Goal: Task Accomplishment & Management: Manage account settings

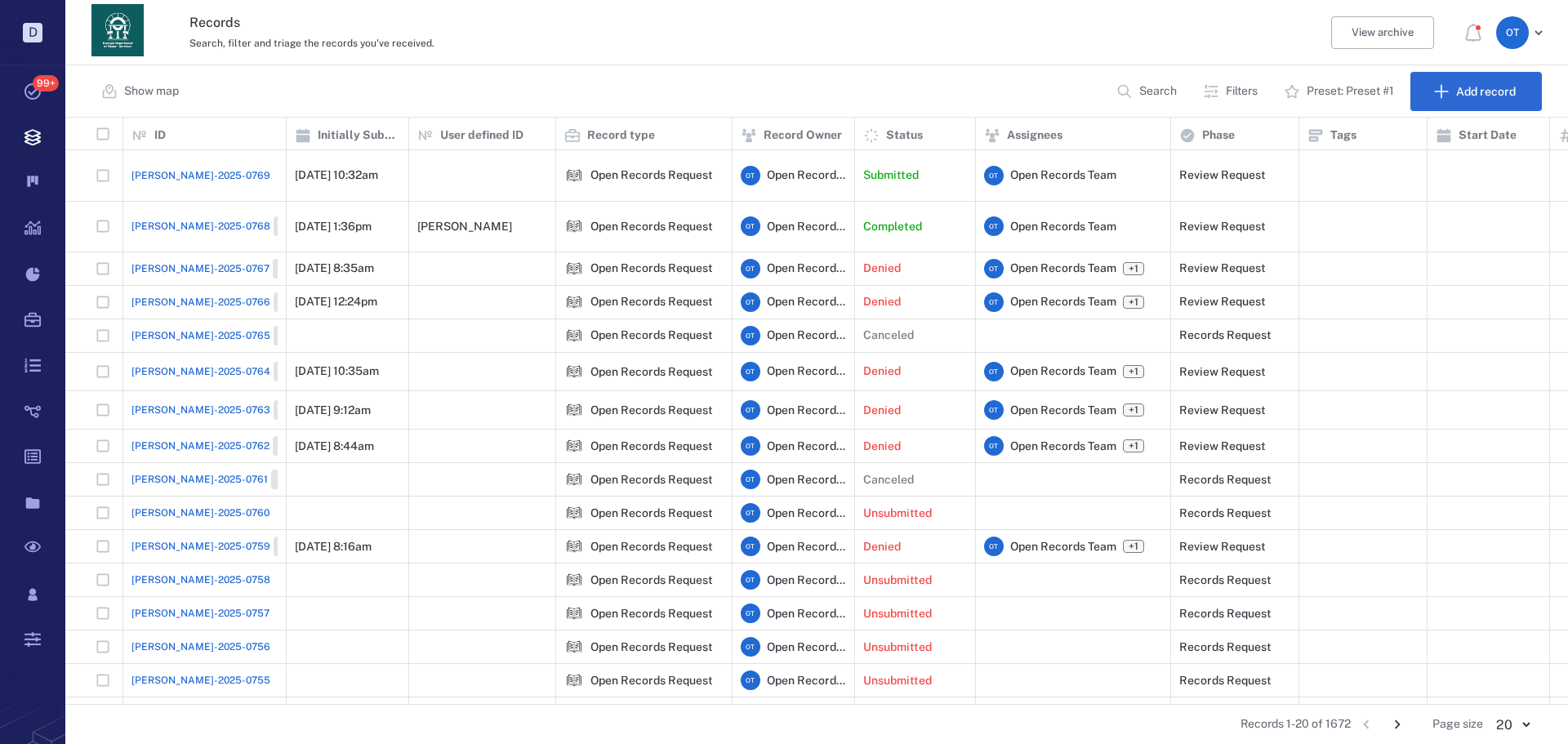
click at [178, 168] on span "[PERSON_NAME]-2025-0769" at bounding box center [200, 176] width 139 height 15
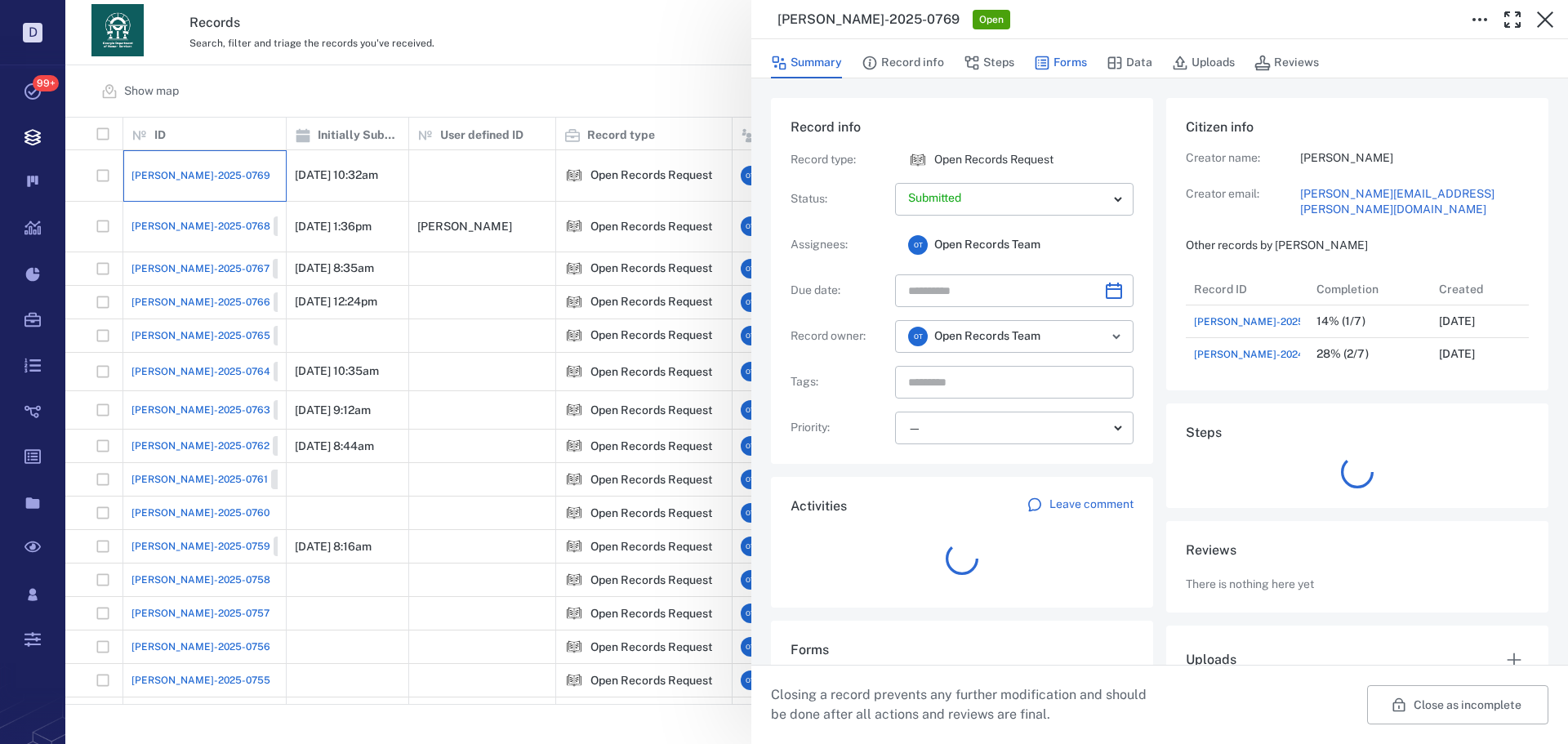
scroll to position [98, 325]
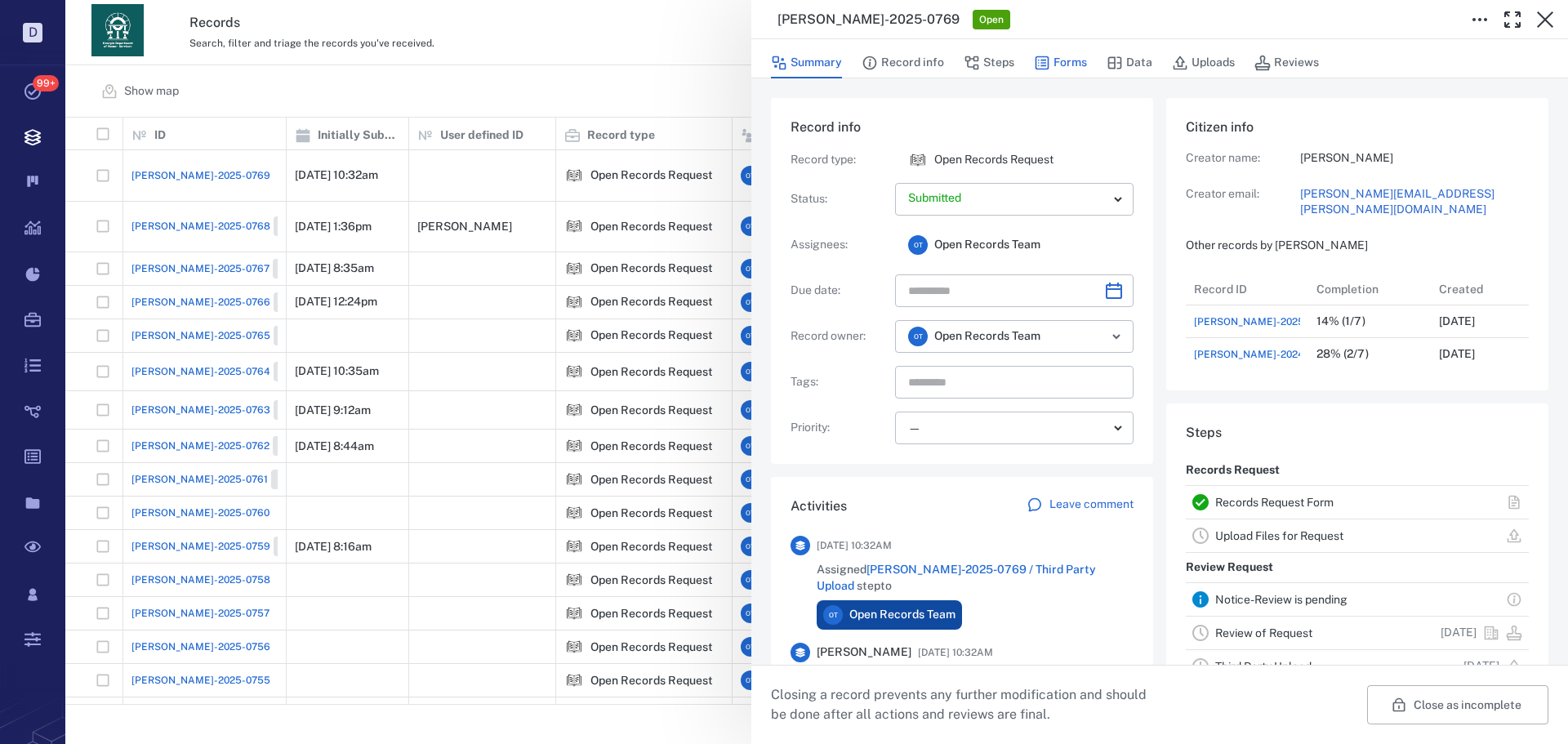
click at [1064, 58] on button "Forms" at bounding box center [1060, 62] width 53 height 31
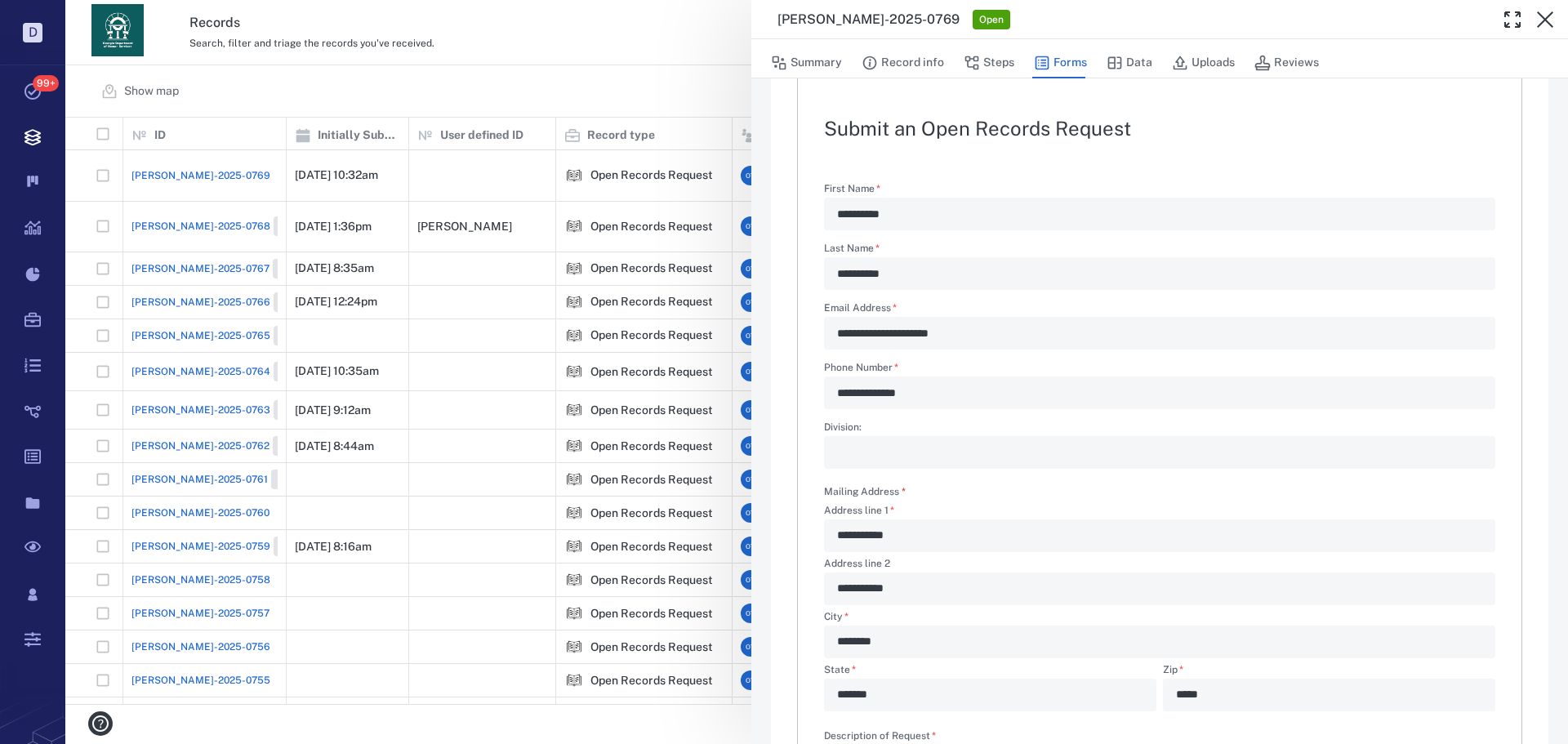
scroll to position [30, 0]
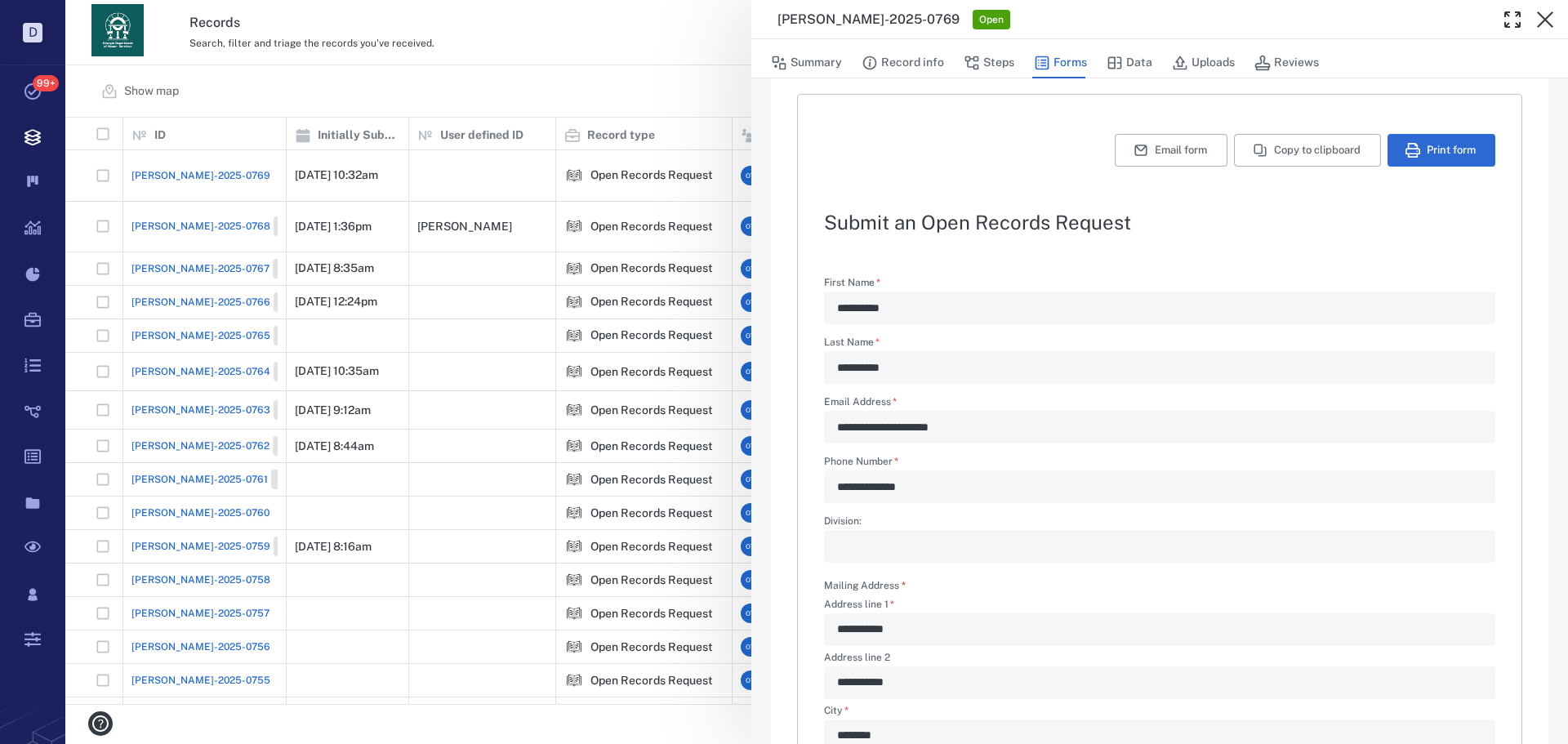
click at [611, 71] on div "**********" at bounding box center [817, 372] width 1503 height 744
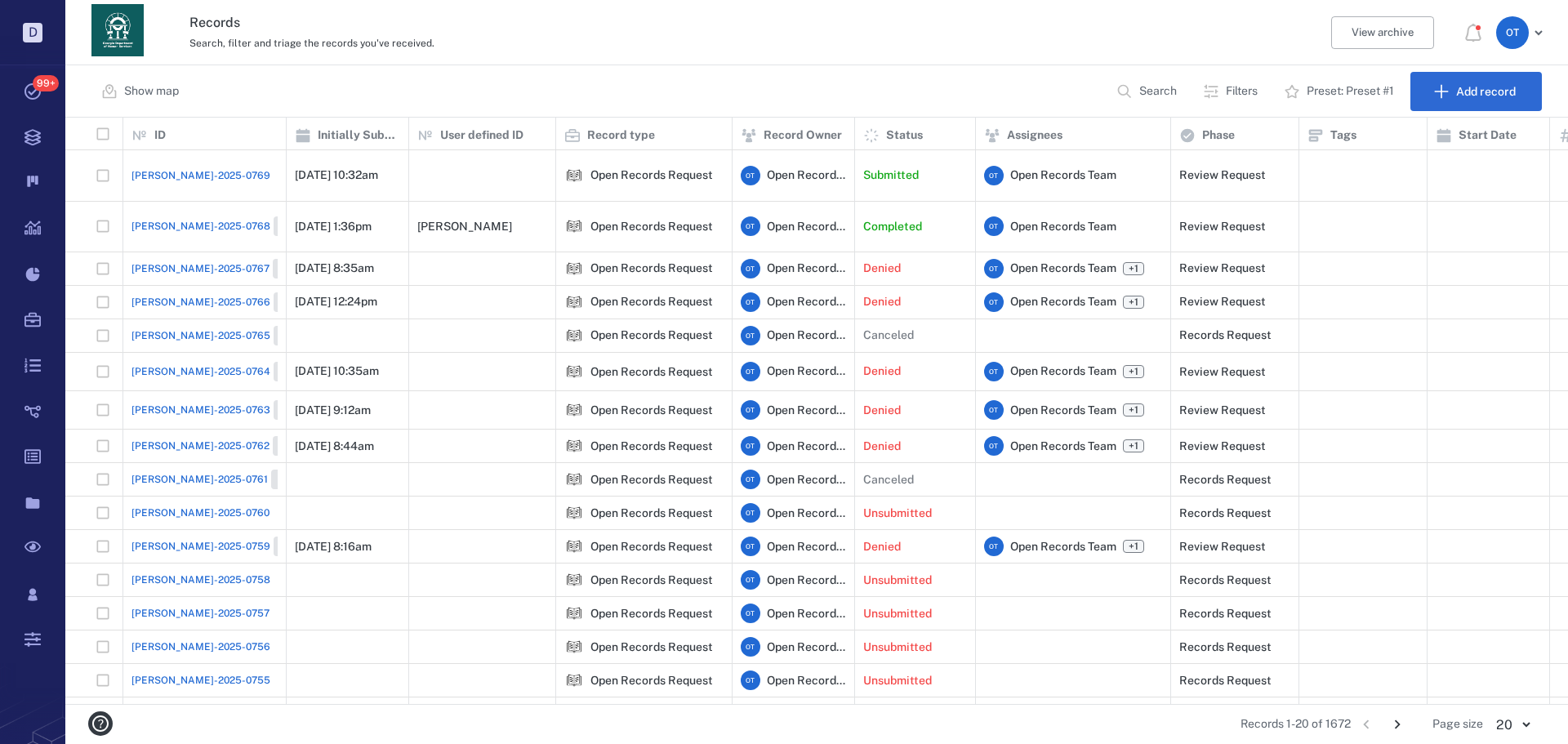
click at [1117, 95] on button "Search" at bounding box center [1149, 91] width 84 height 39
click at [1132, 96] on input "text" at bounding box center [1086, 92] width 114 height 35
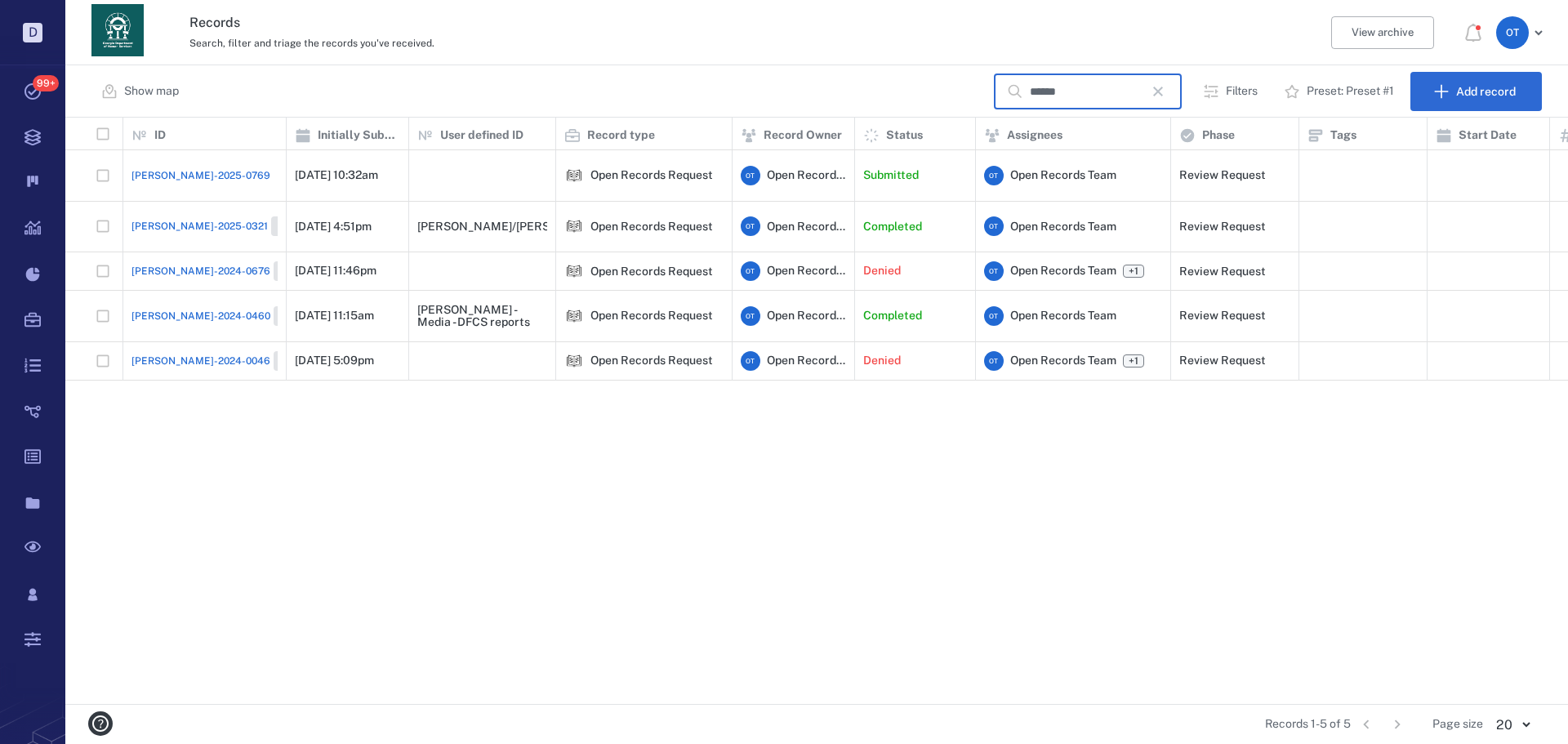
type input "******"
click at [192, 309] on span "[PERSON_NAME]-2024-0460" at bounding box center [200, 316] width 139 height 15
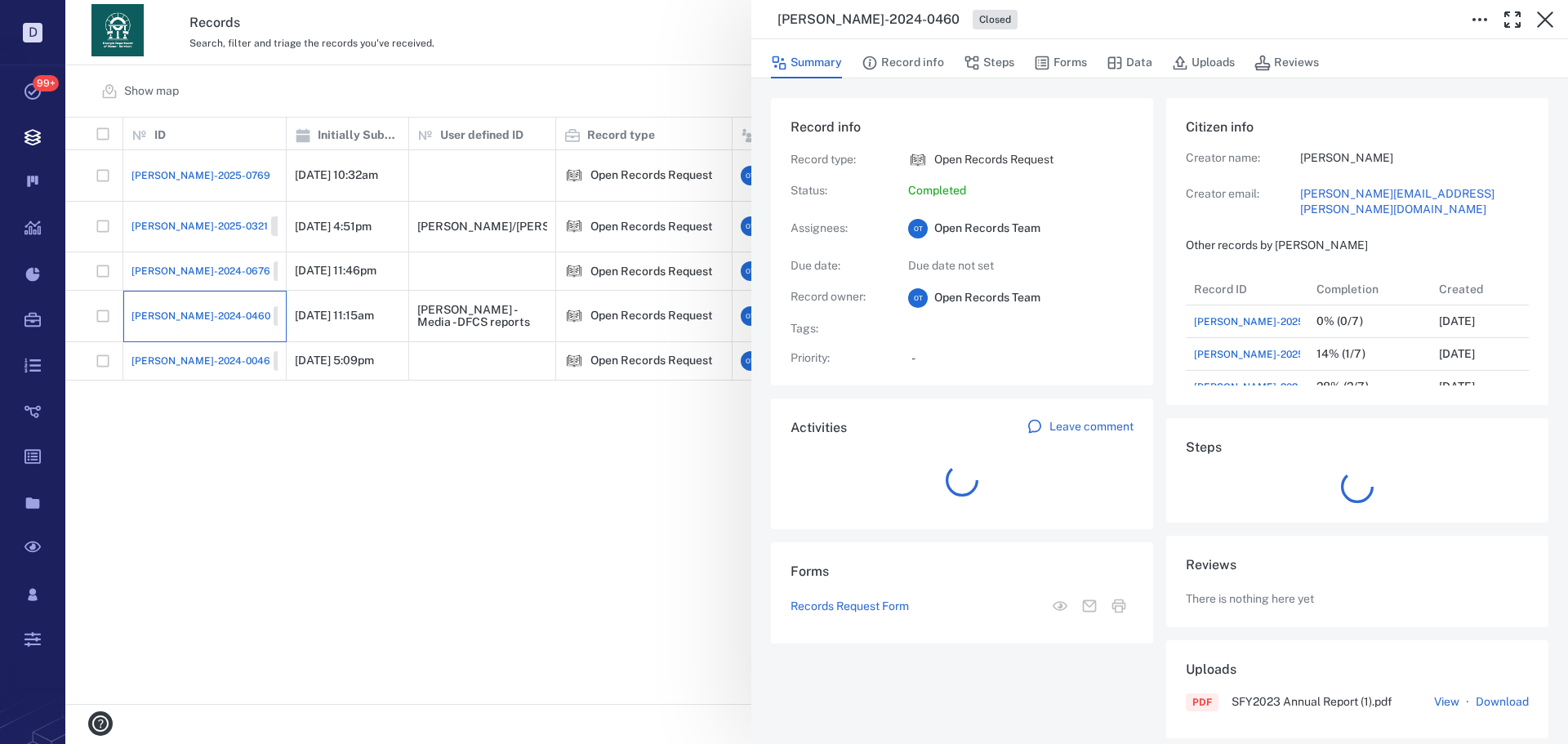
scroll to position [131, 312]
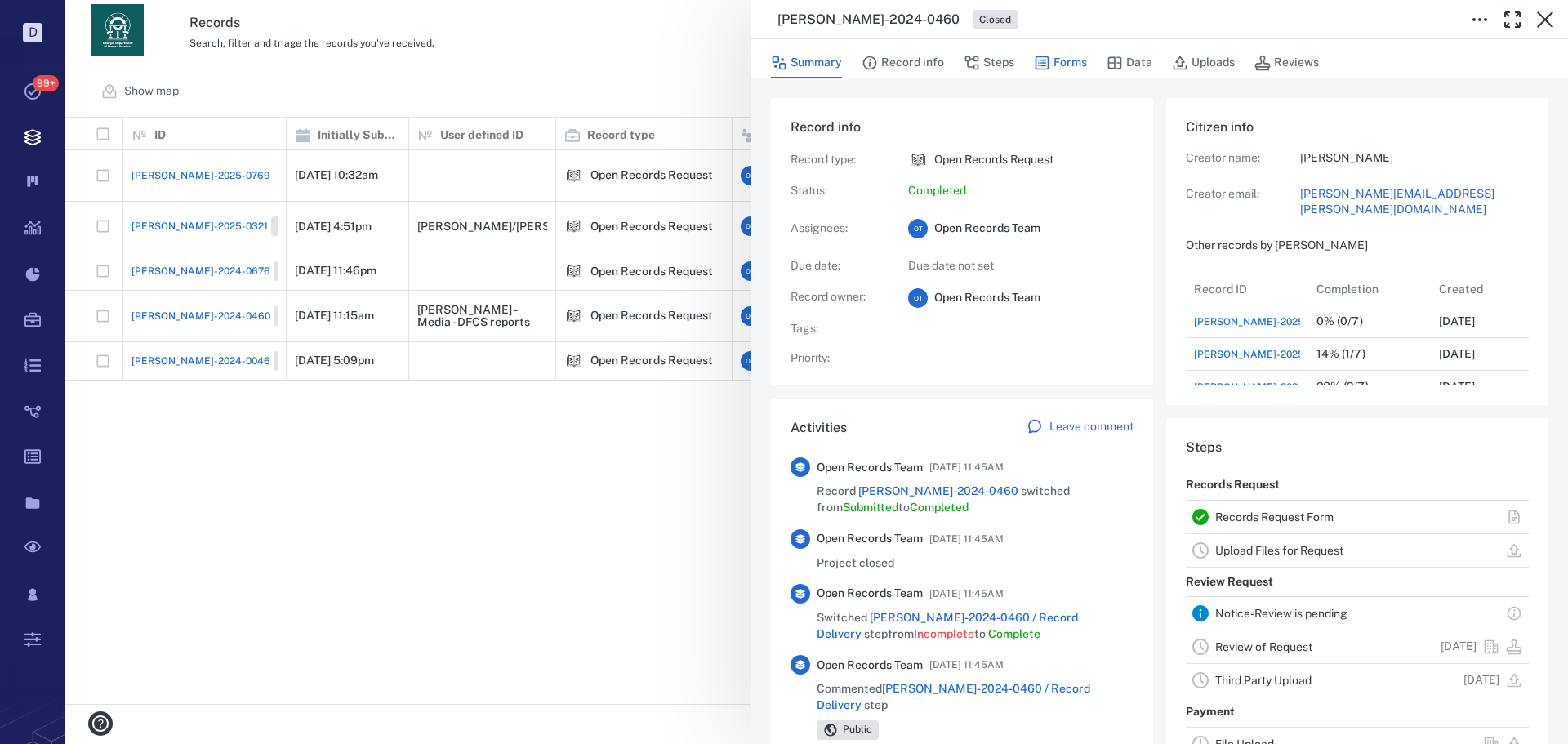
click at [1075, 60] on button "Forms" at bounding box center [1060, 62] width 53 height 31
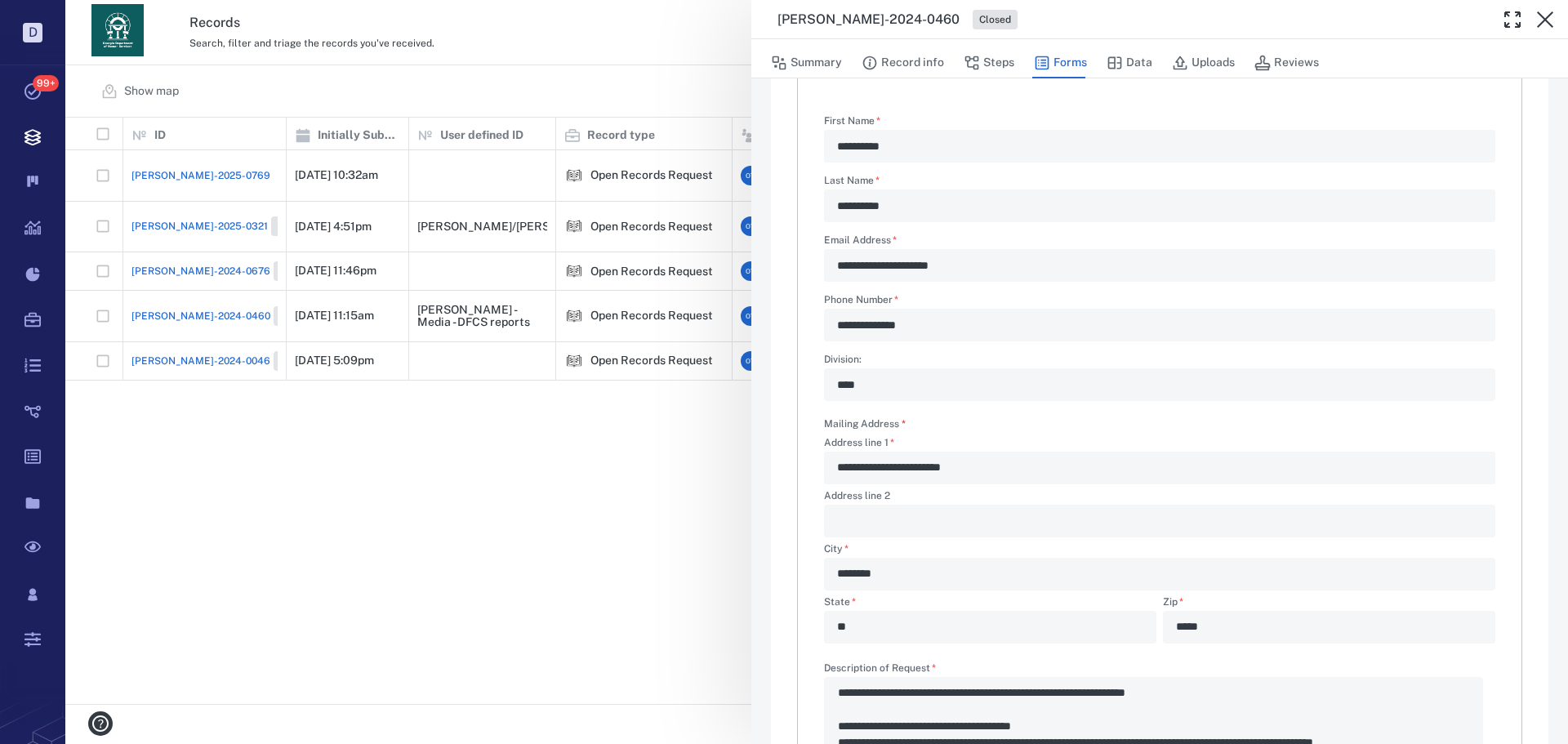
scroll to position [164, 0]
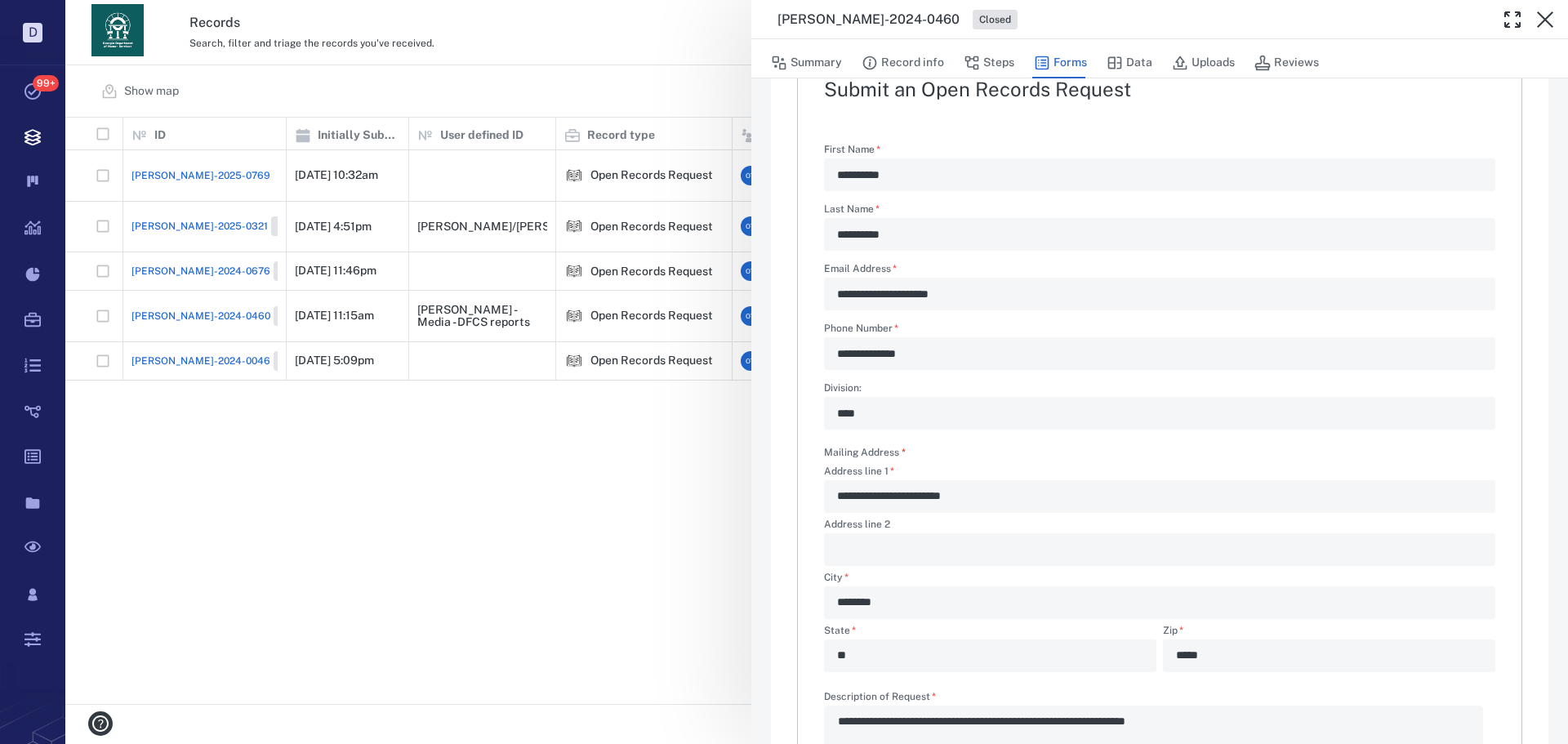
click at [832, 297] on div "**********" at bounding box center [1160, 294] width 671 height 33
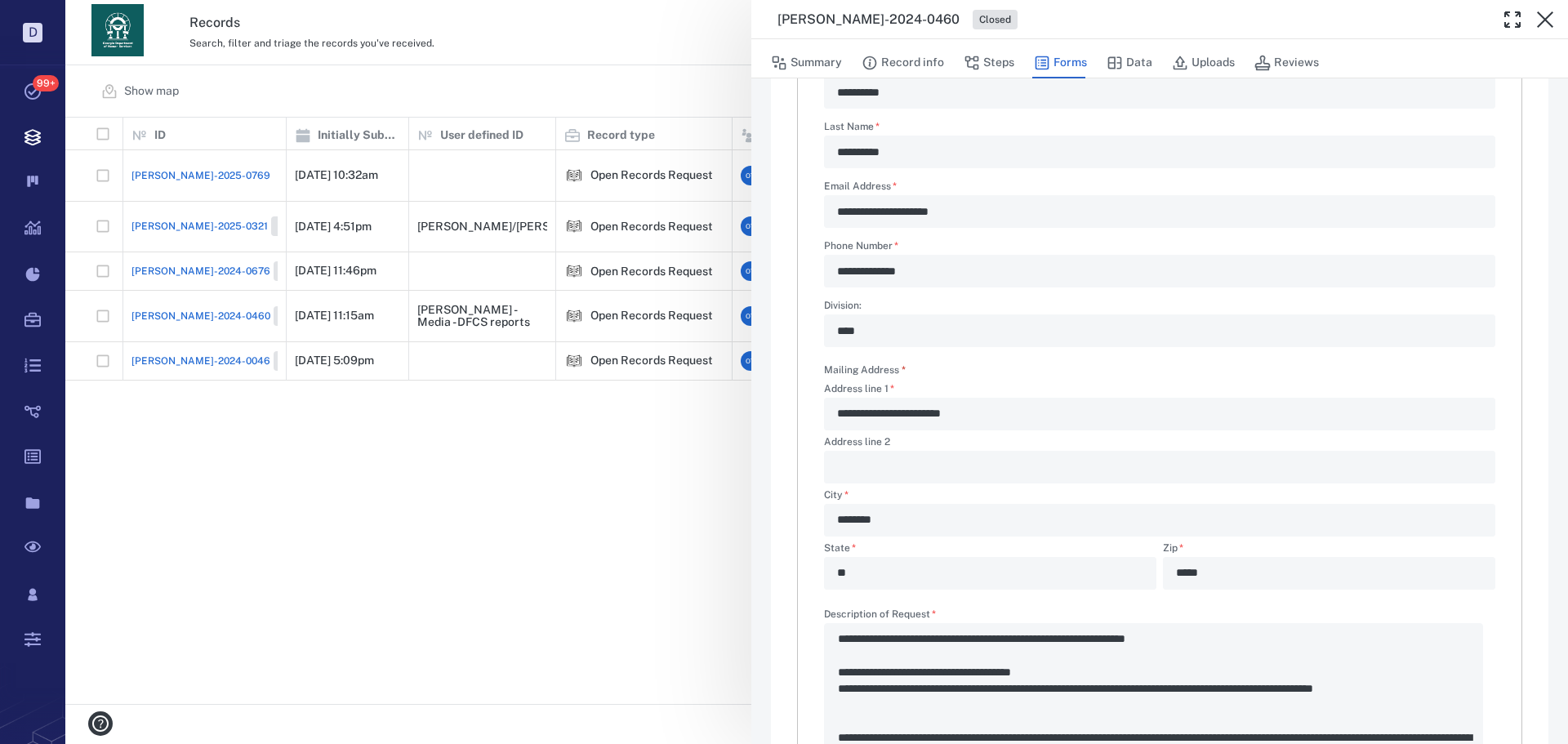
scroll to position [490, 0]
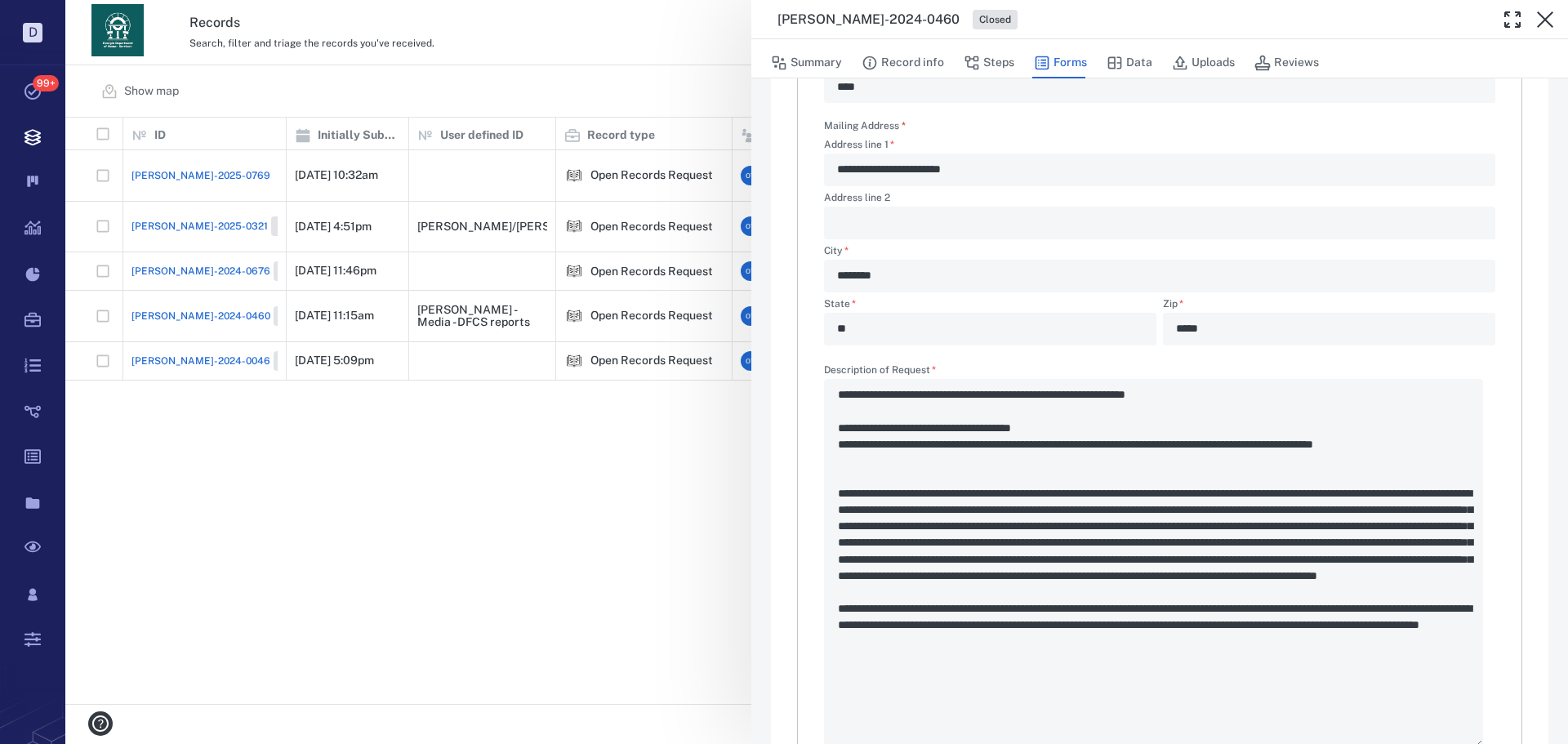
click at [633, 443] on div "**********" at bounding box center [817, 372] width 1503 height 744
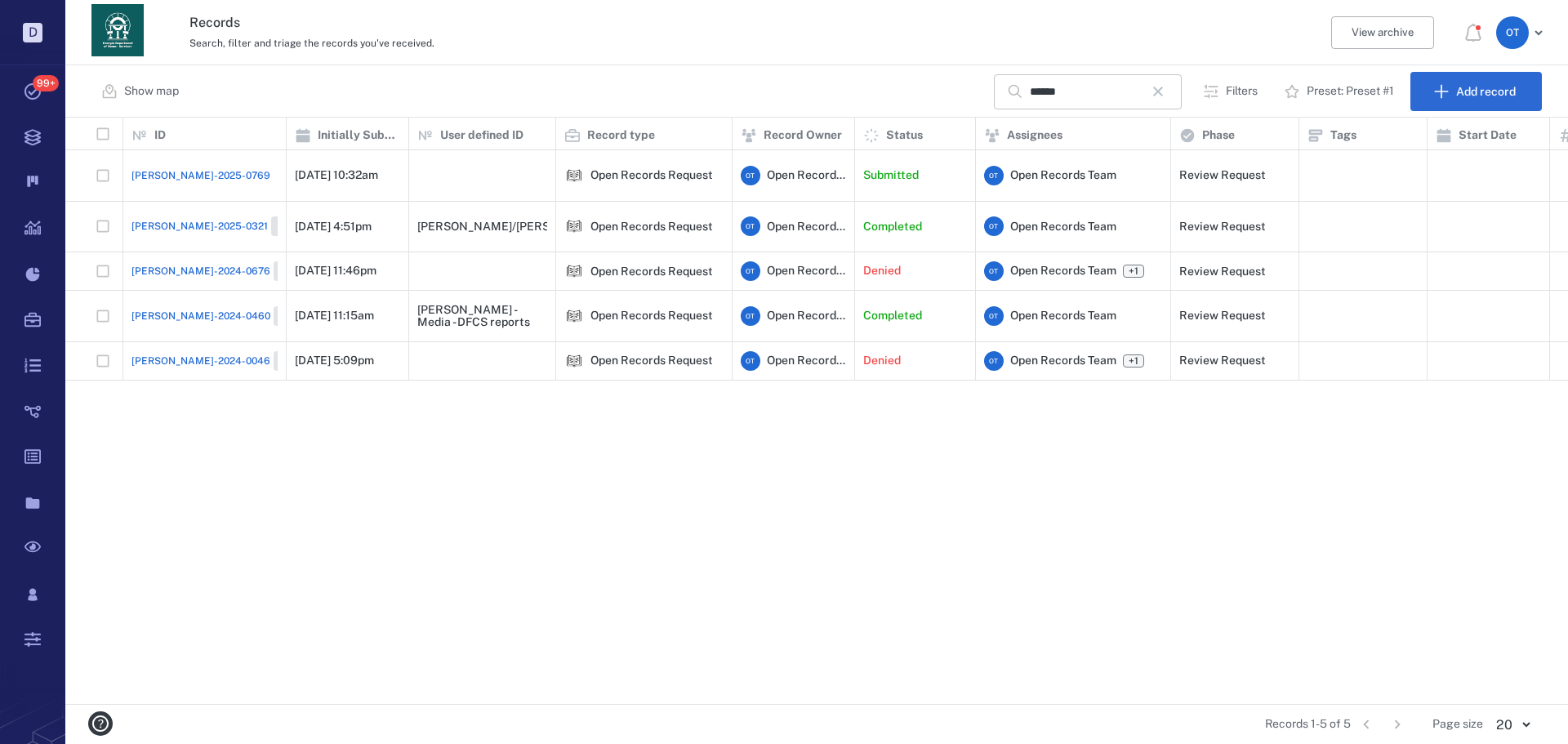
drag, startPoint x: 1147, startPoint y: 76, endPoint x: 1155, endPoint y: 81, distance: 9.4
click at [1144, 76] on input "******" at bounding box center [1086, 92] width 114 height 35
drag, startPoint x: 1155, startPoint y: 81, endPoint x: 1163, endPoint y: 86, distance: 9.4
click at [1158, 82] on button "button" at bounding box center [1158, 91] width 28 height 28
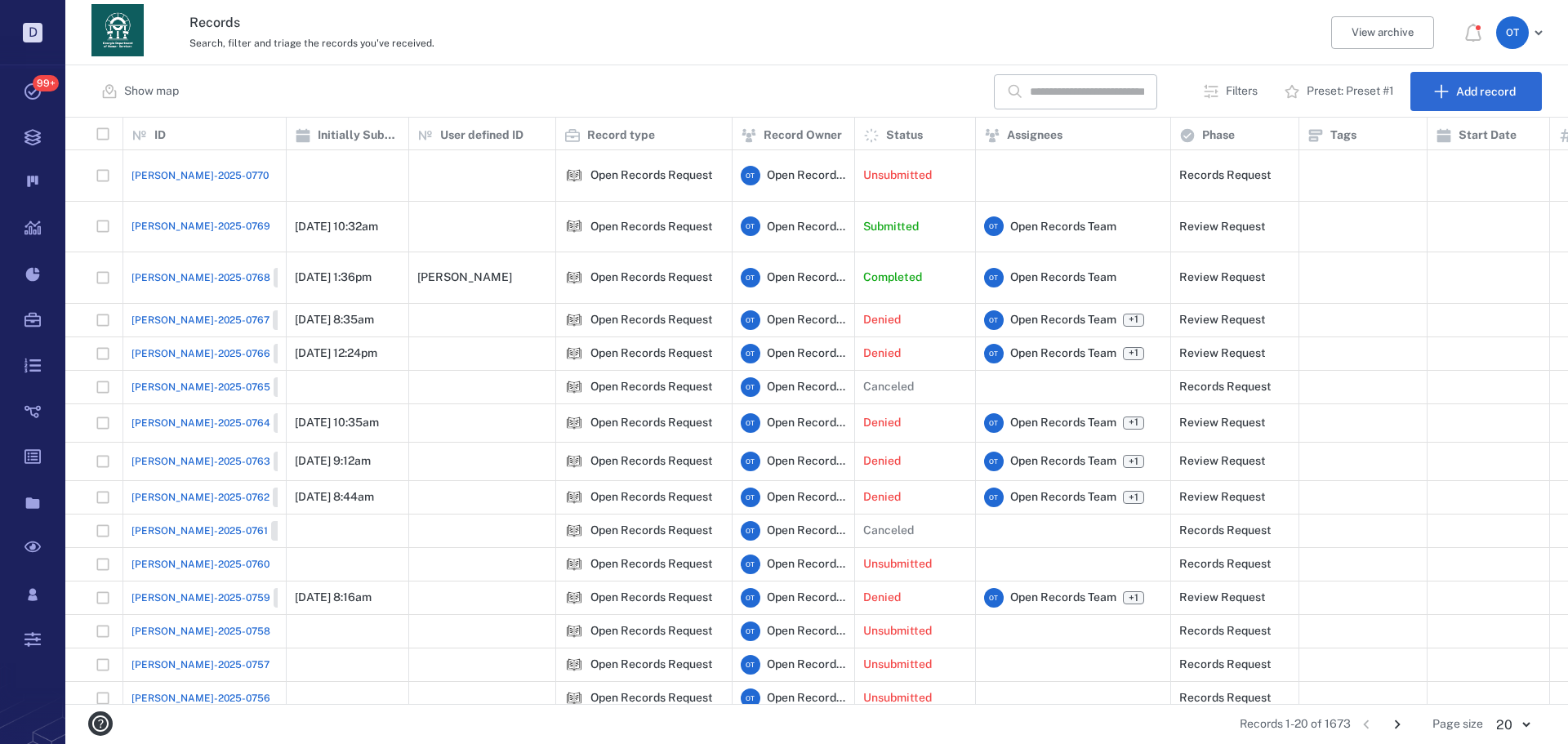
click at [175, 219] on span "[PERSON_NAME]-2025-0769" at bounding box center [200, 226] width 139 height 15
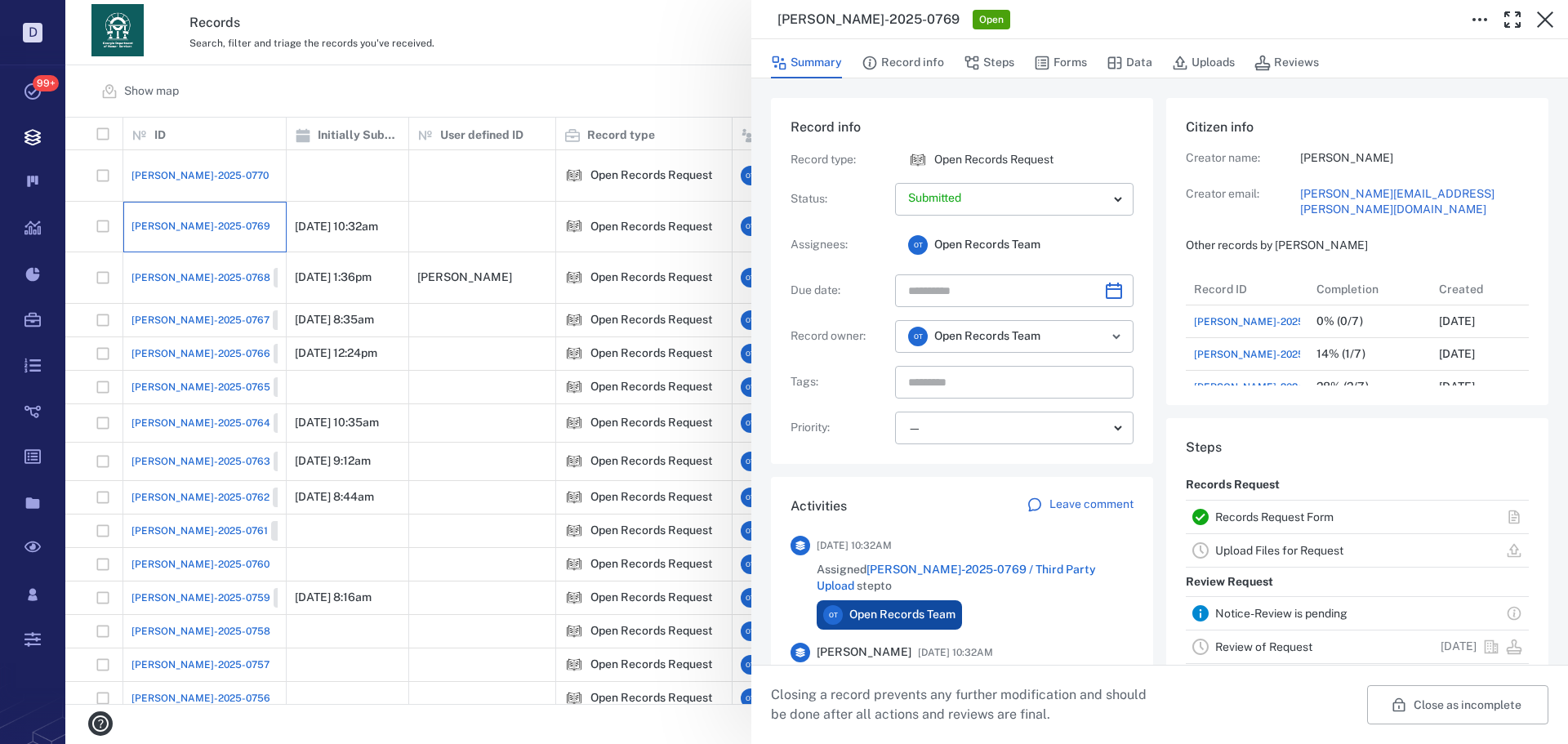
scroll to position [131, 312]
click at [1052, 62] on button "Forms" at bounding box center [1060, 62] width 53 height 31
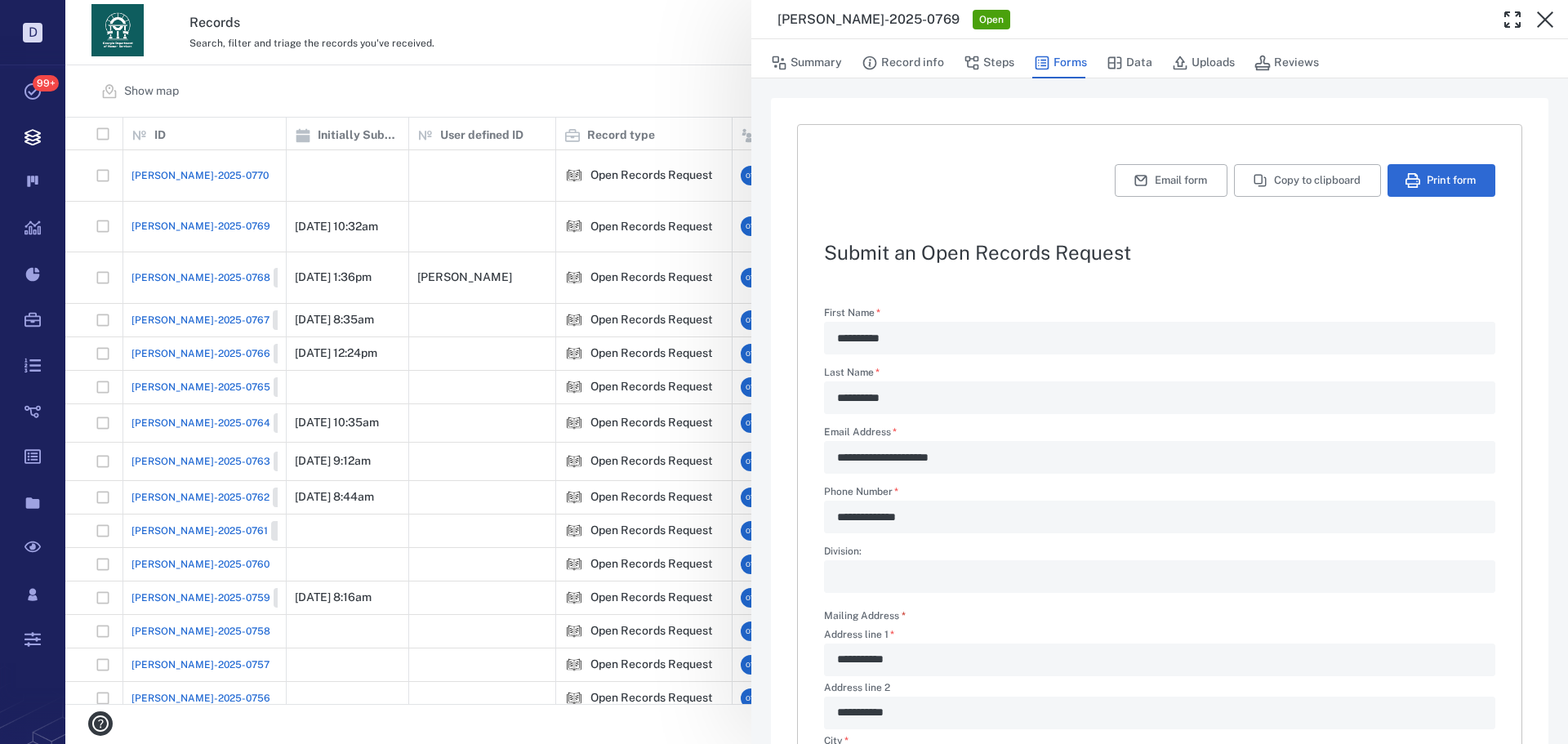
type textarea "*"
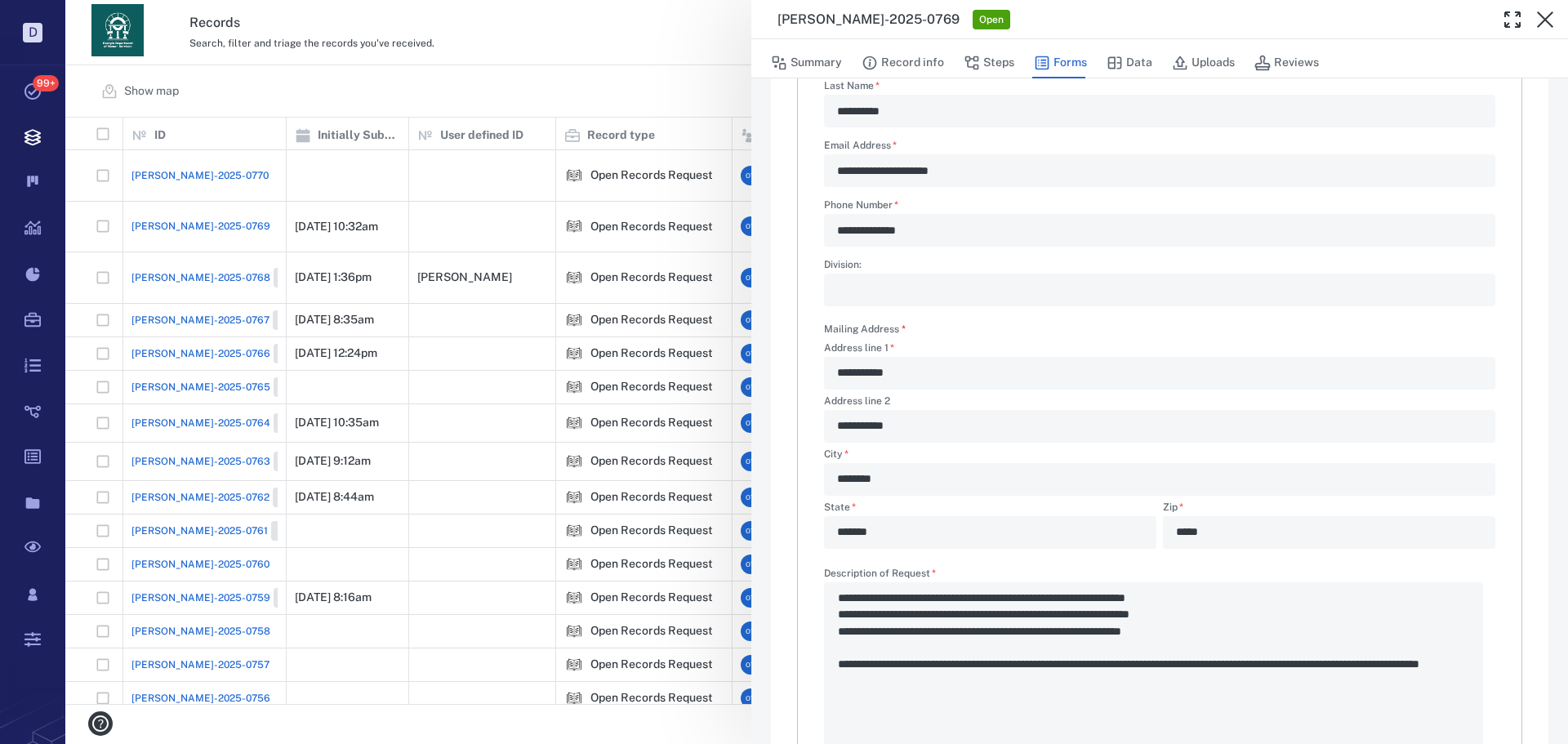
scroll to position [286, 0]
click at [897, 56] on button "Record info" at bounding box center [902, 62] width 83 height 31
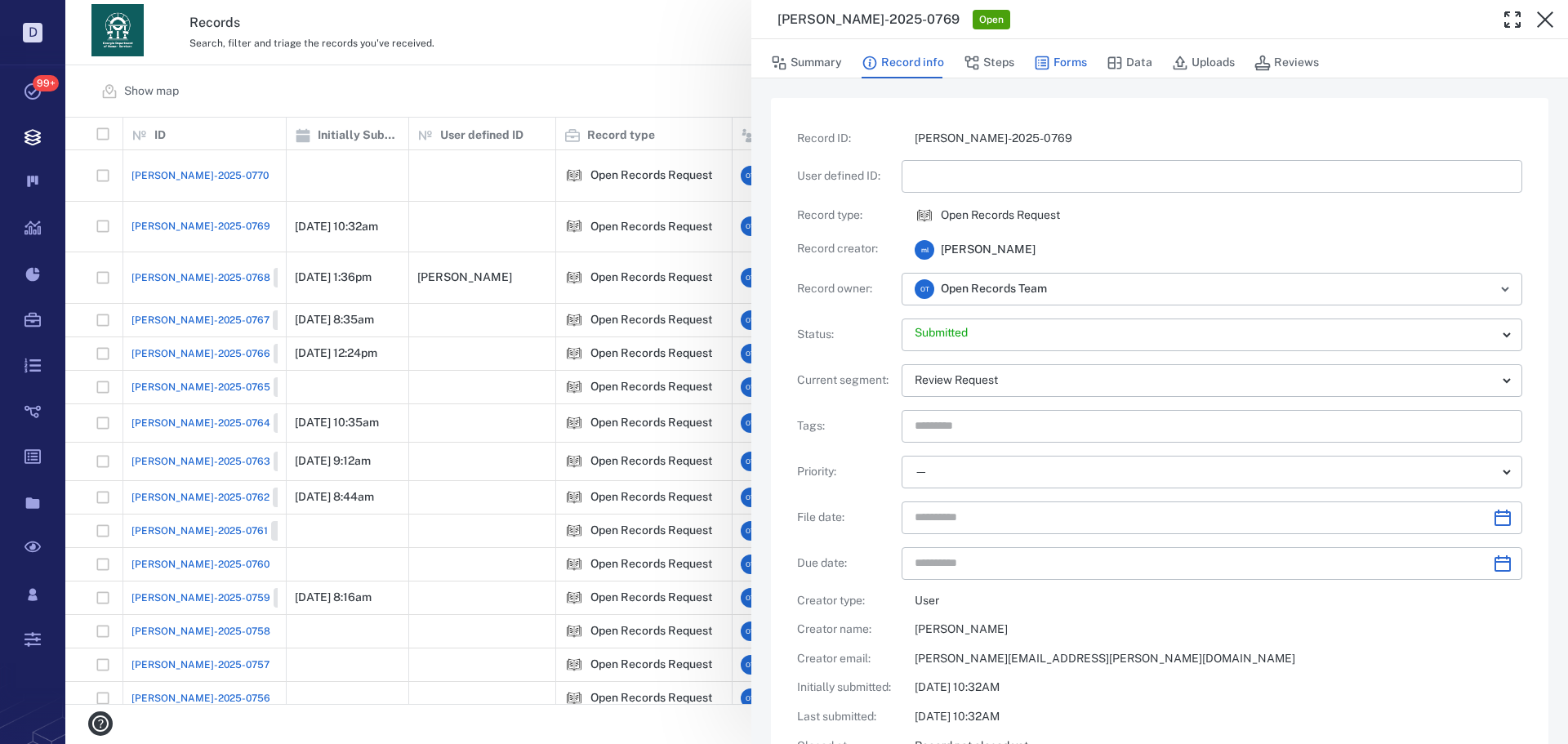
click at [991, 63] on button "Steps" at bounding box center [989, 62] width 50 height 31
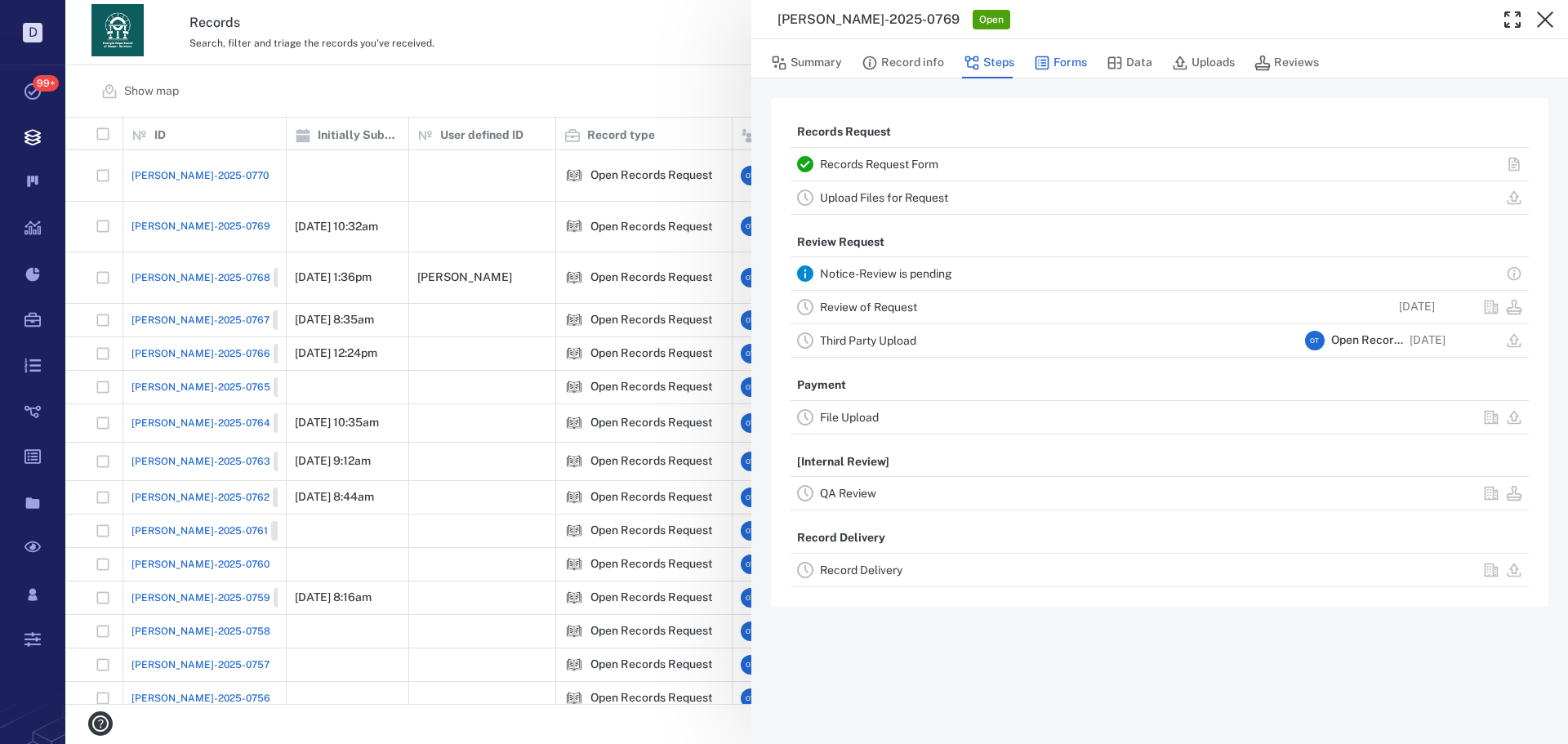
click at [1043, 65] on icon "button" at bounding box center [1042, 63] width 14 height 14
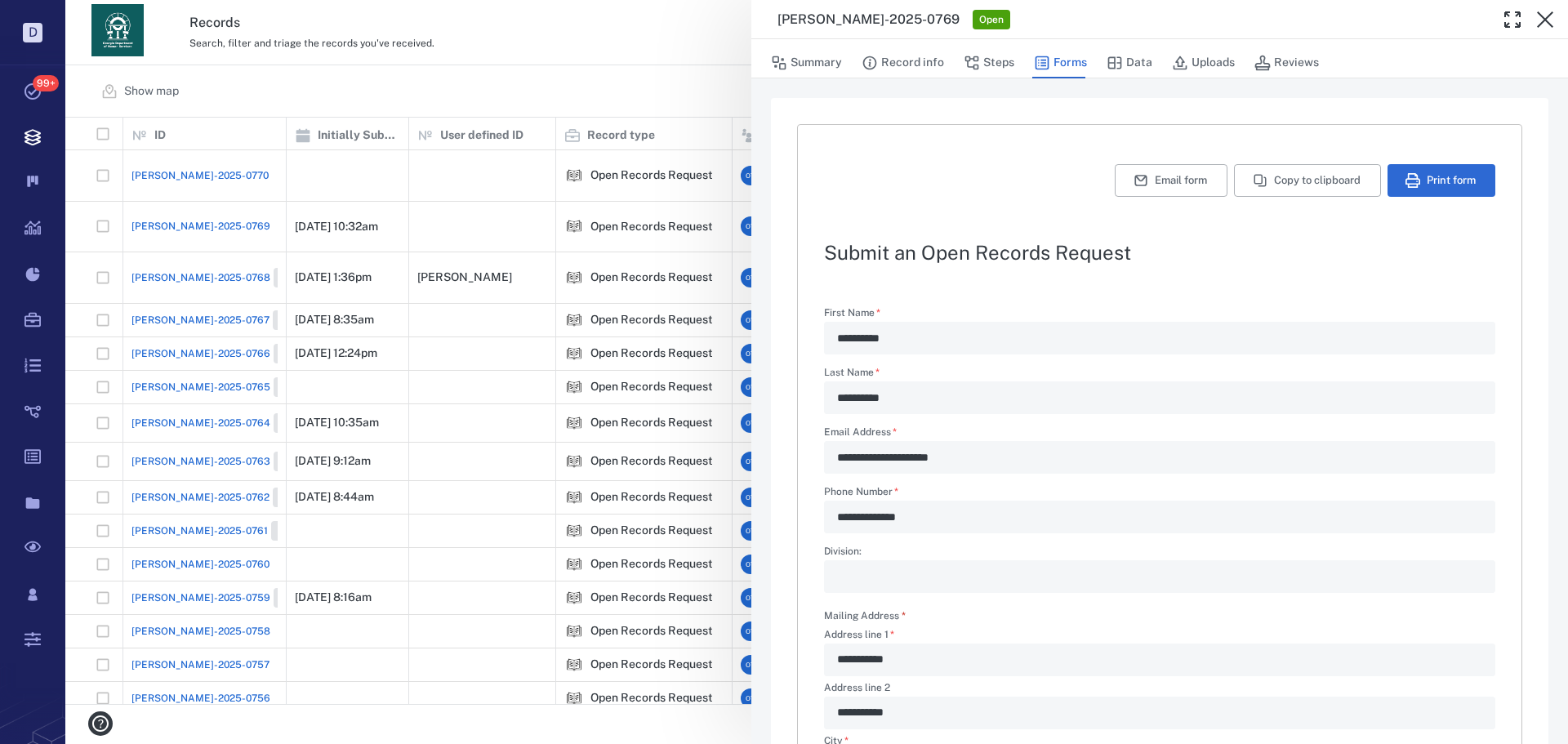
scroll to position [439, 0]
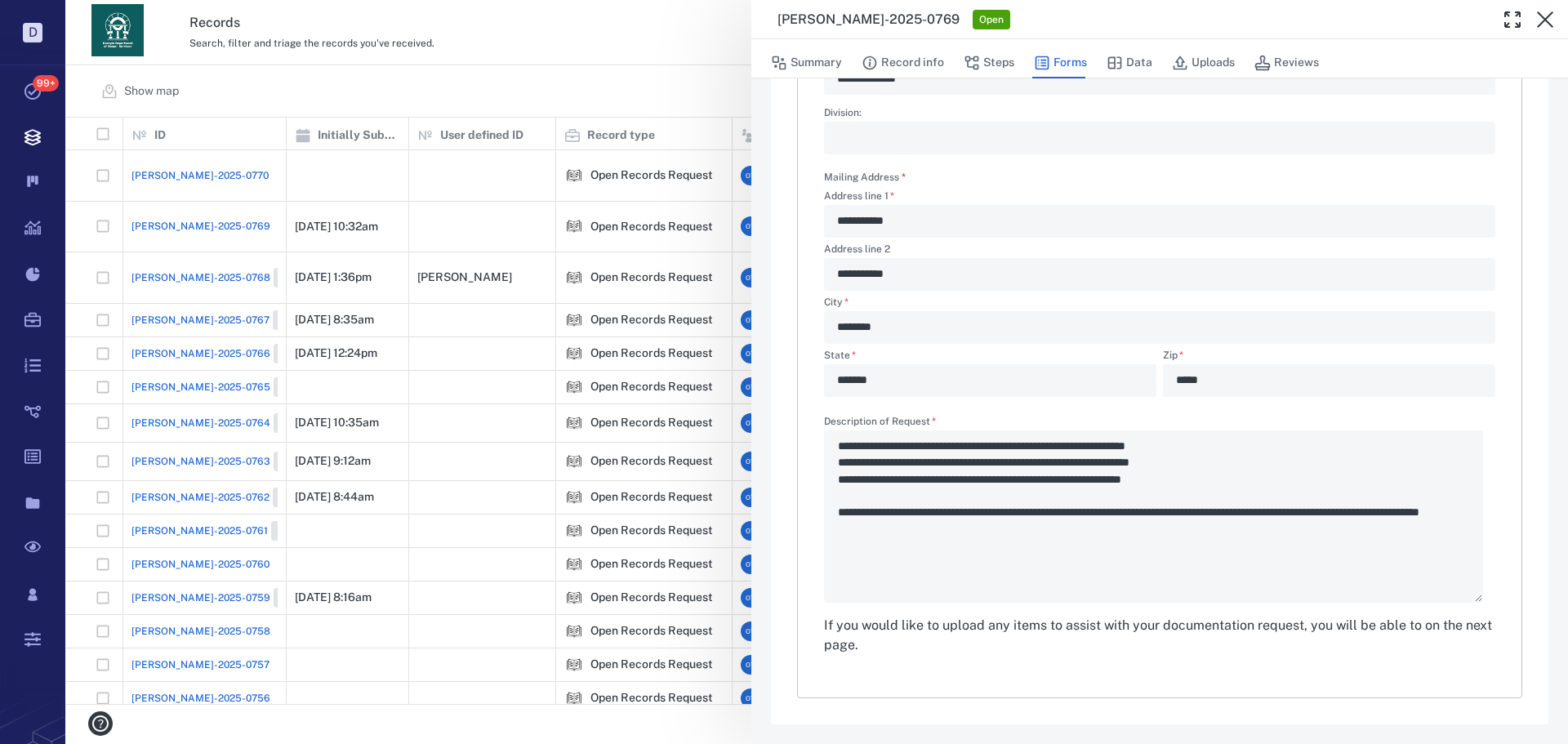
type textarea "*"
click at [560, 105] on div "**********" at bounding box center [817, 372] width 1503 height 744
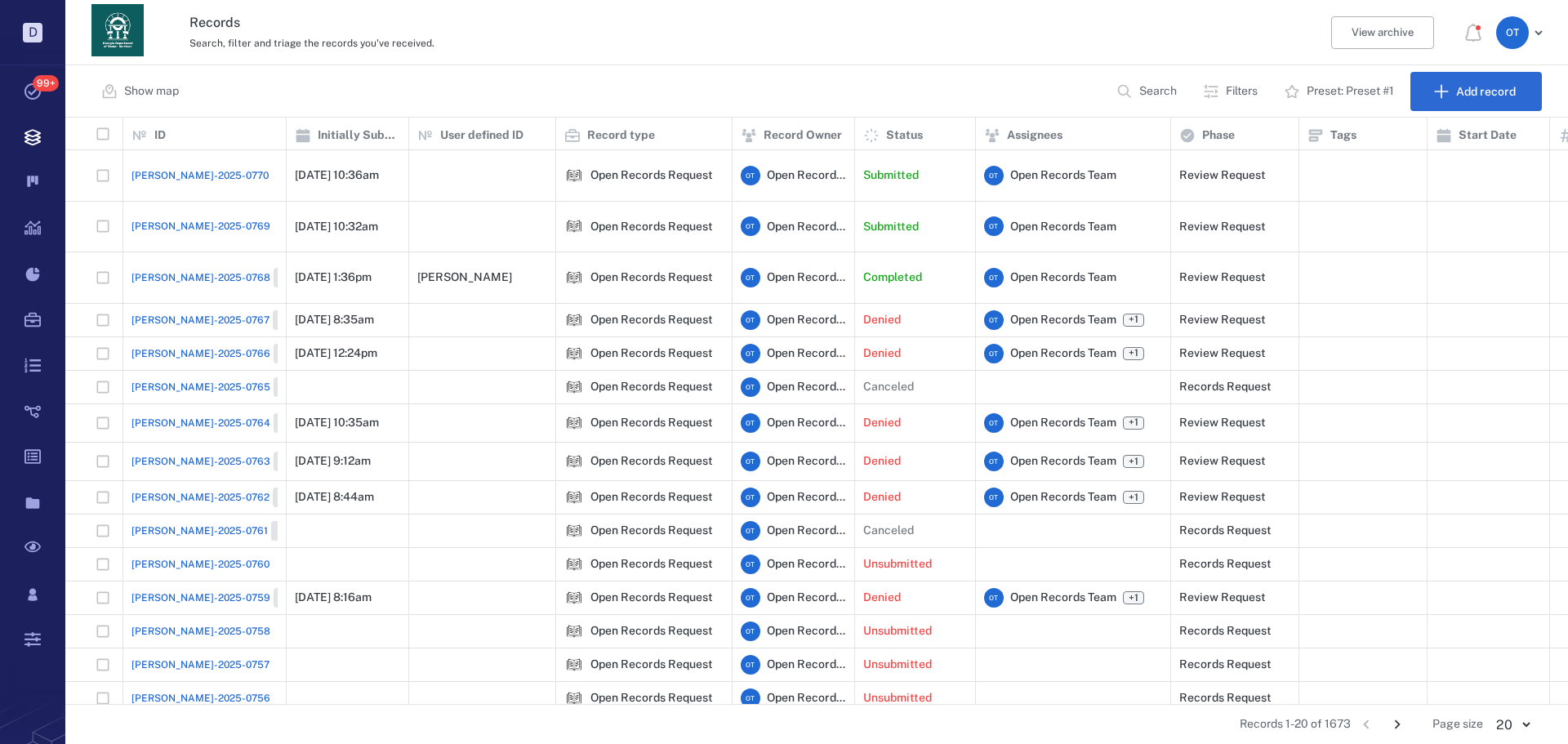
click at [206, 168] on span "[PERSON_NAME]-2025-0770" at bounding box center [200, 176] width 138 height 15
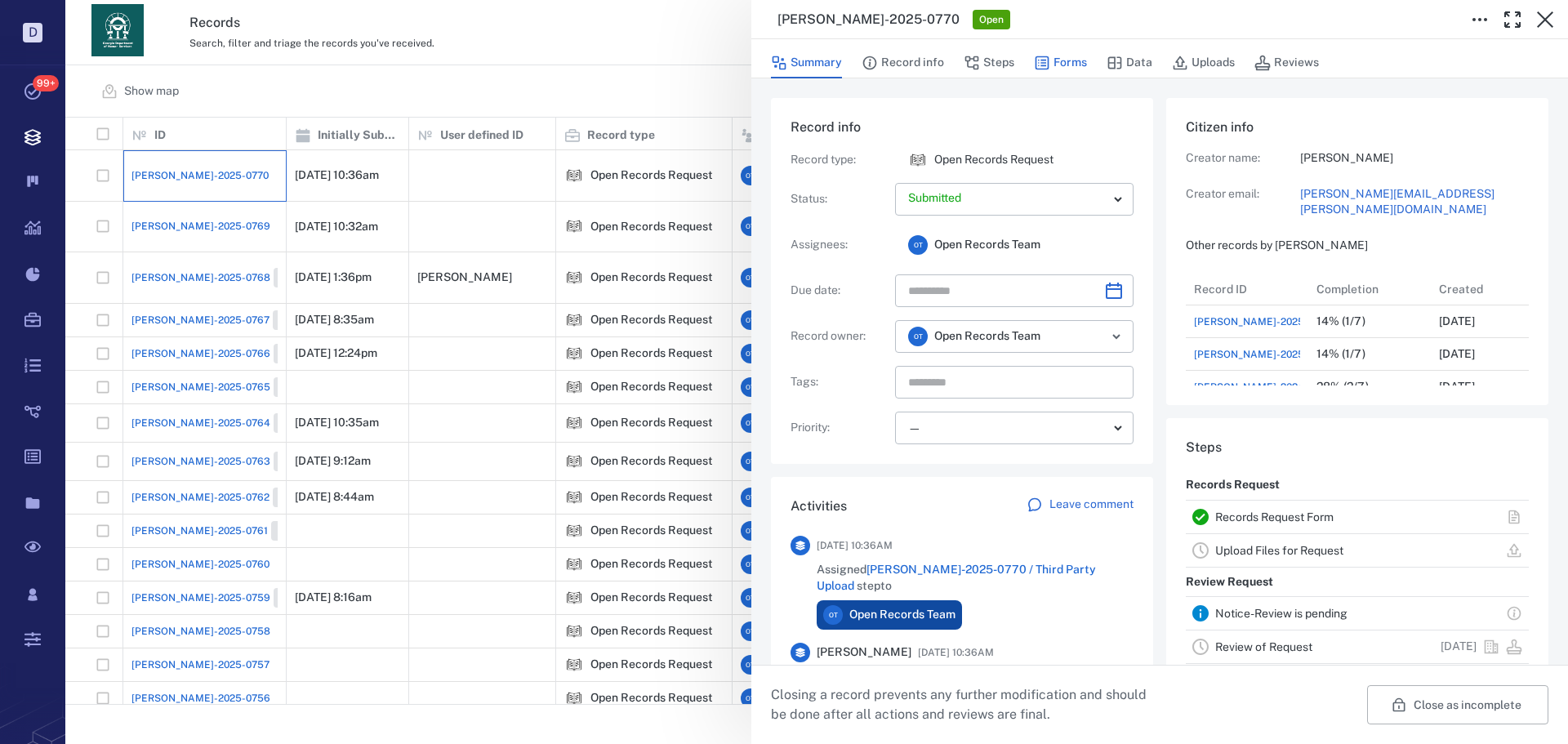
scroll to position [131, 312]
click at [1068, 60] on button "Forms" at bounding box center [1060, 62] width 53 height 31
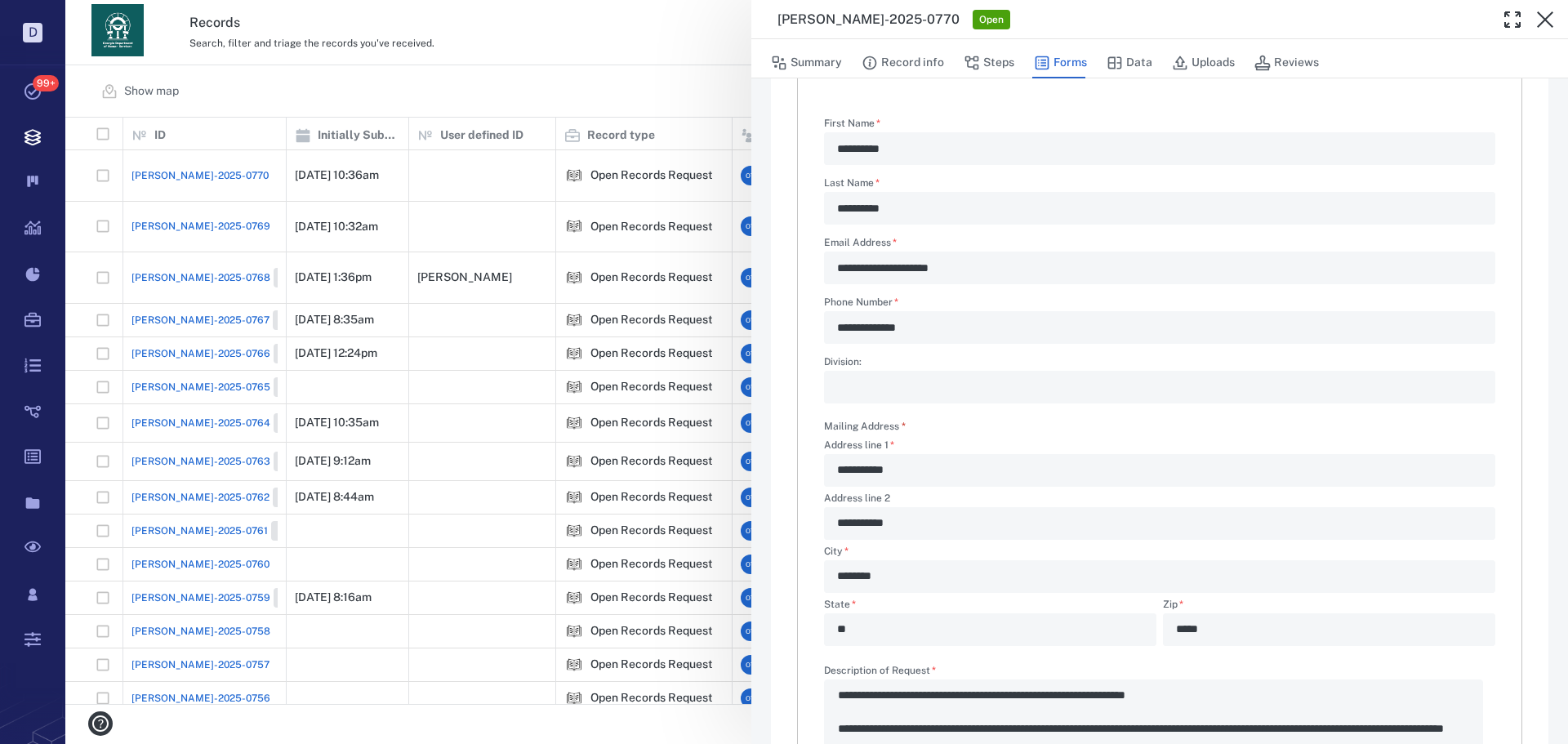
scroll to position [408, 0]
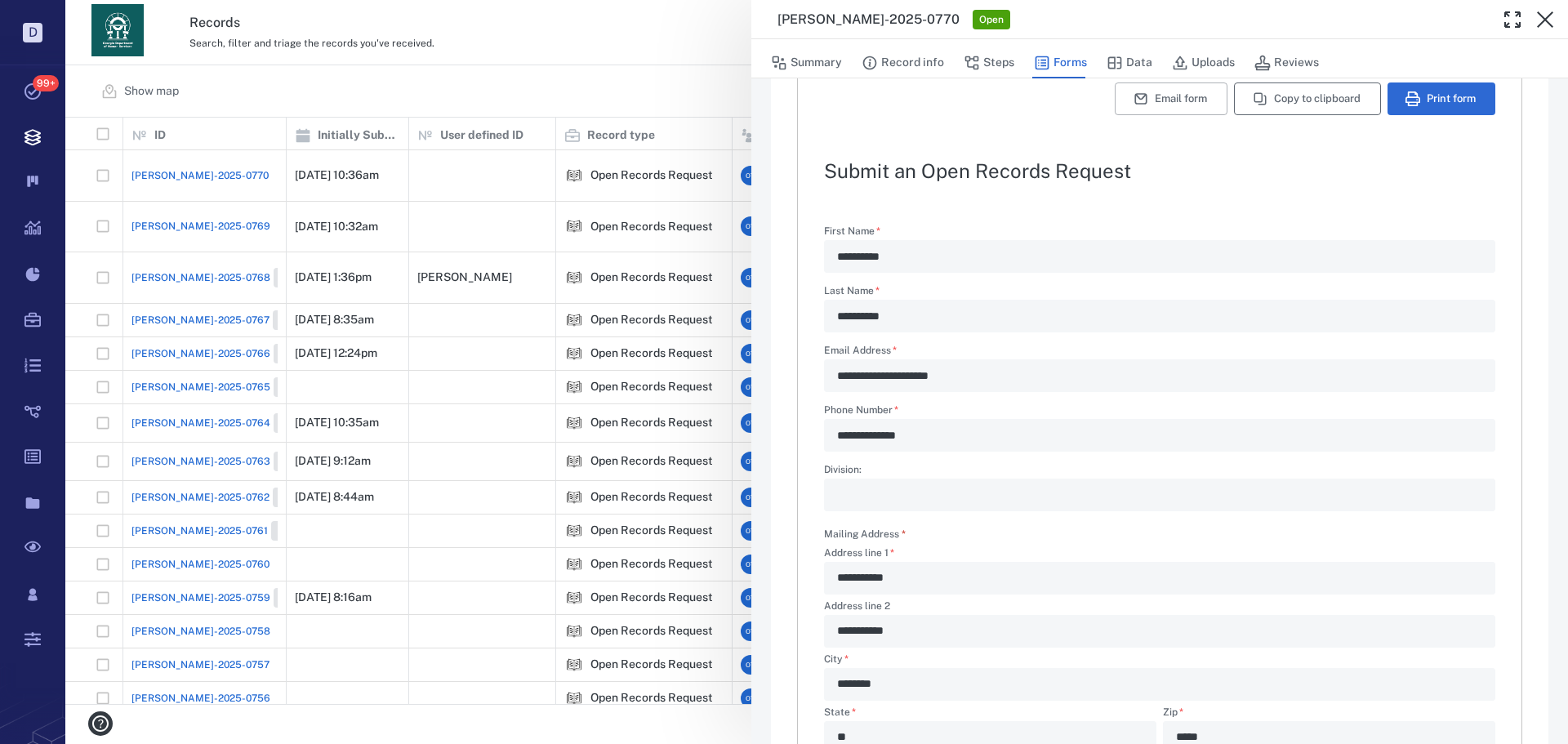
click at [1260, 99] on button "Copy to clipboard" at bounding box center [1308, 99] width 147 height 33
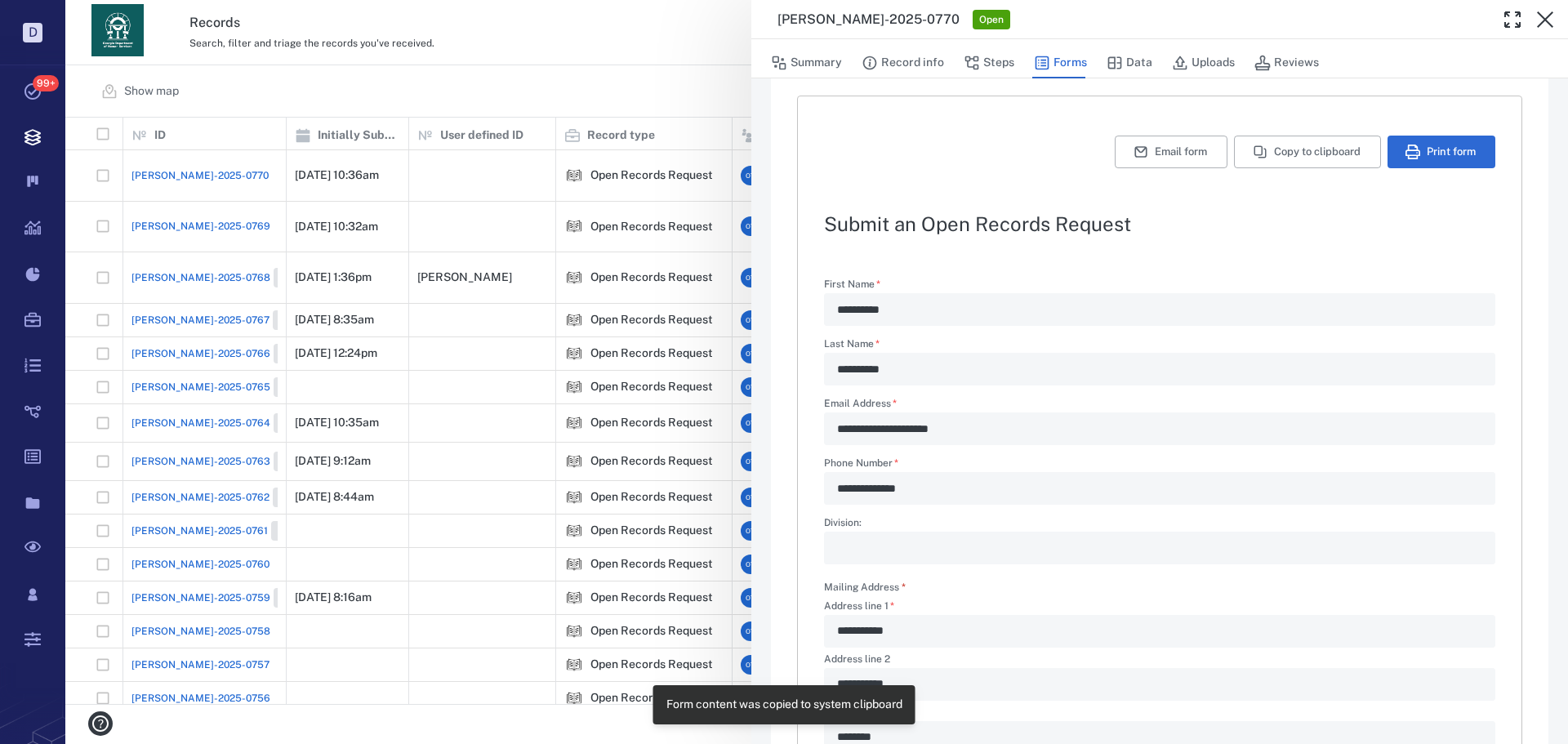
scroll to position [0, 0]
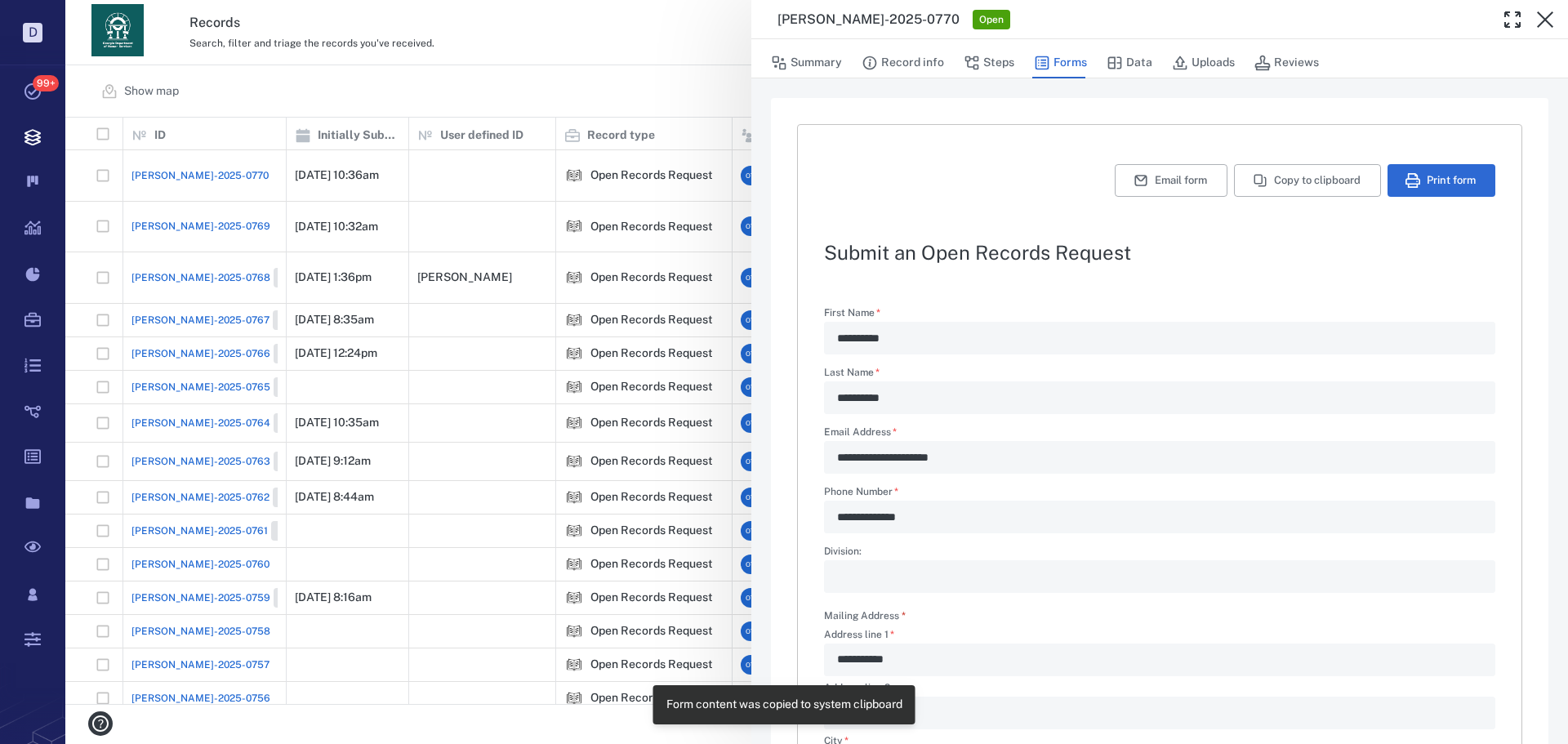
click at [579, 90] on div "**********" at bounding box center [817, 372] width 1503 height 744
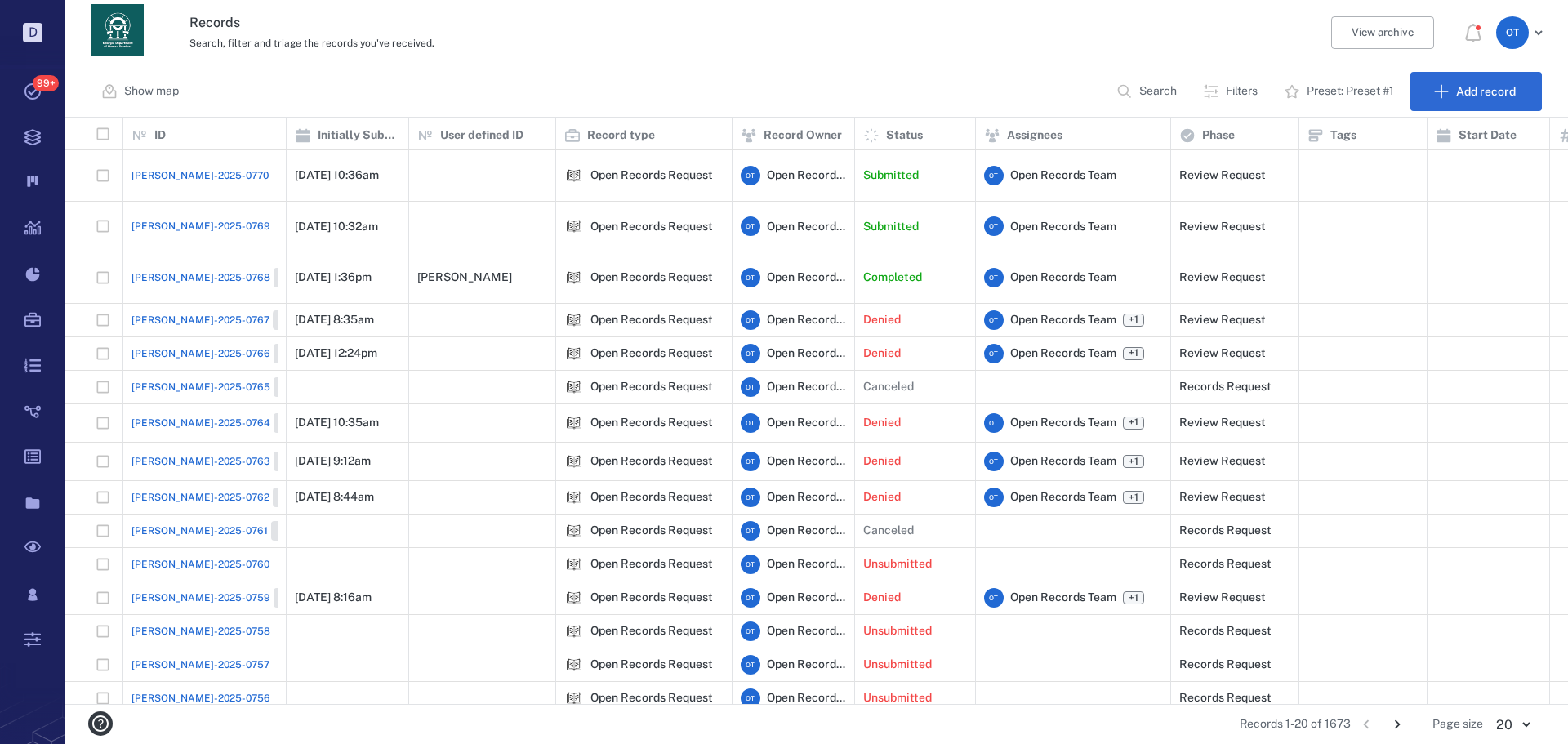
click at [198, 219] on span "[PERSON_NAME]-2025-0769" at bounding box center [200, 226] width 139 height 15
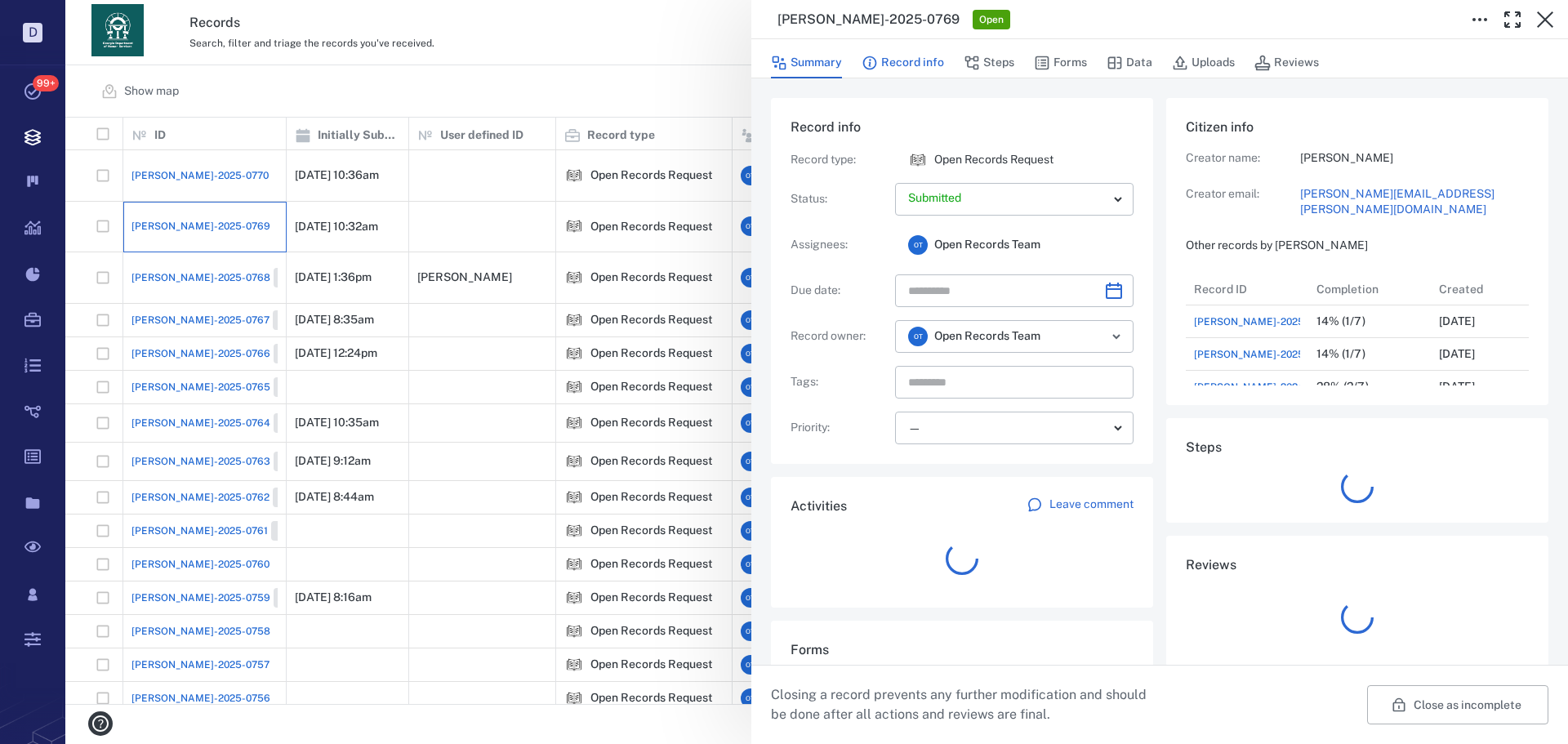
scroll to position [131, 312]
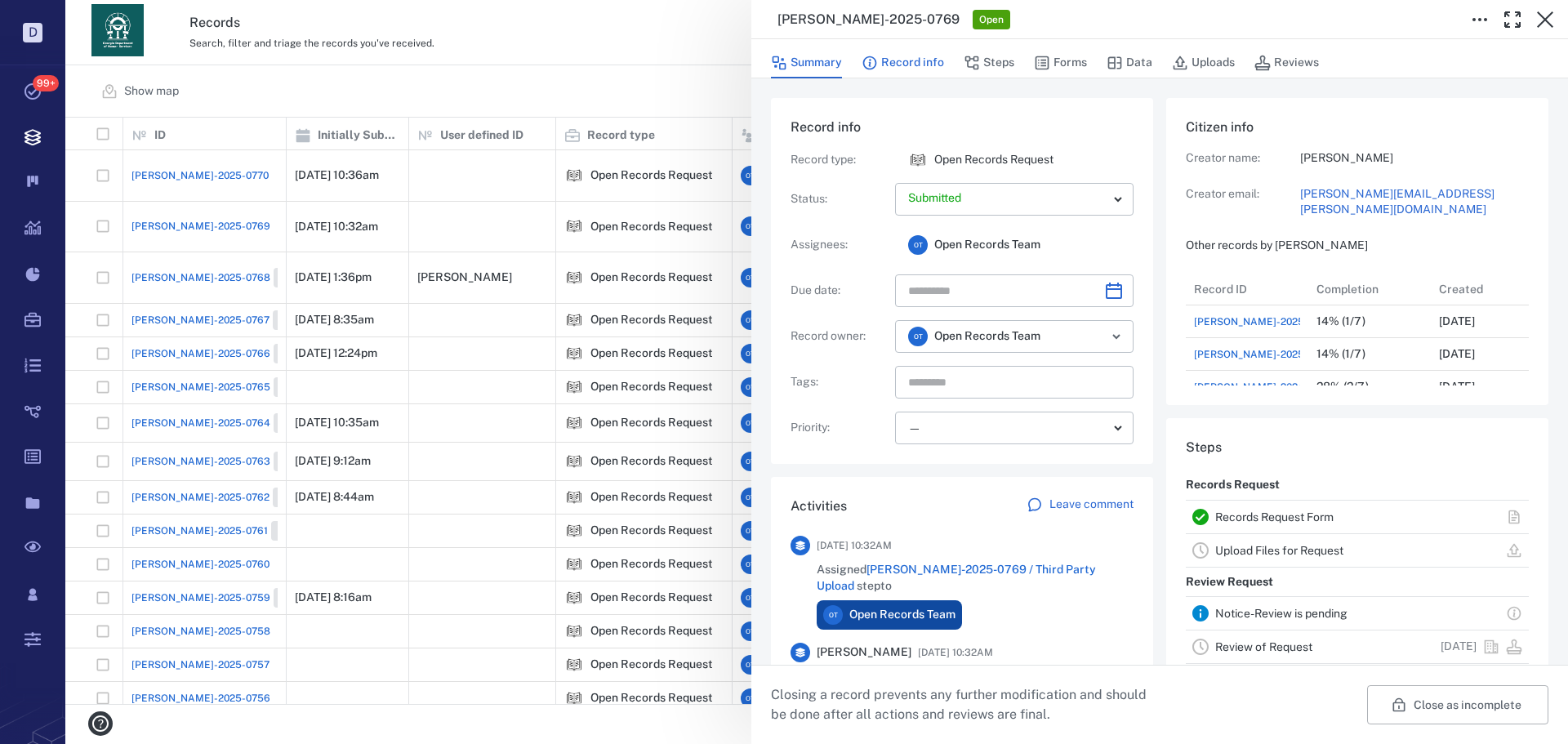
click at [908, 60] on button "Record info" at bounding box center [902, 62] width 83 height 31
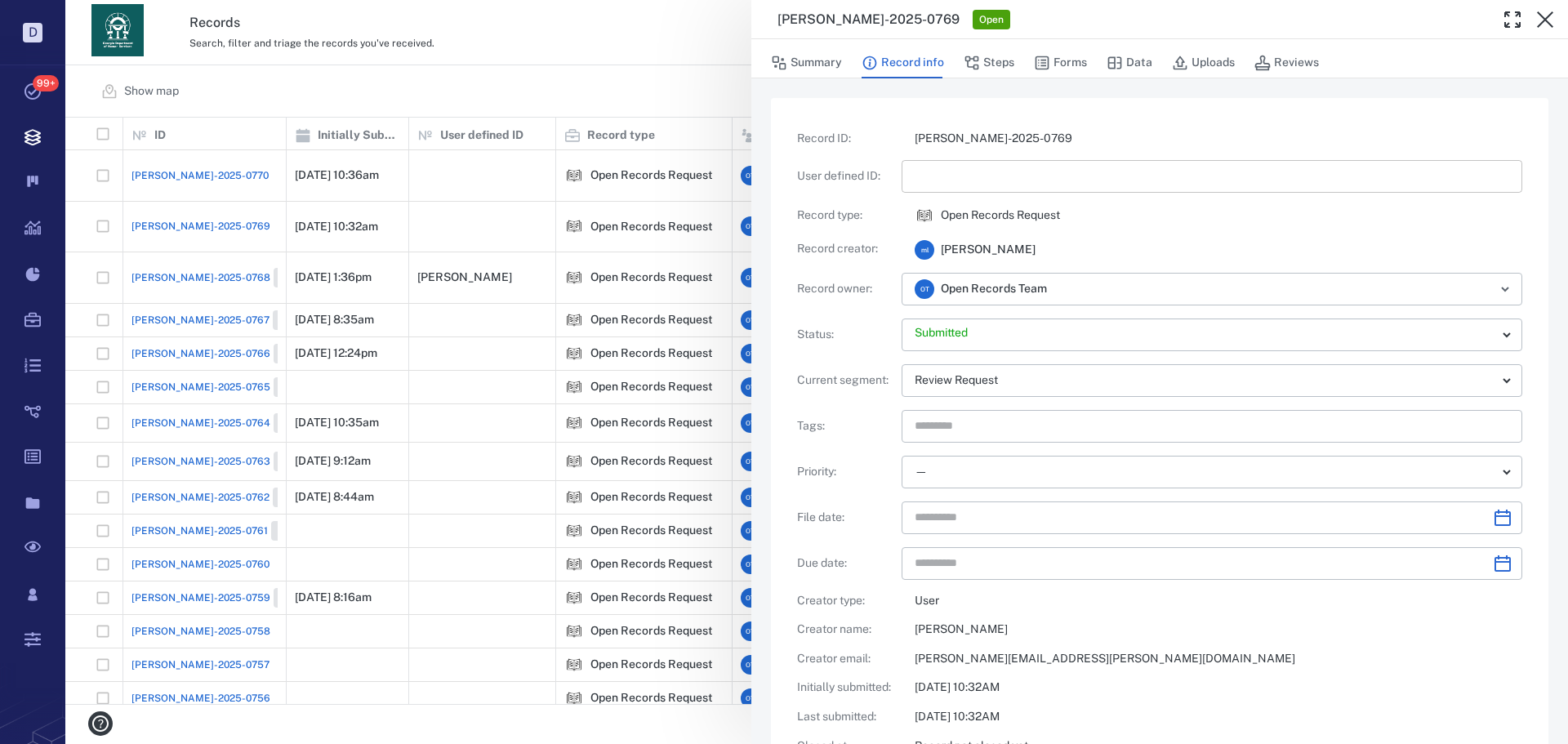
click at [982, 184] on input "text" at bounding box center [1212, 176] width 594 height 33
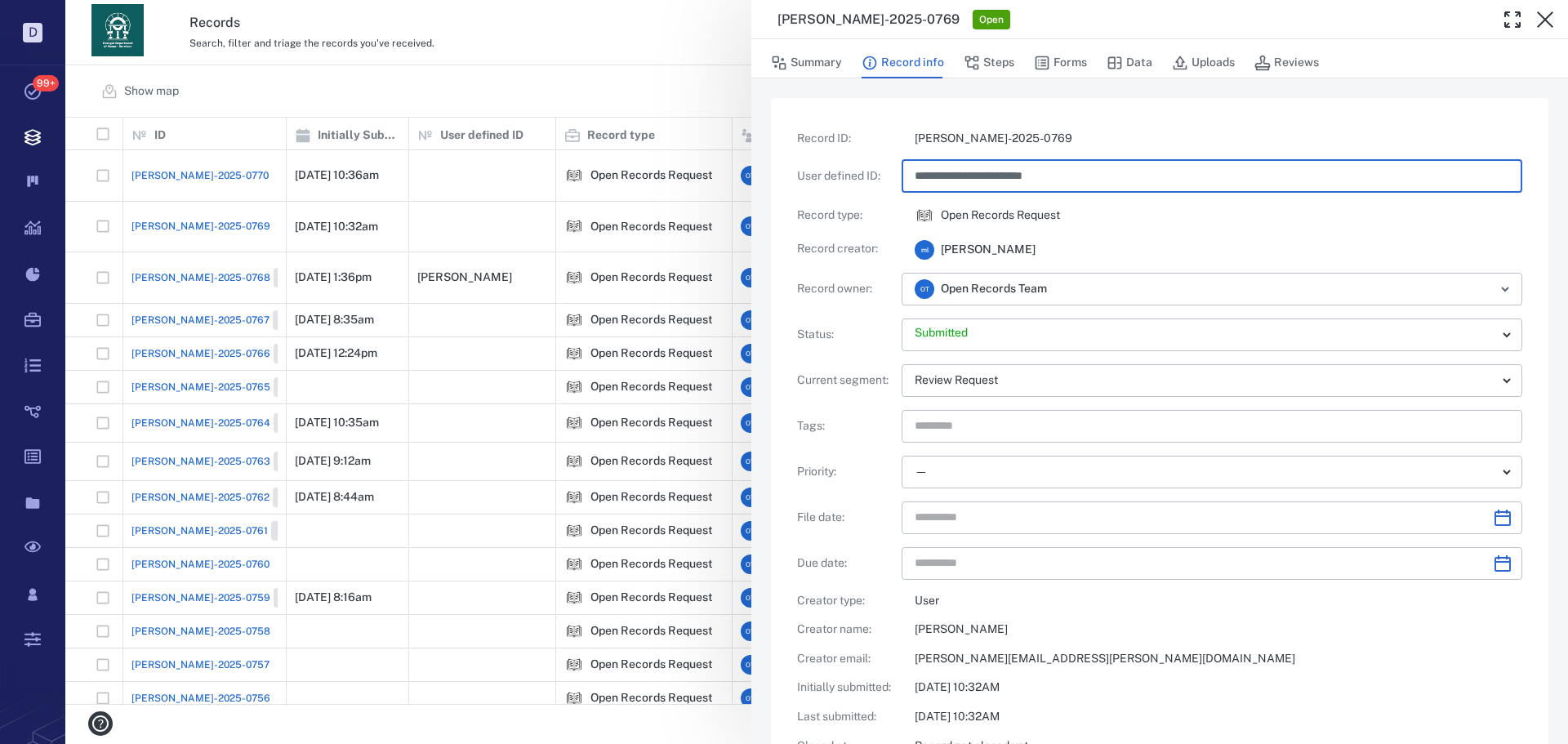
type input "**********"
click at [1116, 206] on div "Open Records Request" at bounding box center [1218, 215] width 607 height 20
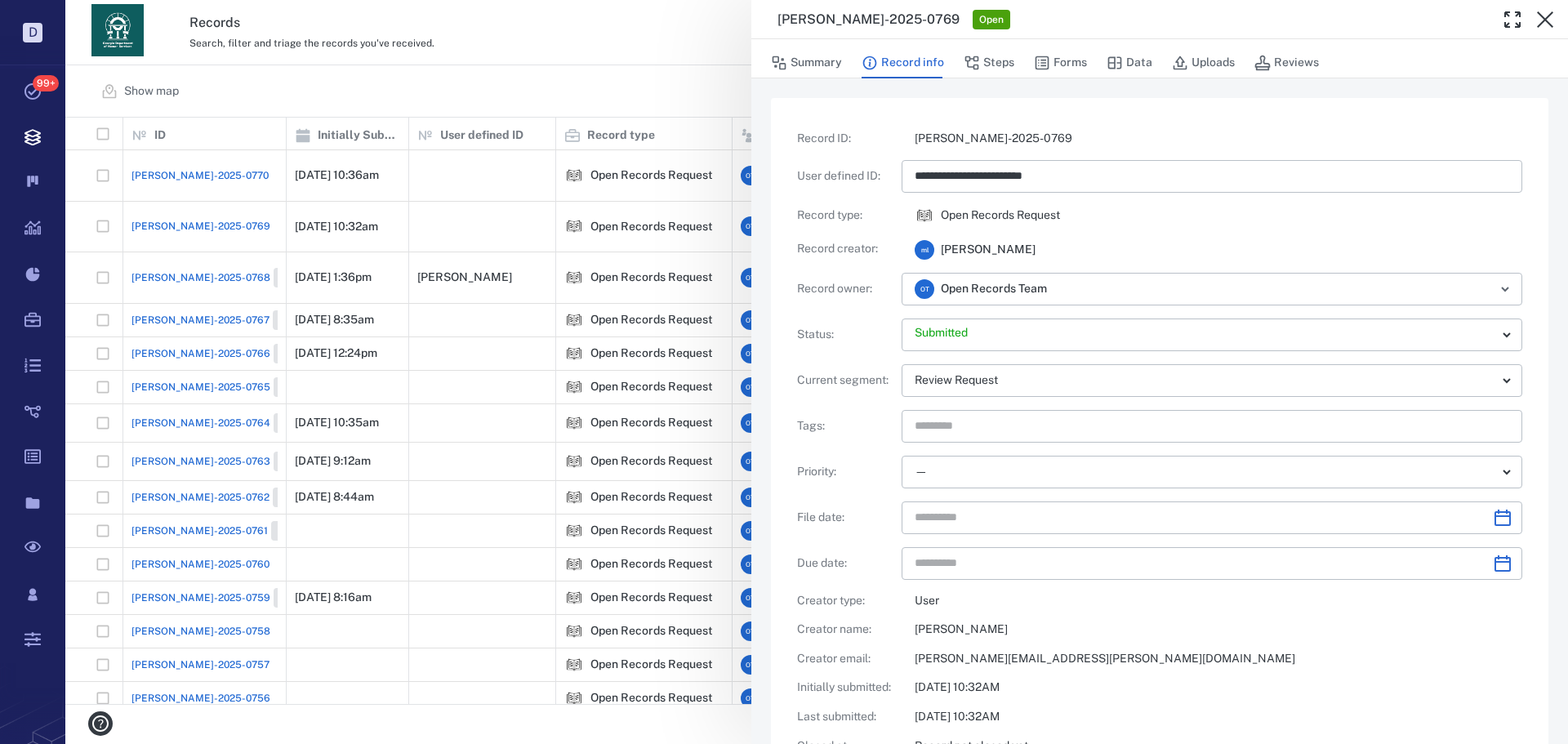
click at [578, 63] on div "**********" at bounding box center [817, 372] width 1503 height 744
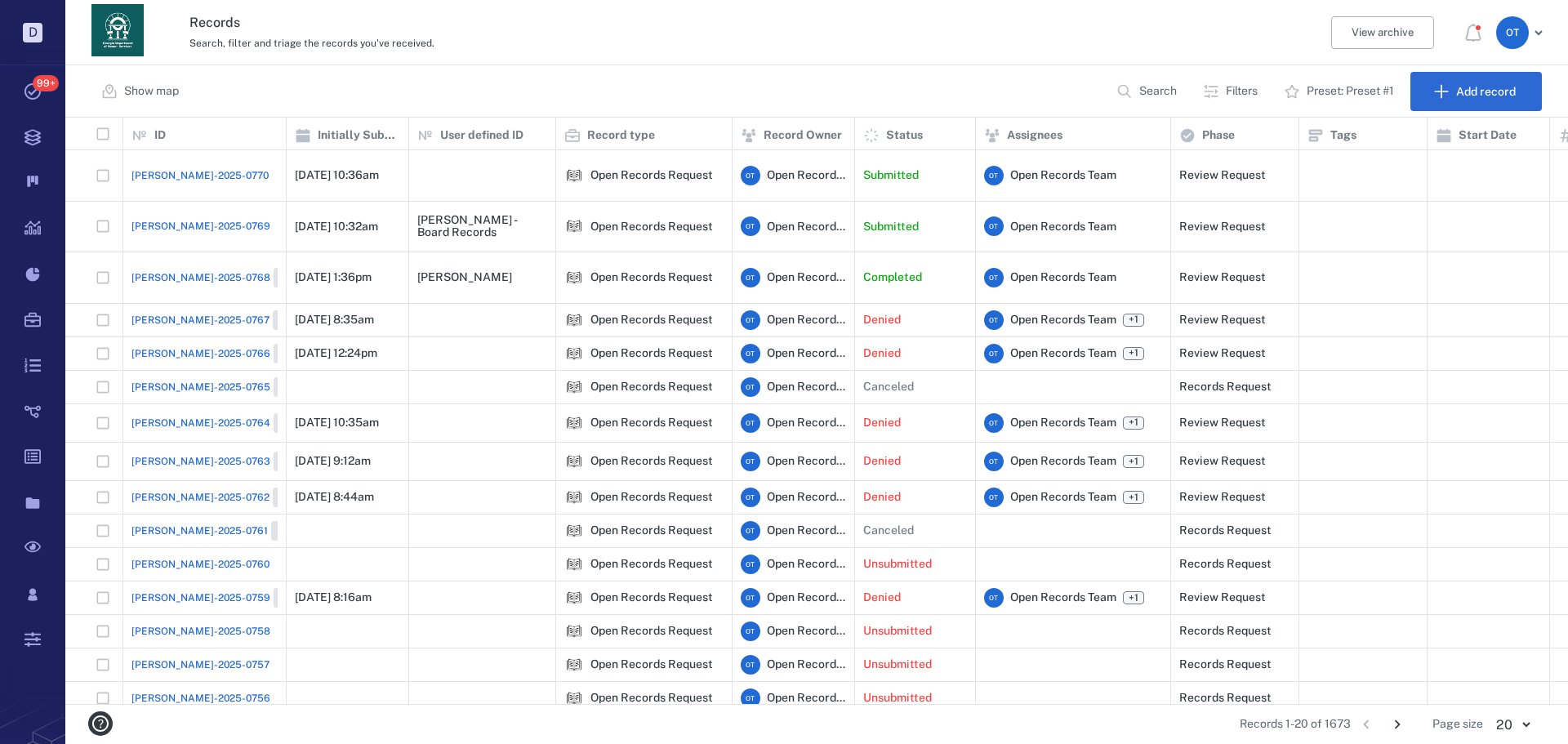
click at [178, 171] on span "[PERSON_NAME]-2025-0770" at bounding box center [200, 176] width 138 height 15
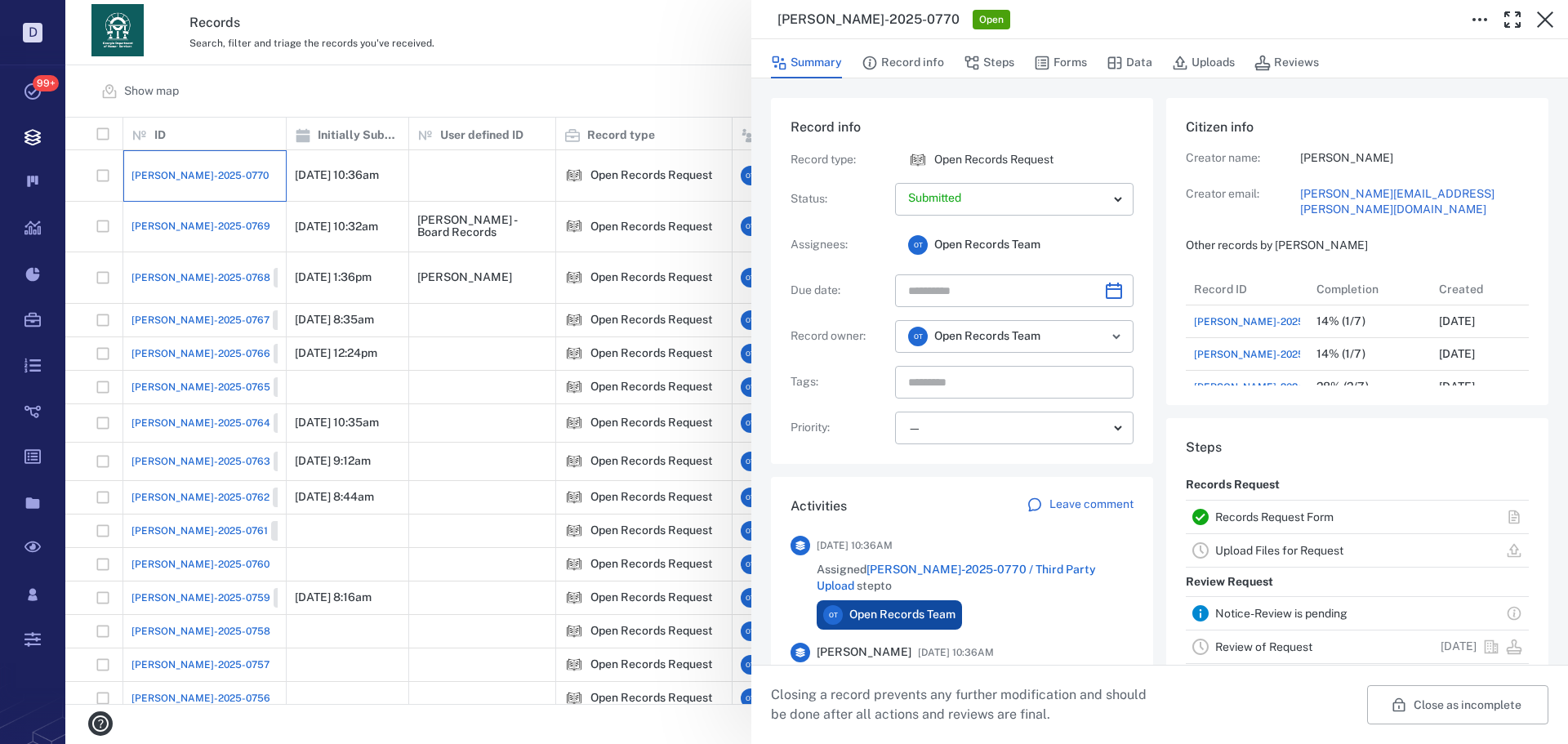
scroll to position [131, 312]
click at [909, 54] on button "Record info" at bounding box center [902, 62] width 83 height 31
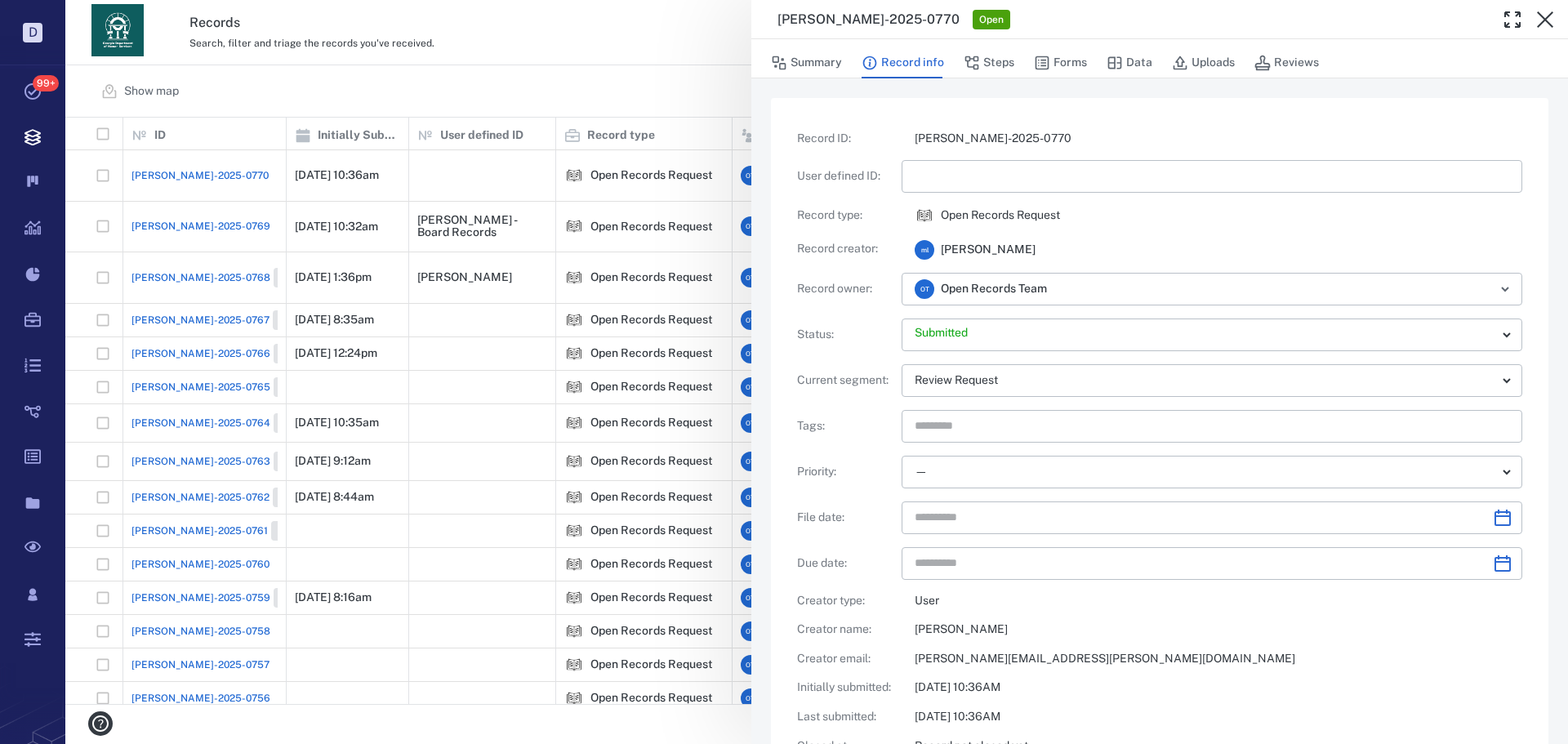
drag, startPoint x: 909, startPoint y: 54, endPoint x: 950, endPoint y: 153, distance: 107.2
click at [943, 182] on input "text" at bounding box center [1212, 176] width 594 height 33
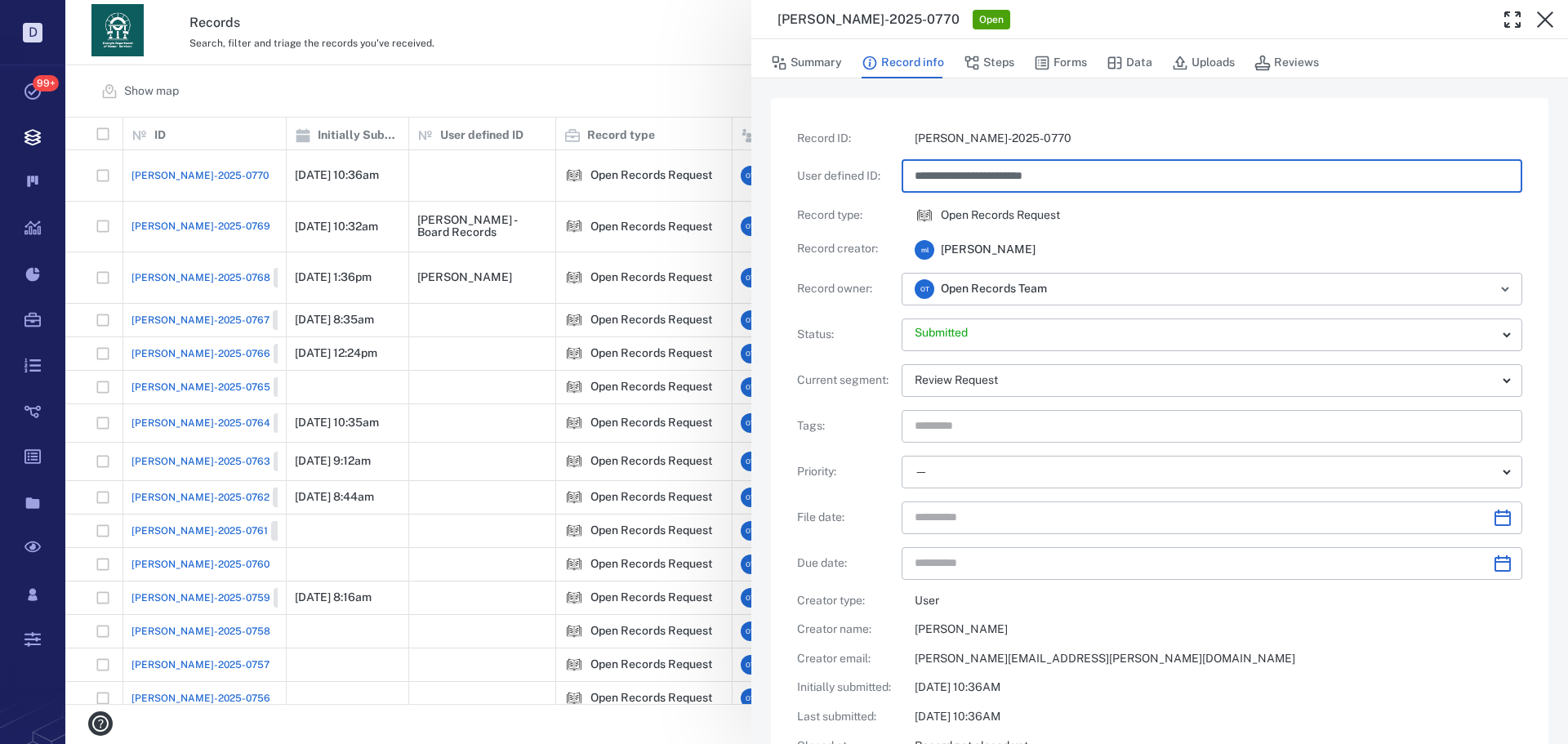
type input "**********"
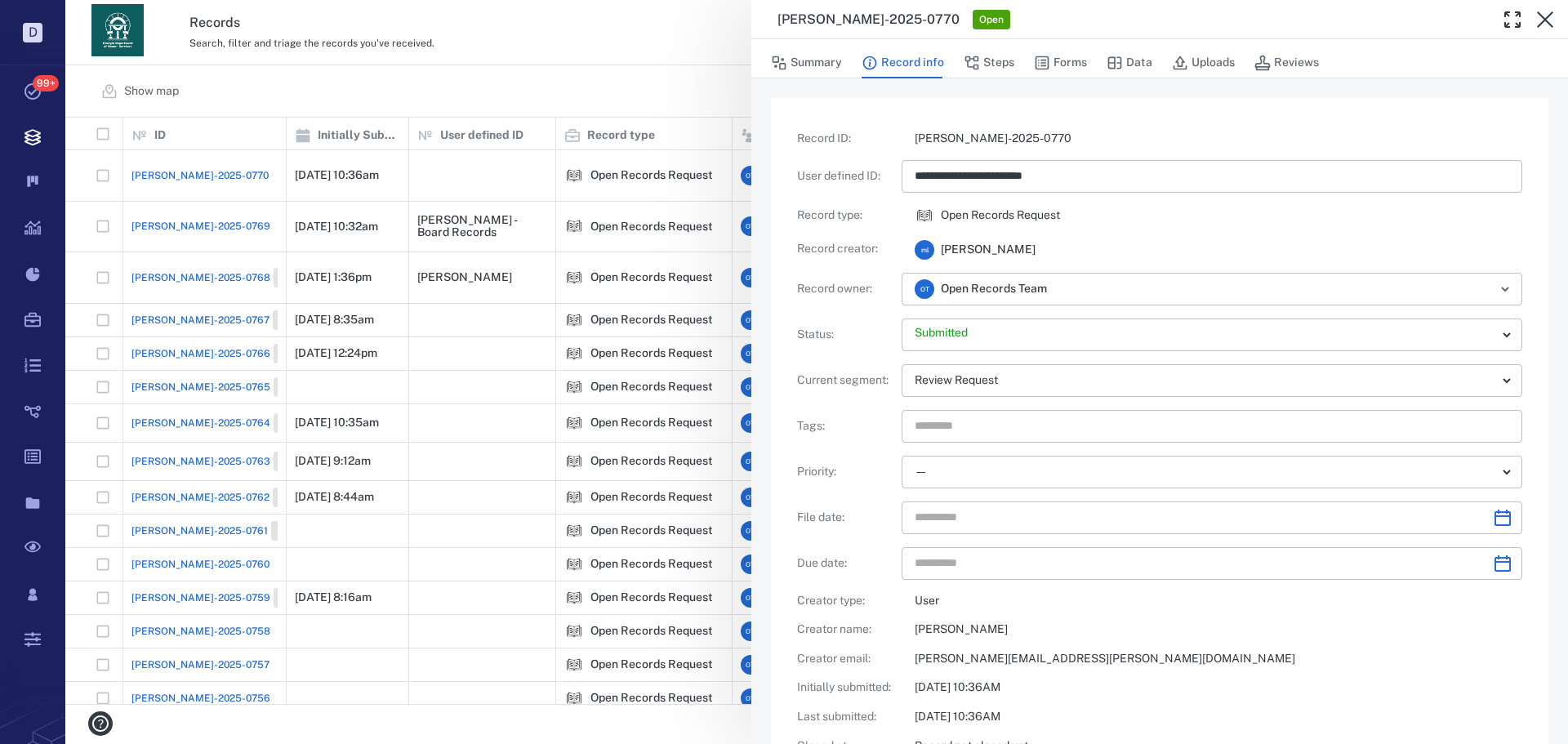
click at [714, 90] on div "**********" at bounding box center [817, 372] width 1503 height 744
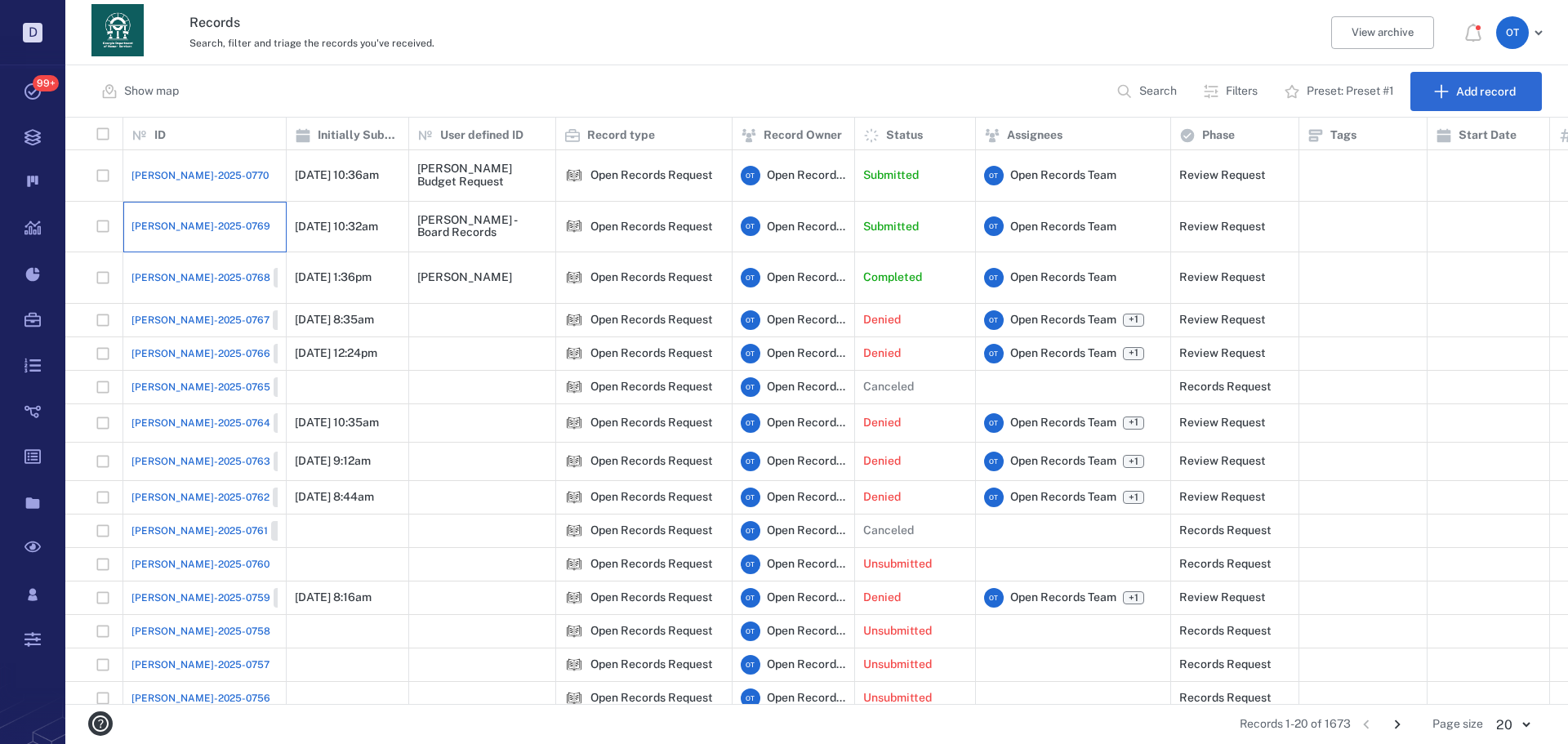
click at [211, 210] on div "[PERSON_NAME]-2025-0769" at bounding box center [204, 226] width 146 height 33
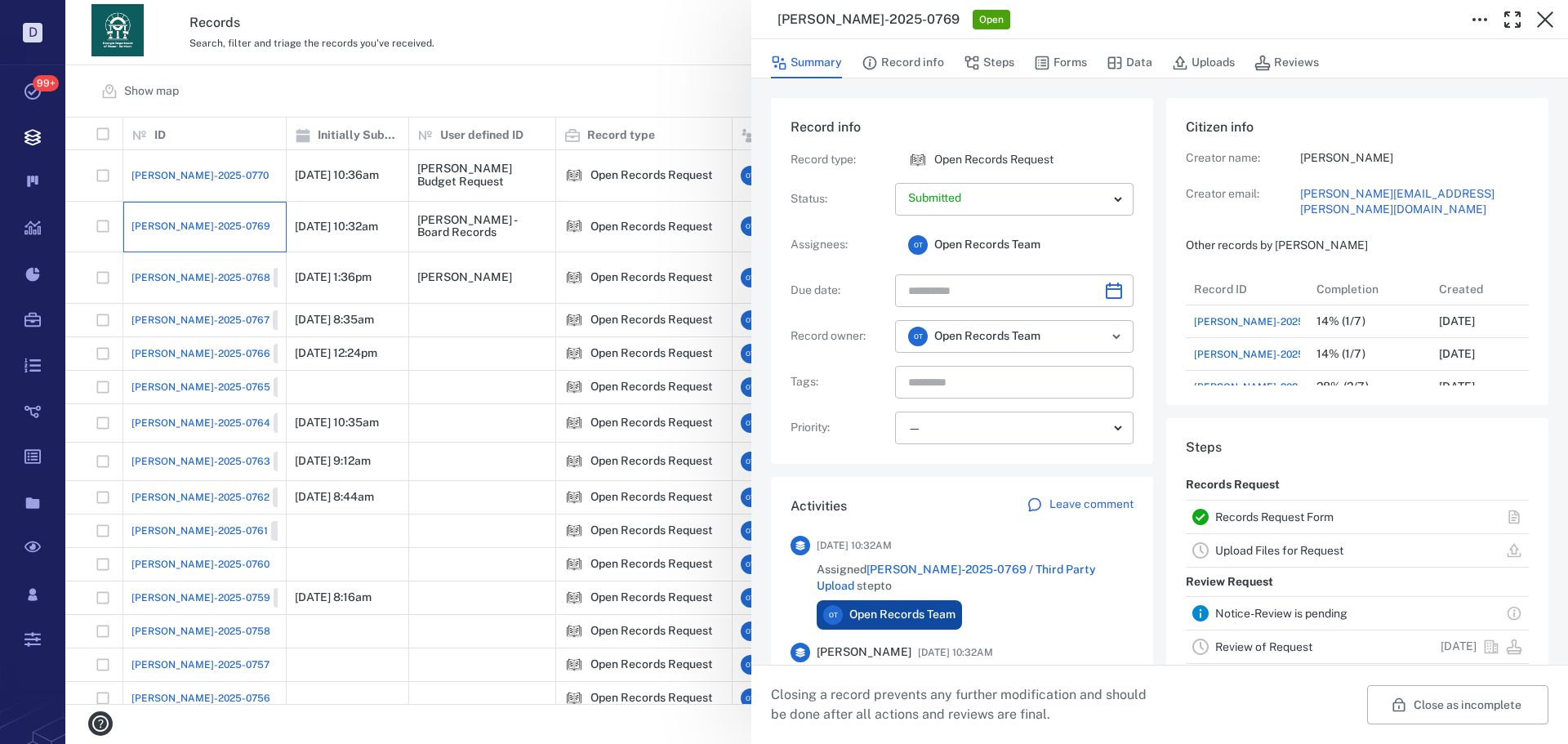
scroll to position [131, 312]
click at [228, 169] on div "ORR-2025-0769 Open Summary Record info Steps Forms Data Uploads Reviews Record …" at bounding box center [817, 372] width 1503 height 744
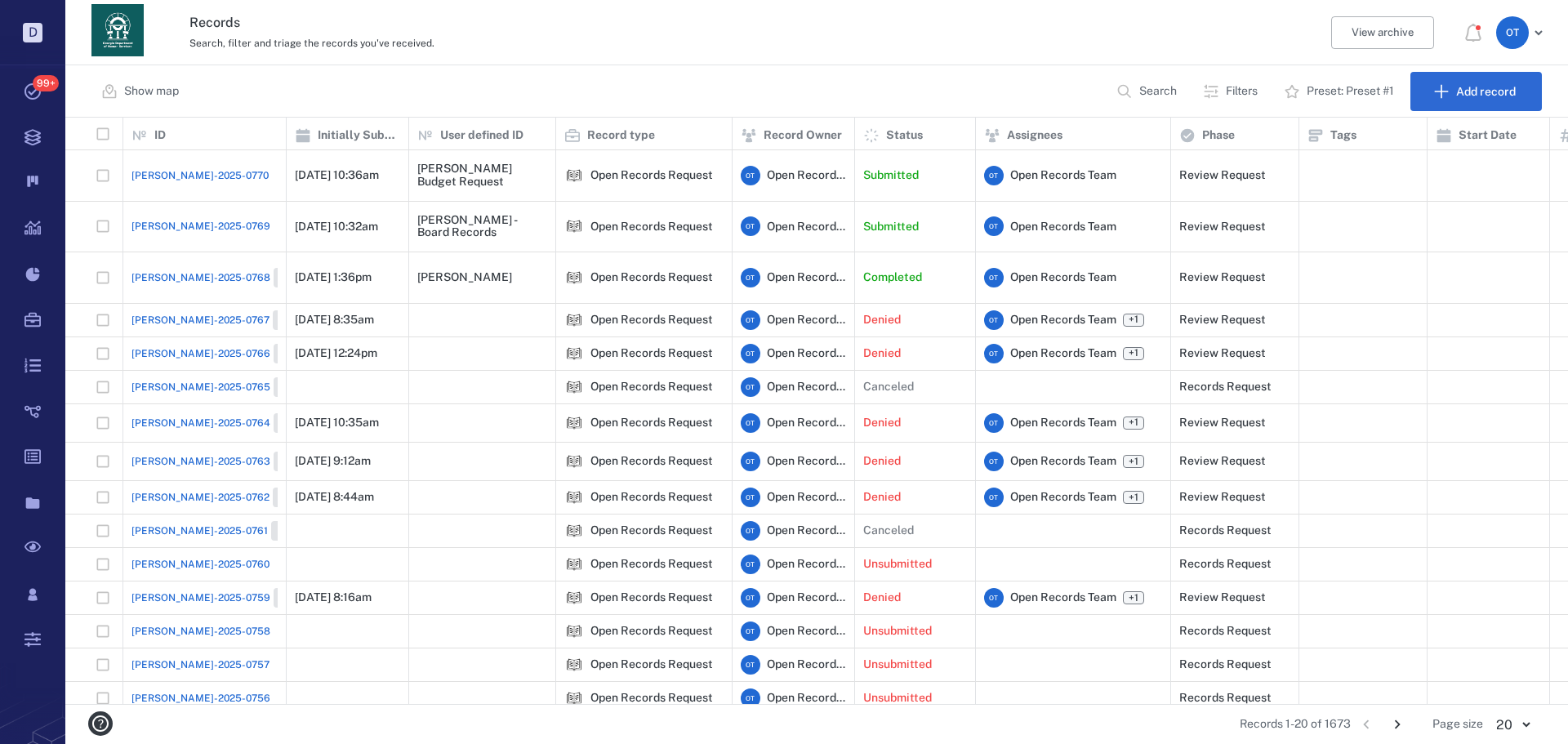
click at [193, 168] on span "[PERSON_NAME]-2025-0770" at bounding box center [200, 176] width 138 height 15
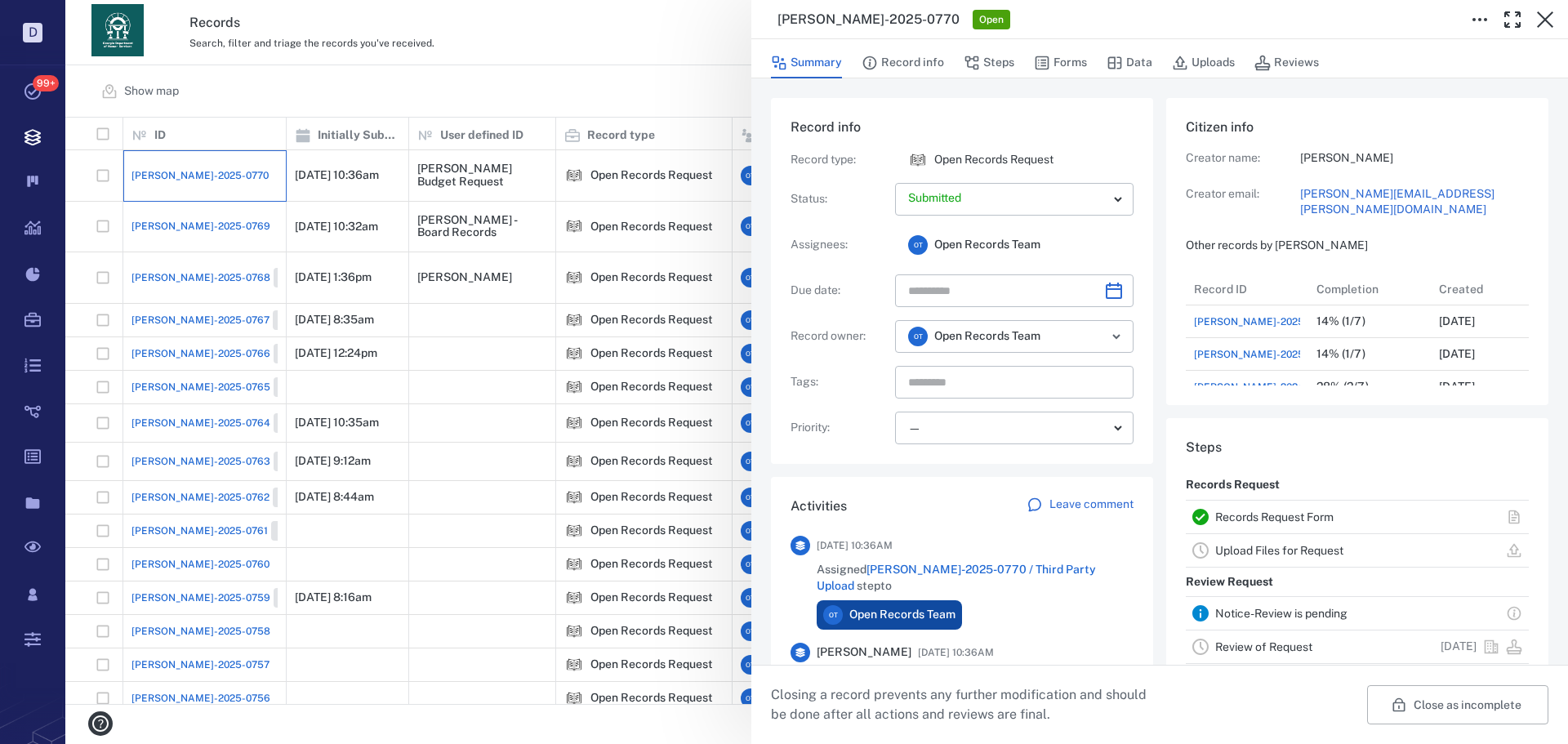
scroll to position [131, 312]
click at [1040, 62] on icon "button" at bounding box center [1043, 63] width 17 height 17
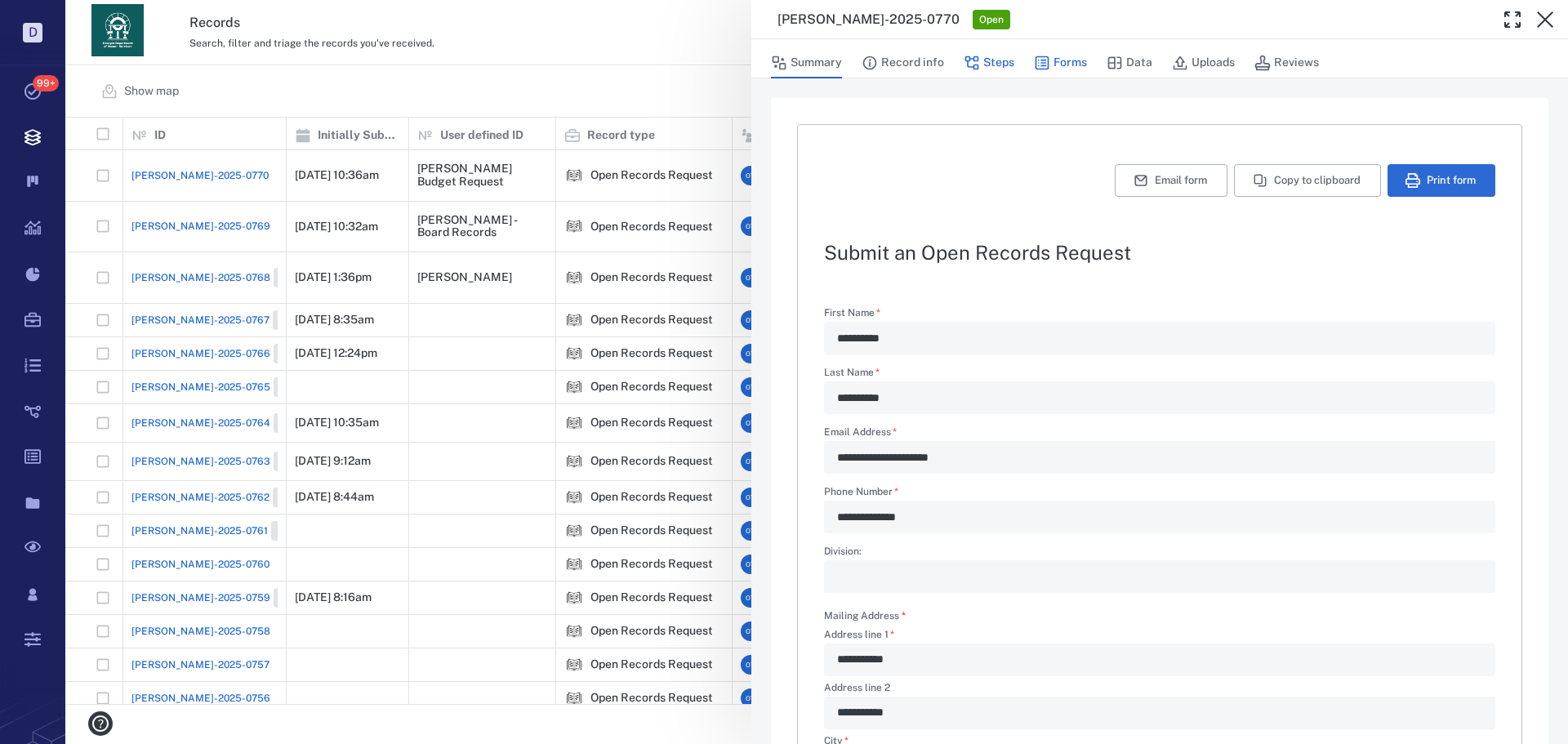
type textarea "*"
click at [1260, 171] on button "Copy to clipboard" at bounding box center [1308, 180] width 147 height 33
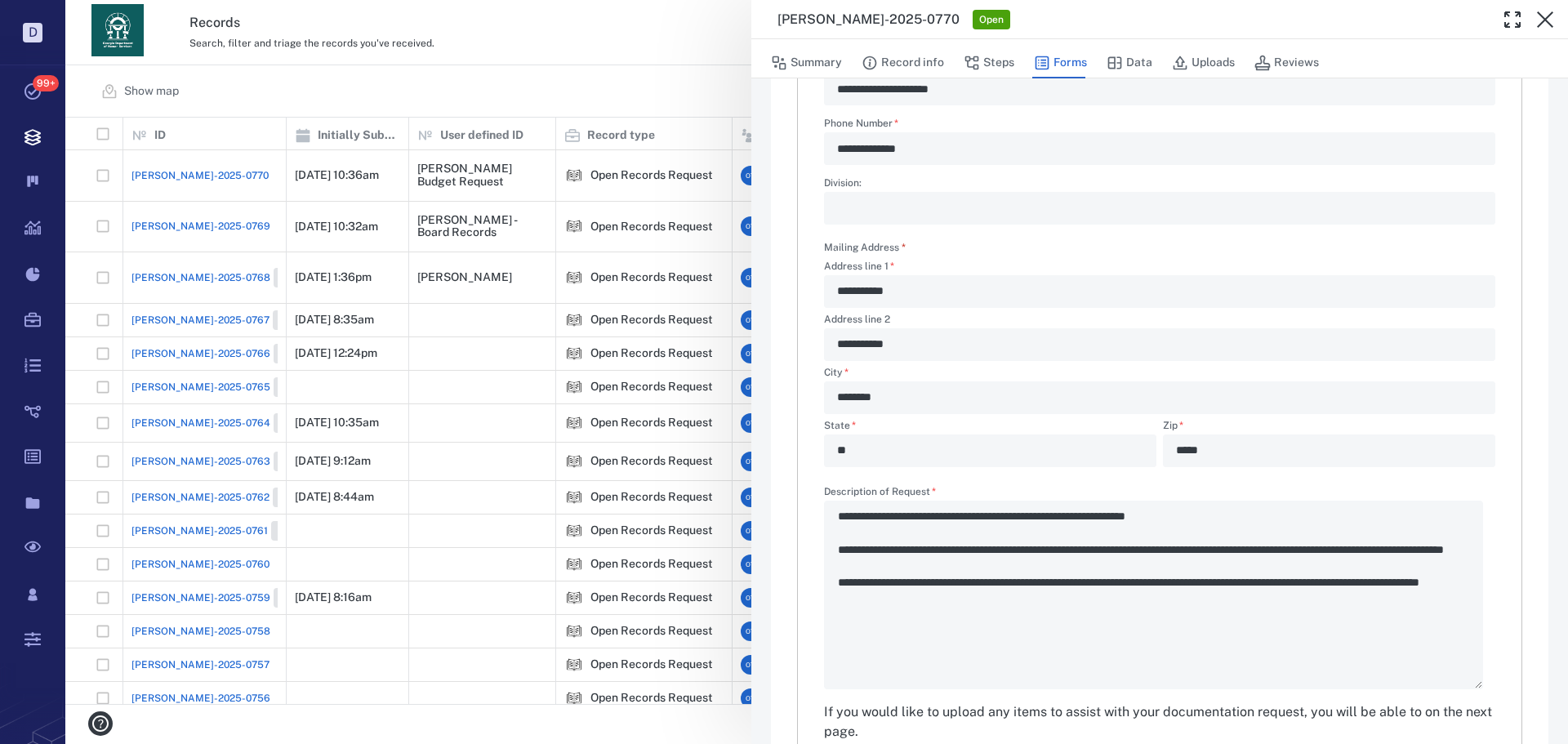
scroll to position [374, 0]
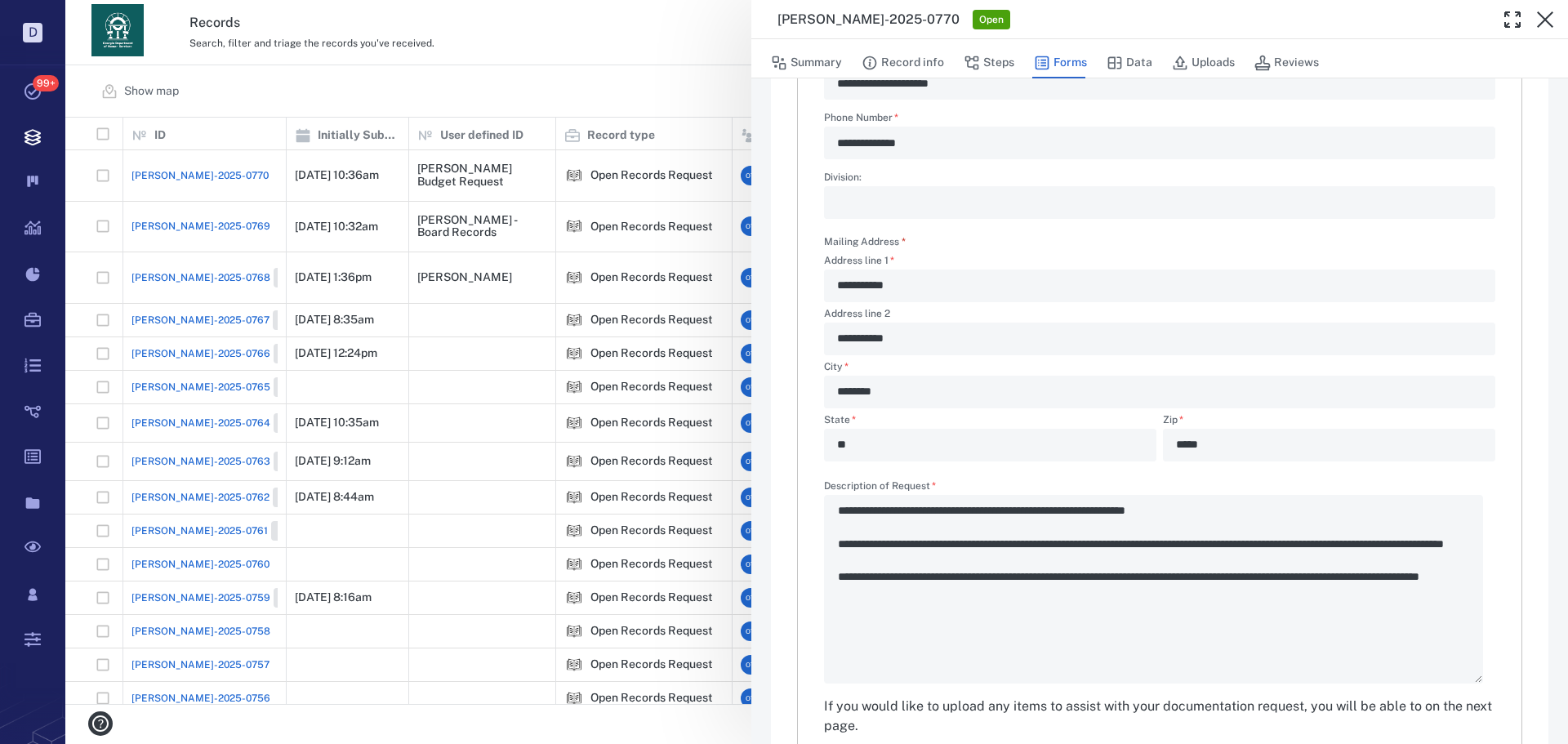
drag, startPoint x: 631, startPoint y: 104, endPoint x: 176, endPoint y: 210, distance: 467.2
click at [631, 104] on div "**********" at bounding box center [817, 372] width 1503 height 744
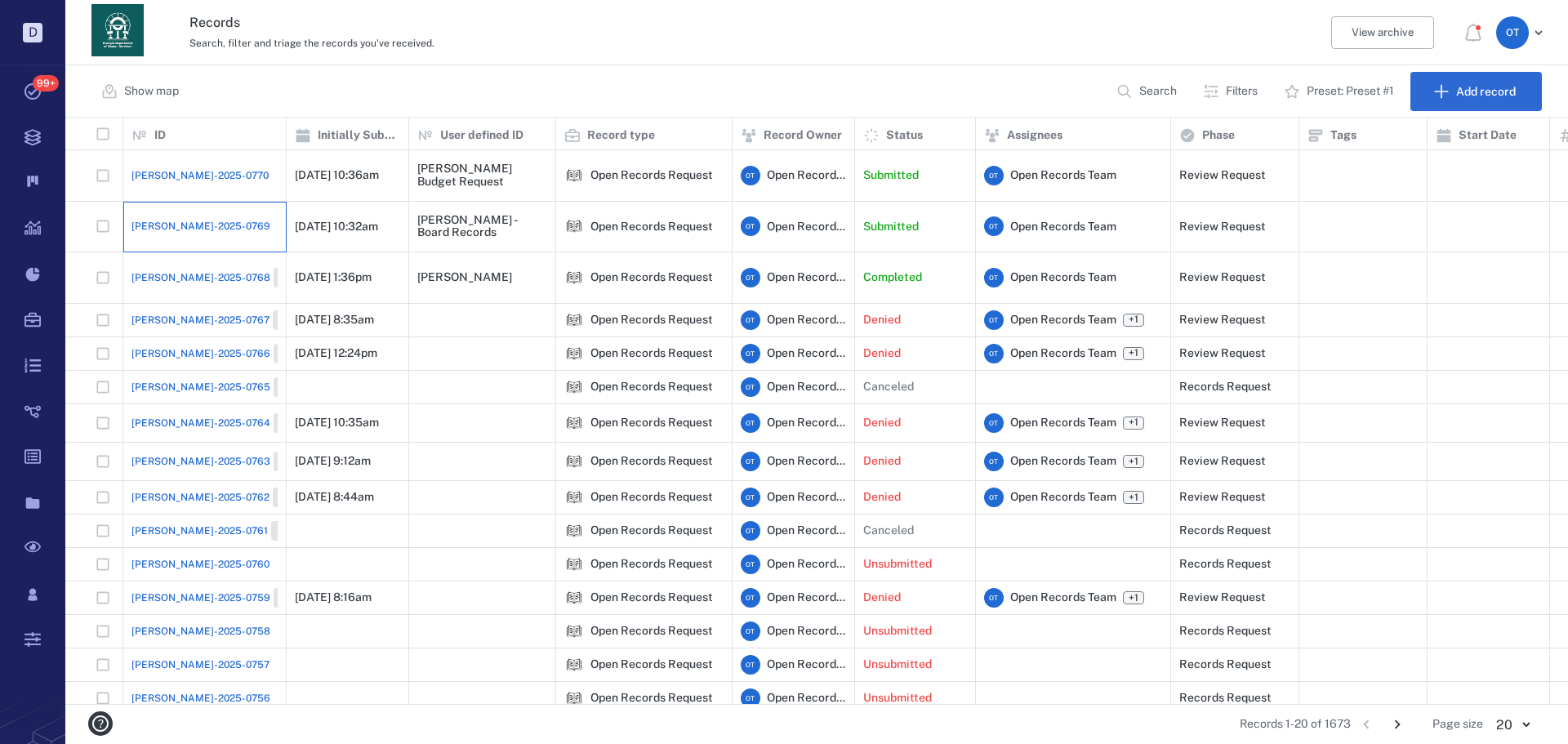
click at [176, 210] on div "[PERSON_NAME]-2025-0769" at bounding box center [204, 226] width 146 height 33
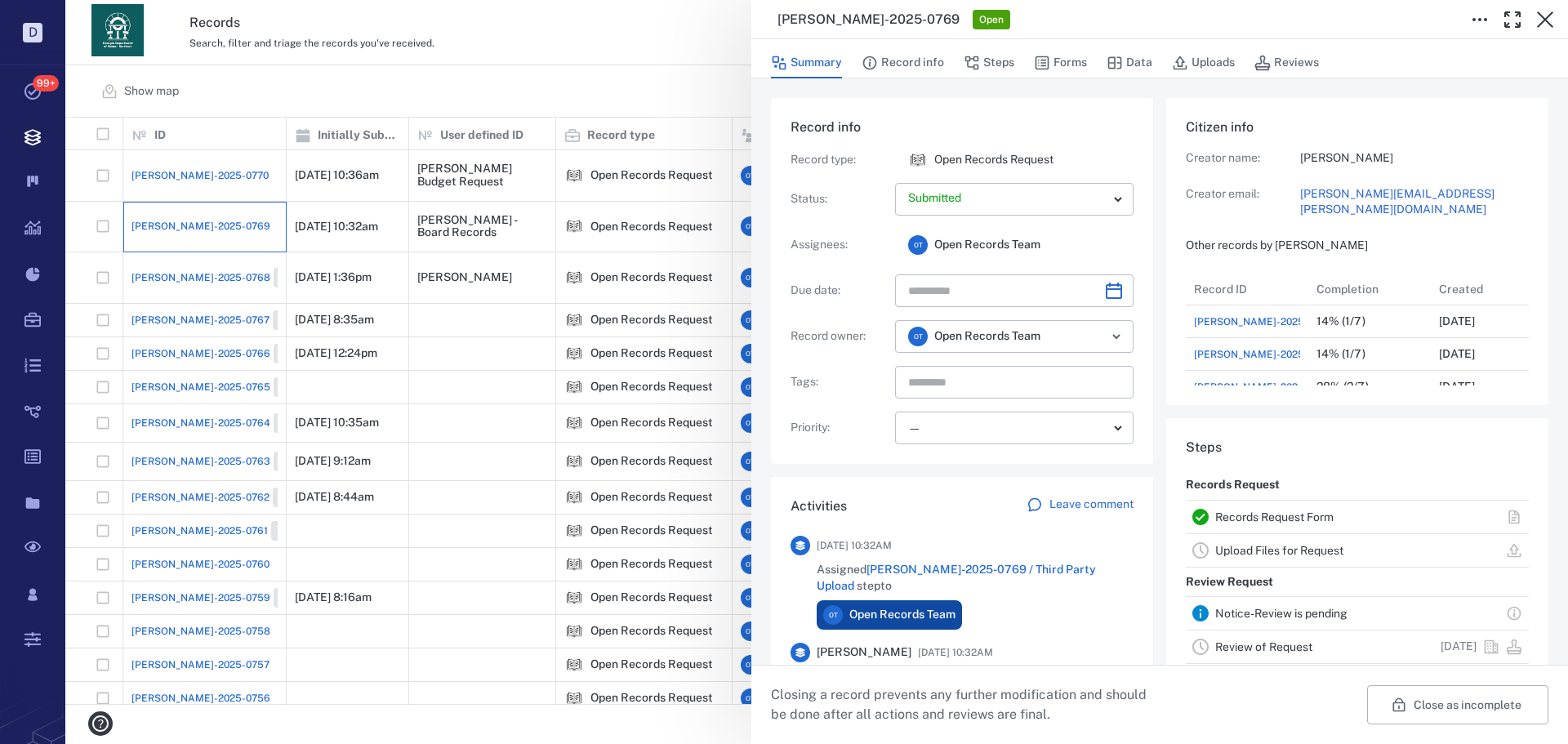
scroll to position [131, 312]
click at [1059, 61] on button "Forms" at bounding box center [1060, 62] width 53 height 31
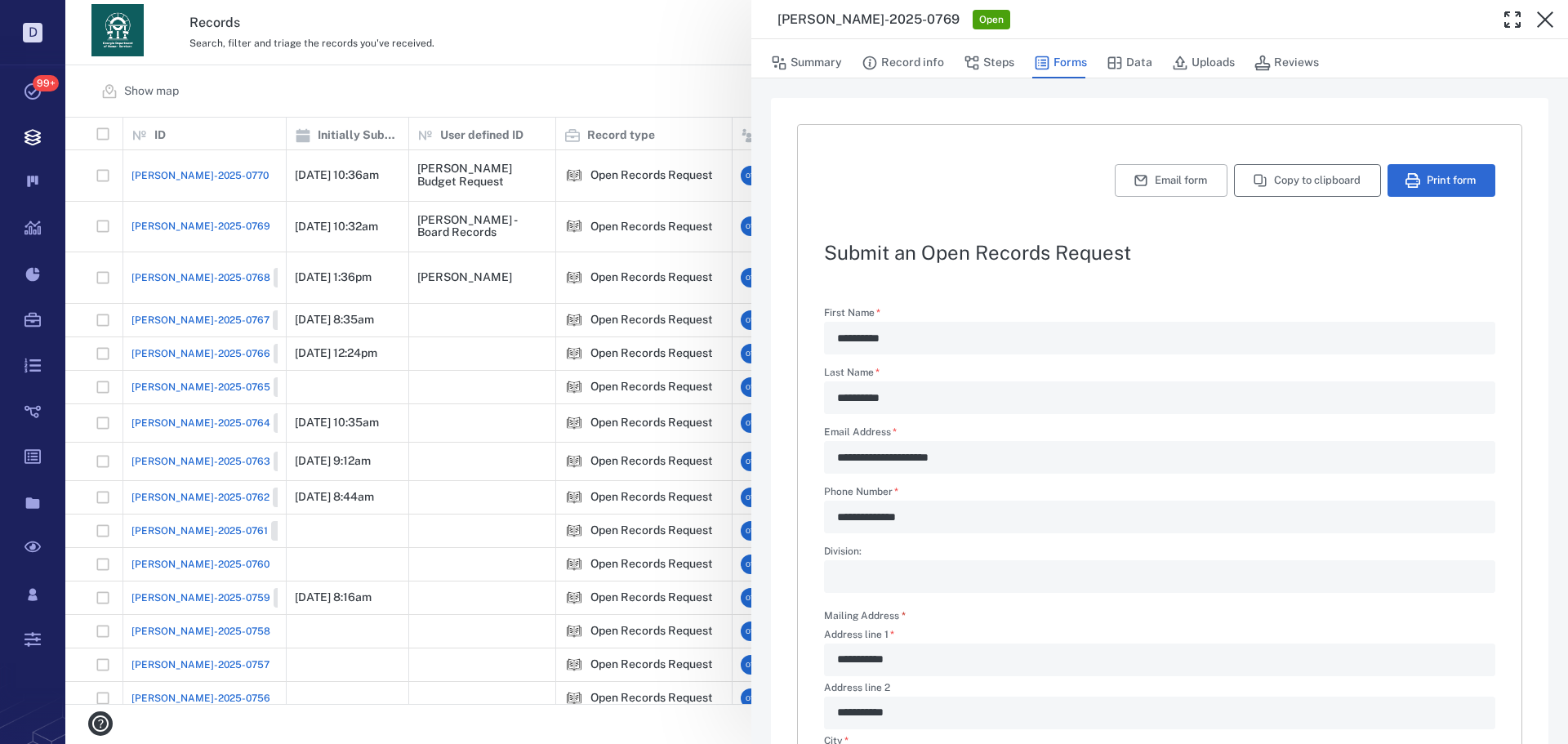
click at [1270, 178] on button "Copy to clipboard" at bounding box center [1308, 180] width 147 height 33
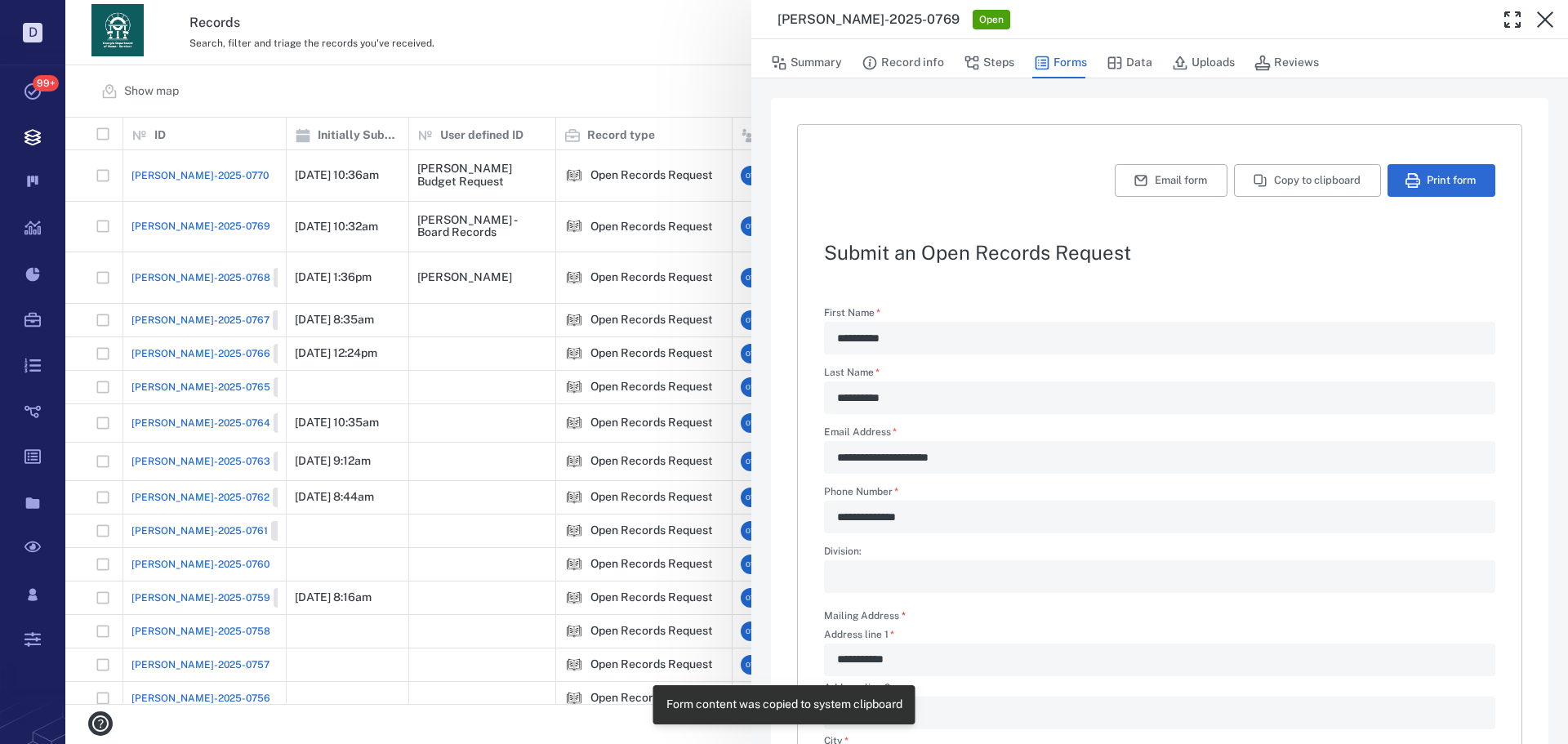
drag, startPoint x: 679, startPoint y: 86, endPoint x: 178, endPoint y: 191, distance: 511.9
click at [679, 86] on div "**********" at bounding box center [817, 372] width 1503 height 744
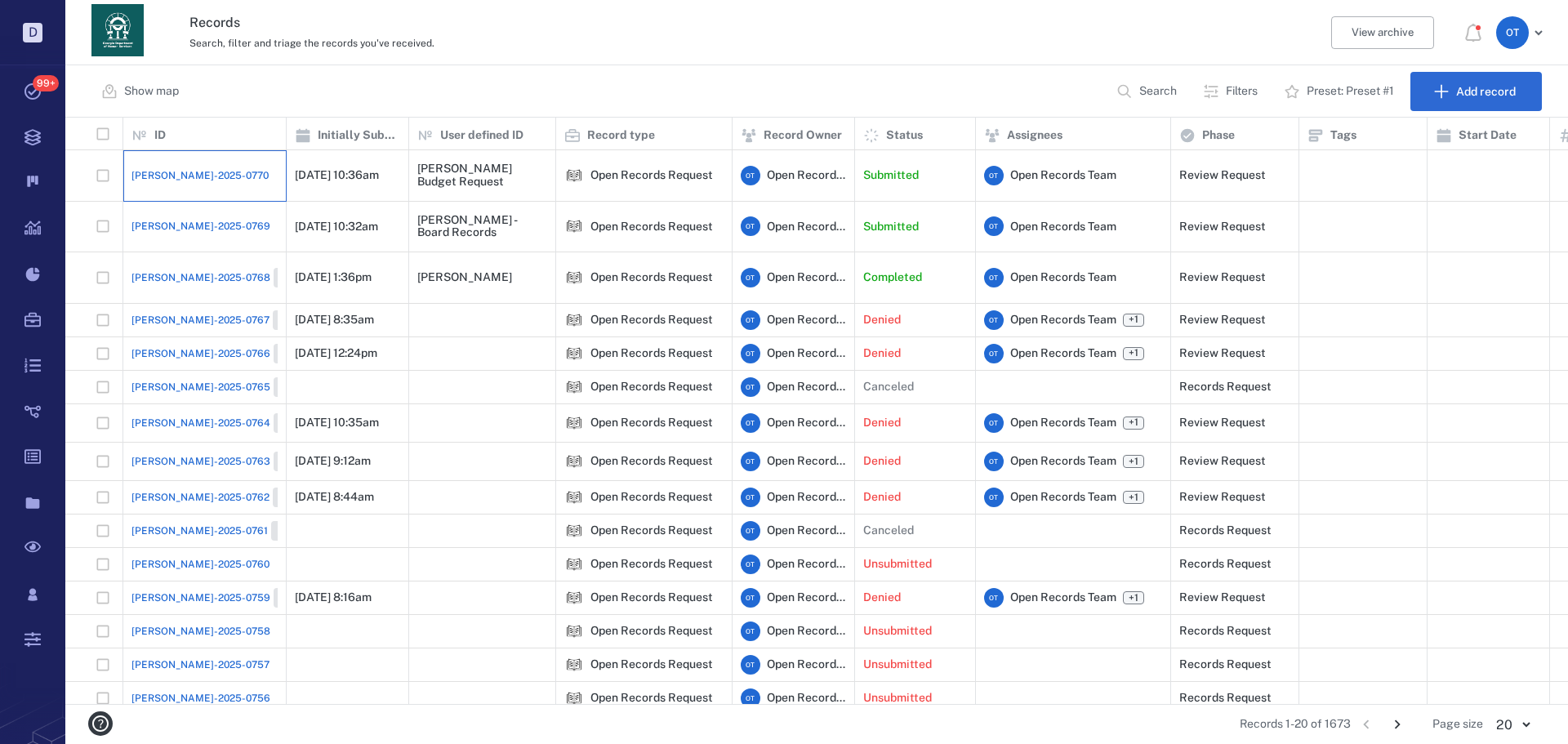
click at [191, 176] on div "[PERSON_NAME]-2025-0770" at bounding box center [204, 175] width 146 height 33
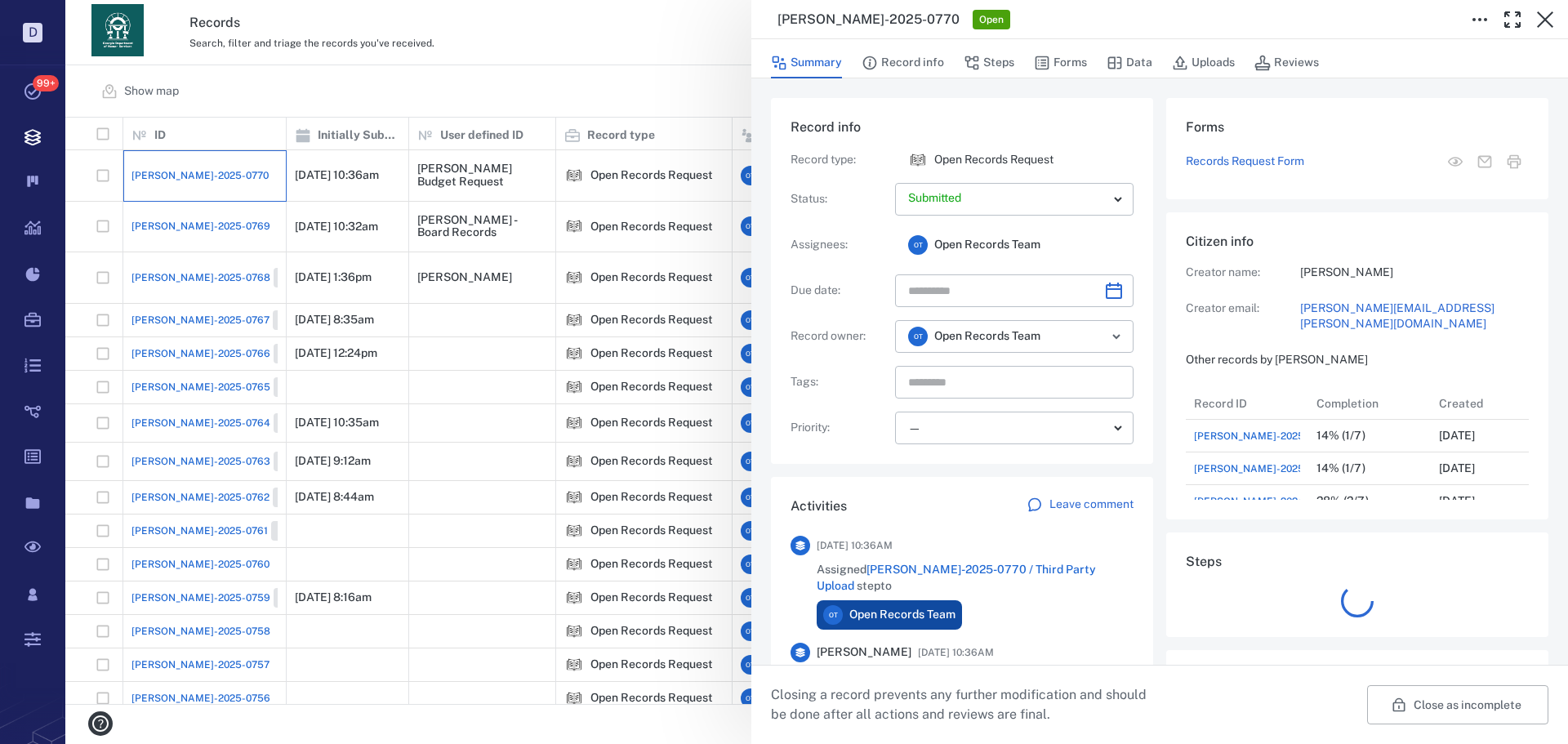
scroll to position [131, 312]
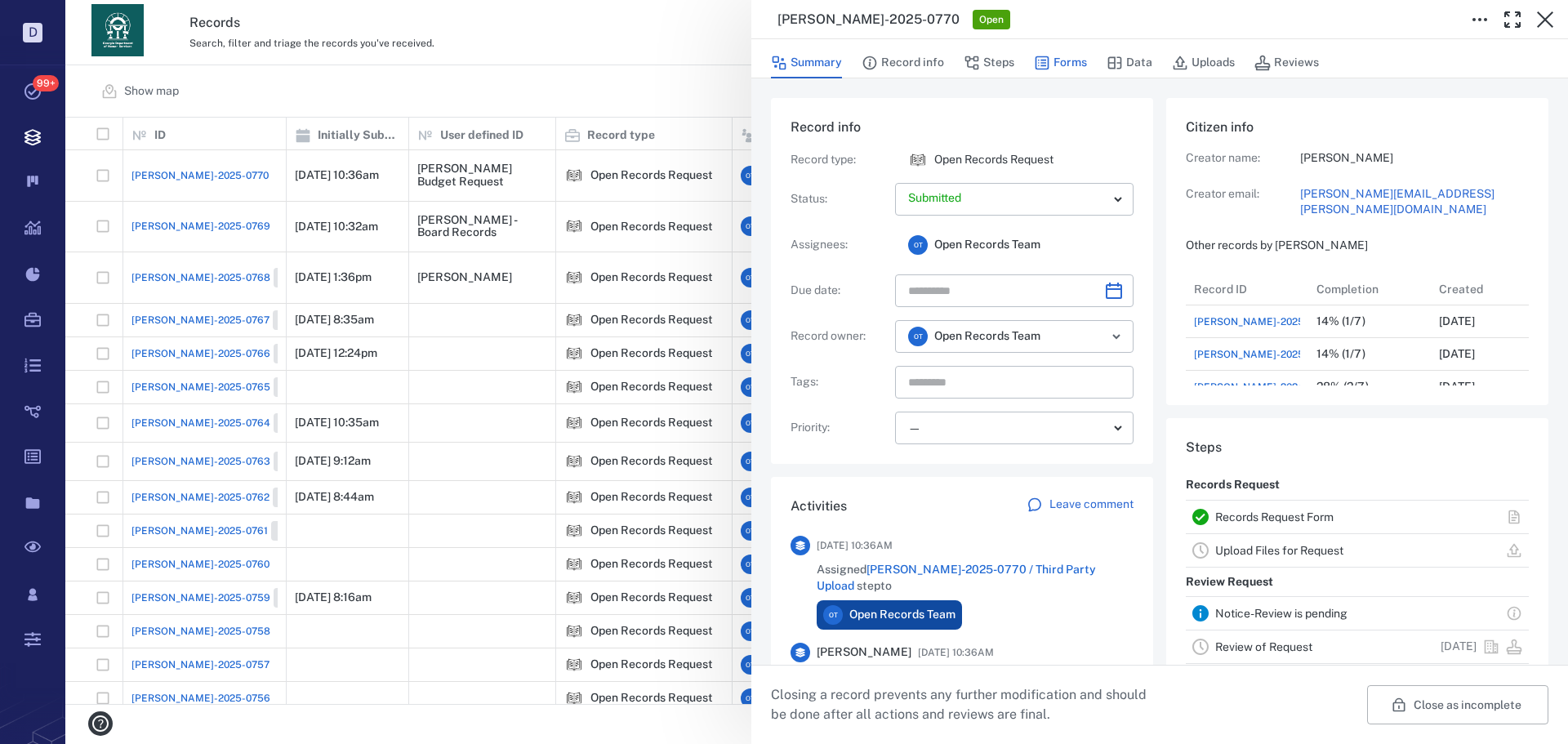
click at [1058, 71] on button "Forms" at bounding box center [1060, 62] width 53 height 31
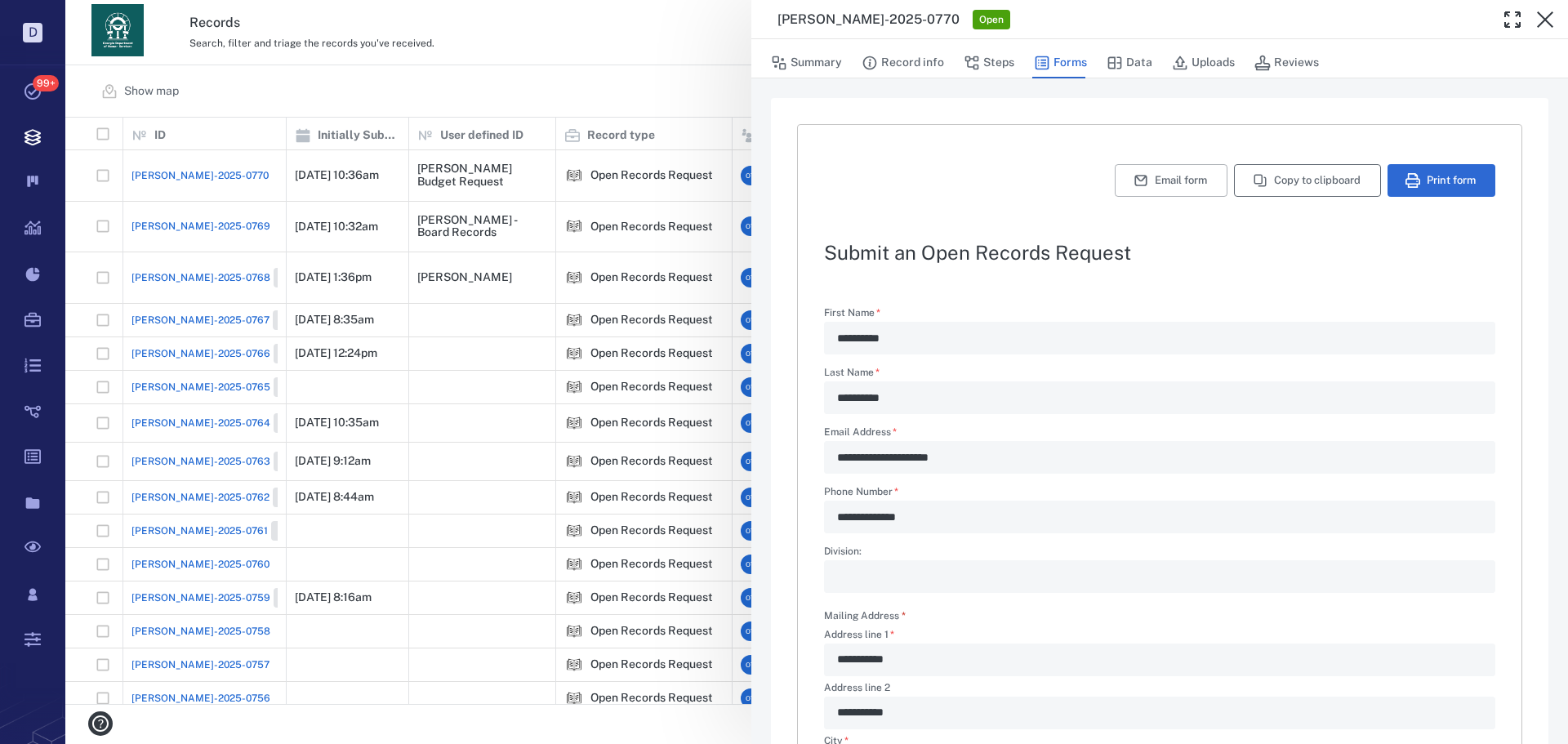
click at [1283, 172] on button "Copy to clipboard" at bounding box center [1308, 180] width 147 height 33
click at [668, 139] on div "**********" at bounding box center [817, 372] width 1503 height 744
click at [646, 61] on div "**********" at bounding box center [817, 372] width 1503 height 744
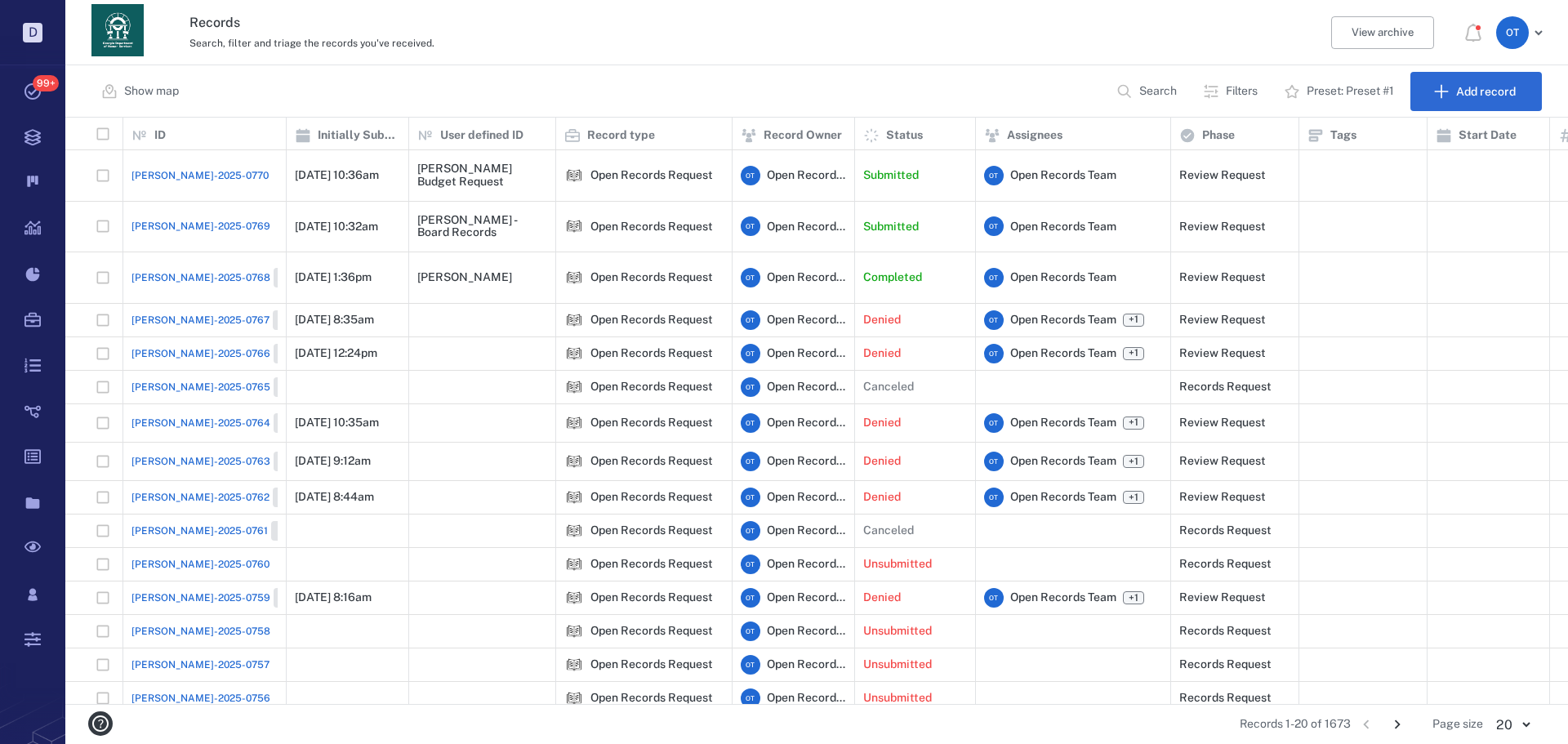
click at [158, 219] on span "[PERSON_NAME]-2025-0769" at bounding box center [200, 226] width 139 height 15
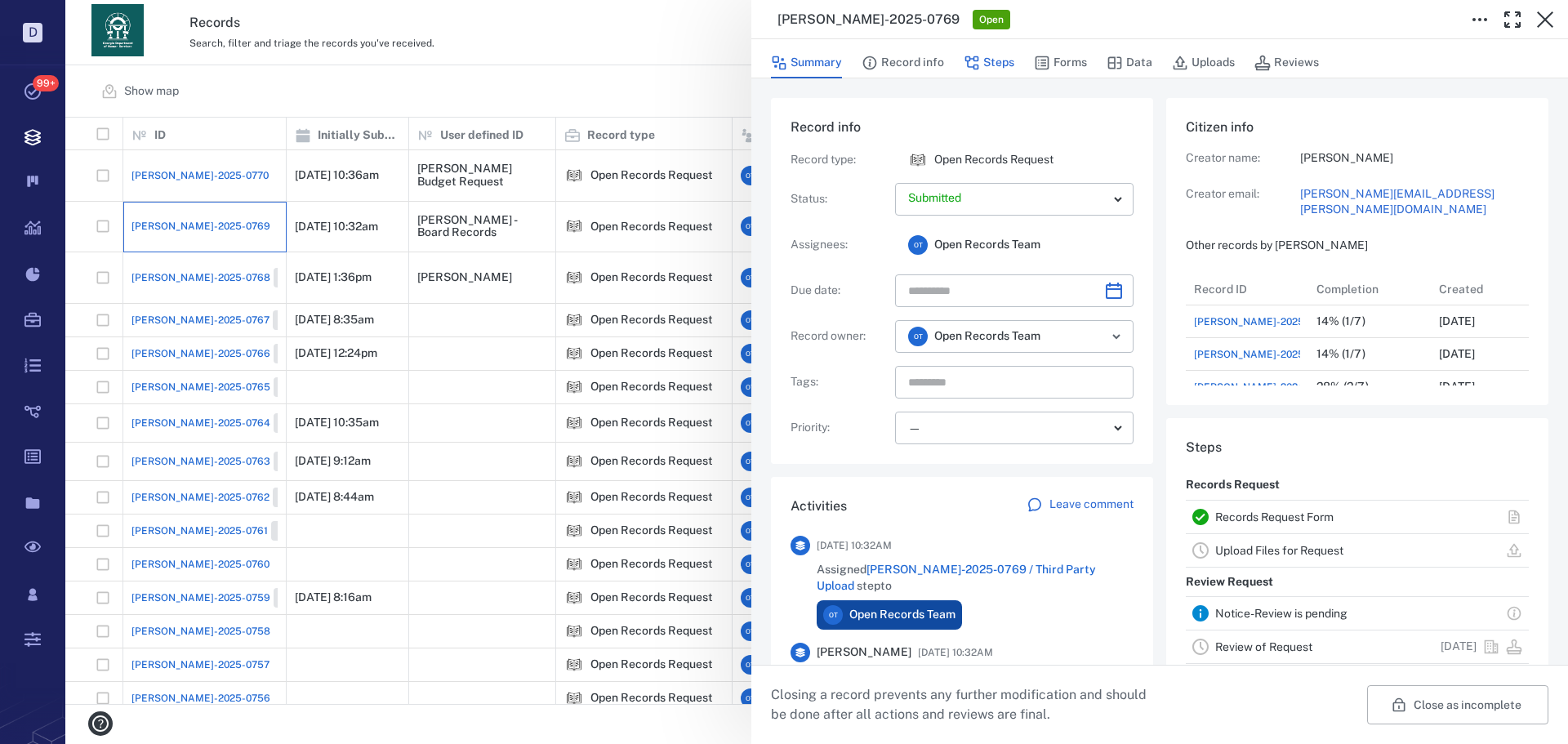
scroll to position [131, 312]
click at [1000, 71] on button "Steps" at bounding box center [989, 62] width 50 height 31
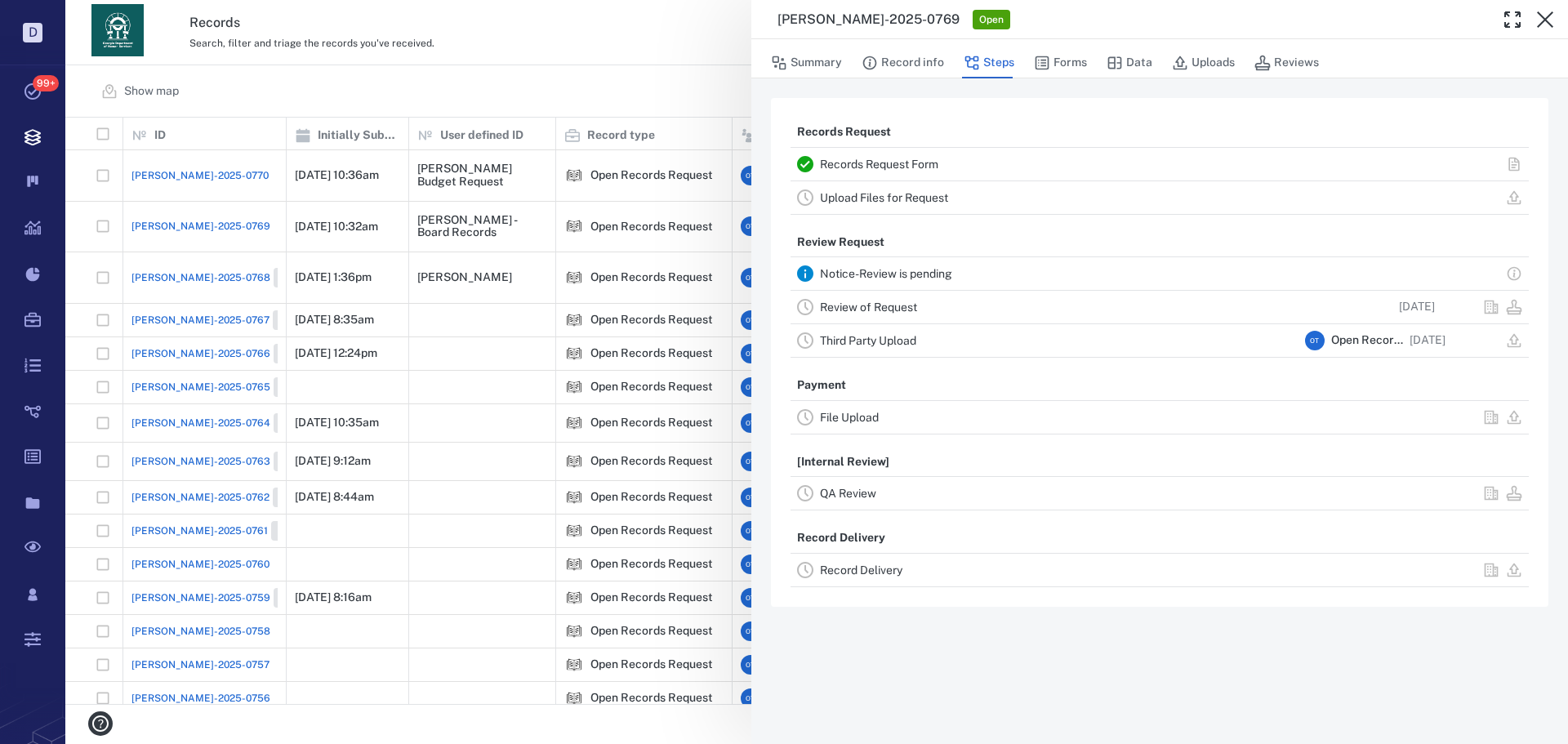
click at [1061, 77] on div "Summary Record info Steps Forms Data Uploads Reviews" at bounding box center [1160, 59] width 817 height 39
click at [1049, 71] on button "Forms" at bounding box center [1060, 62] width 53 height 31
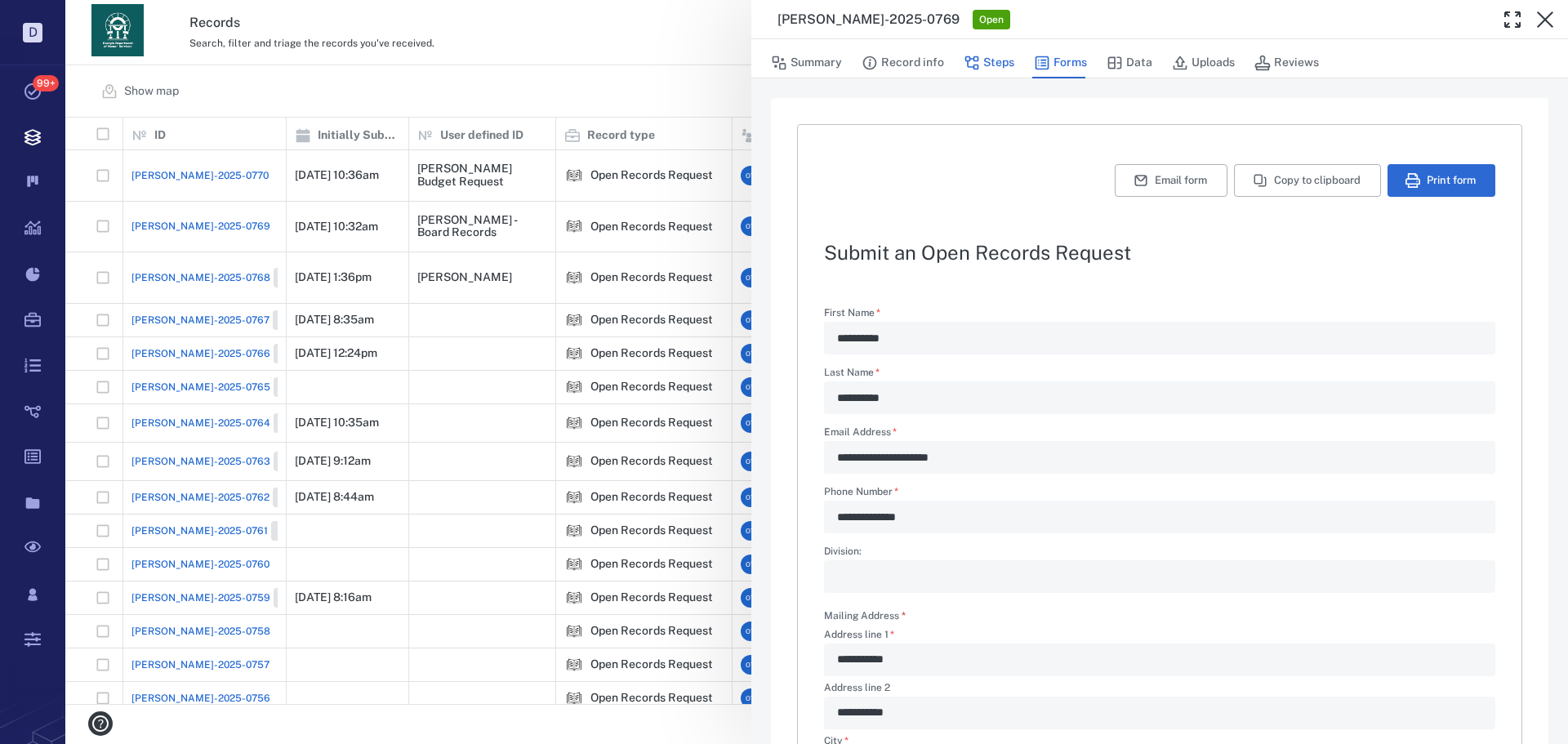
click at [1003, 60] on button "Steps" at bounding box center [989, 62] width 50 height 31
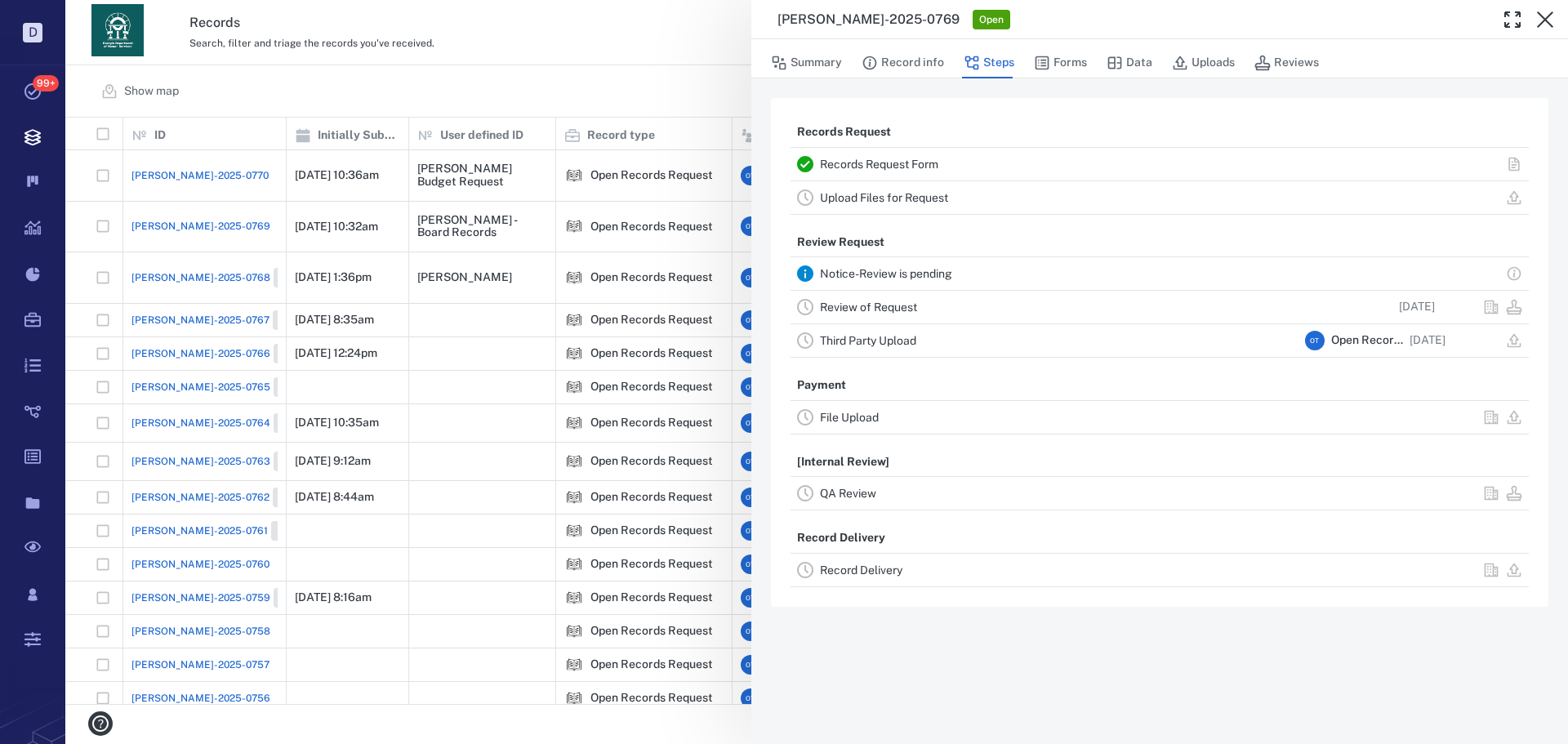
click at [878, 572] on link "Record Delivery" at bounding box center [861, 570] width 83 height 13
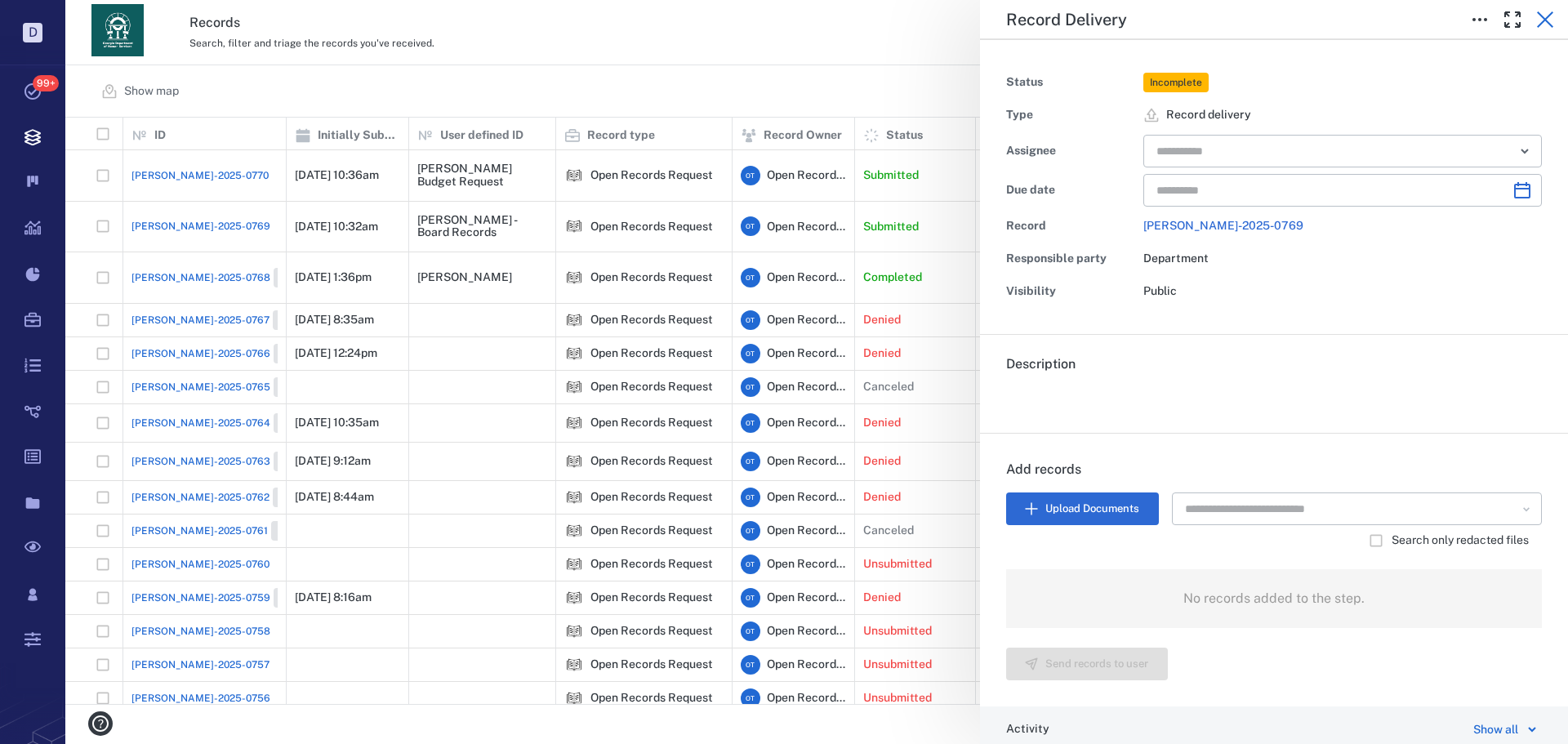
click at [1547, 23] on icon "button" at bounding box center [1545, 20] width 20 height 20
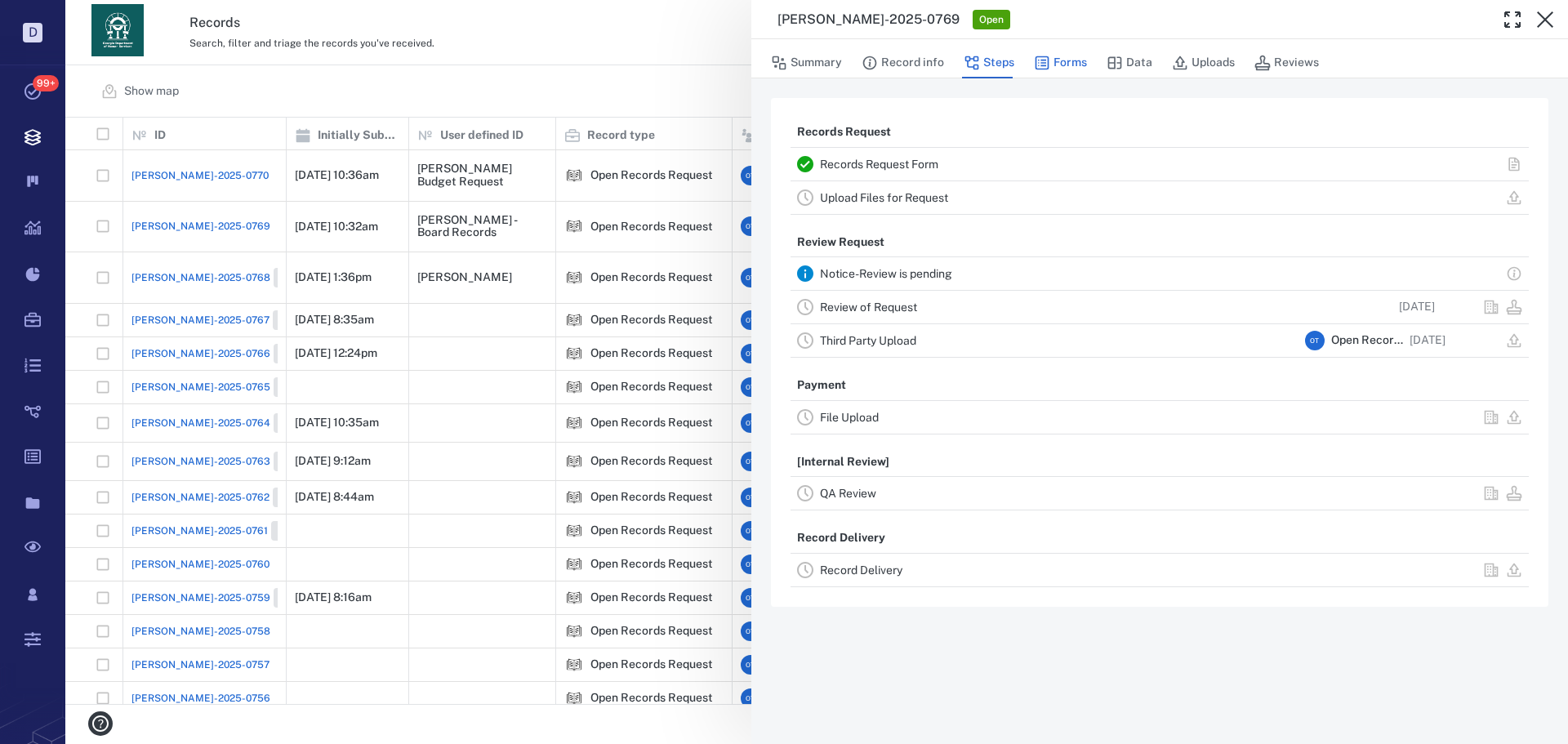
click at [1049, 59] on icon "button" at bounding box center [1043, 63] width 17 height 17
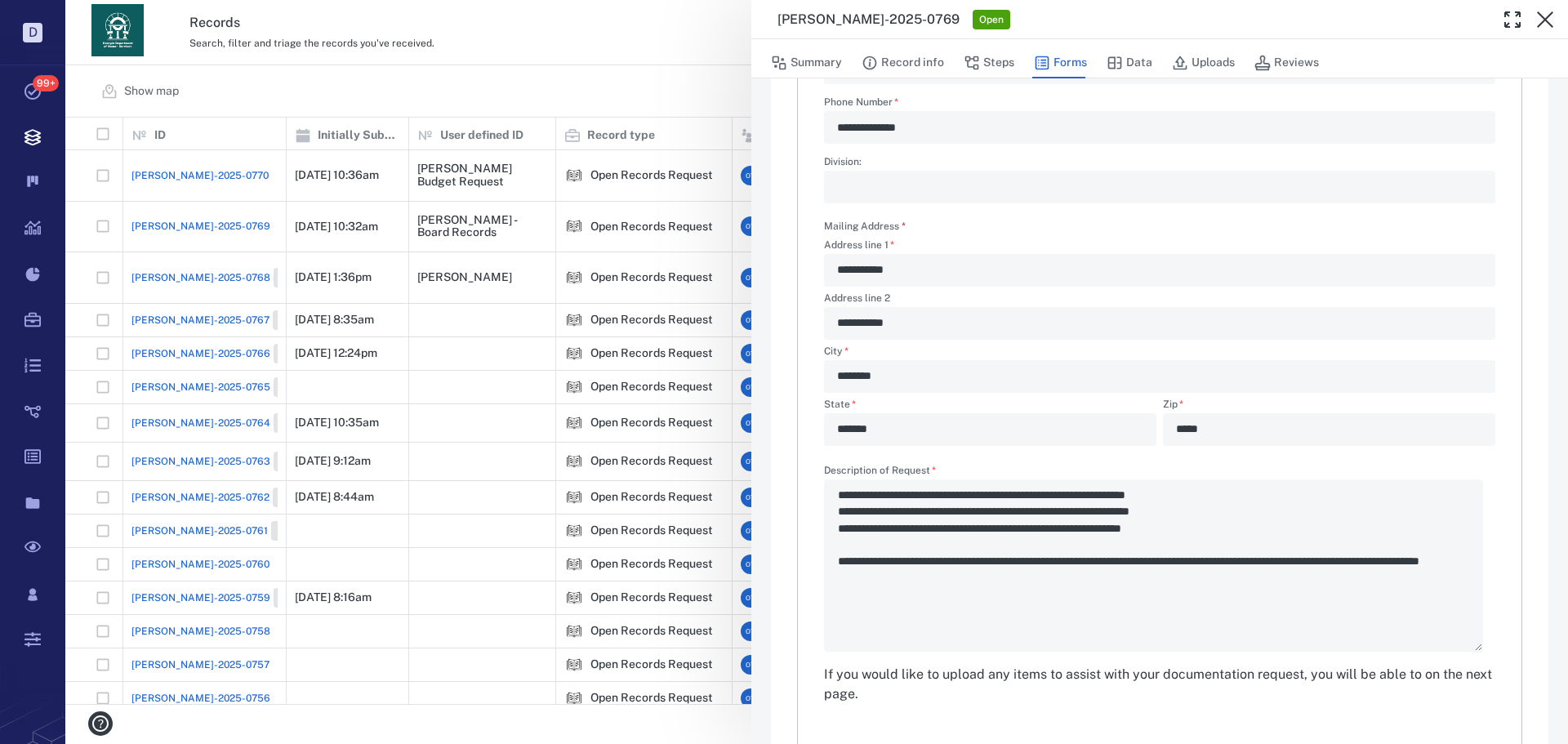
scroll to position [439, 0]
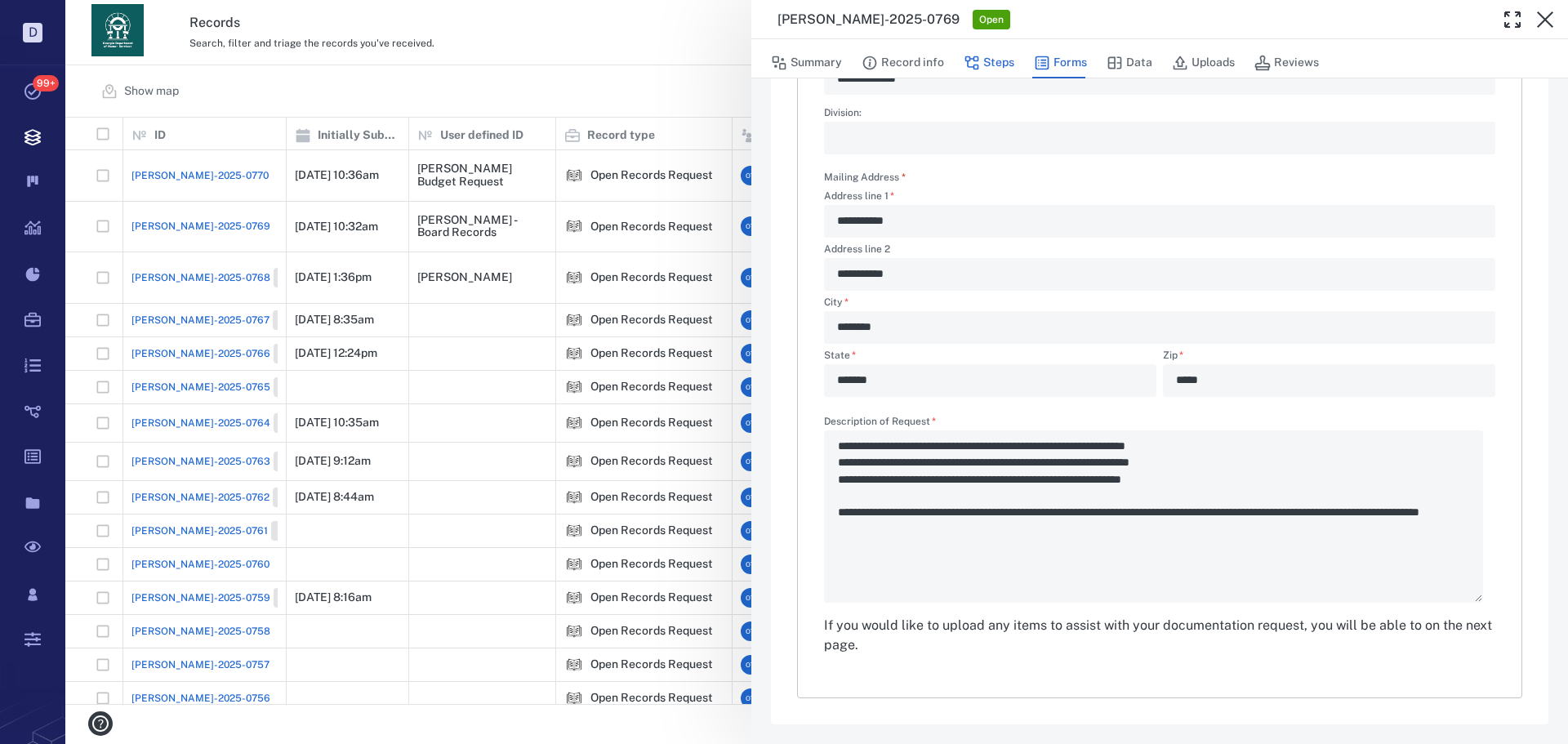
click at [1008, 49] on button "Steps" at bounding box center [989, 62] width 50 height 31
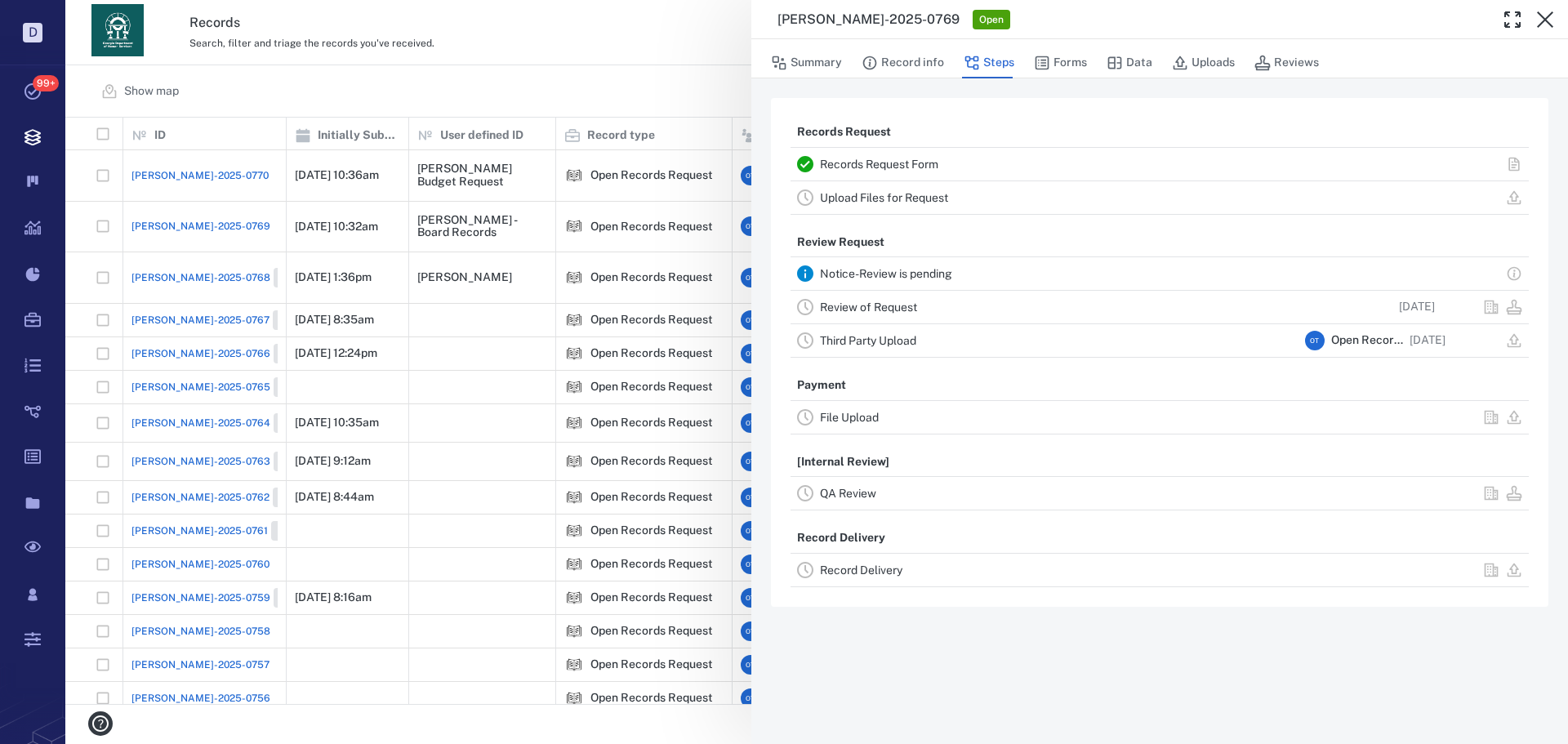
click at [1103, 82] on div "Records Request Records Request Form Upload Files for Request Review Request No…" at bounding box center [1160, 411] width 817 height 666
click at [1082, 67] on button "Forms" at bounding box center [1060, 62] width 53 height 31
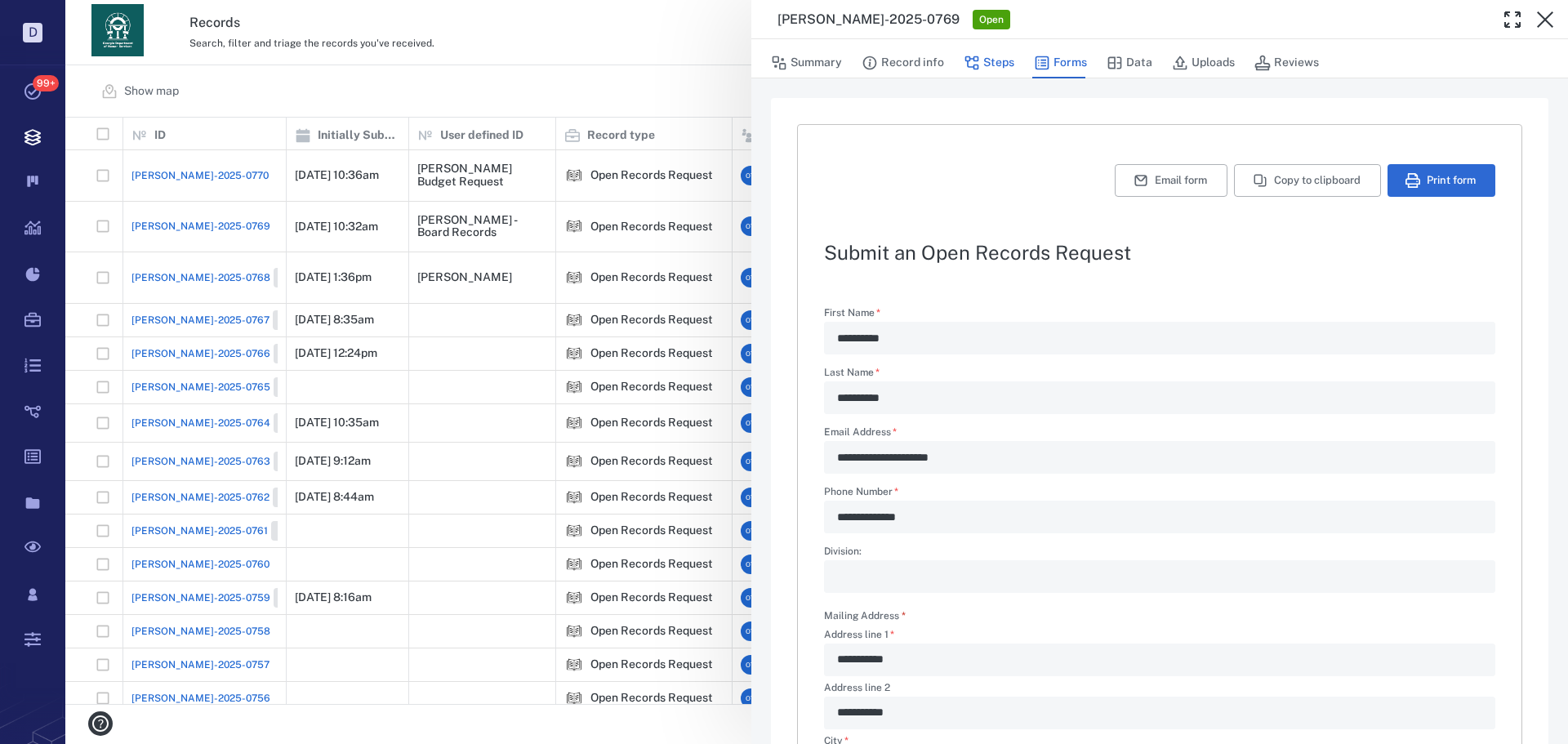
type textarea "*"
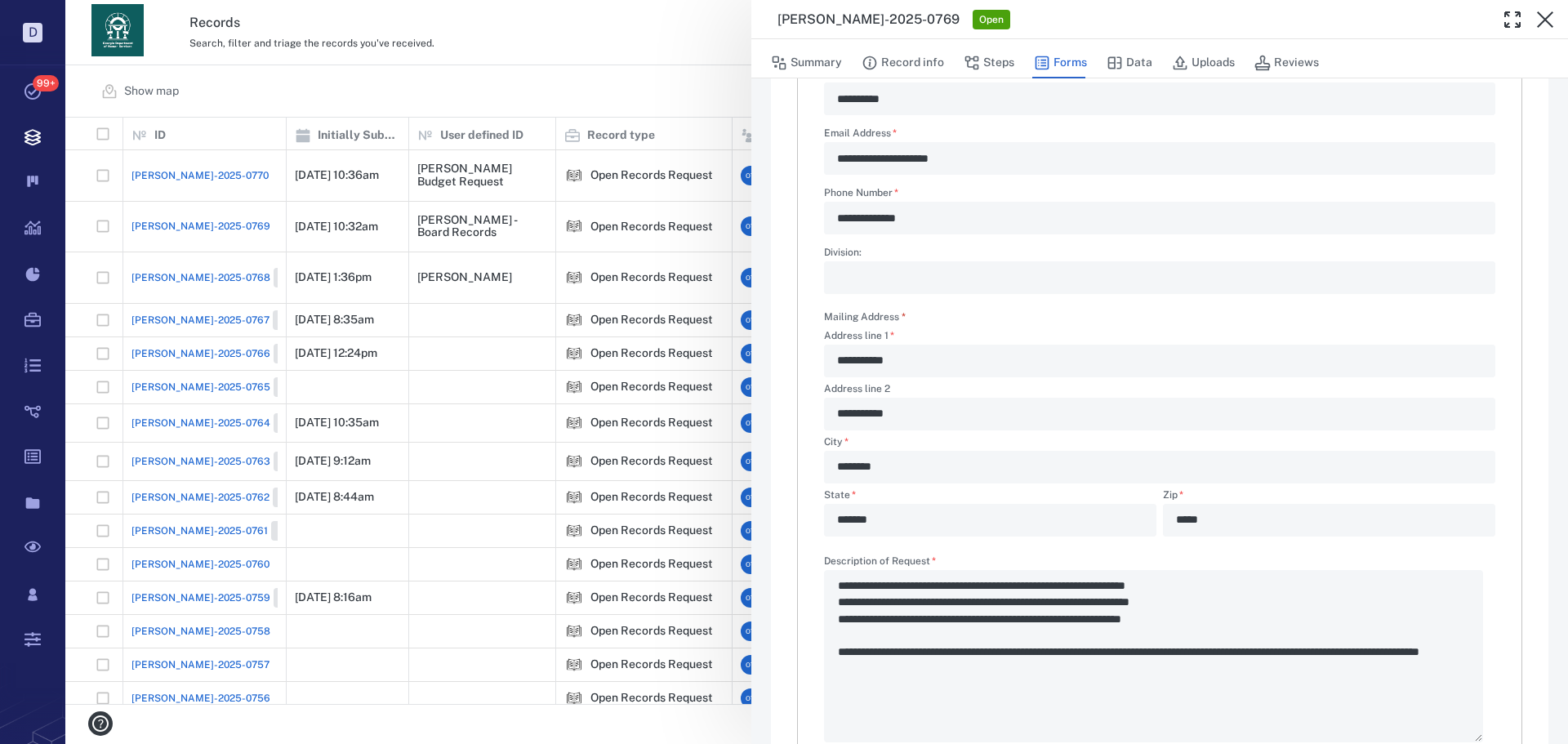
scroll to position [439, 0]
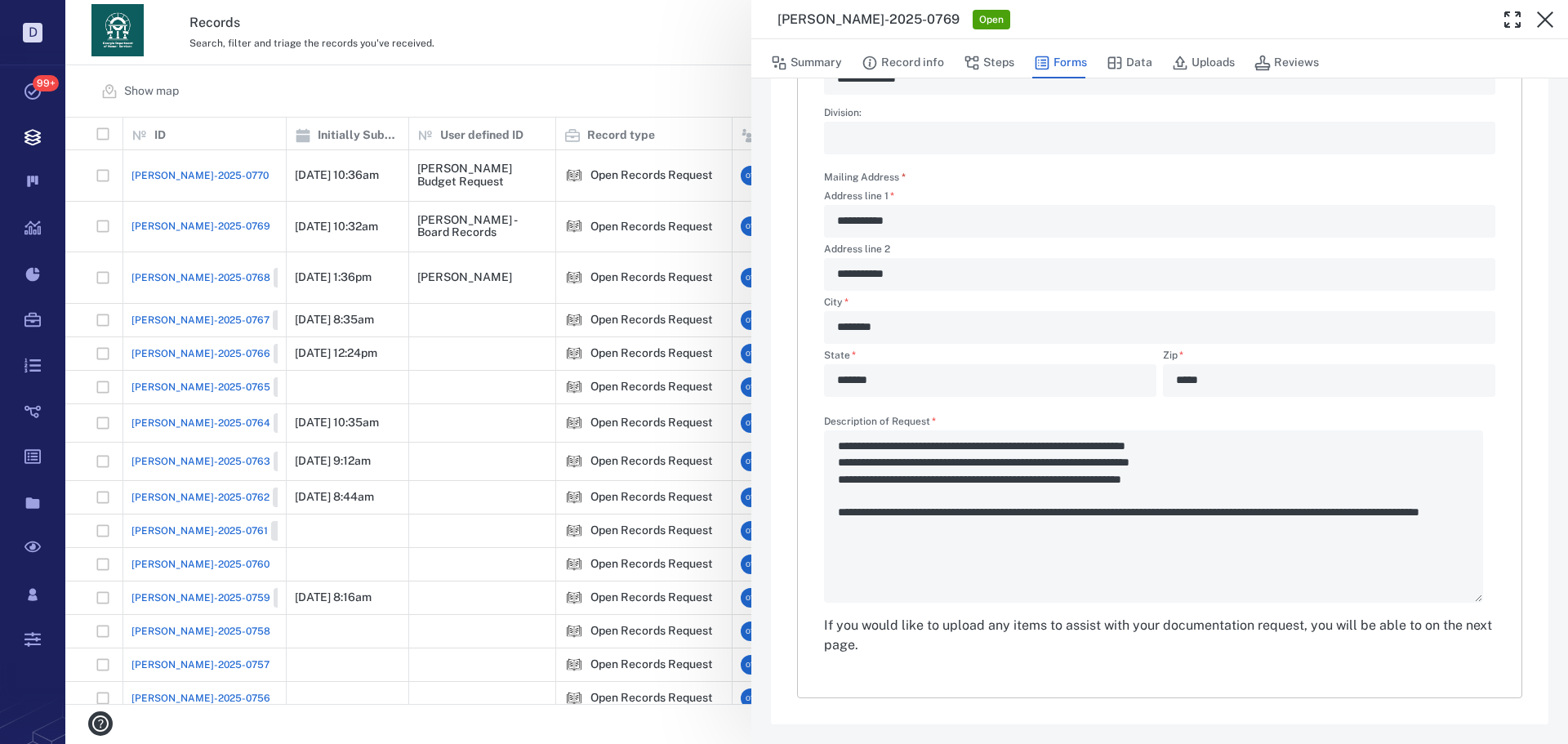
click at [1011, 77] on div "Summary Record info Steps Forms Data Uploads Reviews" at bounding box center [1160, 59] width 817 height 39
click at [1009, 68] on button "Steps" at bounding box center [989, 62] width 50 height 31
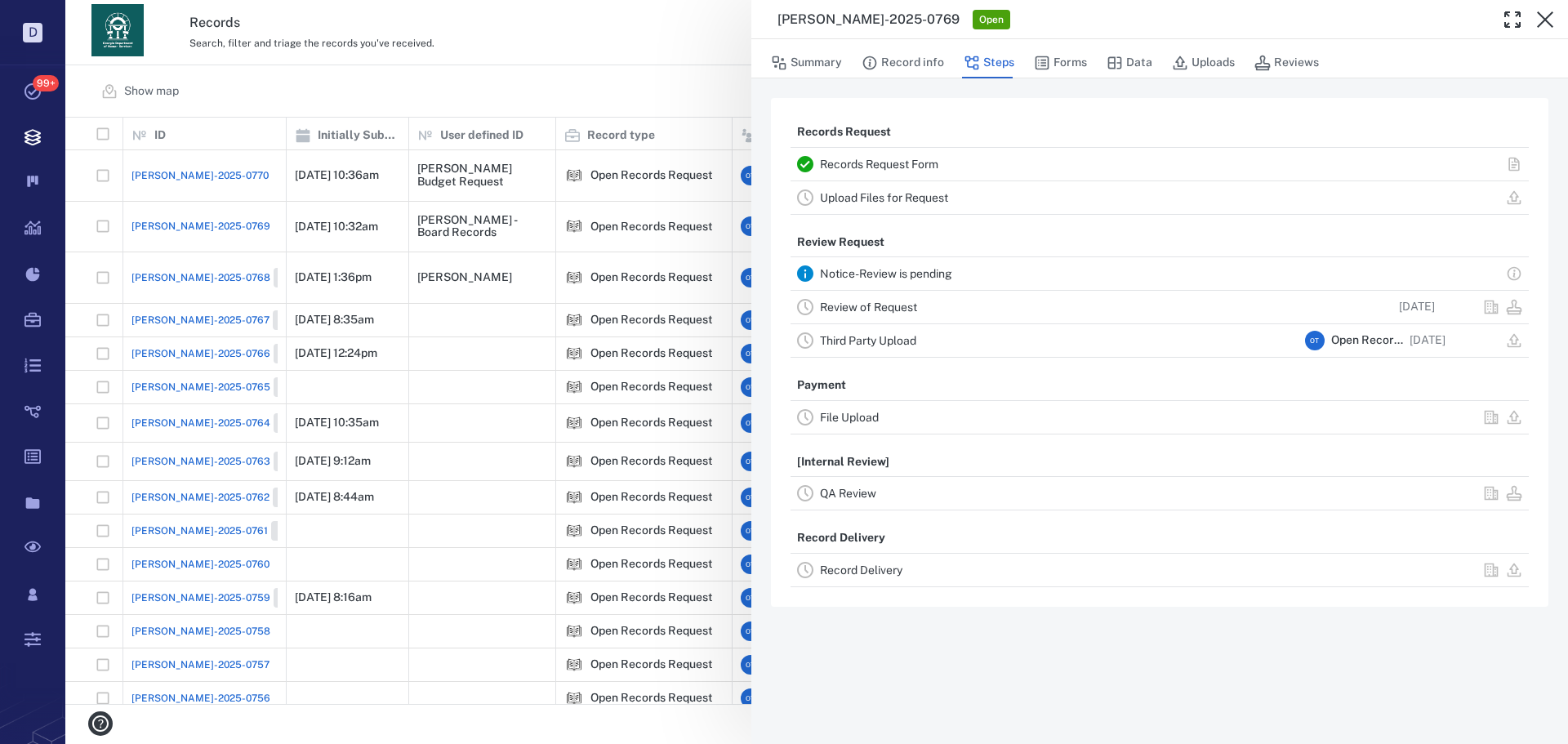
click at [857, 568] on link "Record Delivery" at bounding box center [861, 570] width 83 height 13
click at [849, 579] on div "Record Delivery" at bounding box center [1059, 569] width 479 height 20
click at [873, 584] on div "Record Delivery" at bounding box center [1160, 569] width 738 height 33
click at [884, 573] on link "Record Delivery" at bounding box center [861, 570] width 83 height 13
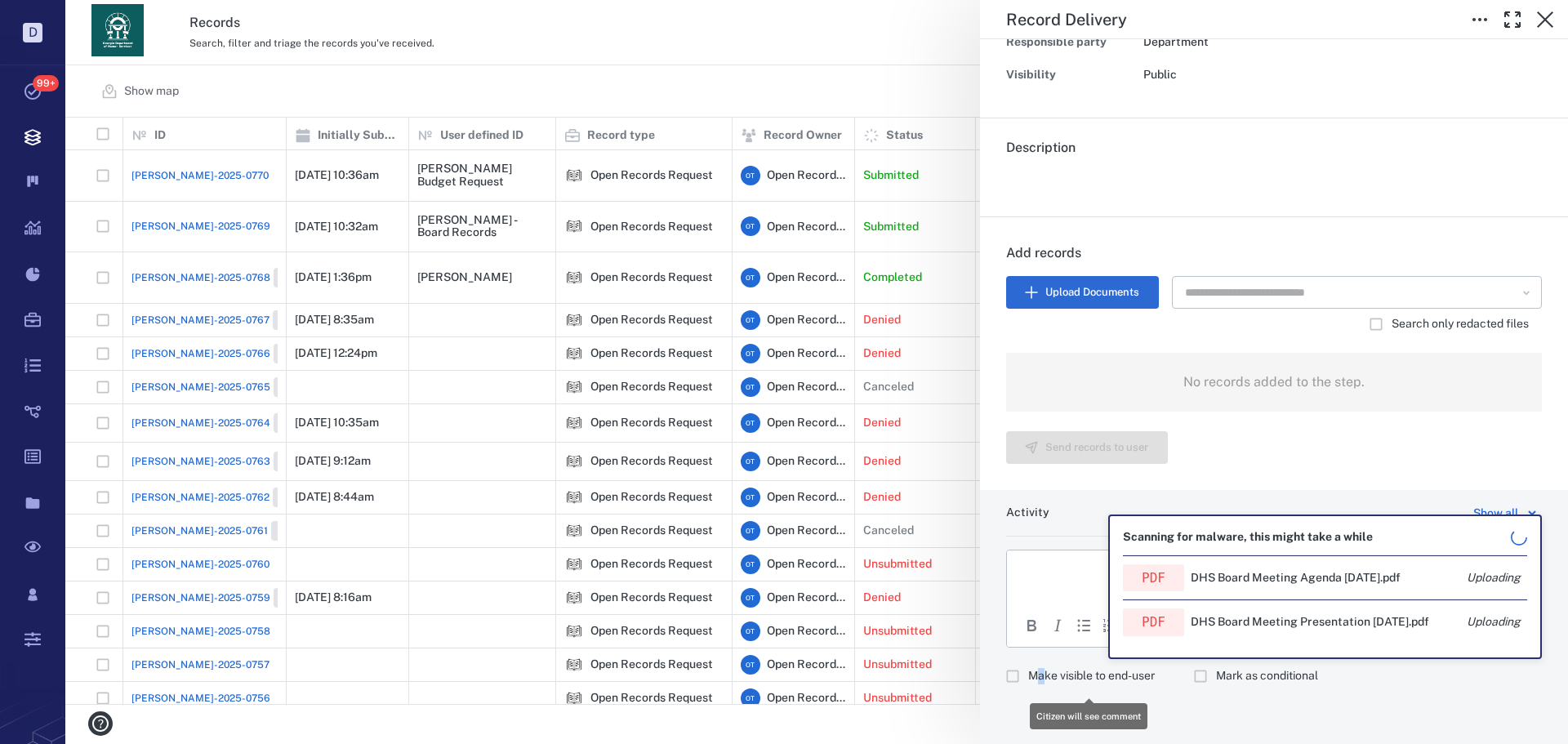
click at [1043, 683] on span "Make visible to end-user" at bounding box center [1092, 676] width 126 height 17
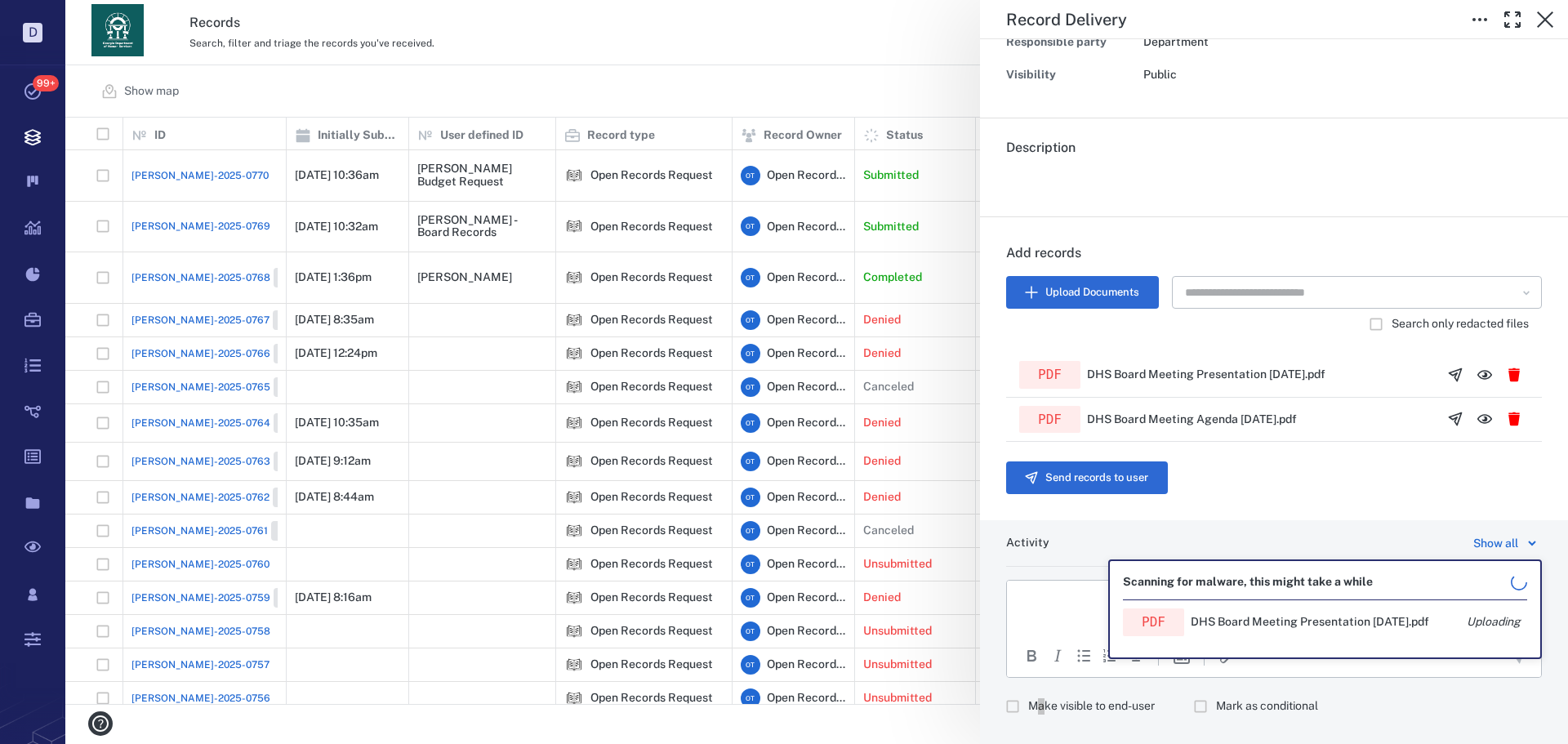
click at [1089, 618] on html at bounding box center [1274, 601] width 534 height 41
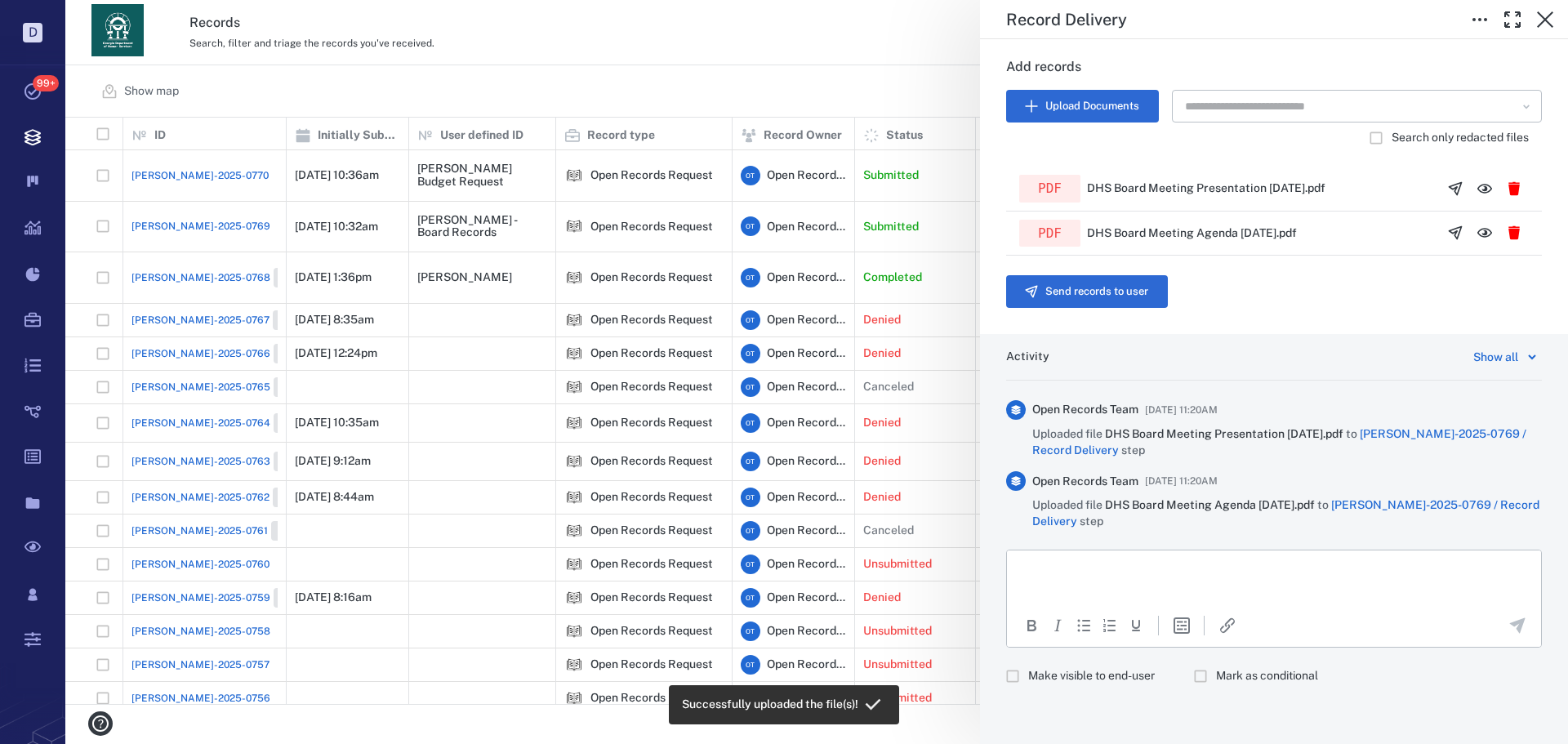
drag, startPoint x: 1067, startPoint y: 674, endPoint x: 1102, endPoint y: 608, distance: 74.7
click at [1067, 676] on span "Make visible to end-user" at bounding box center [1092, 676] width 126 height 17
click at [1116, 579] on html at bounding box center [1274, 570] width 534 height 41
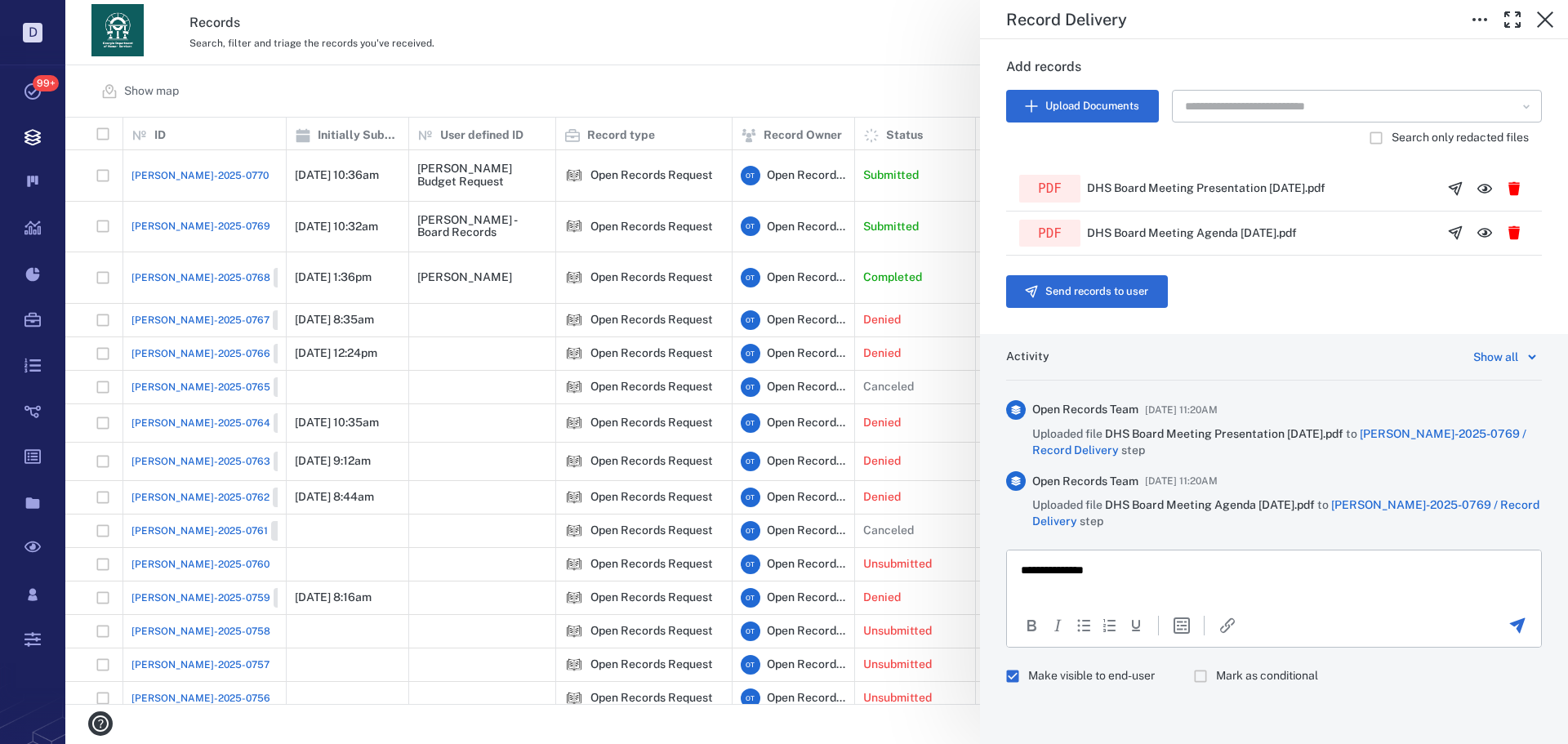
scroll to position [6, 0]
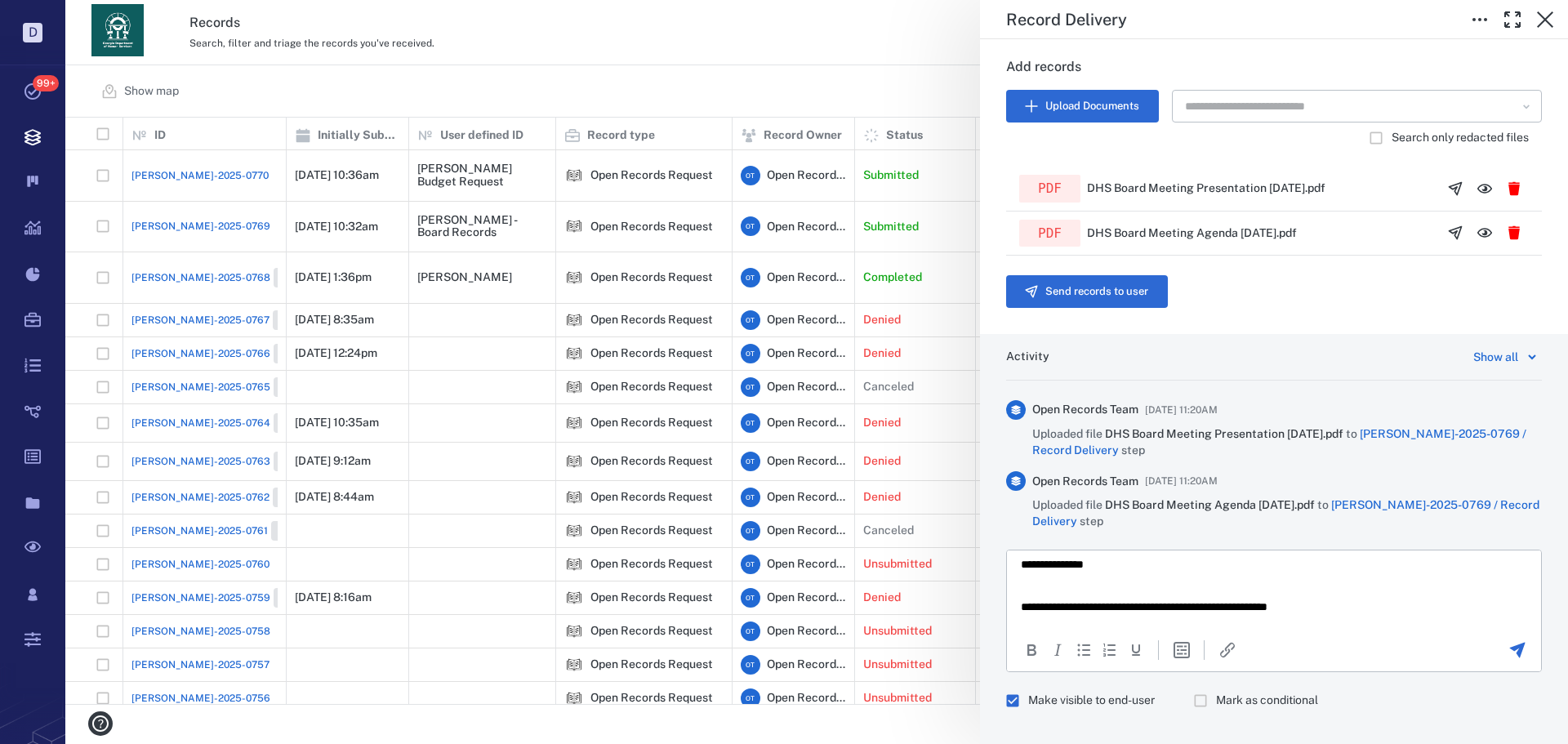
click at [1384, 611] on p "**********" at bounding box center [1262, 607] width 482 height 15
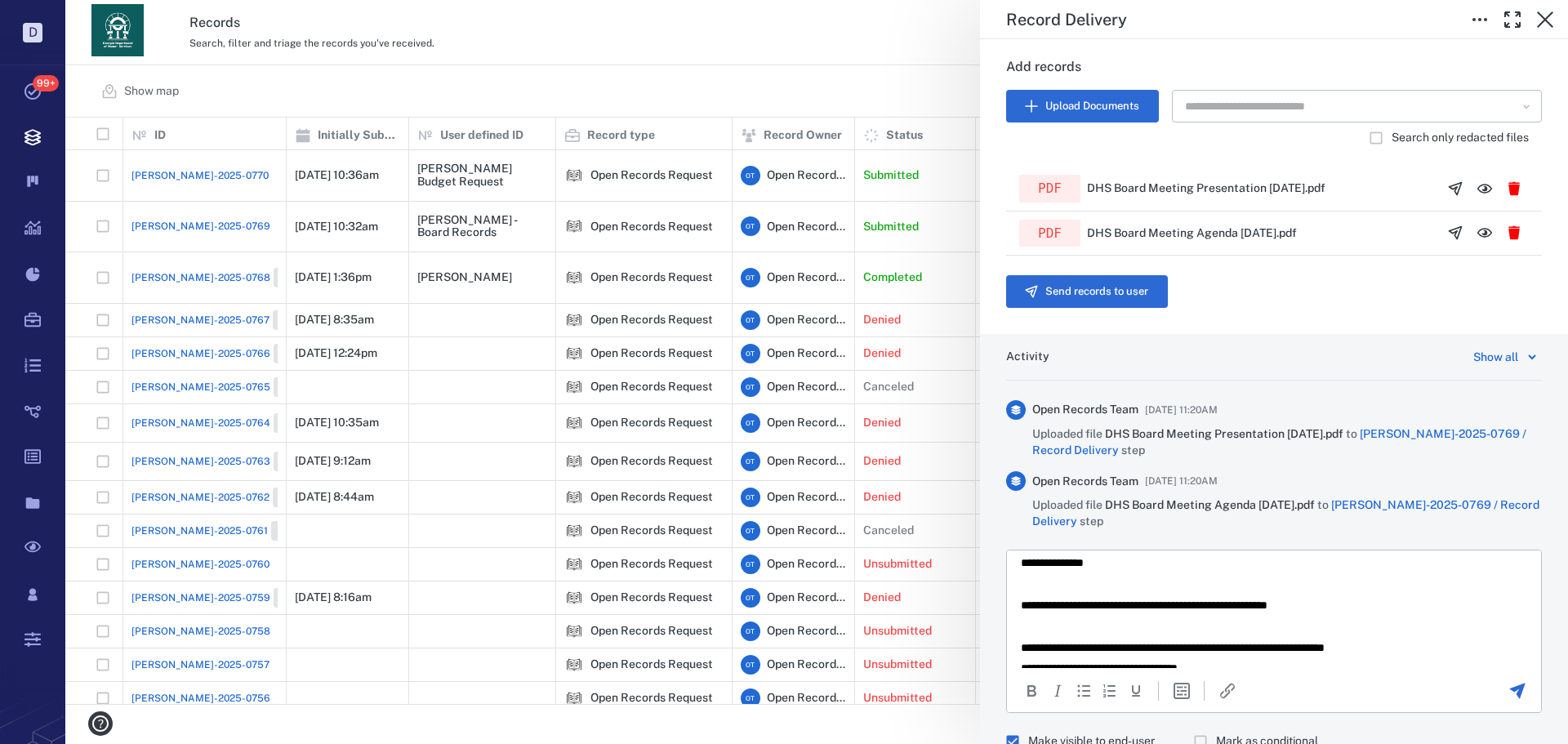
scroll to position [29, 0]
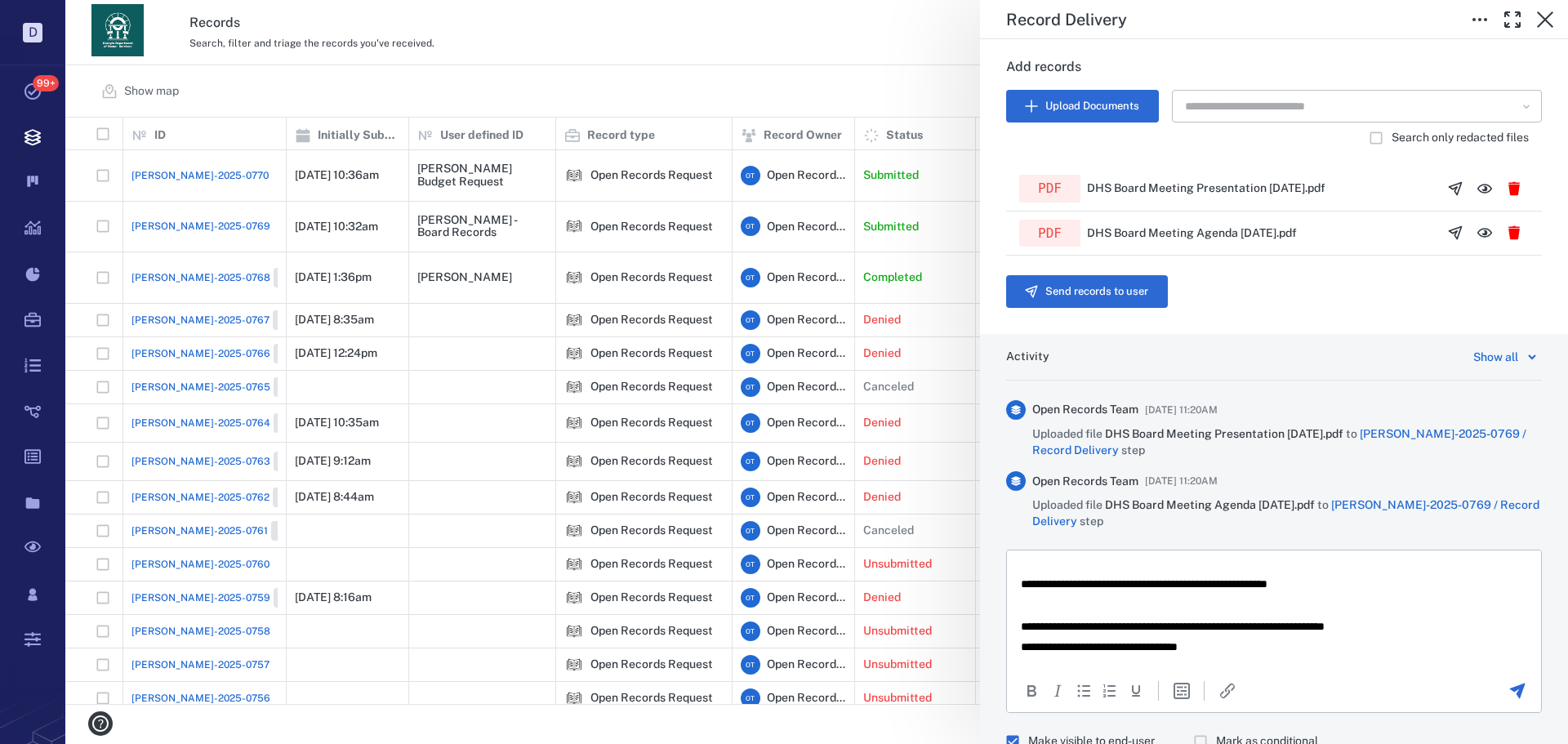
click at [1387, 596] on body "**********" at bounding box center [1274, 593] width 508 height 120
click at [1377, 589] on p "**********" at bounding box center [1262, 584] width 482 height 15
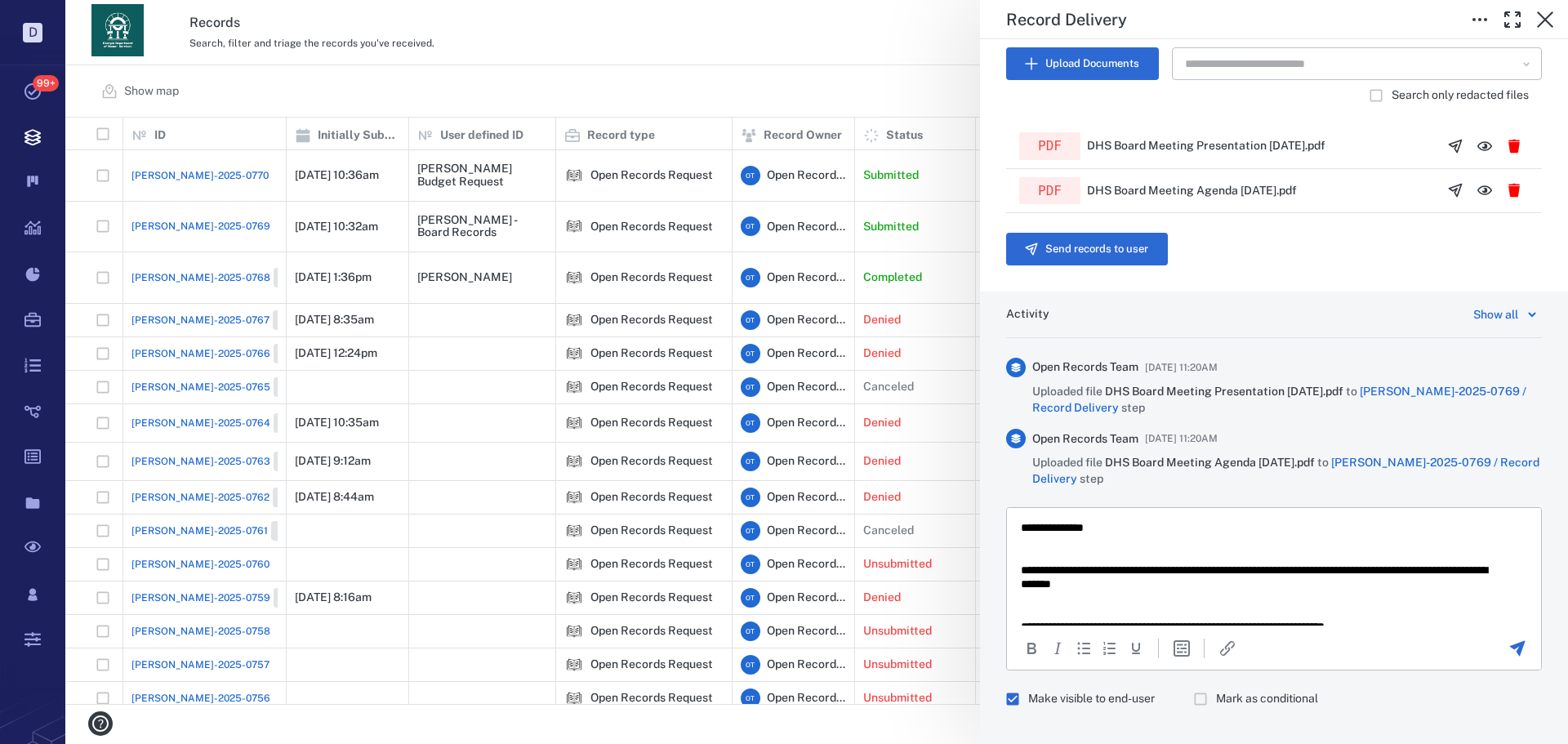
scroll to position [468, 0]
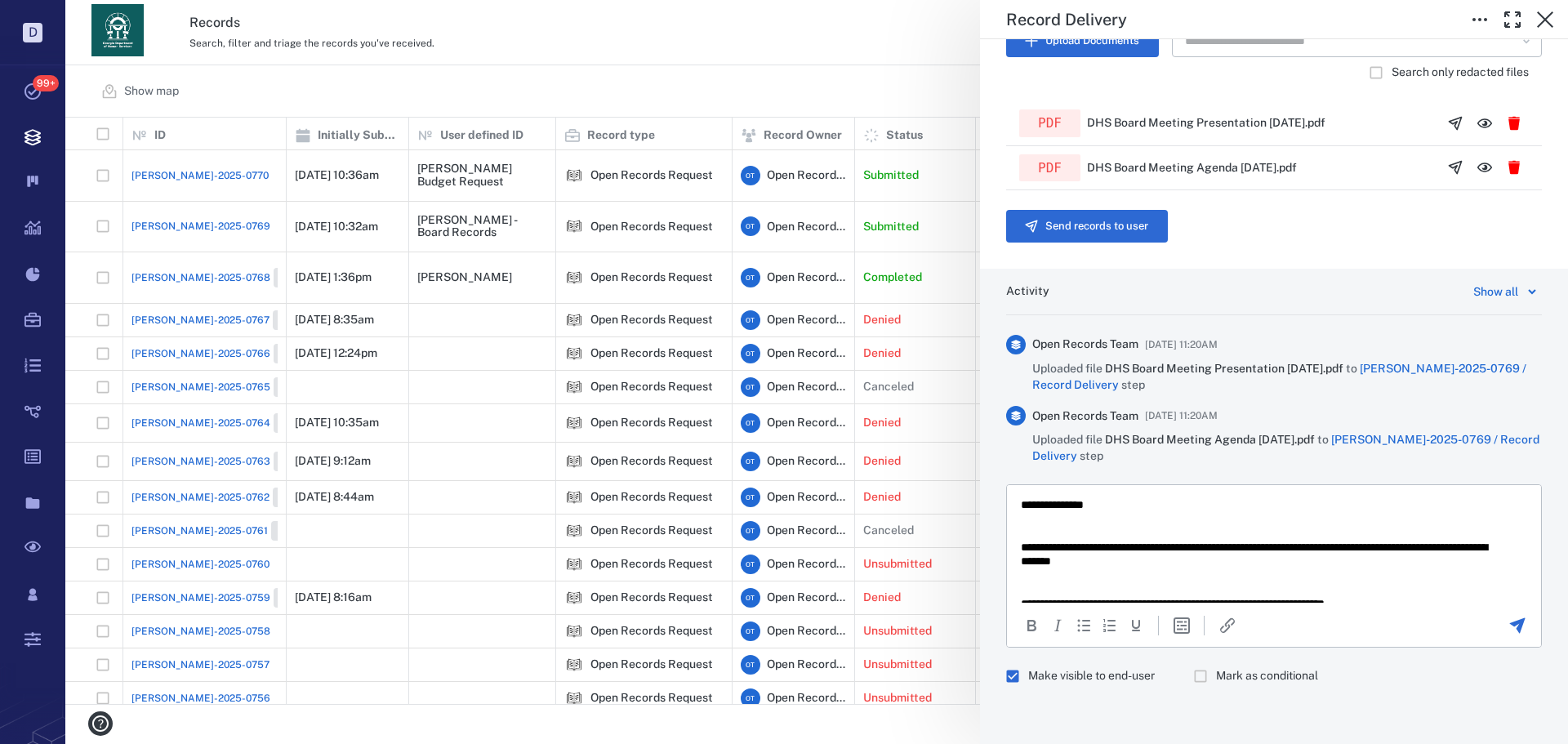
click at [1495, 620] on div at bounding box center [1517, 625] width 45 height 20
click at [1495, 629] on div at bounding box center [1517, 625] width 45 height 20
click at [1508, 627] on icon "Send the comment" at bounding box center [1517, 625] width 20 height 20
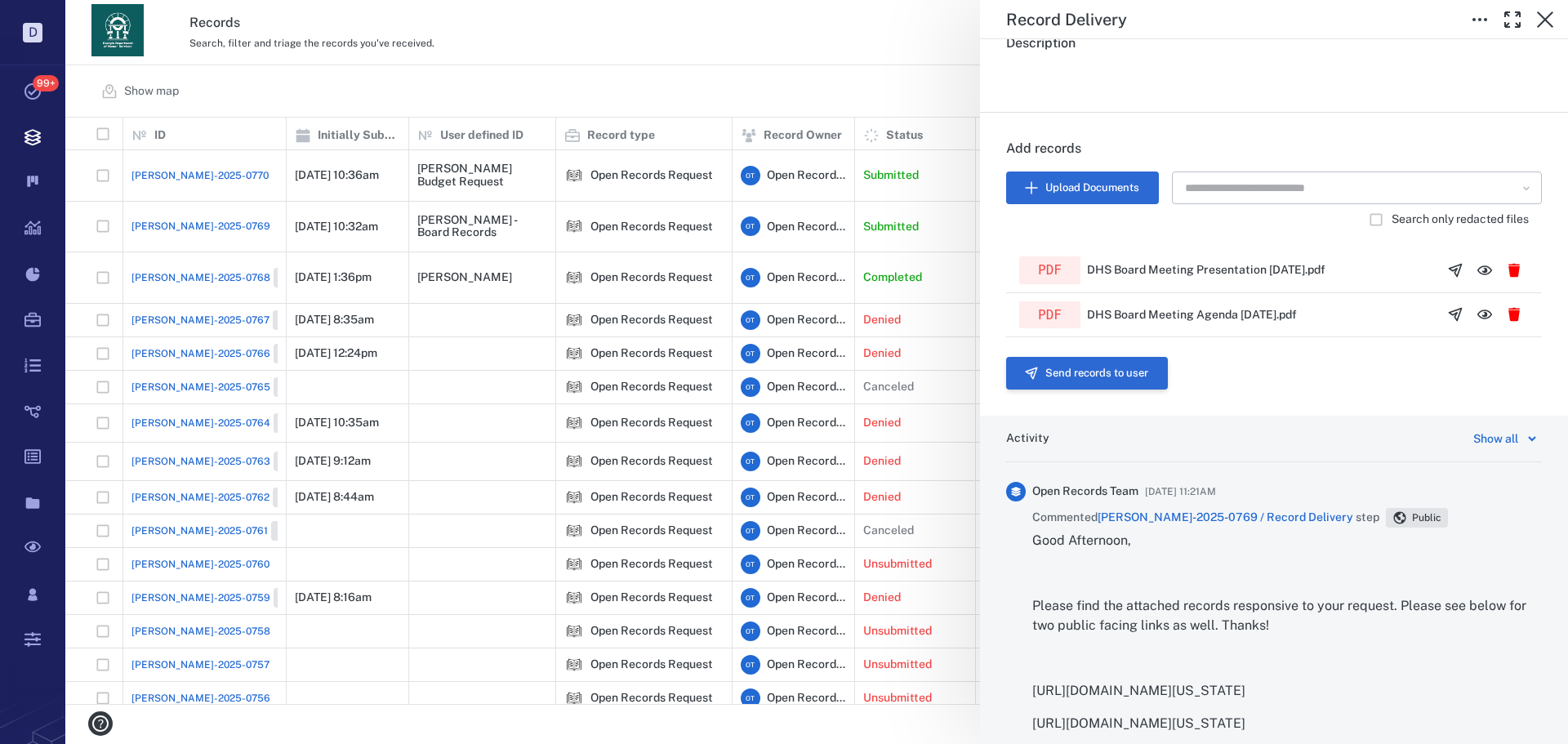
scroll to position [305, 0]
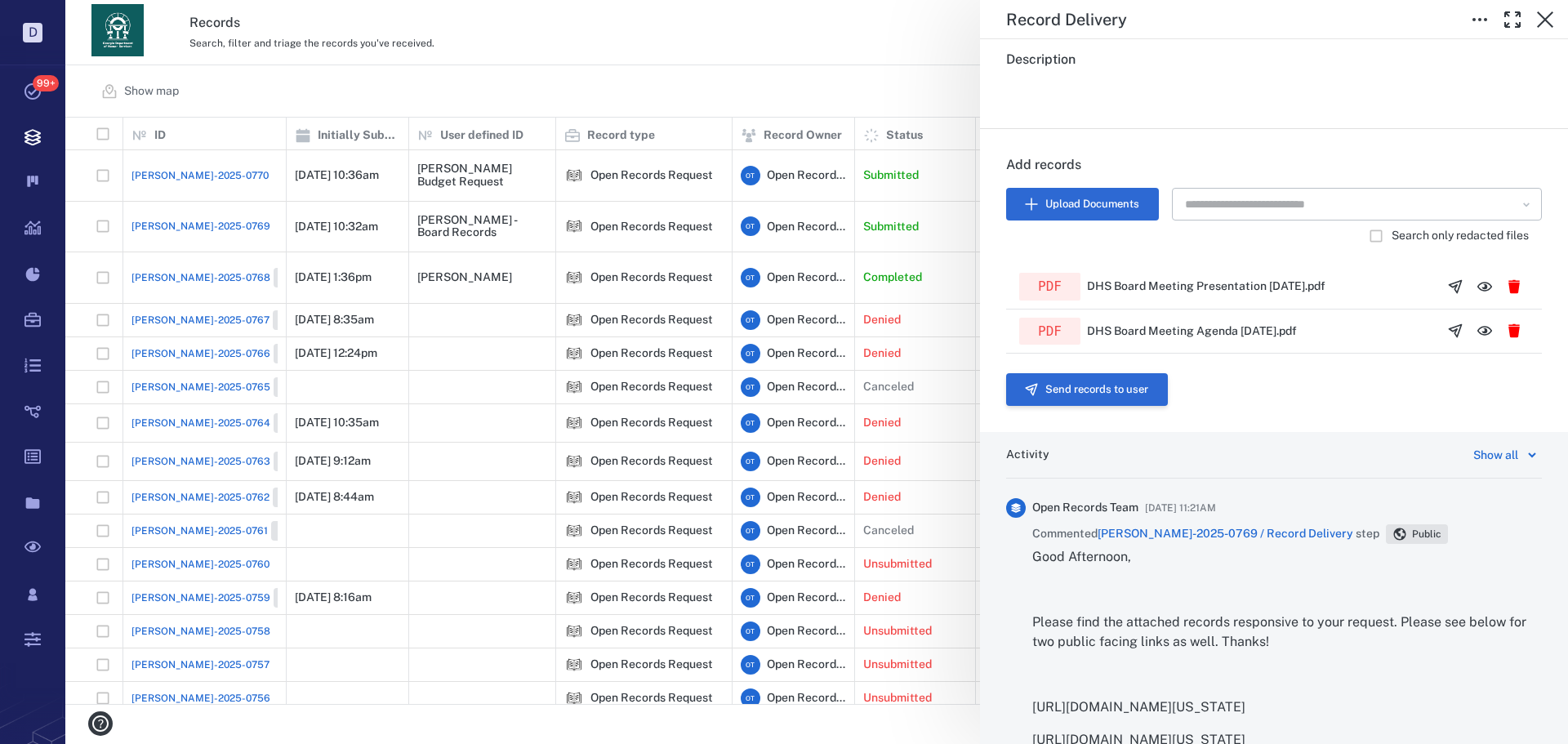
click at [1085, 394] on button "Send records to user" at bounding box center [1087, 389] width 162 height 33
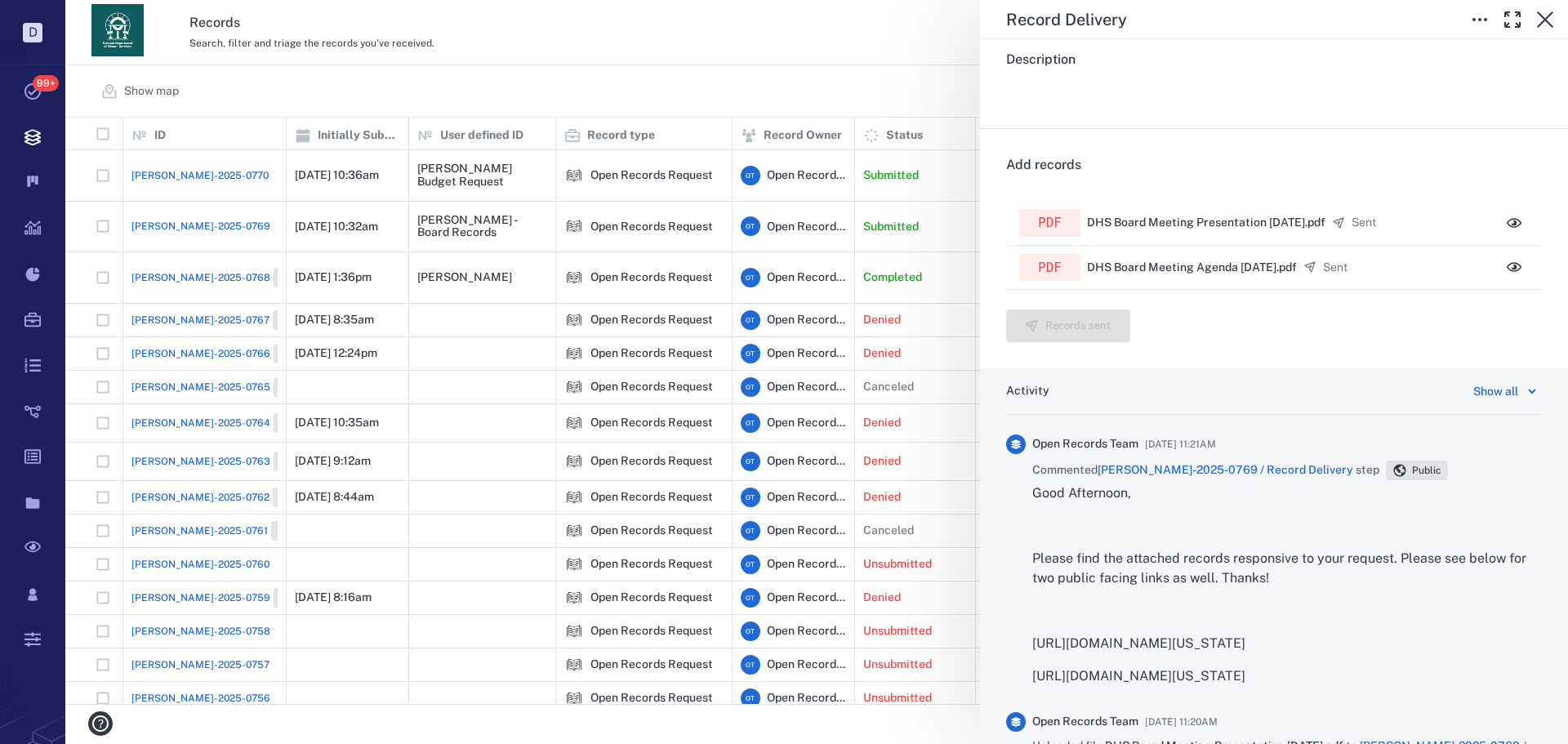
scroll to position [0, 0]
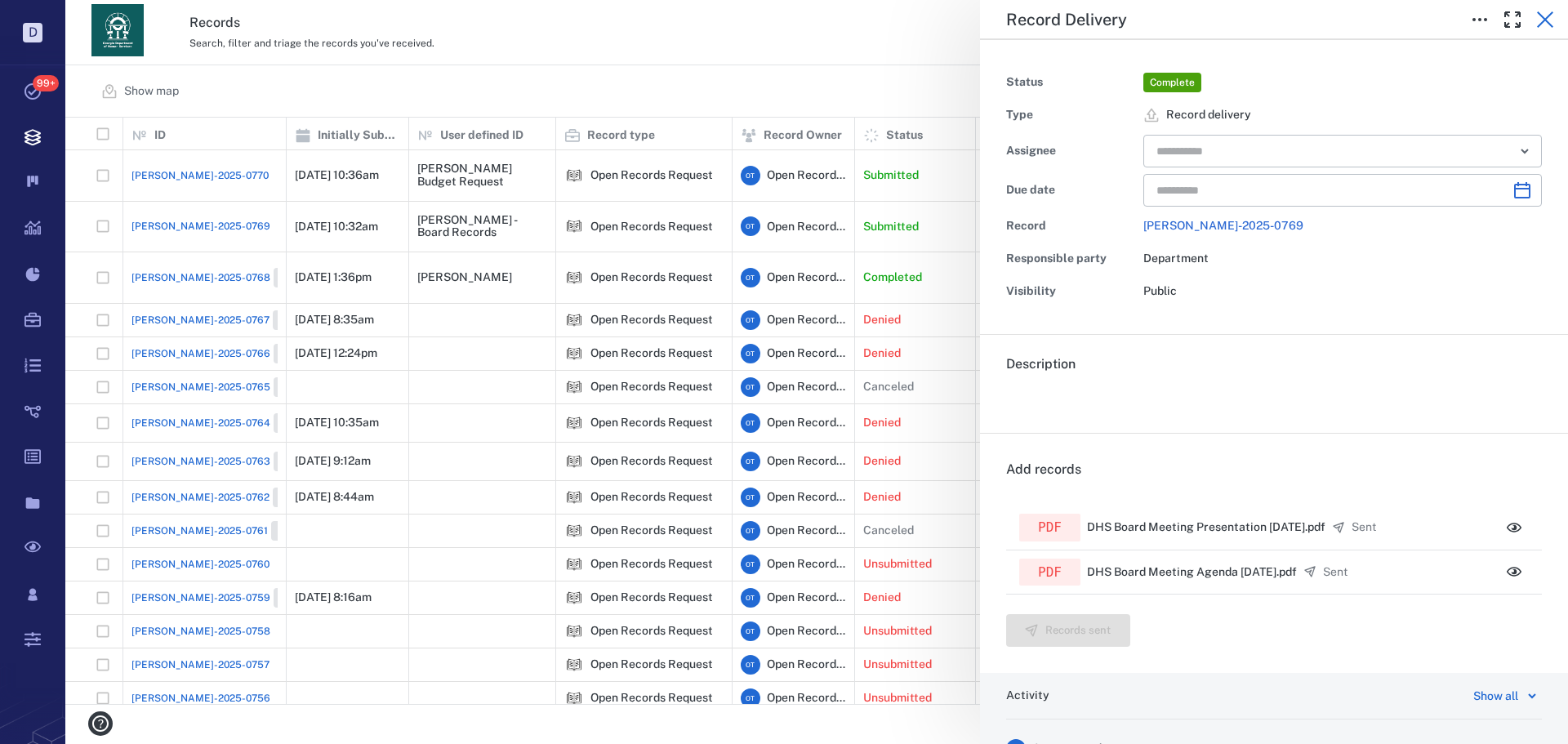
click at [1533, 21] on button "button" at bounding box center [1545, 20] width 33 height 33
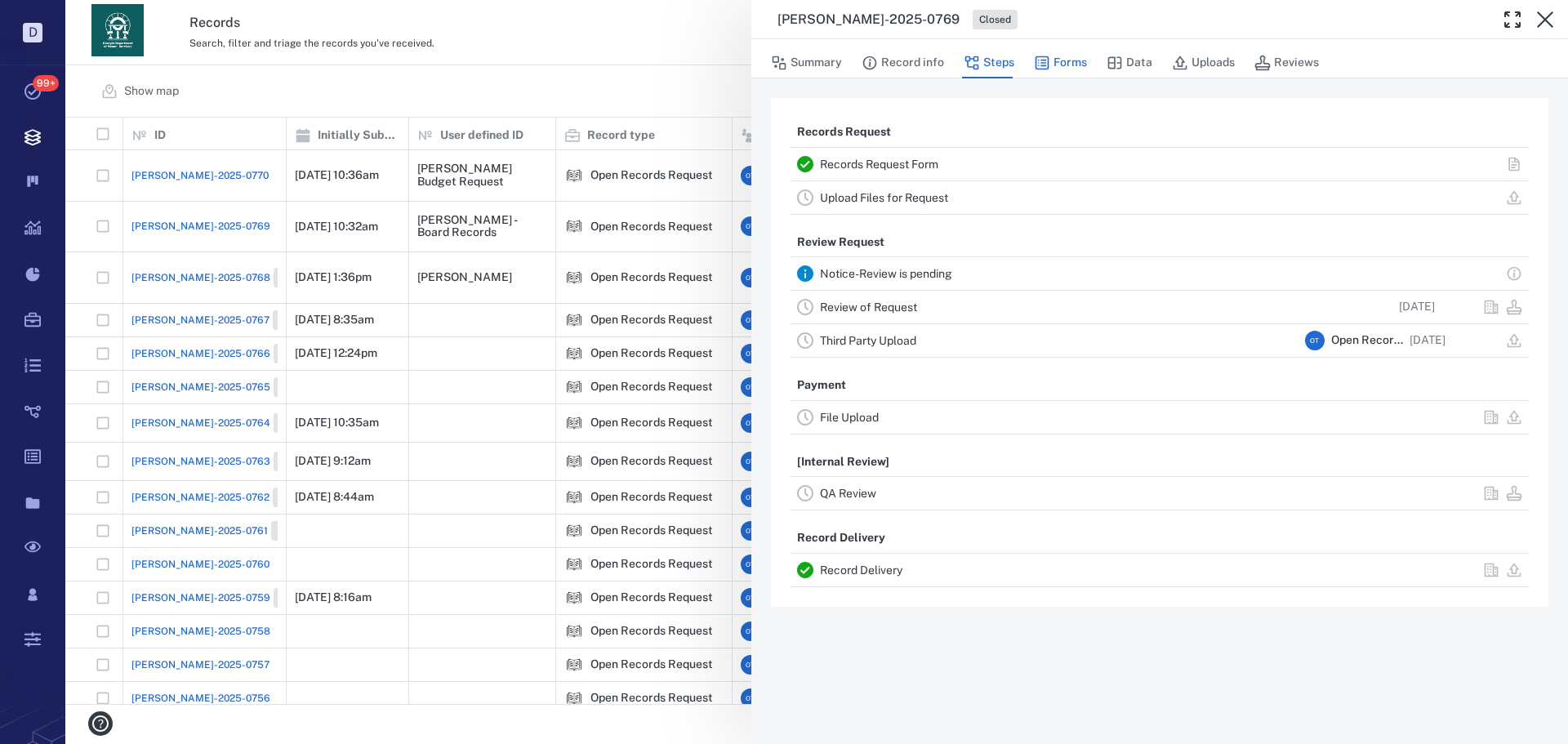
click at [1057, 46] on div "Summary Record info Steps Forms Data Uploads Reviews" at bounding box center [1160, 61] width 777 height 33
click at [1073, 73] on button "Forms" at bounding box center [1060, 62] width 53 height 31
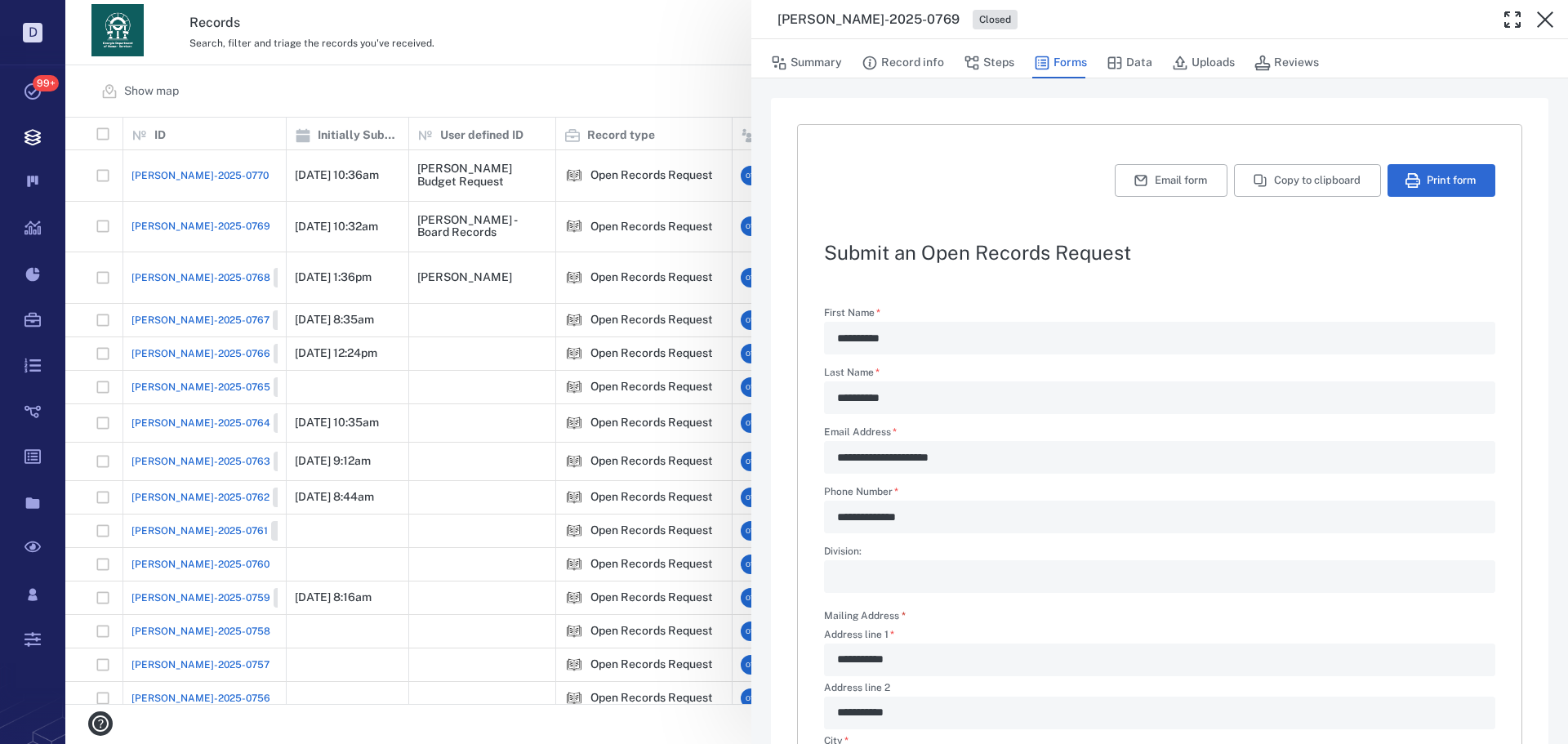
scroll to position [439, 0]
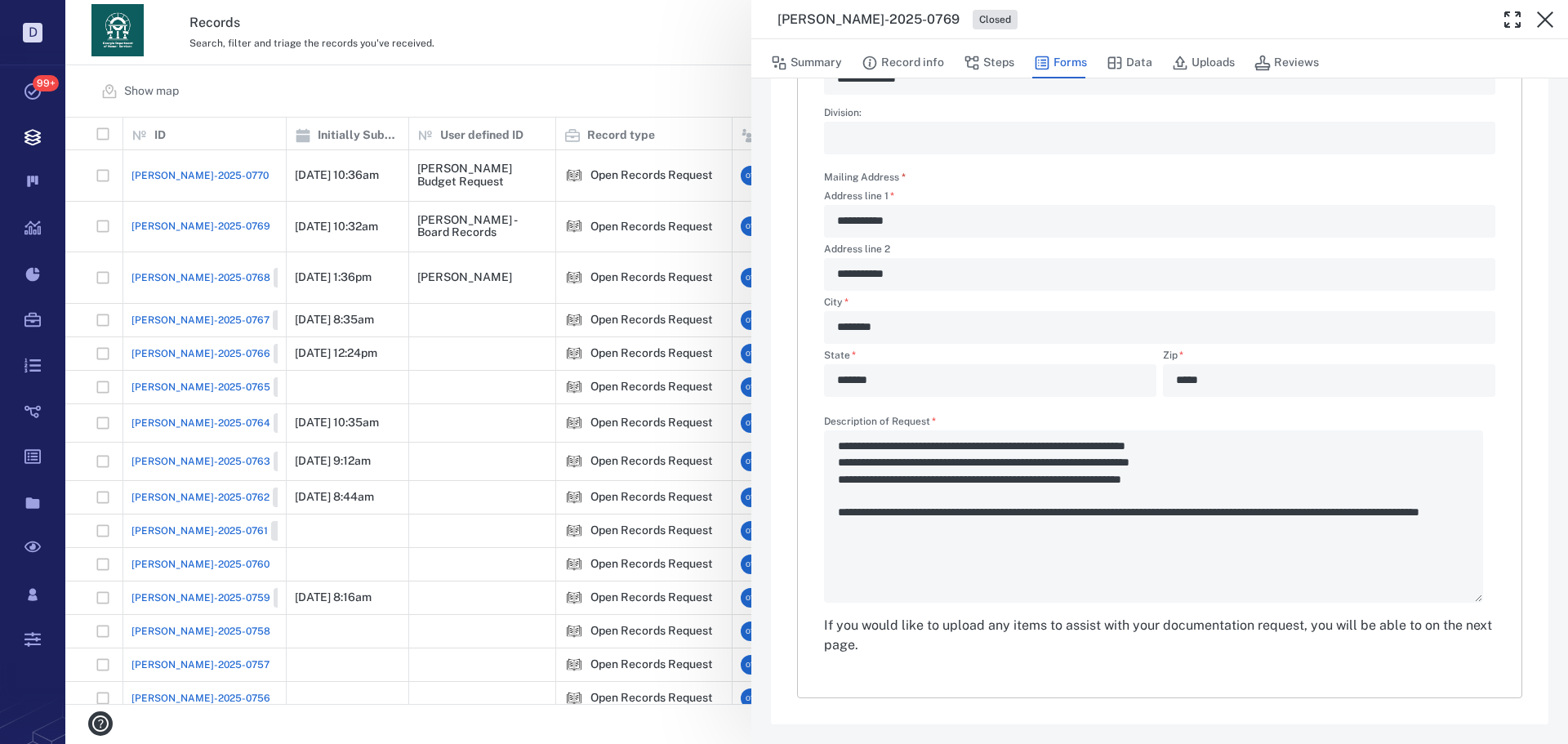
click at [619, 71] on div "**********" at bounding box center [817, 372] width 1503 height 744
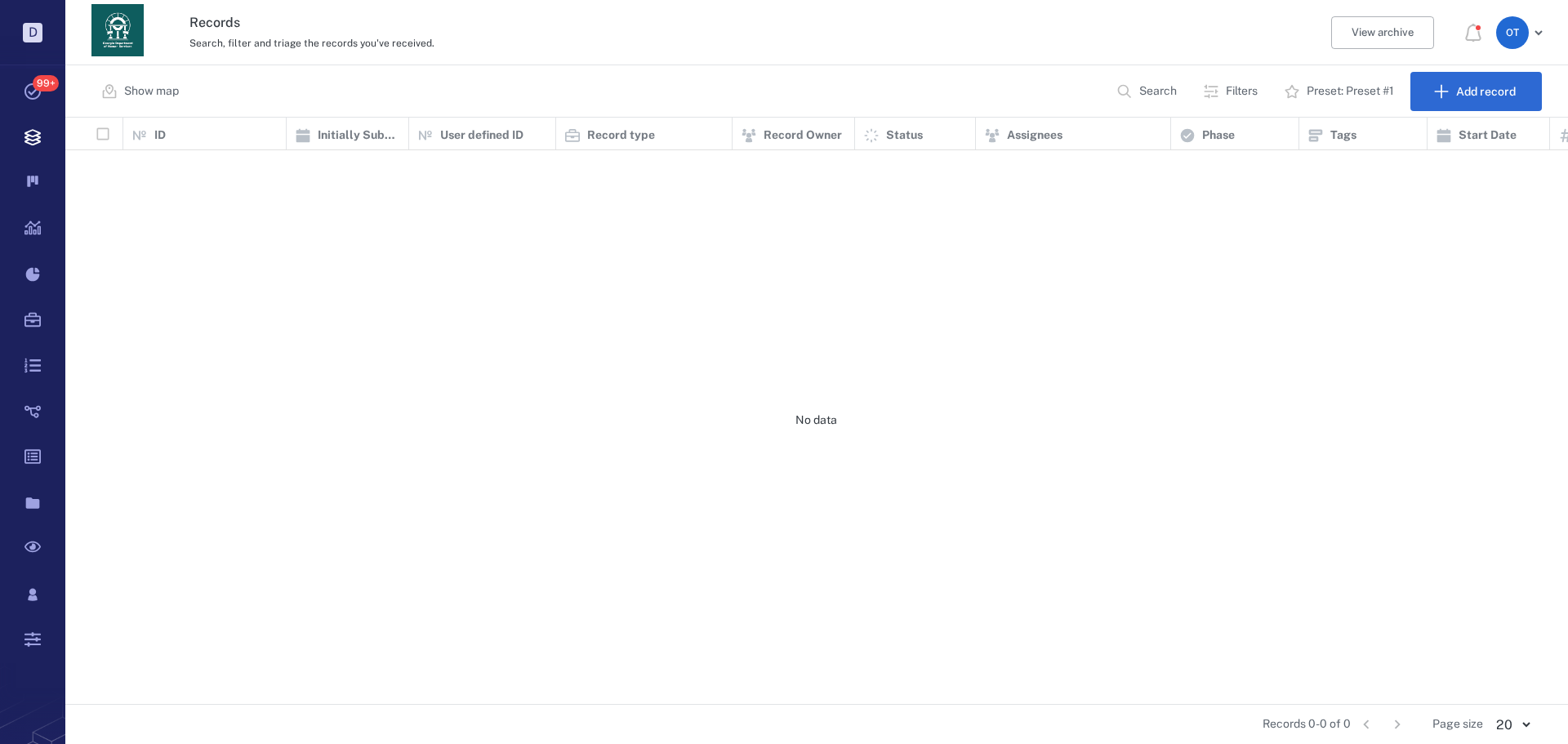
scroll to position [574, 1492]
drag, startPoint x: 614, startPoint y: 78, endPoint x: 640, endPoint y: 63, distance: 30.0
click at [613, 78] on div "Show map Search Filters Preset: Preset #1 Add record" at bounding box center [817, 91] width 1503 height 52
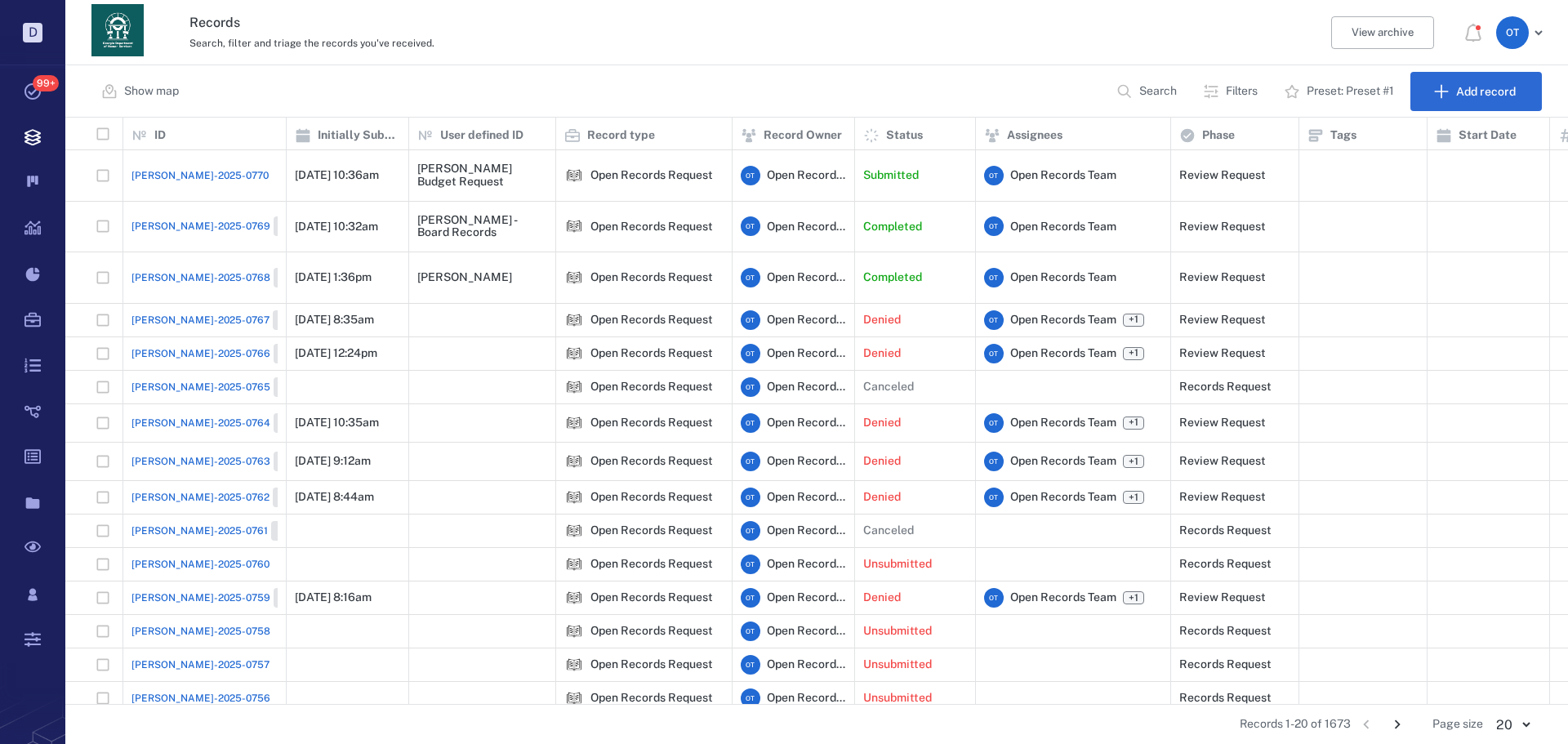
scroll to position [0, 0]
click at [640, 63] on div "Records Search, filter and triage the records you've received. View archive O T" at bounding box center [817, 33] width 1503 height 65
click at [633, 66] on div "Show map Search Filters Preset: Preset #1 Add record" at bounding box center [817, 91] width 1503 height 52
click at [189, 211] on div "ORR-2025-0769 Closed" at bounding box center [204, 226] width 146 height 33
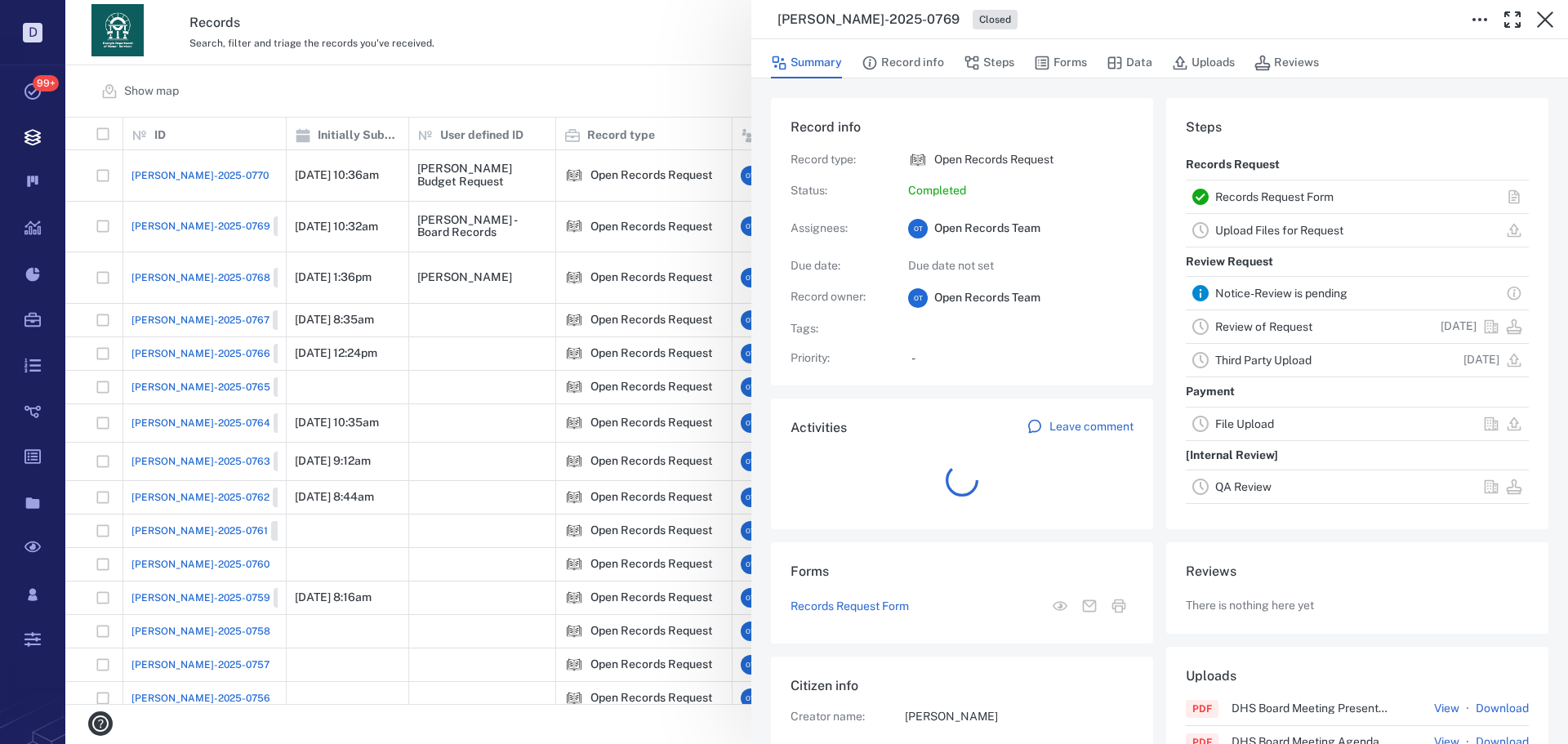
scroll to position [131, 312]
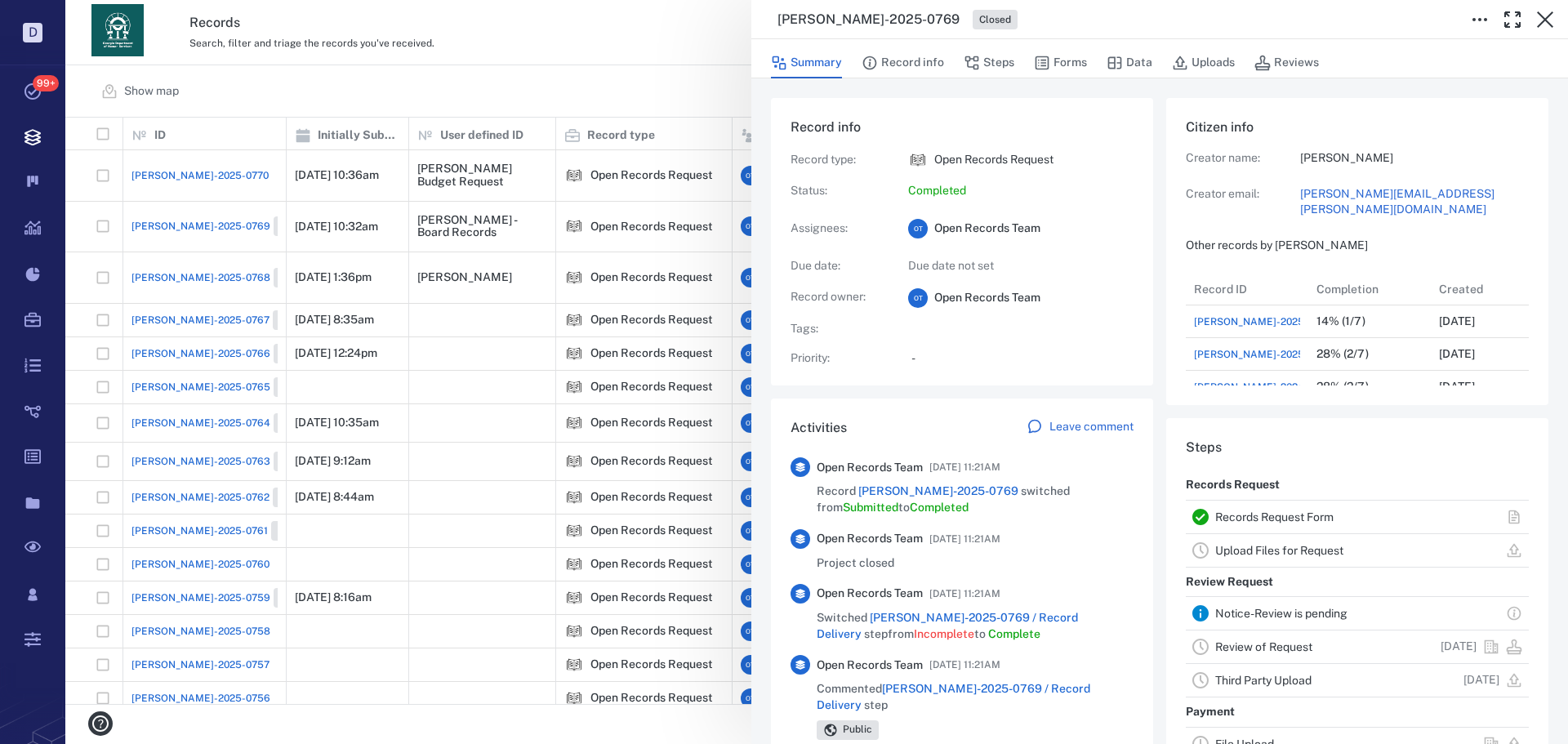
click at [817, 10] on div "ORR-2025-0769 Closed" at bounding box center [1160, 20] width 817 height 39
click at [818, 10] on h3 "[PERSON_NAME]-2025-0769" at bounding box center [869, 20] width 182 height 20
click at [820, 10] on h3 "[PERSON_NAME]-2025-0769" at bounding box center [869, 20] width 182 height 20
click at [827, 15] on h3 "[PERSON_NAME]-2025-0769" at bounding box center [869, 20] width 182 height 20
click at [828, 15] on h3 "[PERSON_NAME]-2025-0769" at bounding box center [869, 20] width 182 height 20
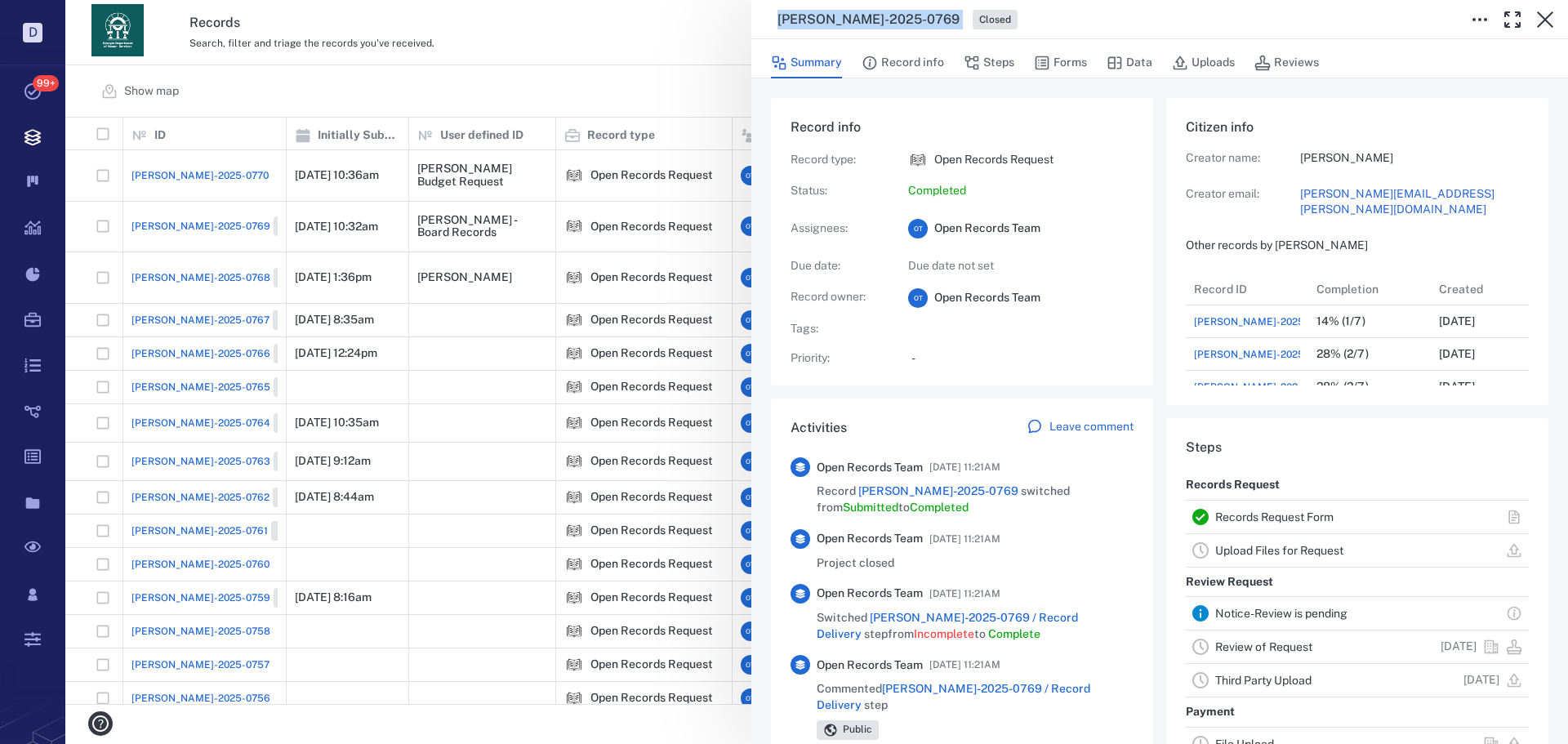
click at [828, 15] on h3 "[PERSON_NAME]-2025-0769" at bounding box center [869, 20] width 182 height 20
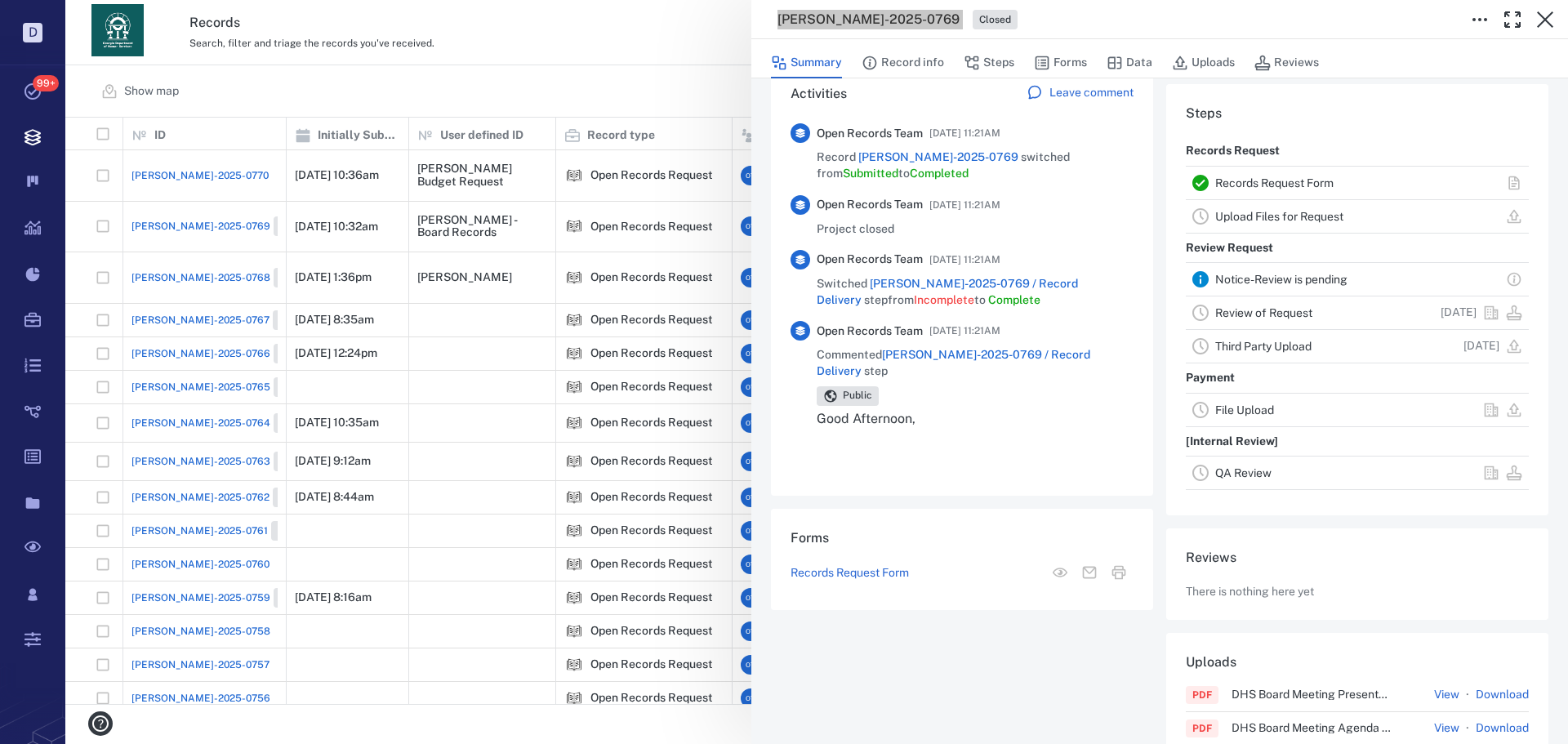
scroll to position [387, 0]
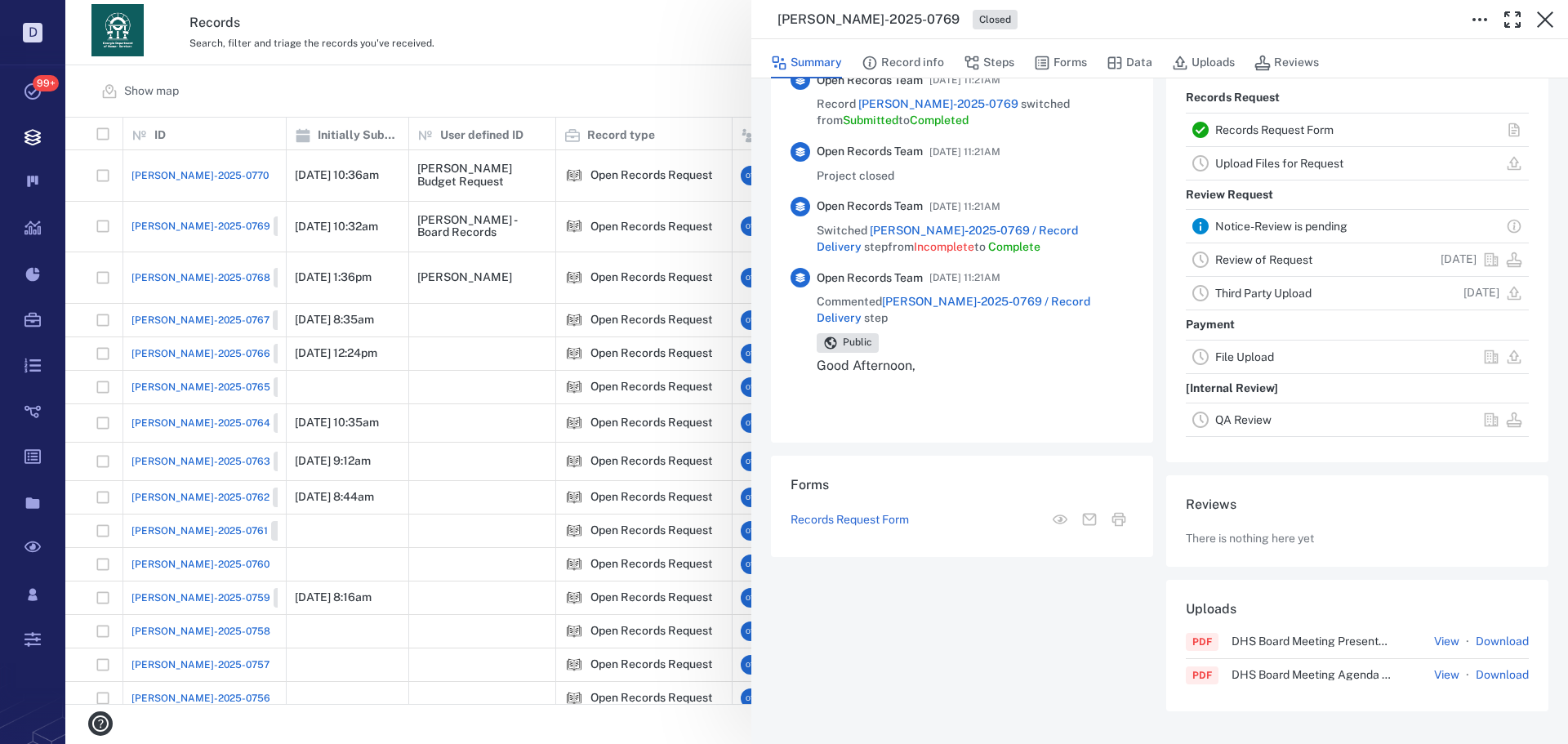
drag, startPoint x: 606, startPoint y: 80, endPoint x: 265, endPoint y: 232, distance: 373.3
click at [605, 78] on div "ORR-2025-0769 Closed Summary Record info Steps Forms Data Uploads Reviews Recor…" at bounding box center [817, 372] width 1503 height 744
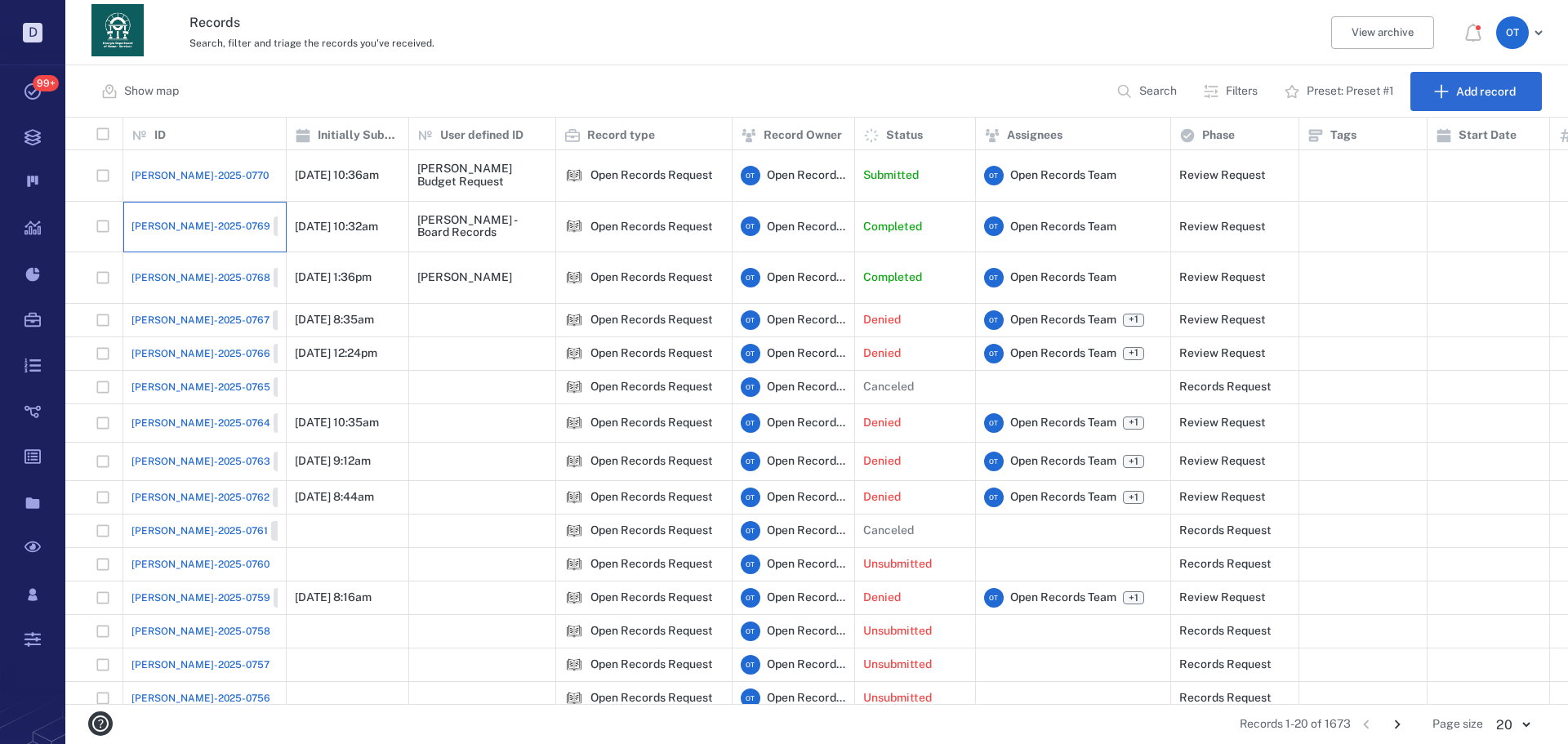
click at [194, 212] on div "ORR-2025-0769 Closed" at bounding box center [204, 226] width 146 height 33
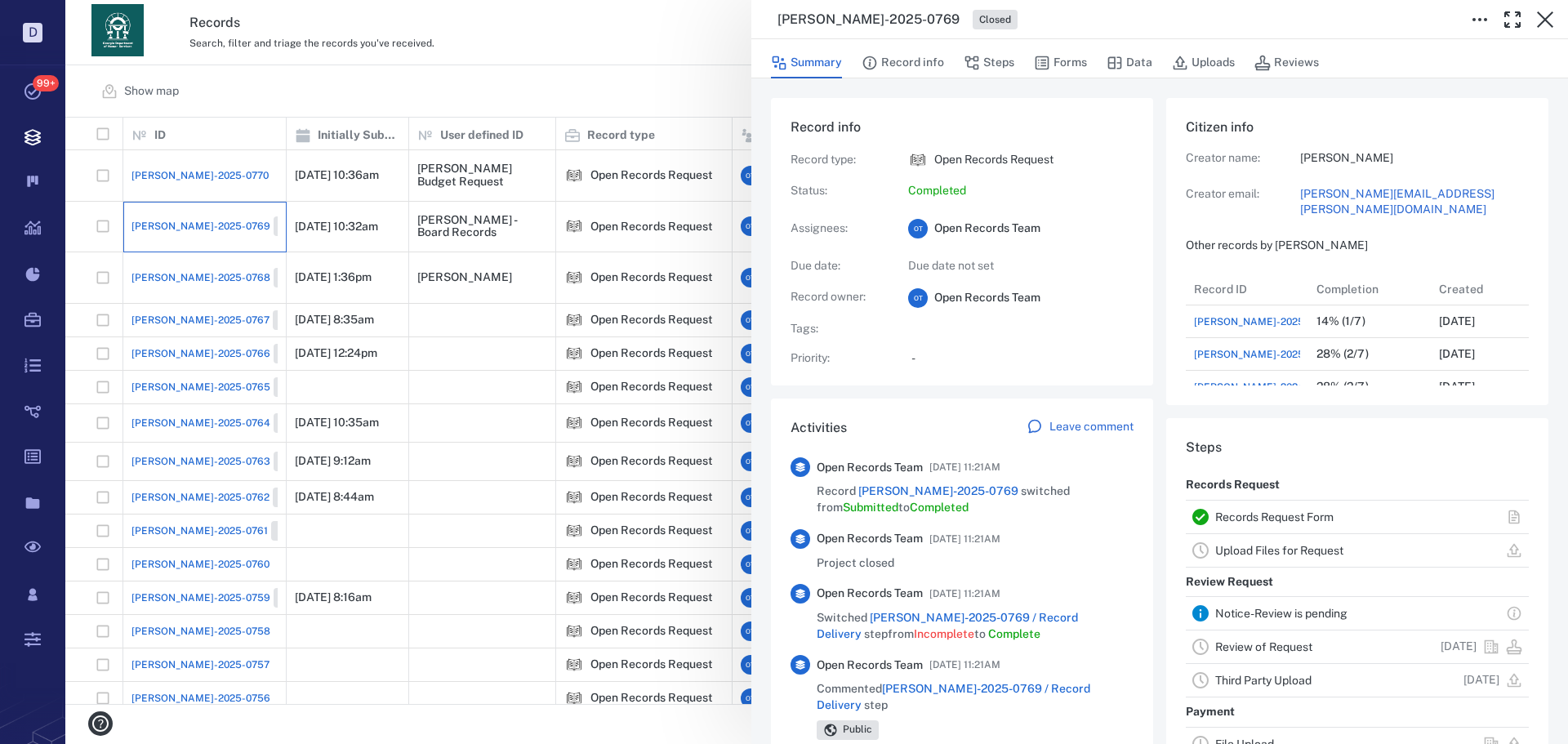
scroll to position [131, 312]
click at [1043, 56] on icon "button" at bounding box center [1043, 63] width 17 height 17
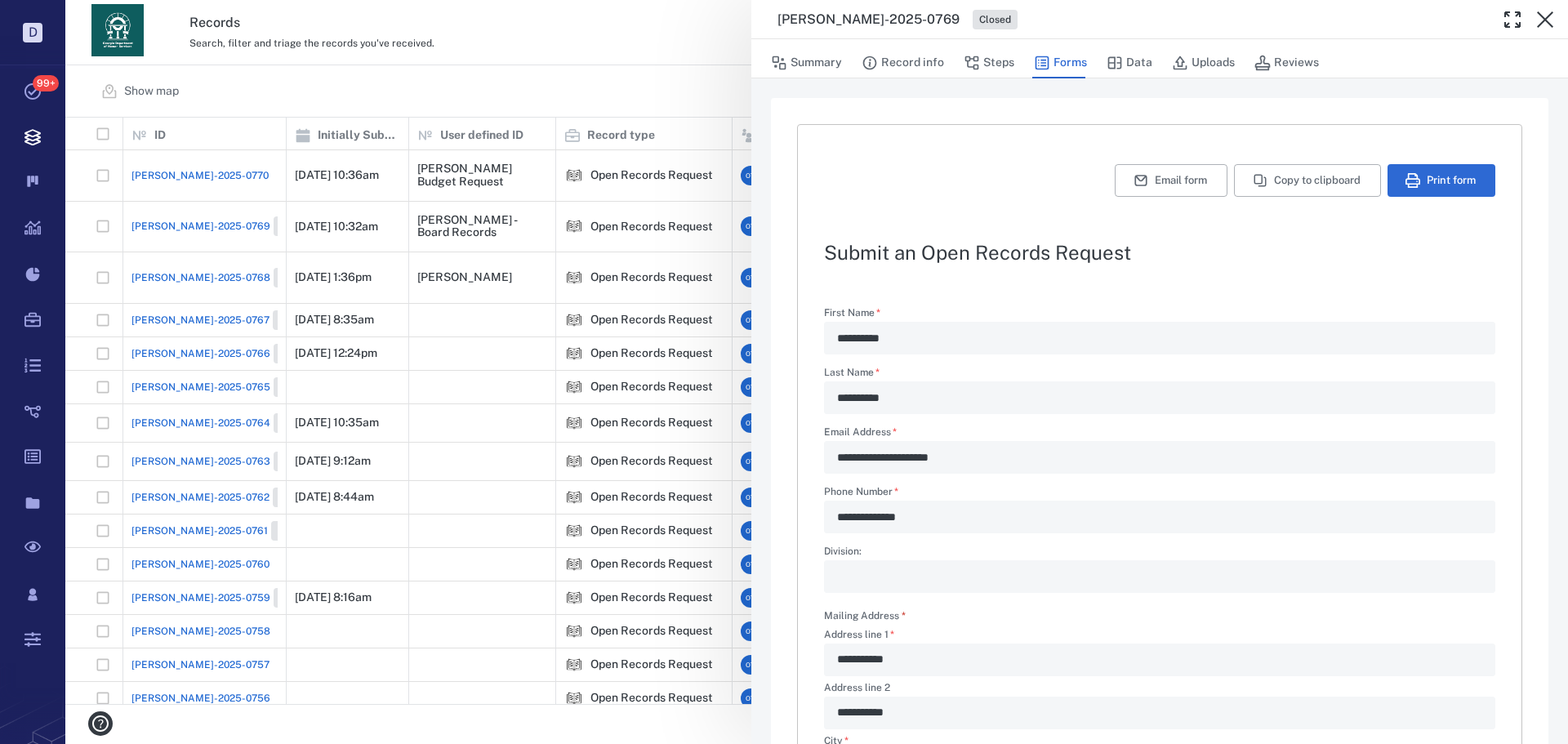
scroll to position [439, 0]
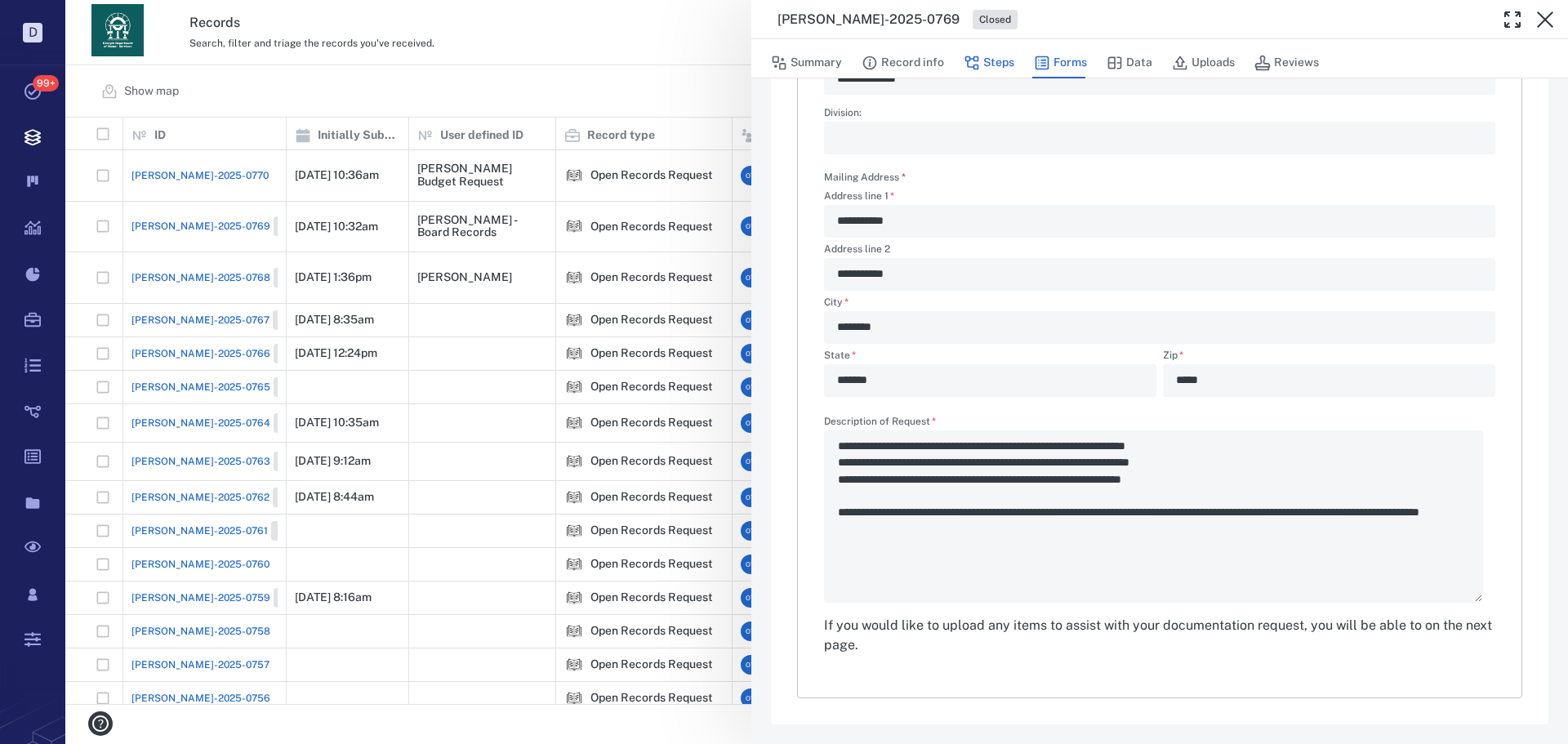
click at [974, 64] on icon "button" at bounding box center [972, 63] width 14 height 14
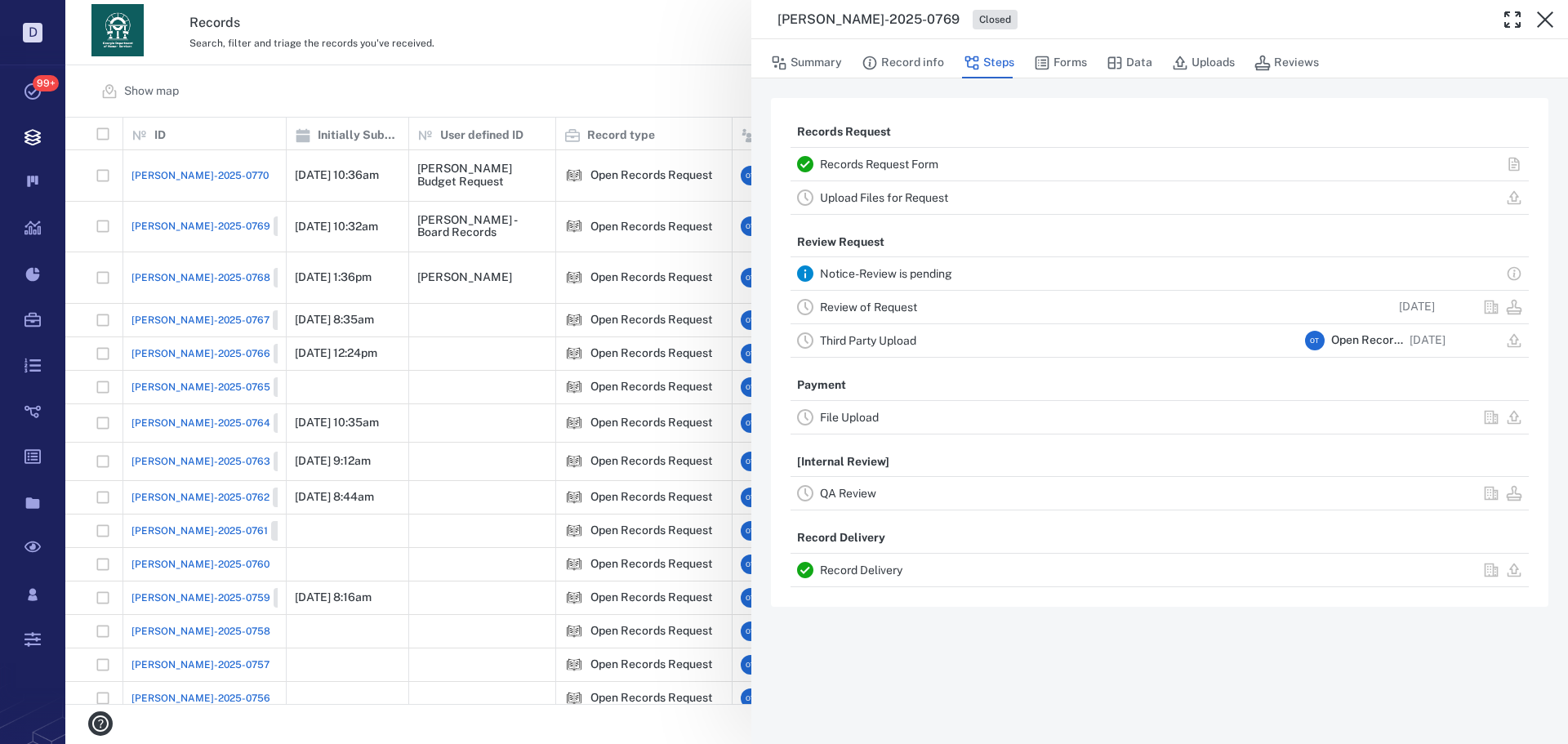
click at [889, 575] on link "Record Delivery" at bounding box center [861, 570] width 83 height 13
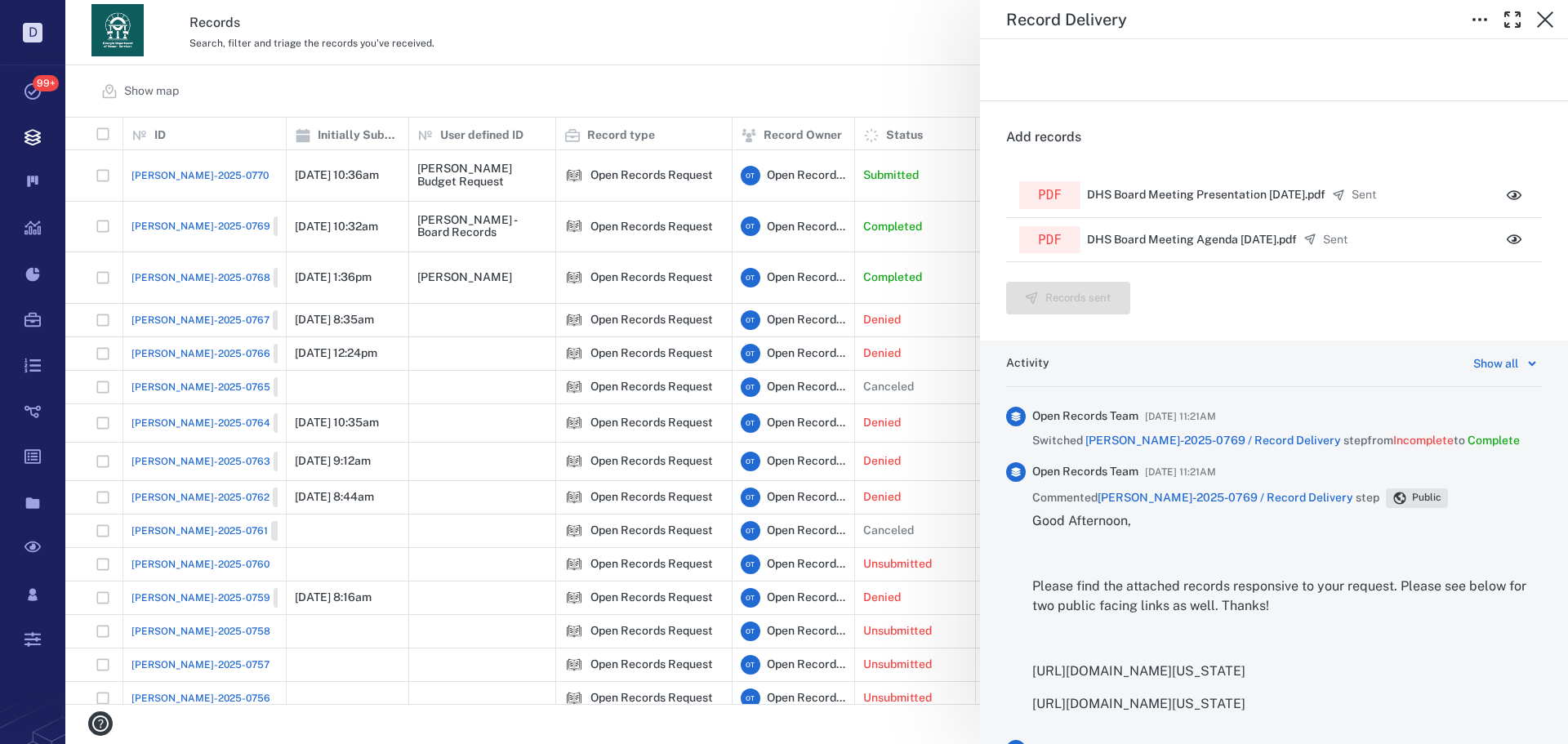
scroll to position [658, 0]
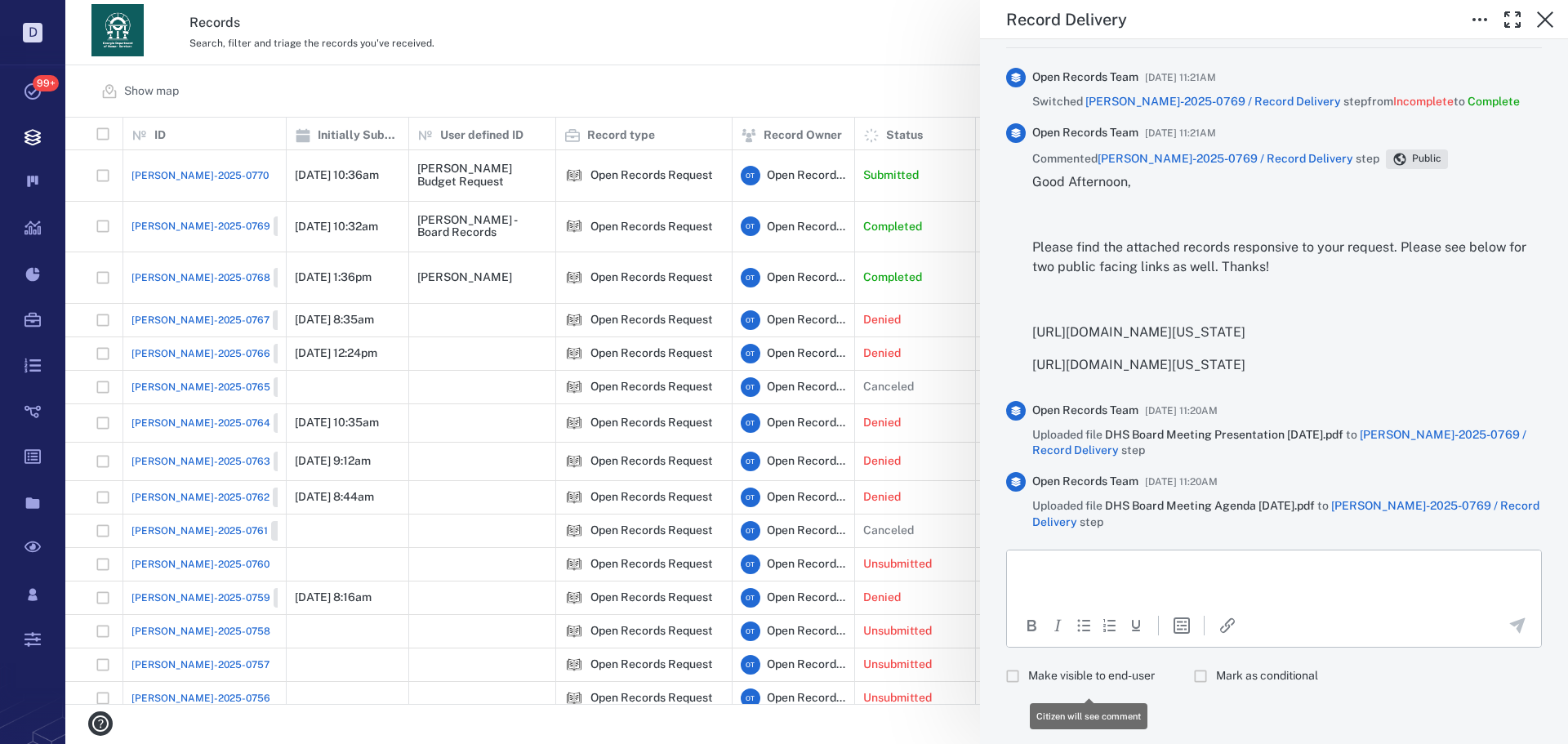
drag, startPoint x: 1090, startPoint y: 680, endPoint x: 1090, endPoint y: 662, distance: 18.0
click at [1090, 680] on span "Make visible to end-user" at bounding box center [1092, 676] width 126 height 17
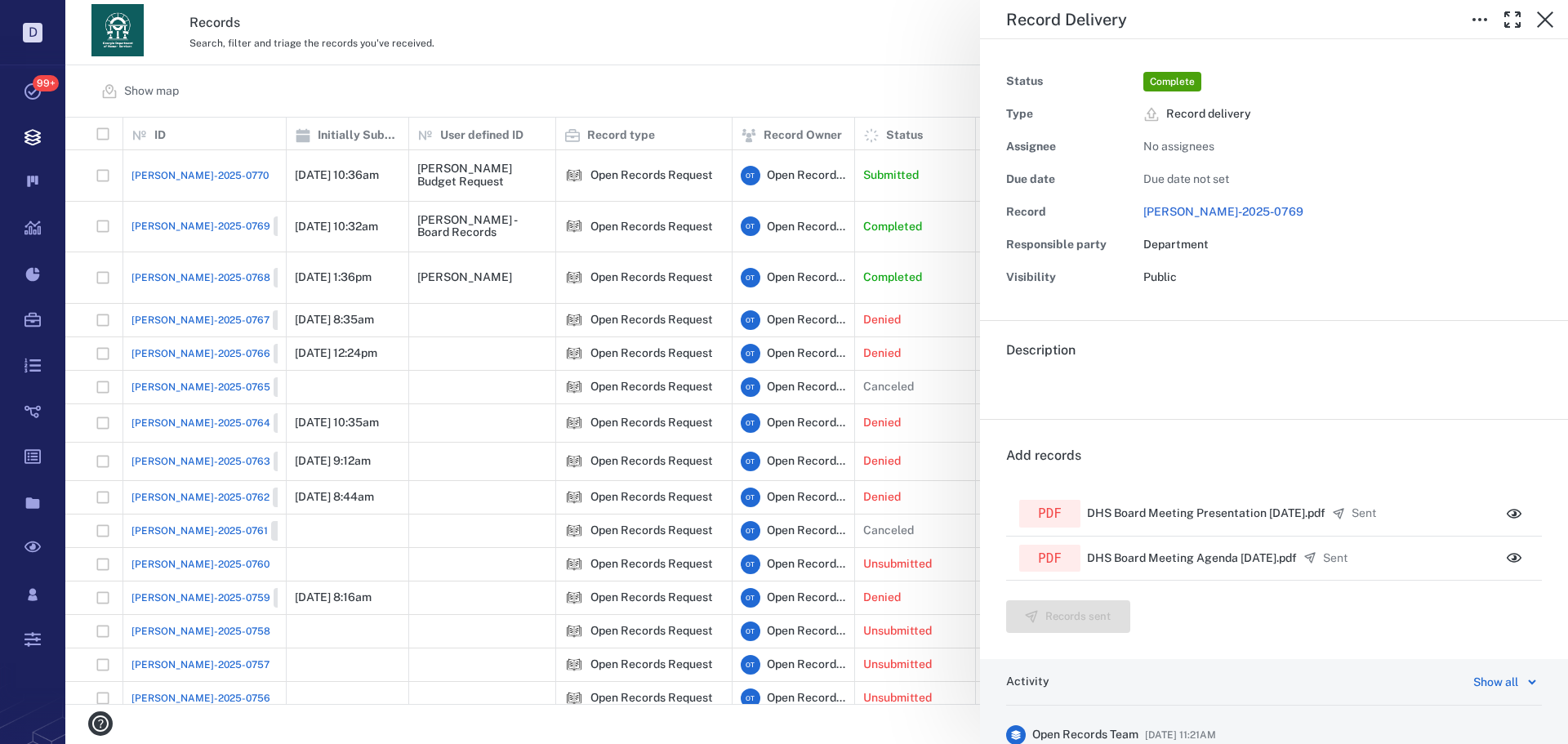
scroll to position [0, 0]
click at [1548, 20] on icon "button" at bounding box center [1545, 20] width 20 height 20
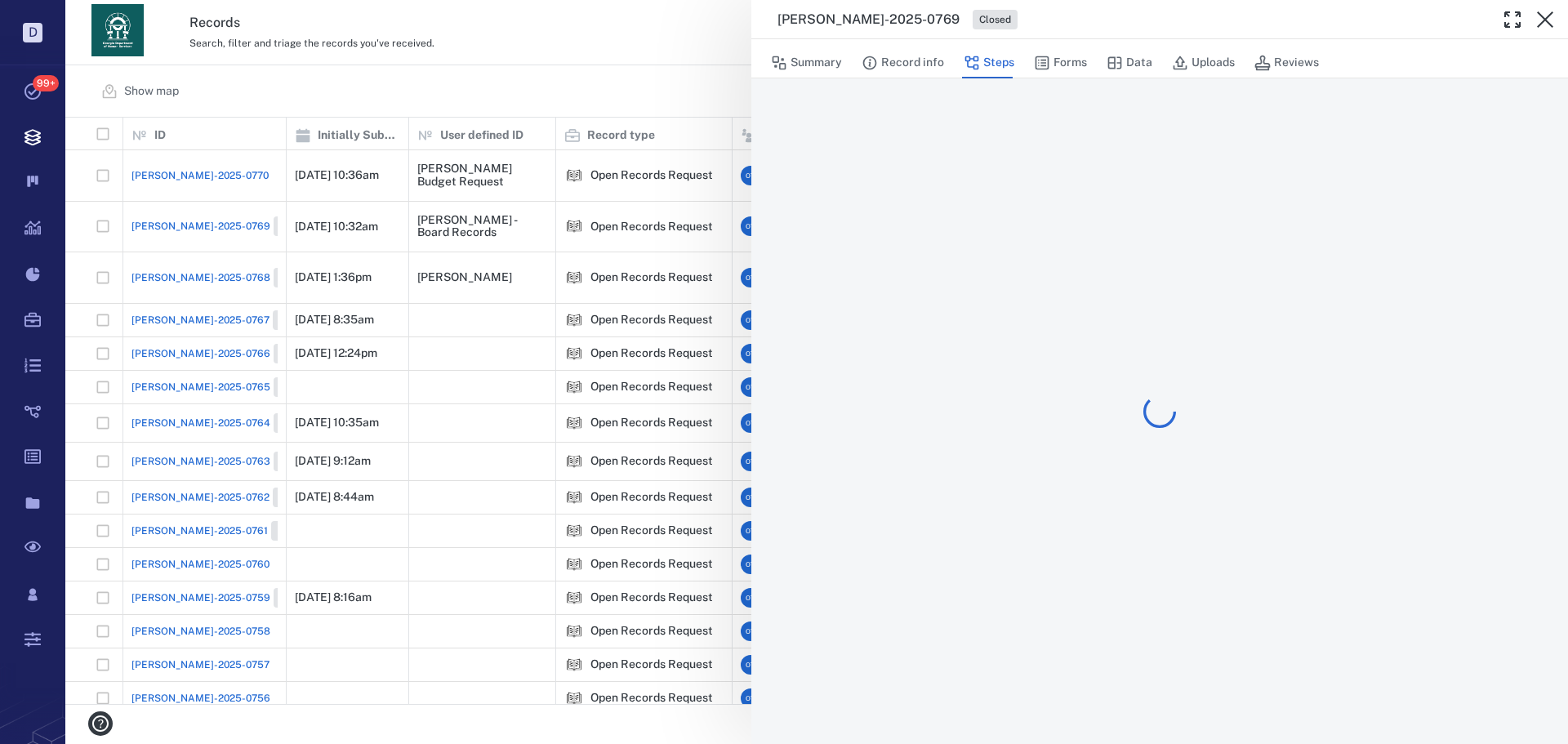
click at [610, 81] on div "ORR-2025-0769 Closed Summary Record info Steps Forms Data Uploads Reviews" at bounding box center [817, 372] width 1503 height 744
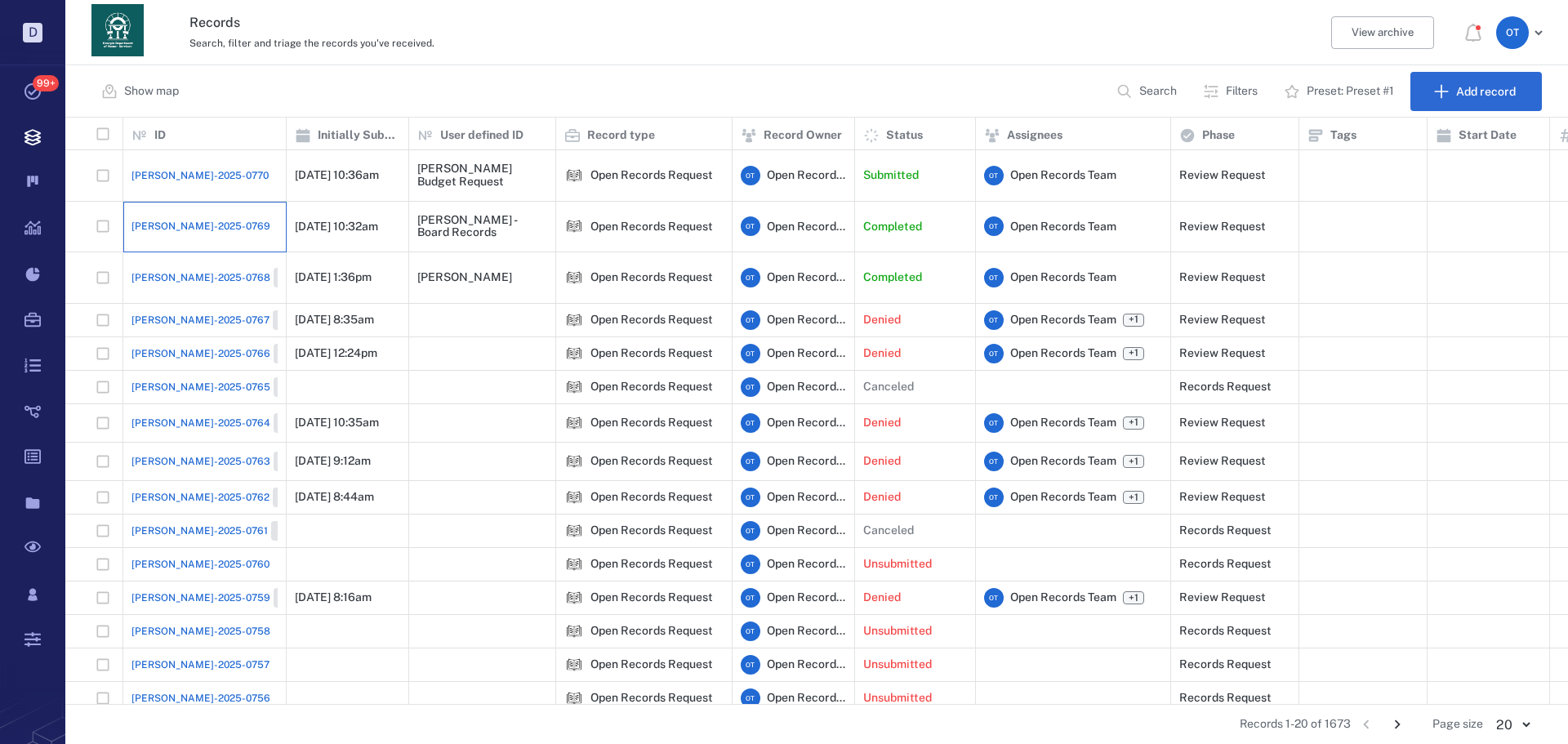
click at [166, 210] on div "[PERSON_NAME]-2025-0769" at bounding box center [204, 226] width 146 height 33
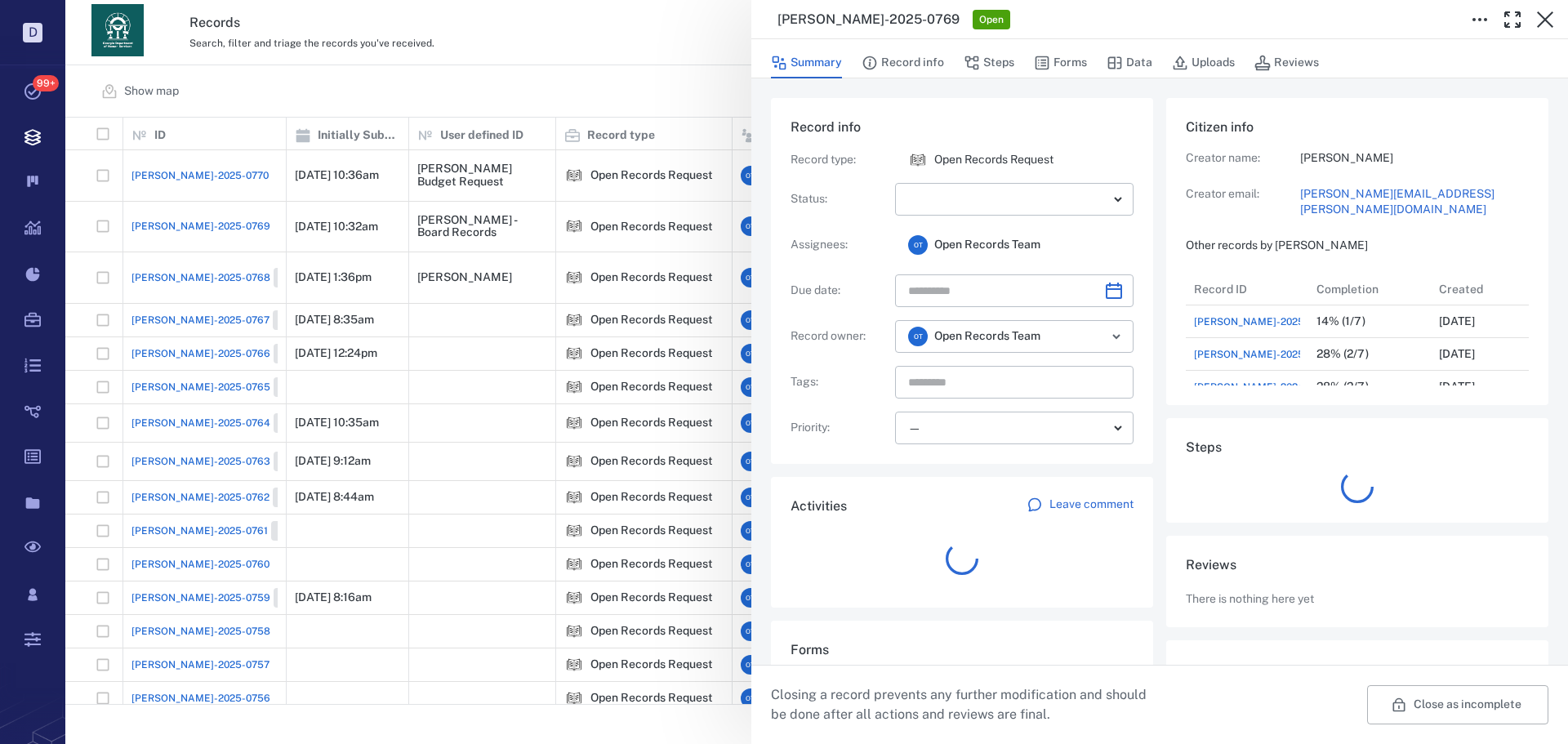
scroll to position [131, 312]
drag, startPoint x: 534, startPoint y: 90, endPoint x: 863, endPoint y: 721, distance: 711.6
click at [536, 91] on div "[PERSON_NAME]-2025-0769 Open Summary Record info Steps Forms Data Uploads Revie…" at bounding box center [817, 372] width 1503 height 744
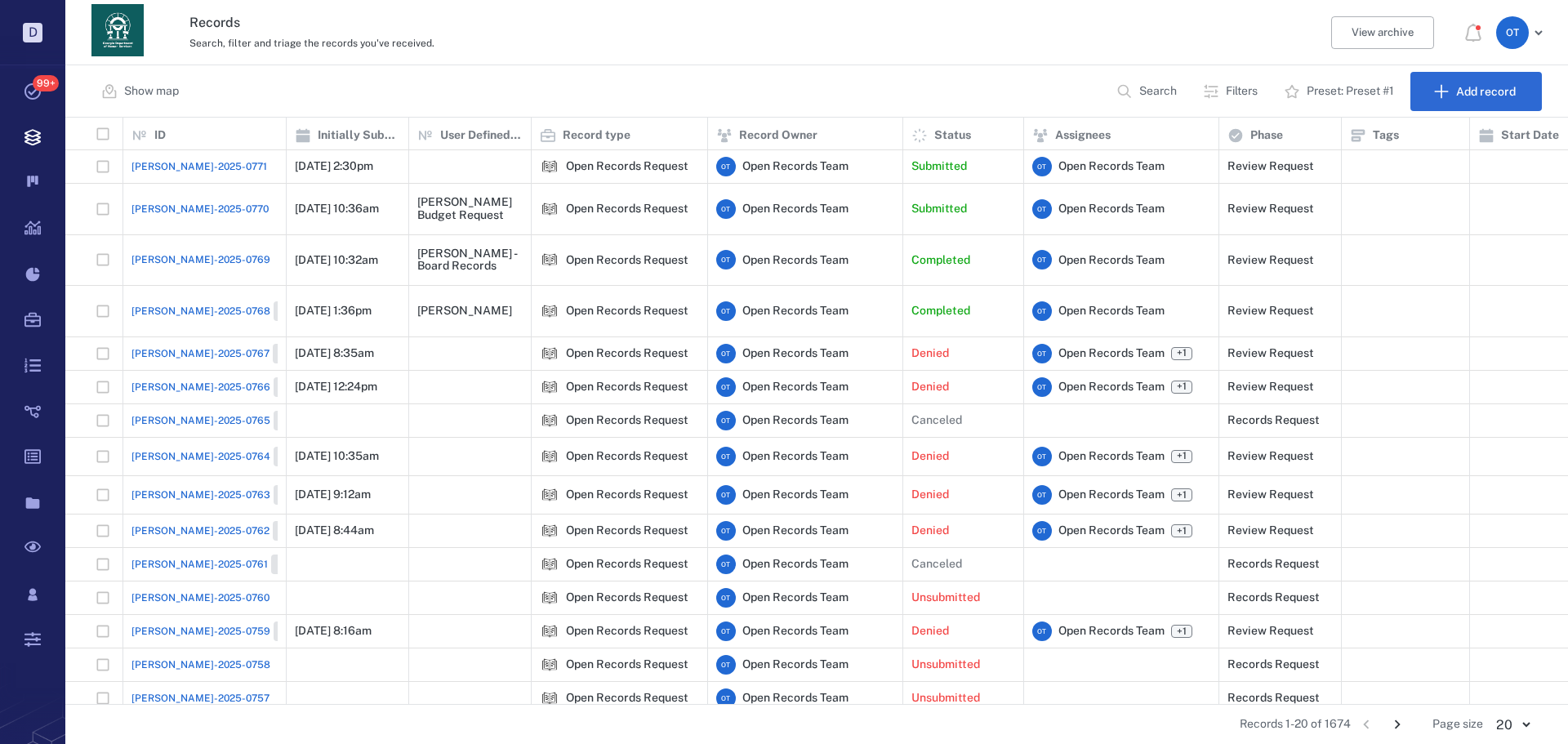
click at [193, 169] on span "[PERSON_NAME]-2025-0771" at bounding box center [199, 166] width 136 height 15
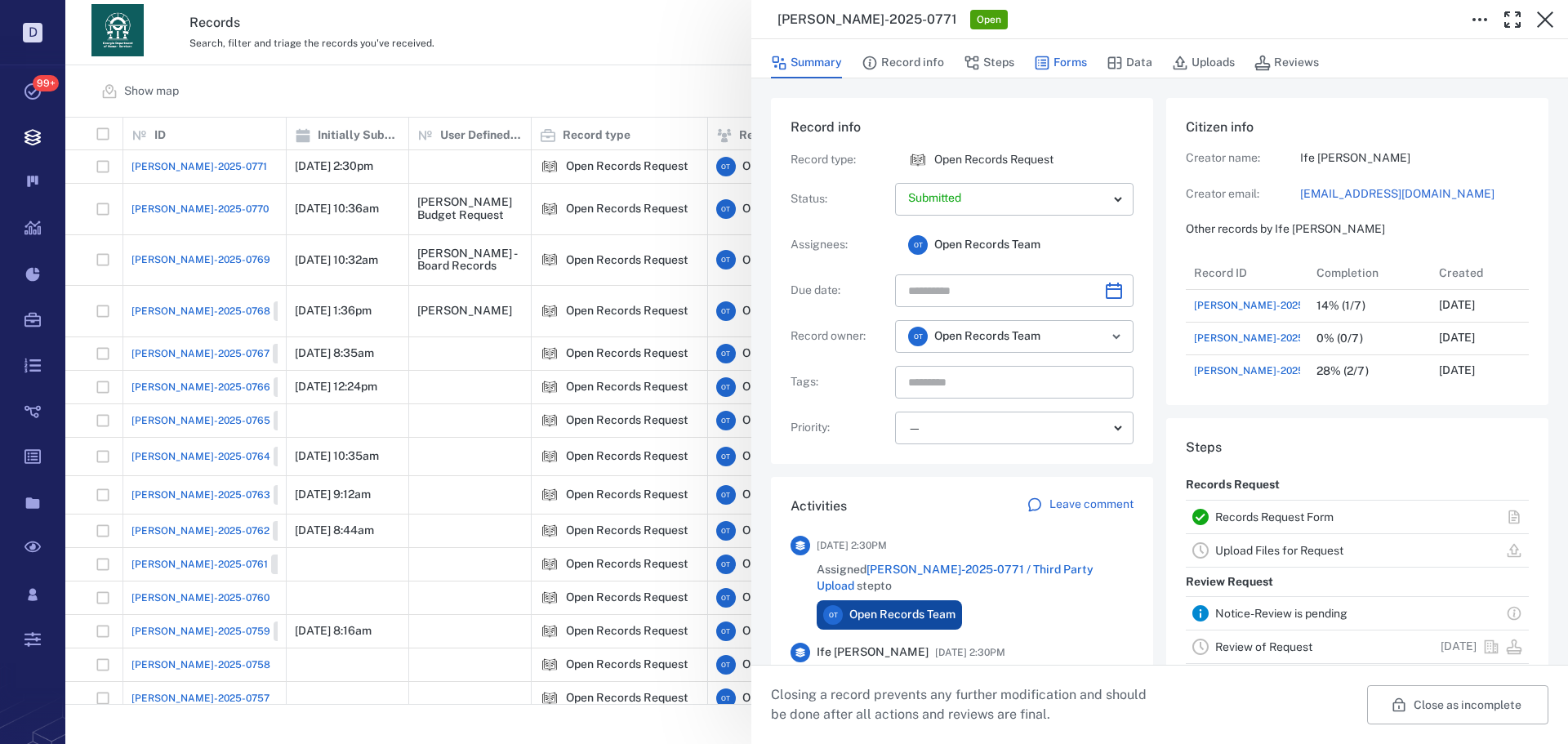
scroll to position [13, 13]
click at [1064, 65] on button "Forms" at bounding box center [1060, 62] width 53 height 31
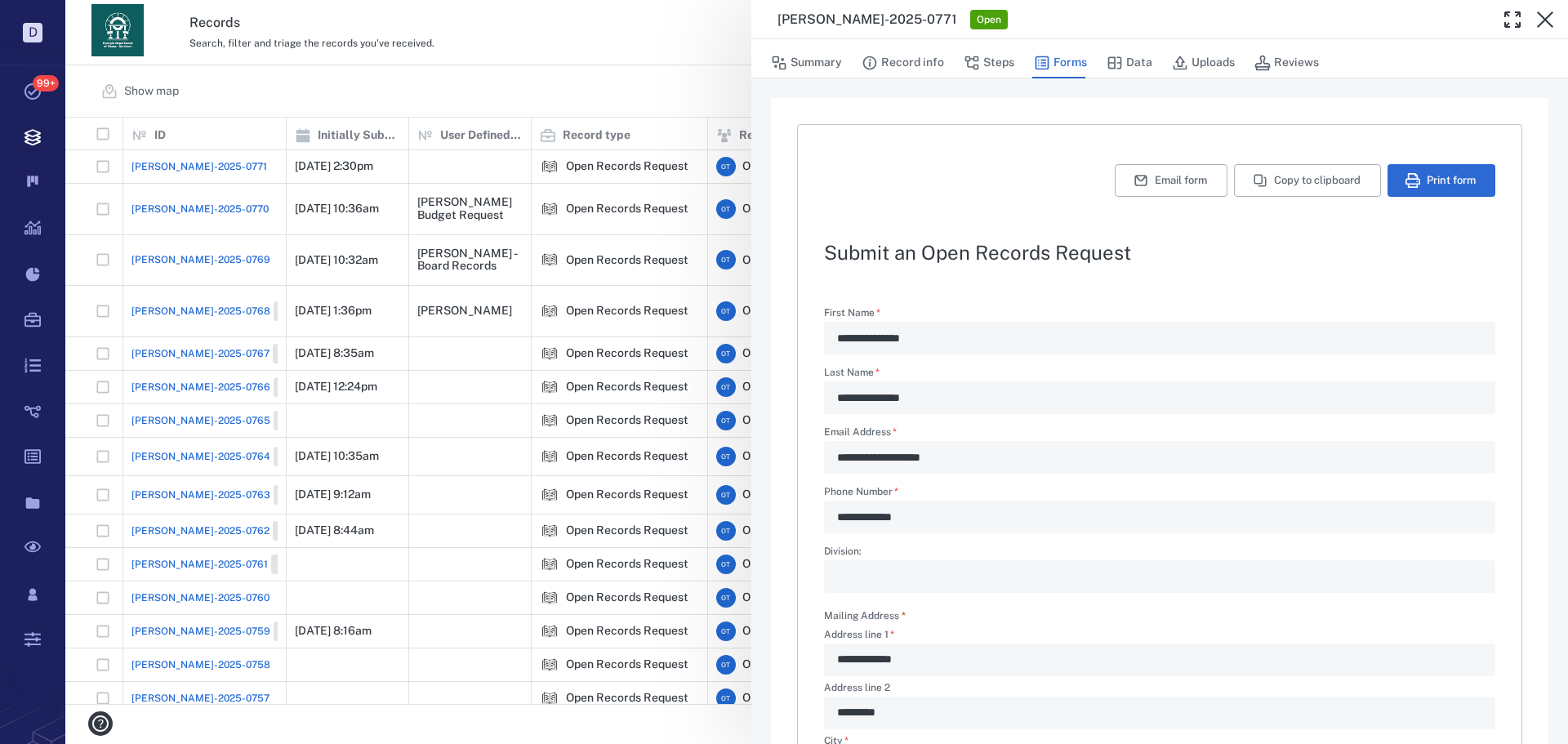
drag, startPoint x: 488, startPoint y: 232, endPoint x: 267, endPoint y: 186, distance: 225.7
click at [488, 232] on div "**********" at bounding box center [817, 372] width 1503 height 744
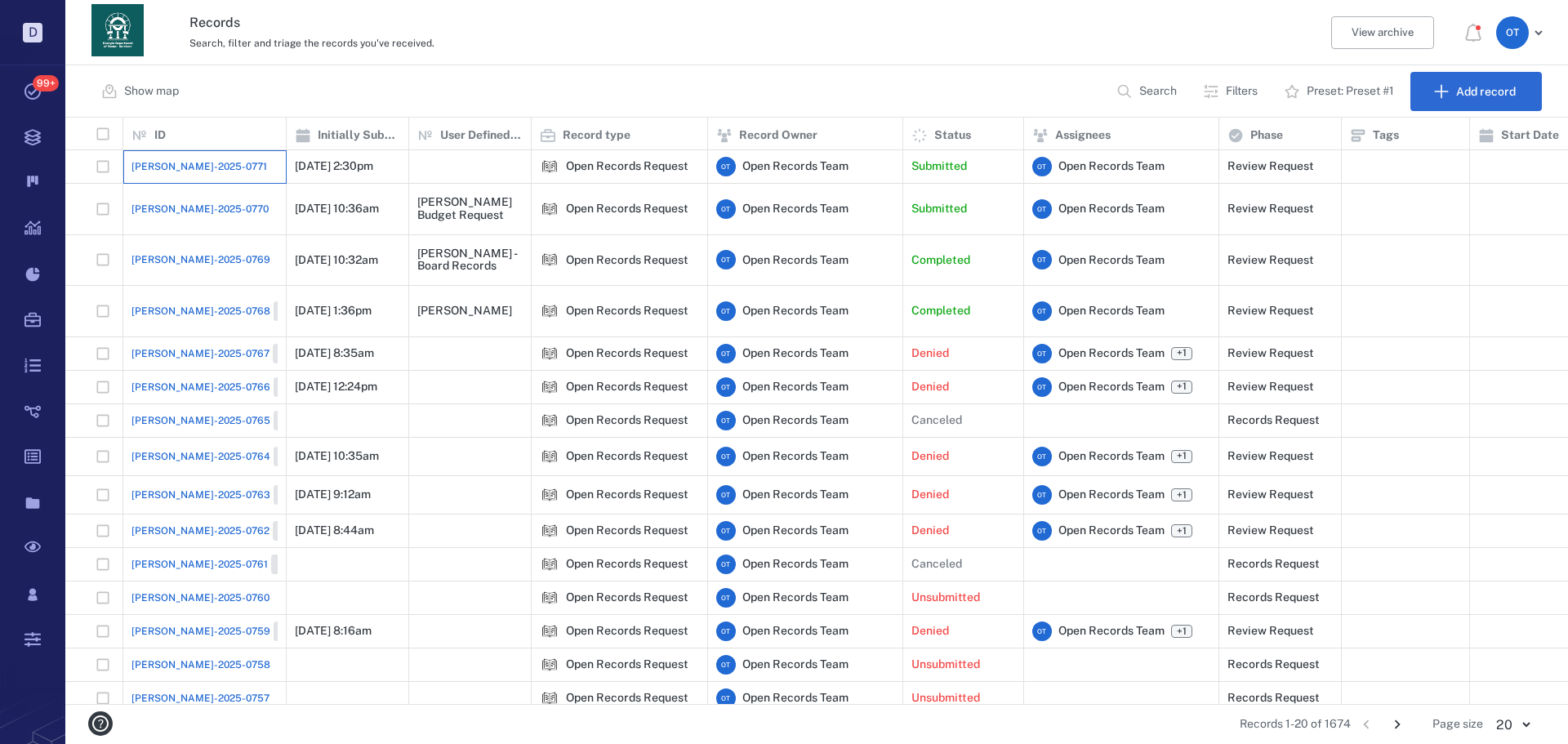
click at [193, 157] on div "[PERSON_NAME]-2025-0771" at bounding box center [204, 166] width 146 height 33
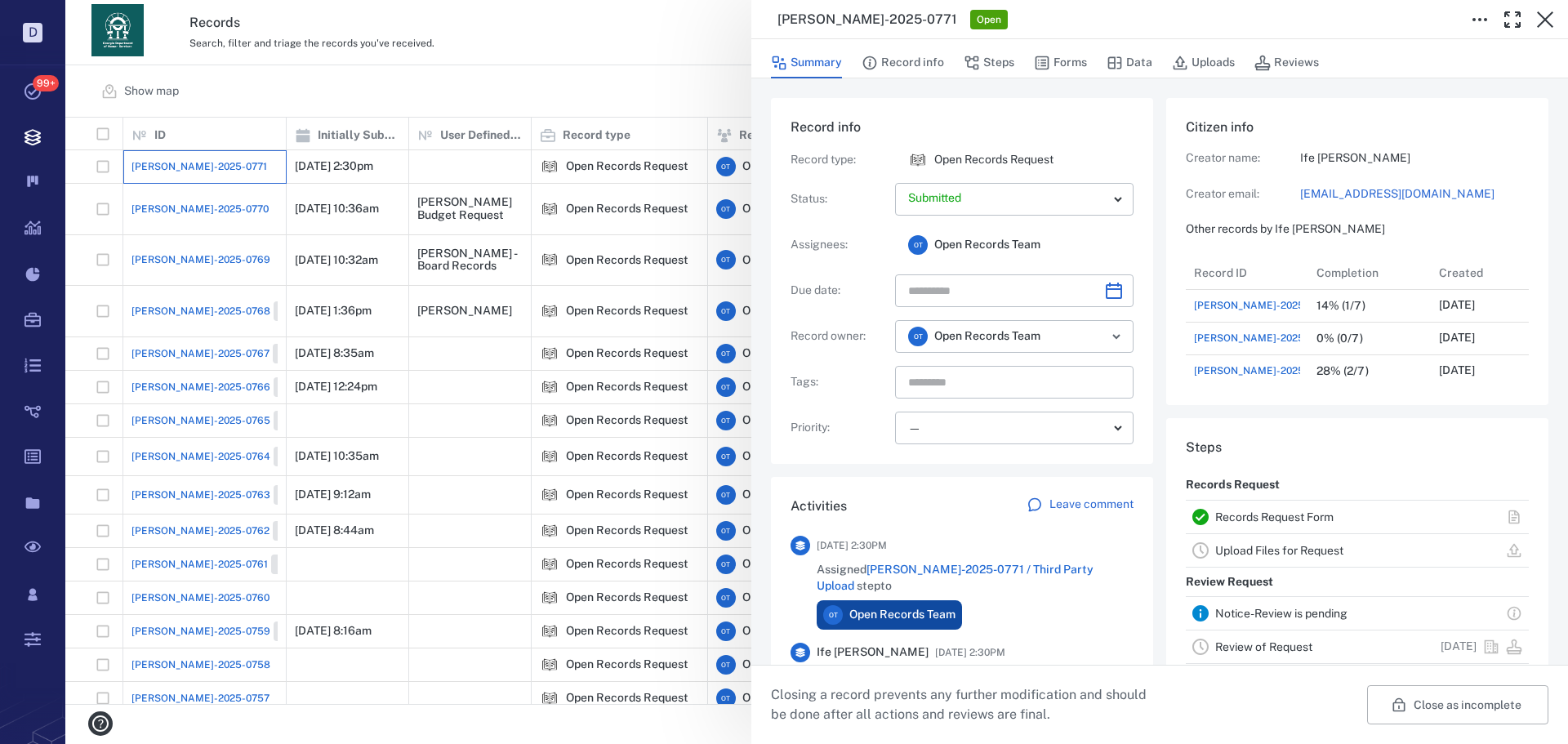
scroll to position [490, 312]
click at [900, 68] on button "Record info" at bounding box center [902, 62] width 83 height 31
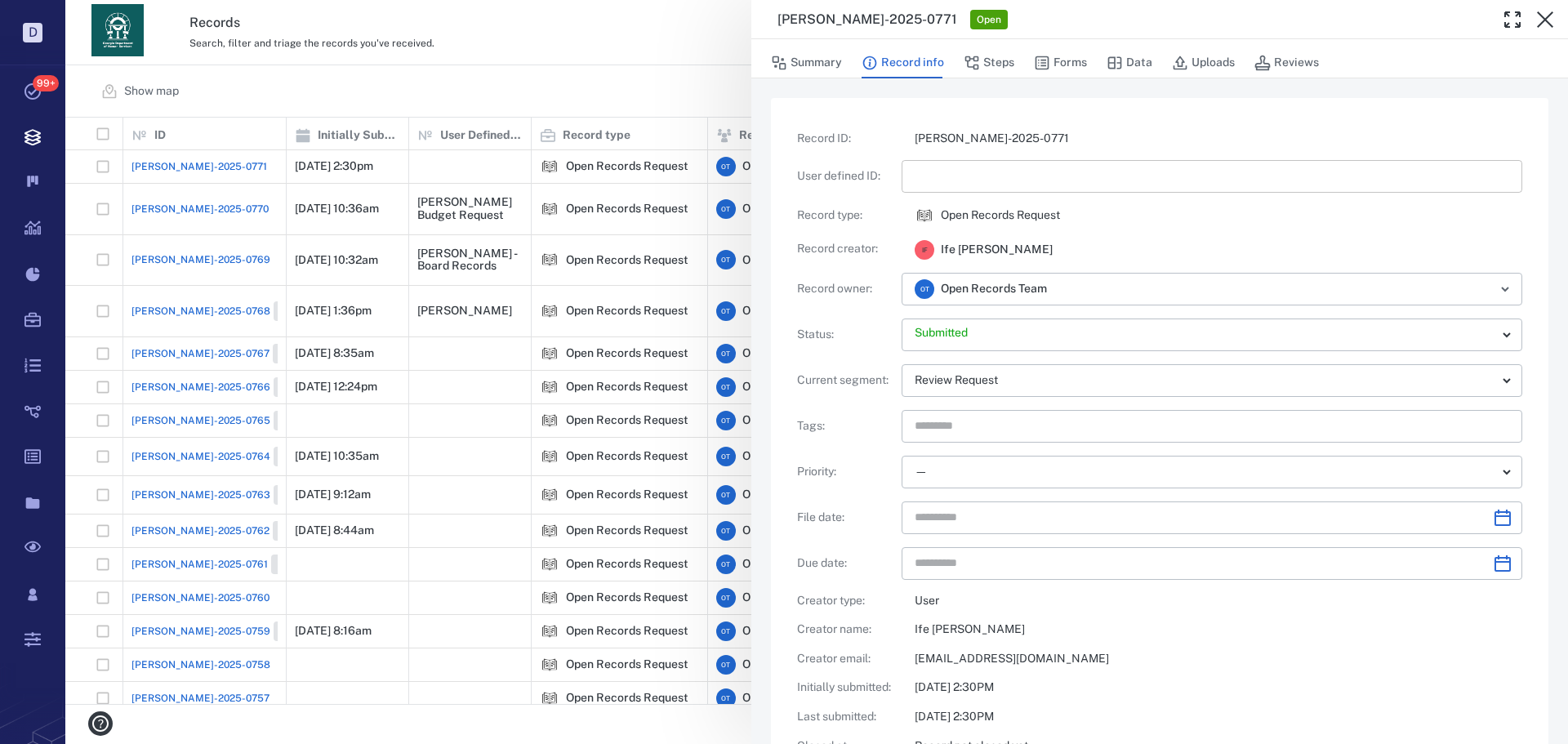
click at [943, 170] on input "text" at bounding box center [1212, 176] width 594 height 33
click at [1305, 258] on div "I F Ife Finch Floyd" at bounding box center [1211, 248] width 620 height 21
type input "**********"
click at [1026, 60] on div "Summary Record info Steps Forms Data Uploads Reviews" at bounding box center [1160, 61] width 777 height 33
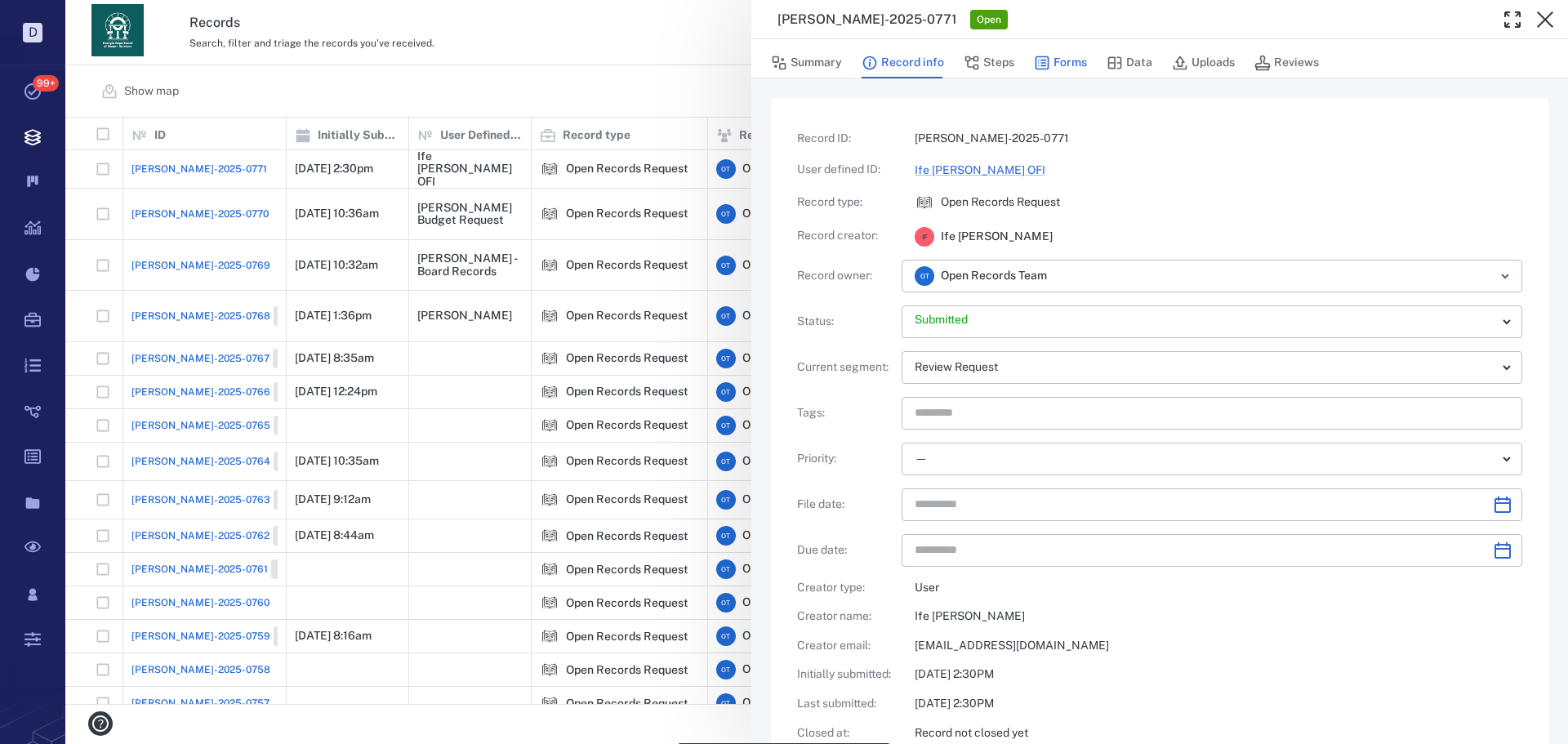
click at [1050, 59] on button "Forms" at bounding box center [1060, 62] width 53 height 31
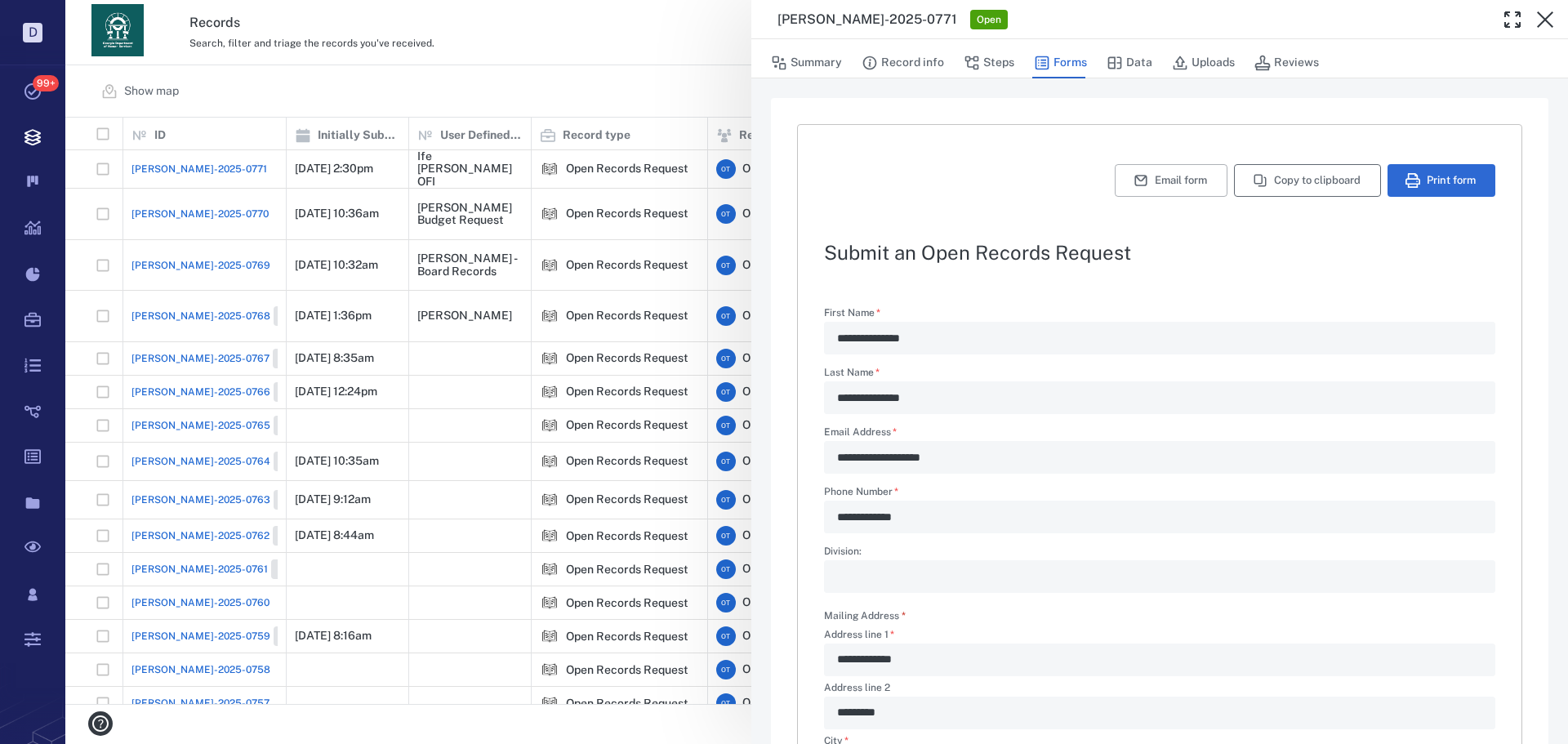
type textarea "*"
click at [1280, 183] on button "Copy to clipboard" at bounding box center [1308, 180] width 147 height 33
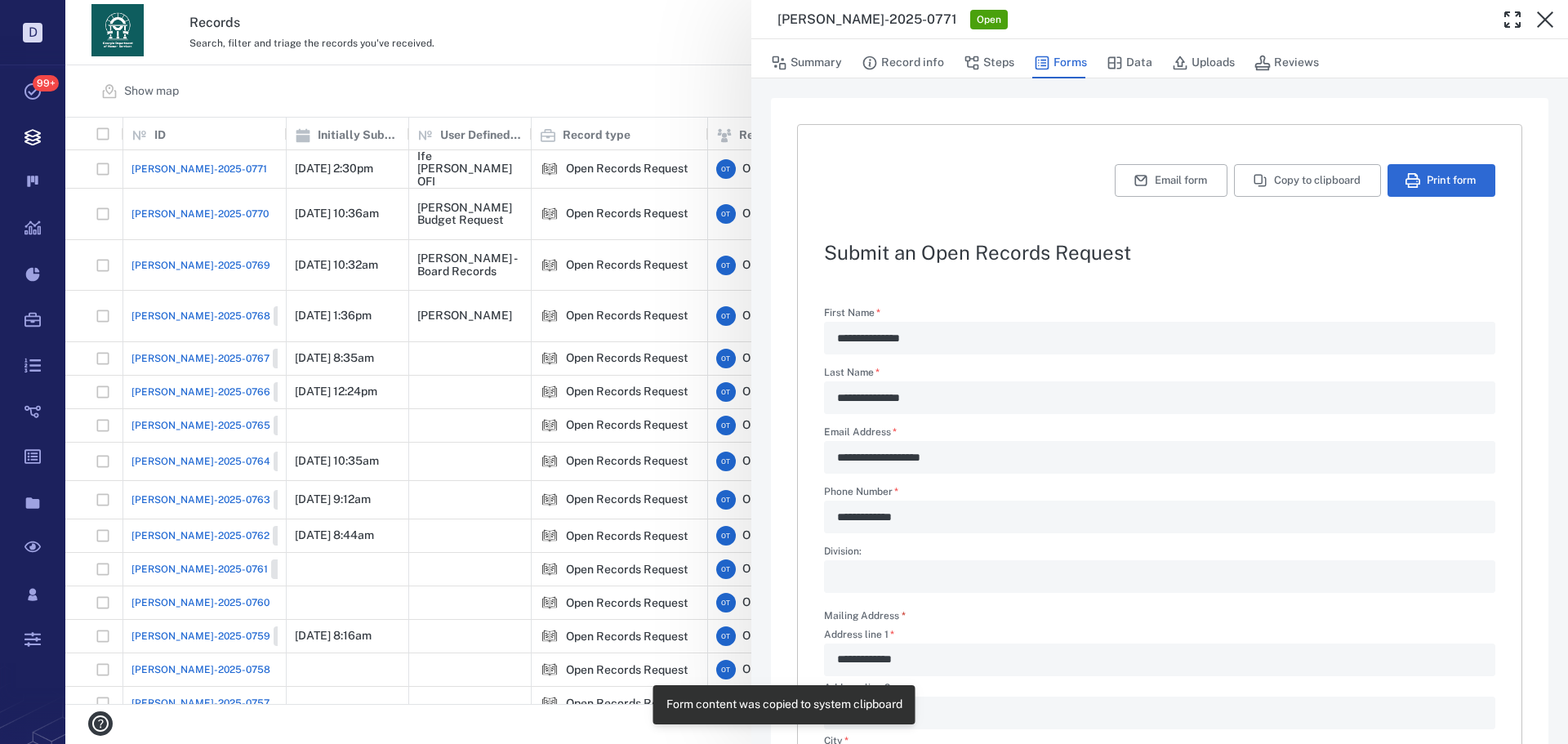
drag, startPoint x: 562, startPoint y: 40, endPoint x: 1505, endPoint y: 149, distance: 949.3
click at [561, 40] on div "**********" at bounding box center [817, 372] width 1503 height 744
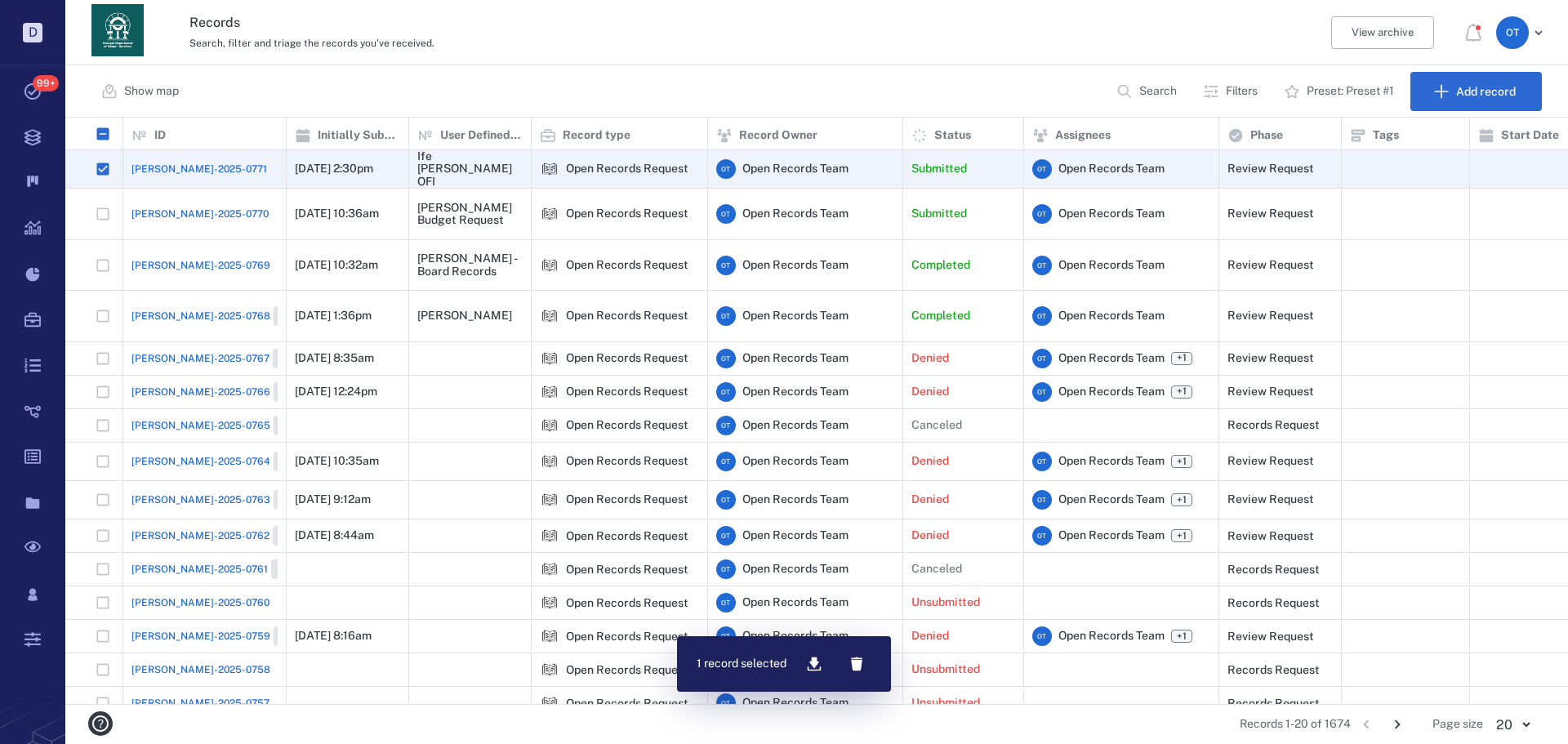
click at [157, 163] on span "[PERSON_NAME]-2025-0771" at bounding box center [199, 169] width 136 height 15
click at [89, 169] on div "Closed" at bounding box center [817, 372] width 1503 height 744
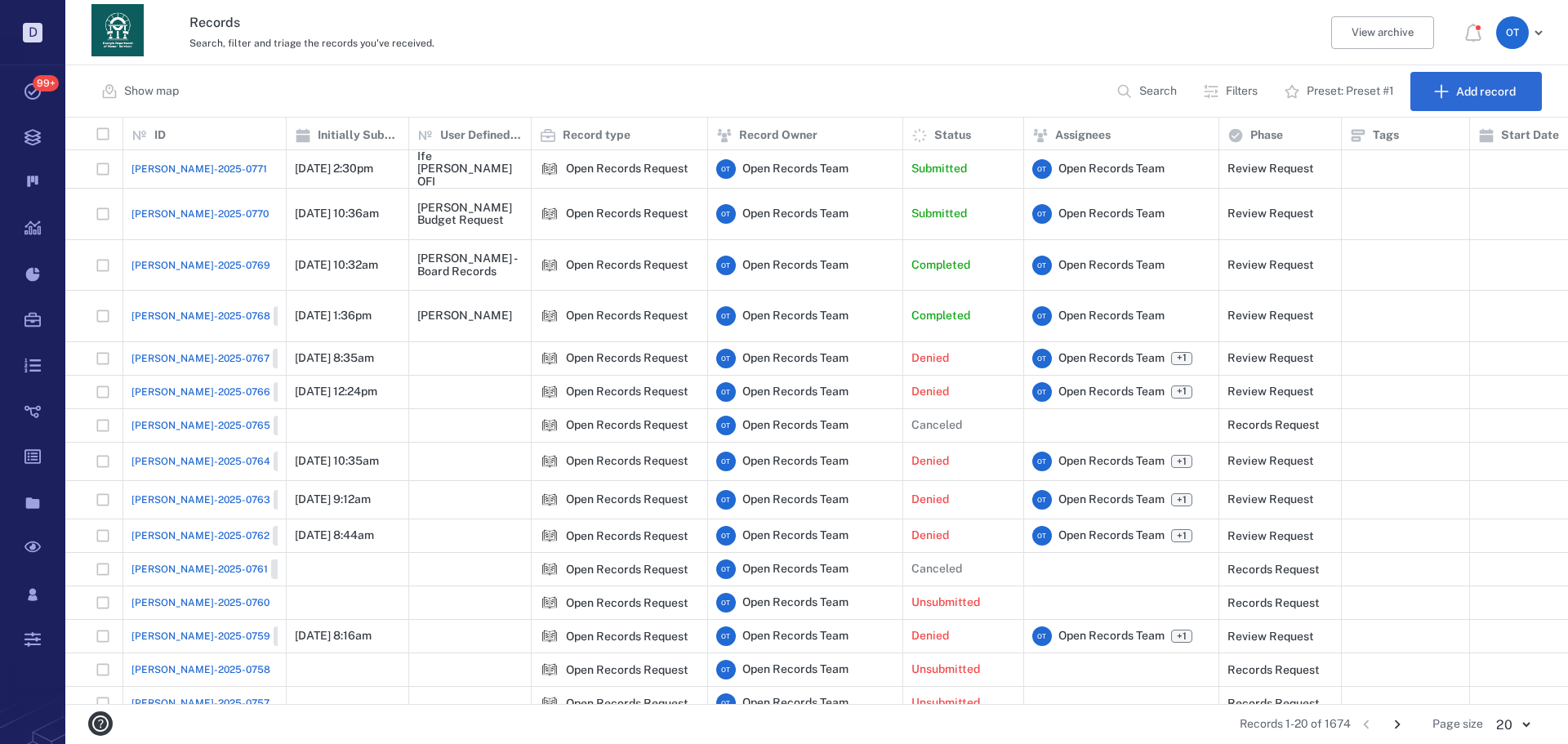
click at [165, 165] on span "[PERSON_NAME]-2025-0771" at bounding box center [199, 169] width 136 height 15
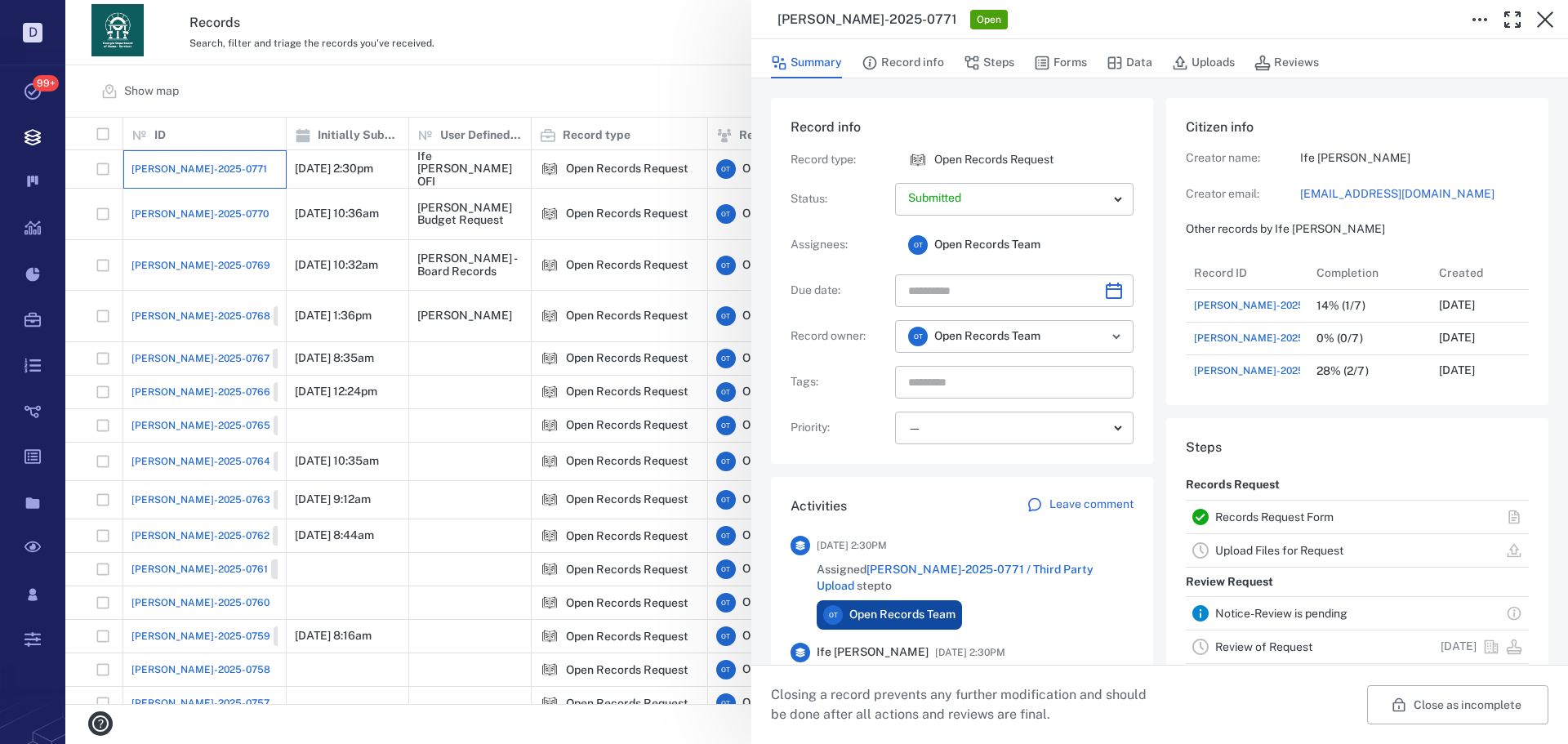
scroll to position [490, 312]
click at [1066, 83] on div "Record info Record type : Open Records Request Status : Submitted ********* ​ A…" at bounding box center [1160, 616] width 817 height 1075
click at [1071, 67] on button "Forms" at bounding box center [1060, 62] width 53 height 31
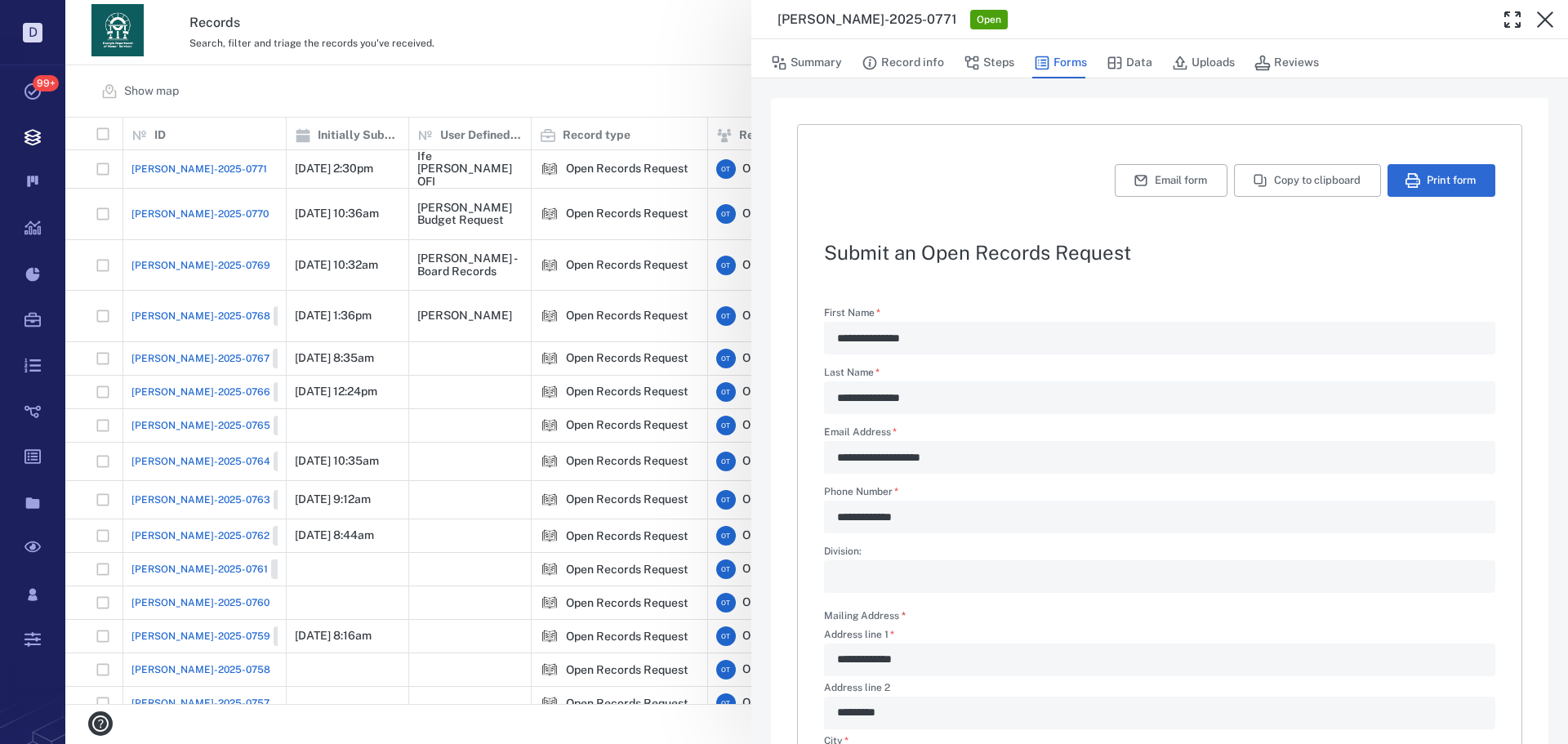
scroll to position [587, 0]
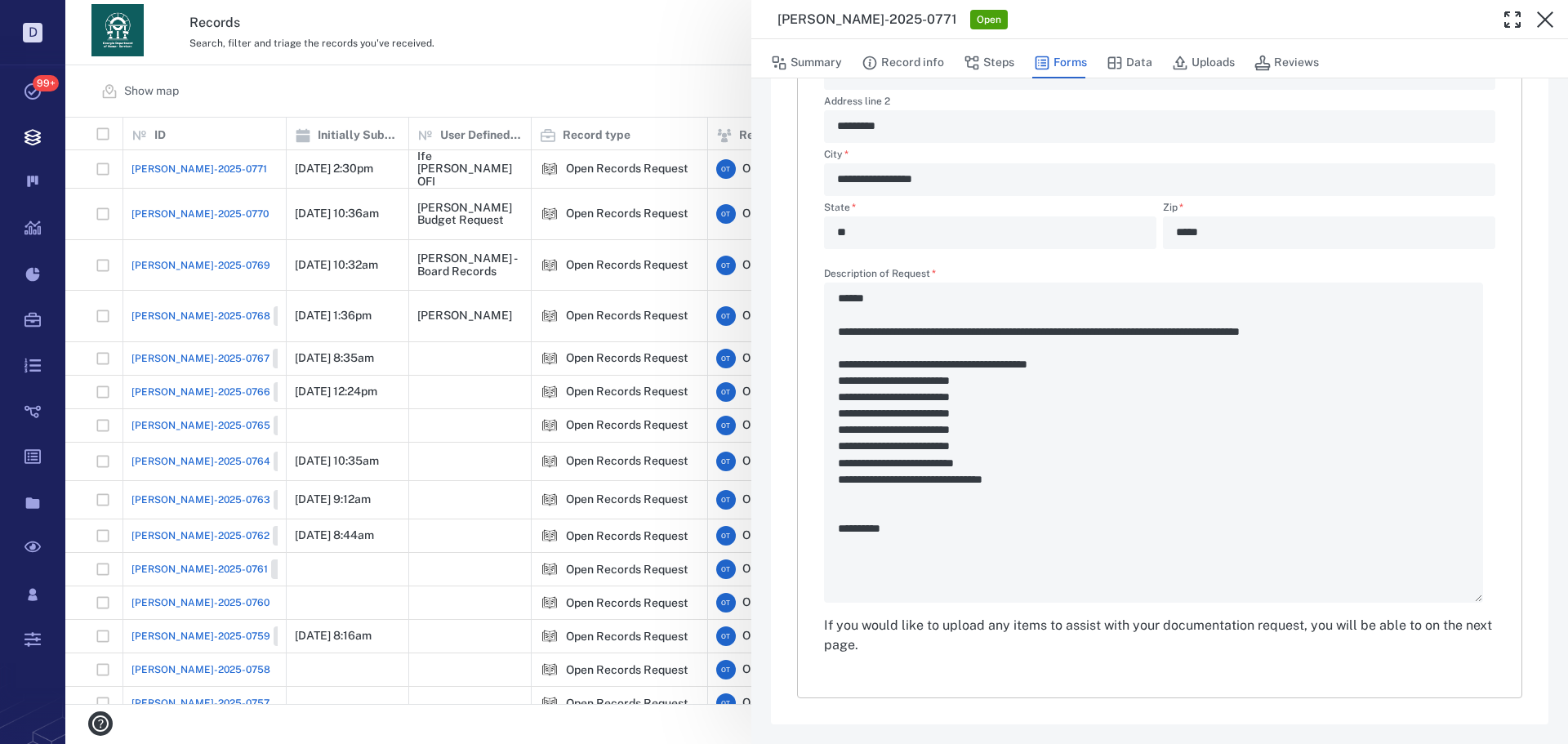
type textarea "*"
click at [646, 286] on div "**********" at bounding box center [817, 372] width 1503 height 744
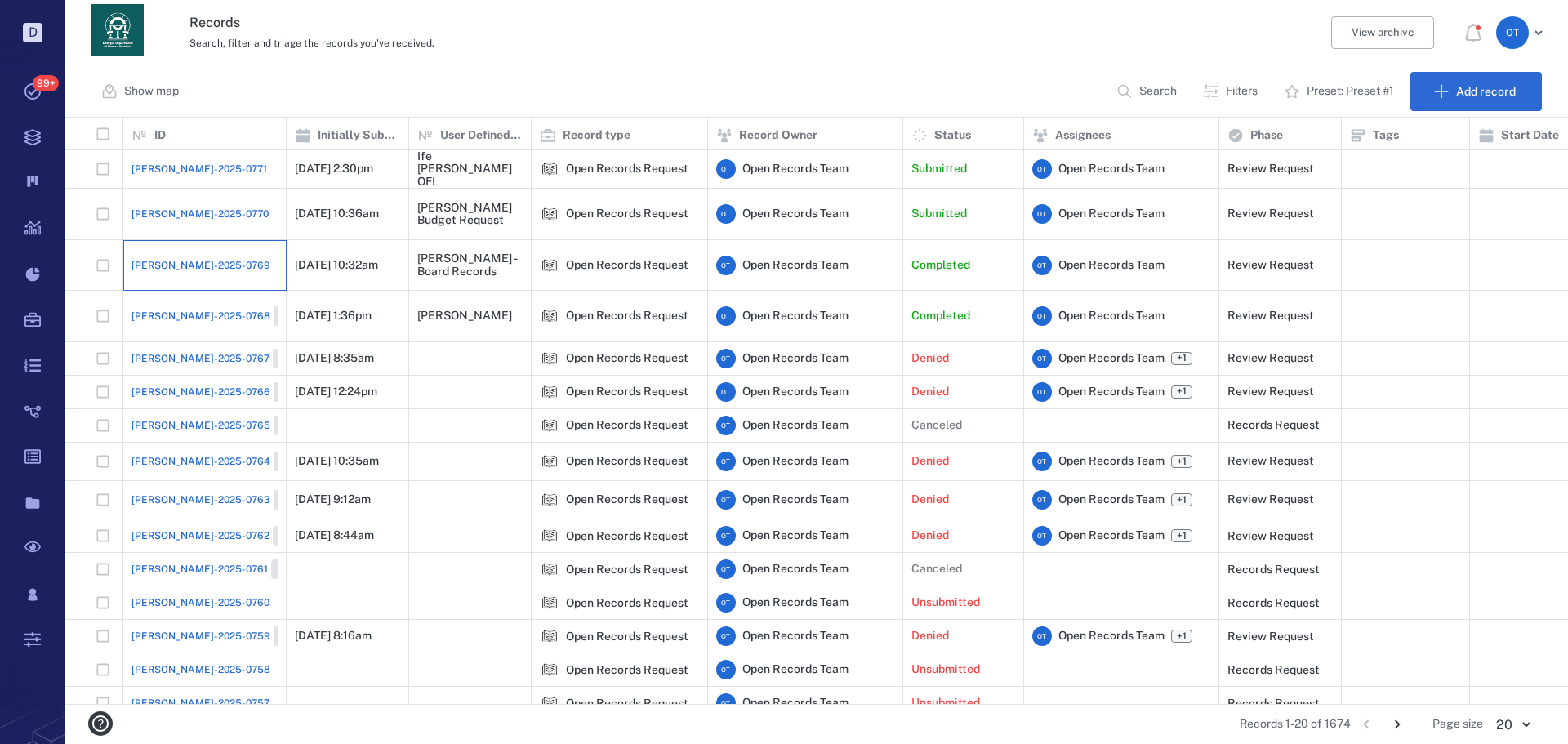
click at [171, 249] on div "[PERSON_NAME]-2025-0769" at bounding box center [204, 265] width 146 height 33
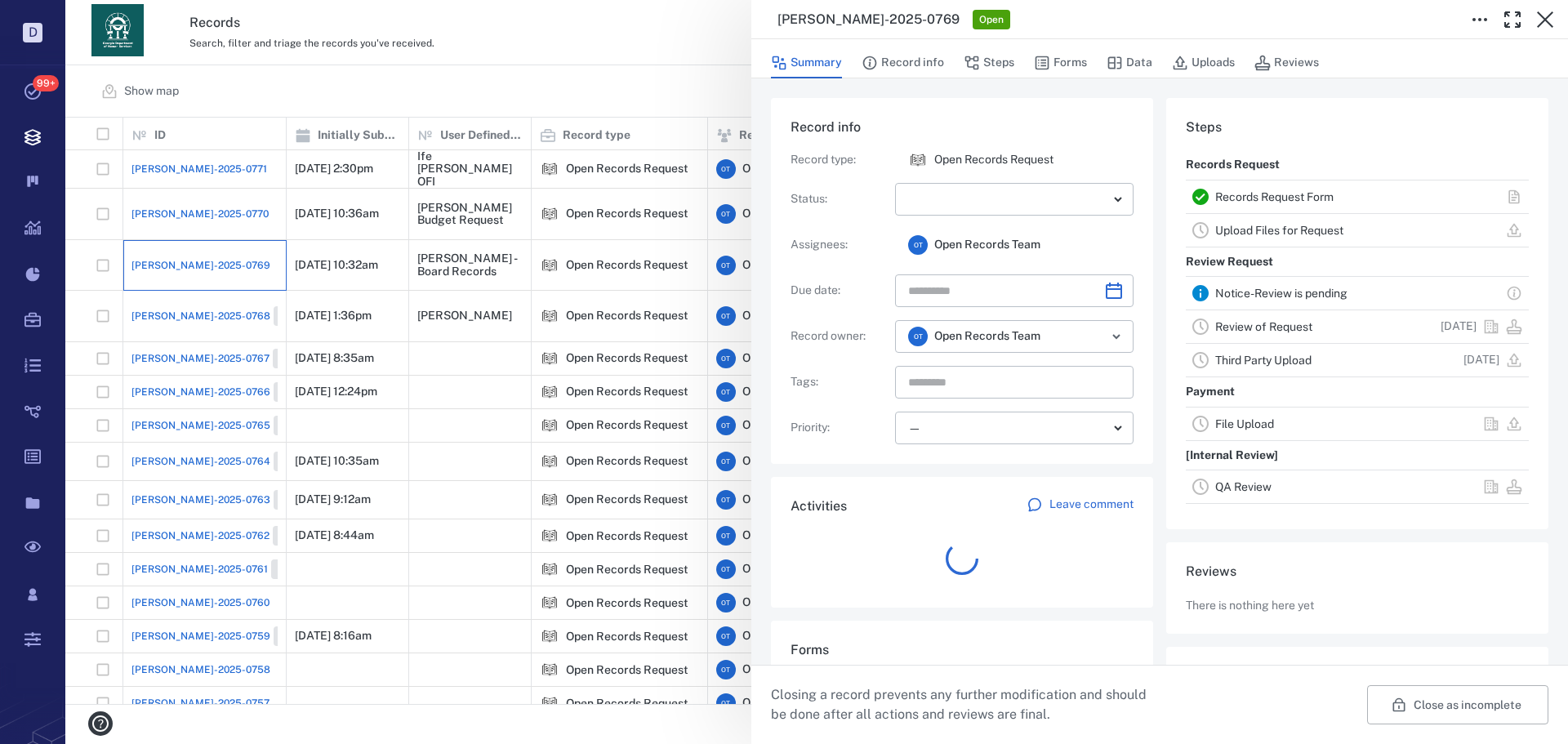
scroll to position [131, 312]
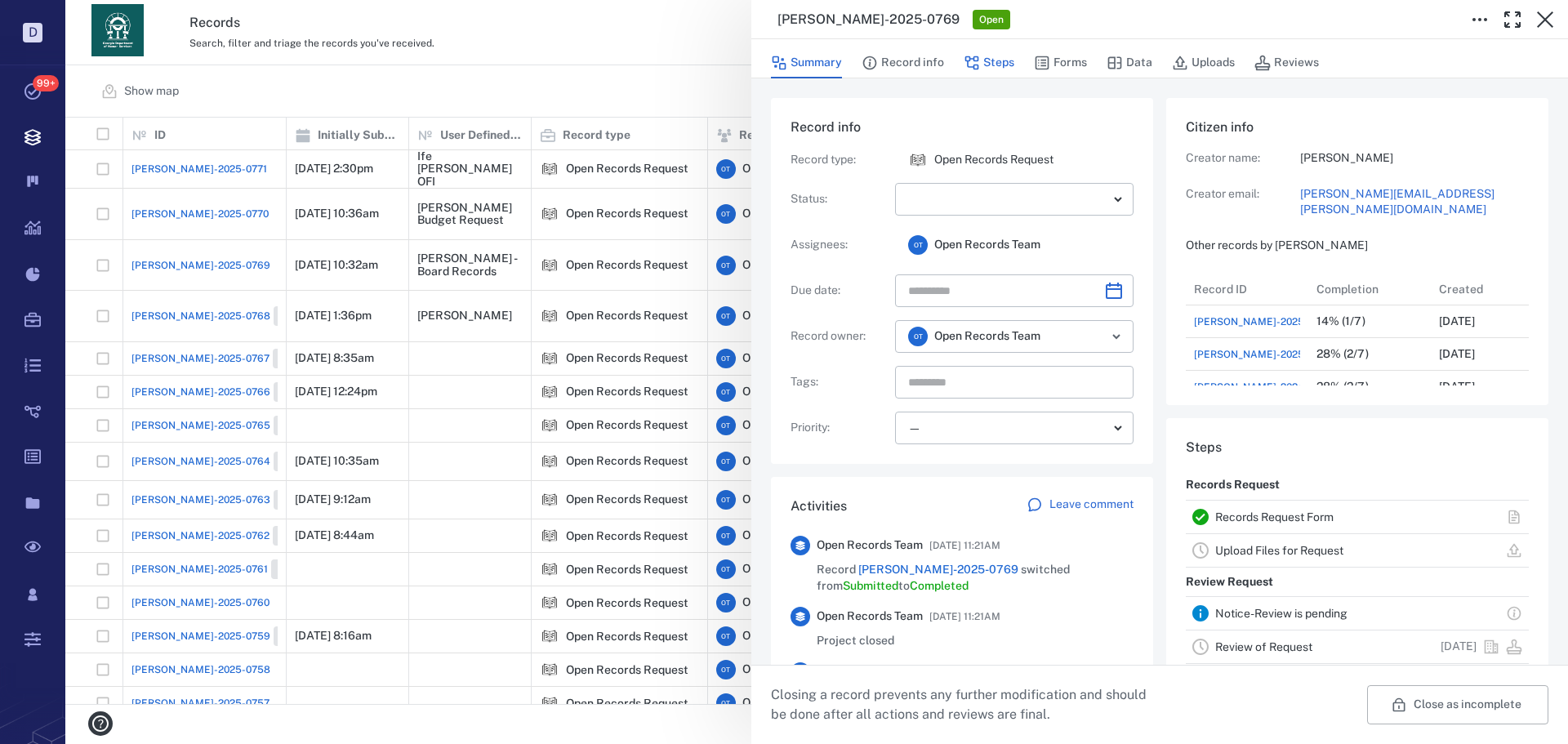
click at [963, 50] on button "Steps" at bounding box center [989, 62] width 50 height 31
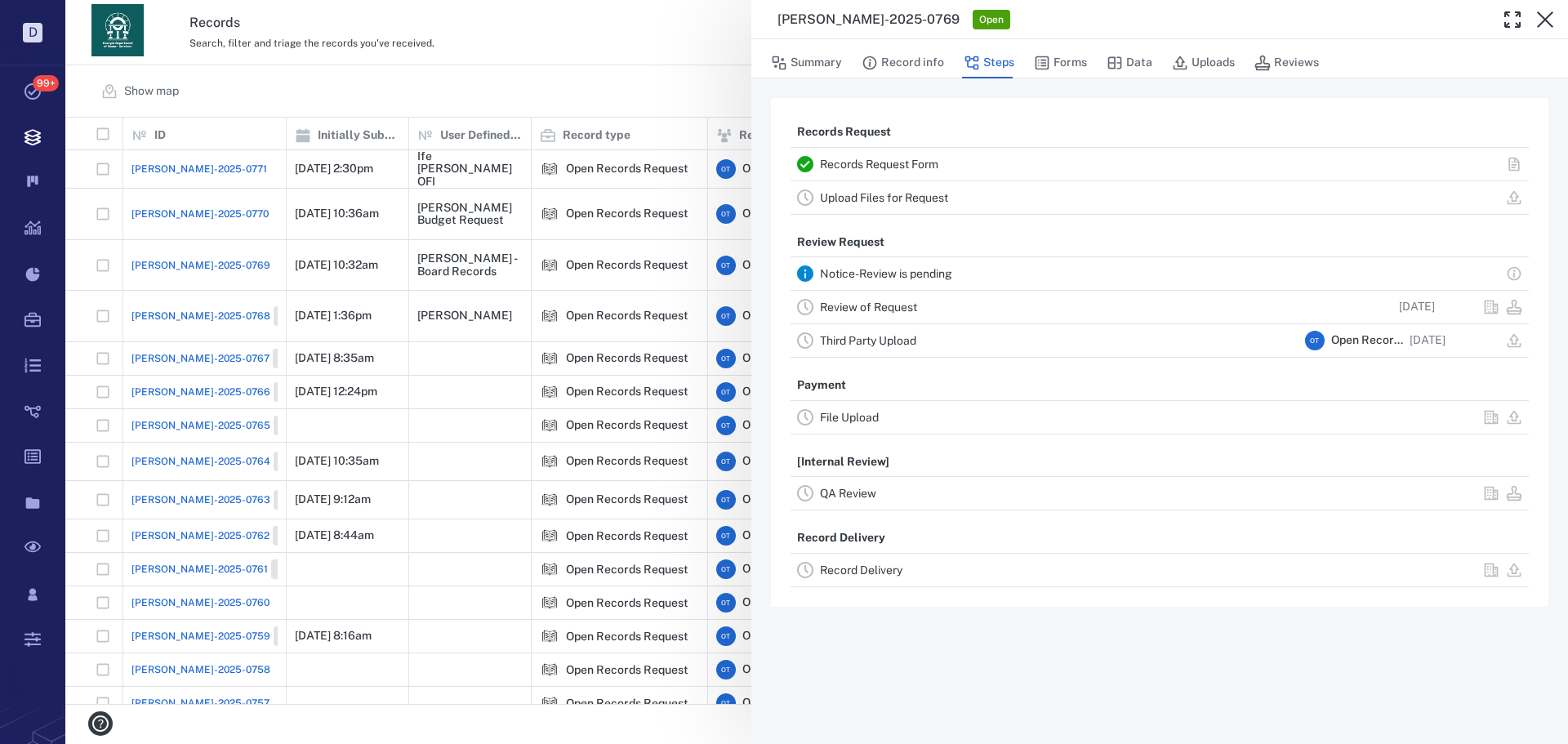
click at [895, 573] on link "Record Delivery" at bounding box center [861, 570] width 83 height 13
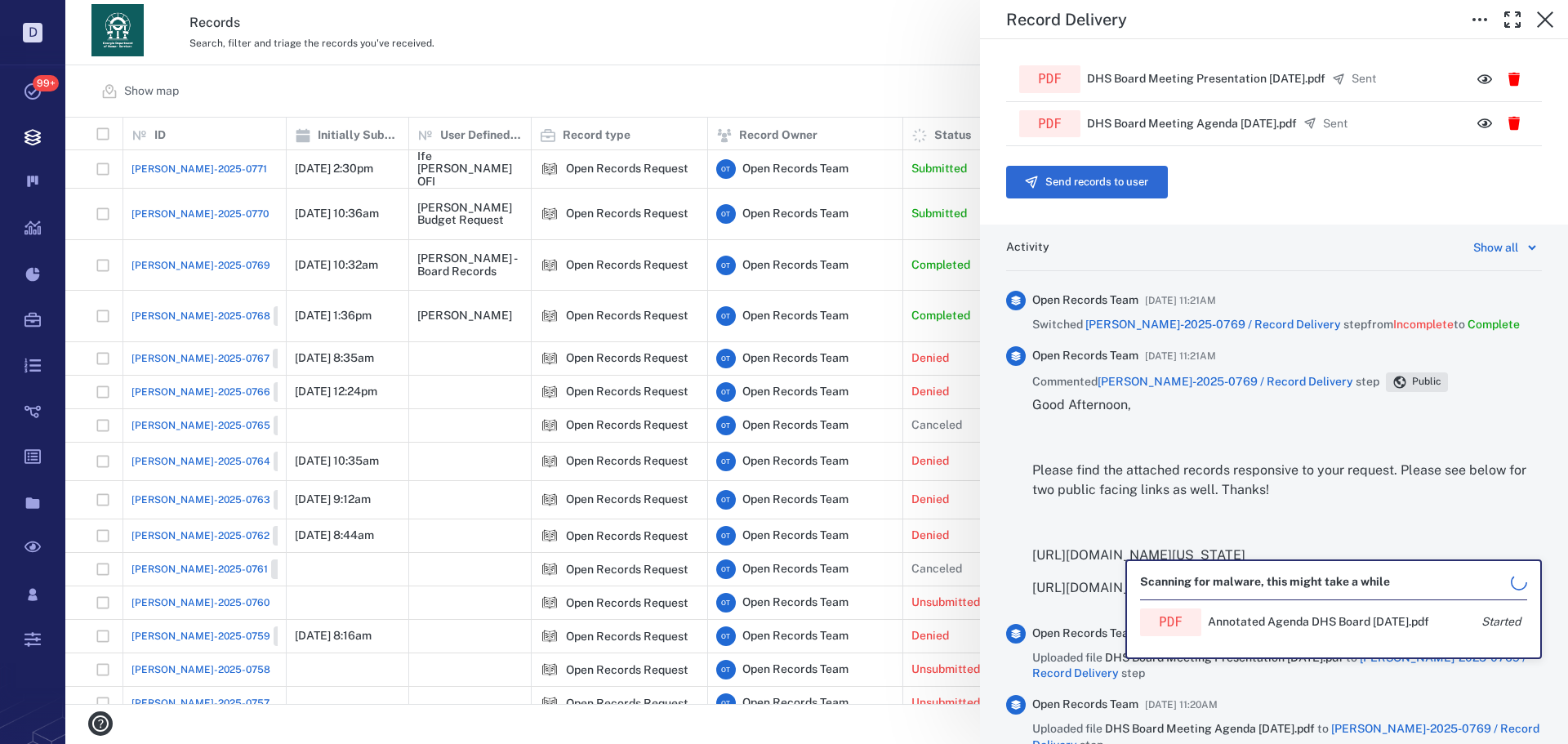
scroll to position [735, 0]
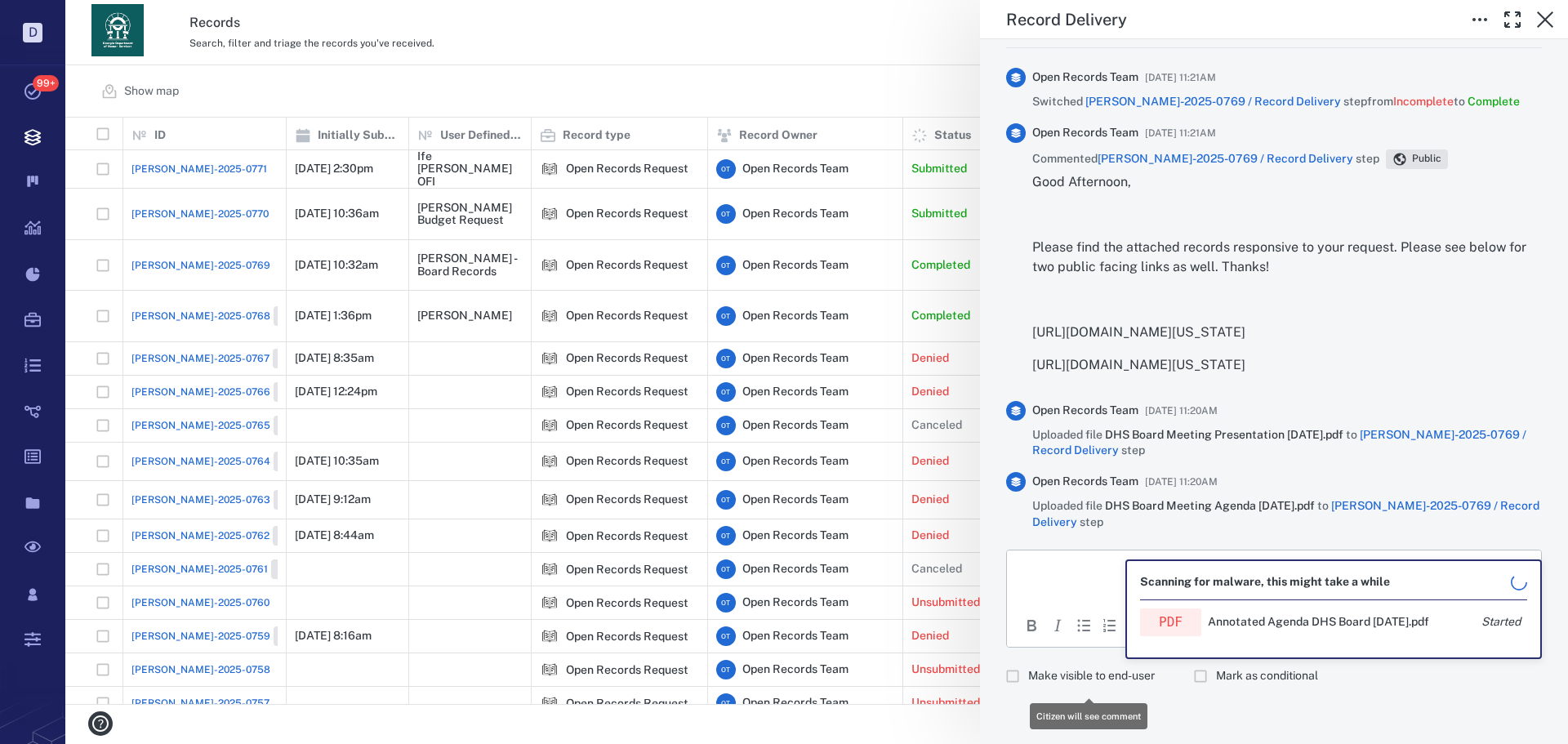
click at [1069, 672] on span "Make visible to end-user" at bounding box center [1092, 676] width 126 height 17
click at [1056, 588] on html at bounding box center [1274, 571] width 534 height 41
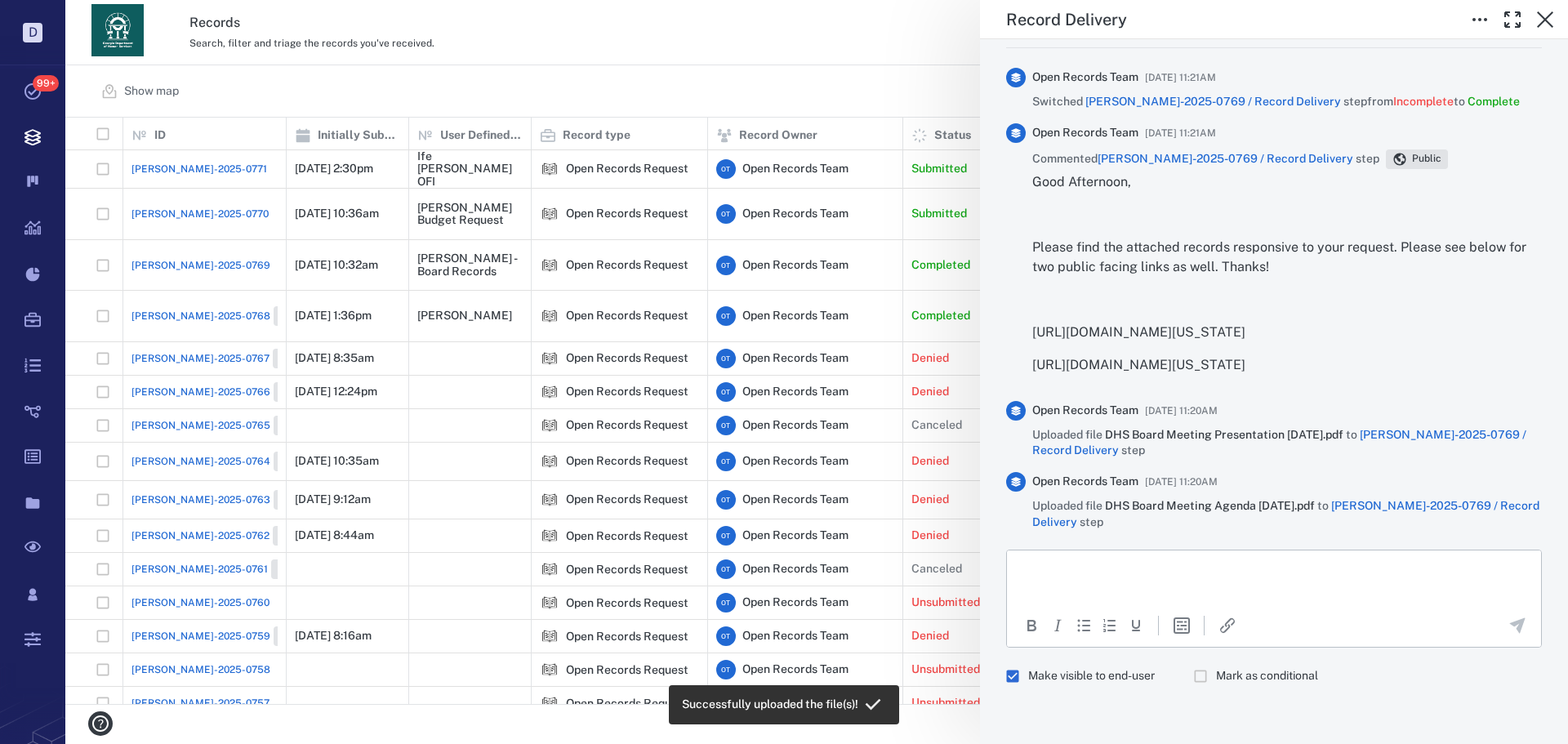
scroll to position [780, 0]
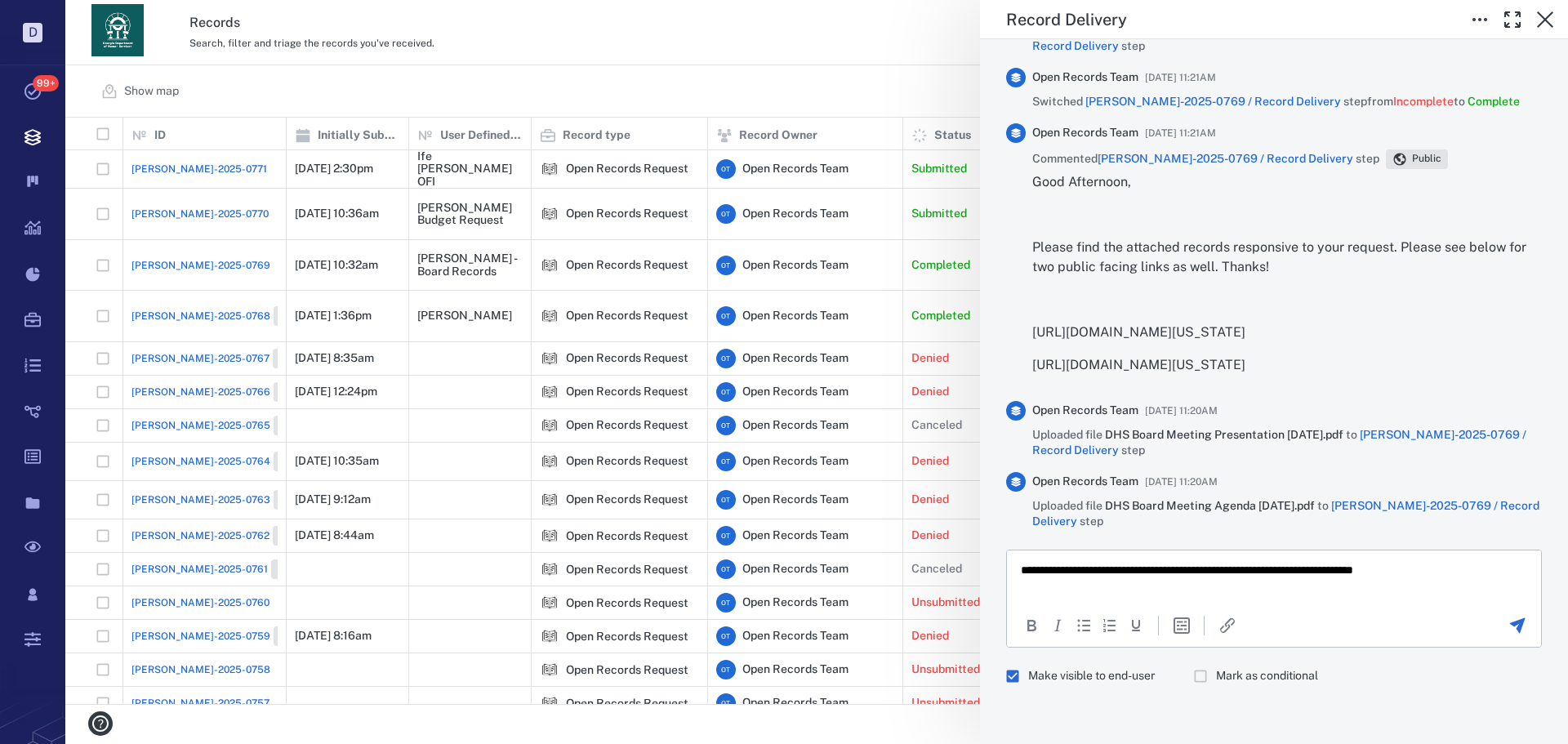
click at [1508, 637] on div "To open the popup, press Shift+Enter To open the popup, press Shift+Enter" at bounding box center [1274, 625] width 534 height 37
click at [1509, 629] on icon "Send the comment" at bounding box center [1517, 625] width 20 height 20
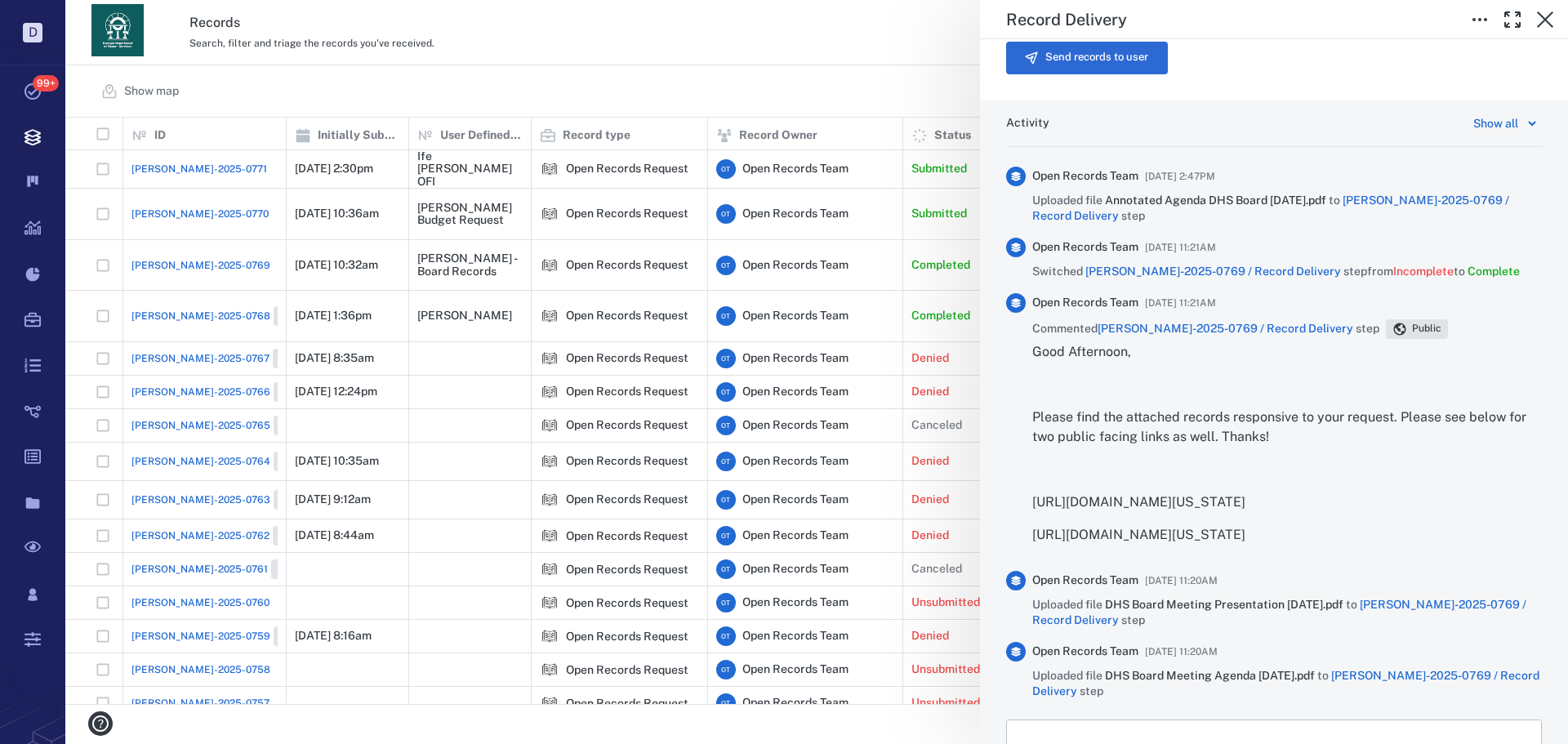
scroll to position [443, 0]
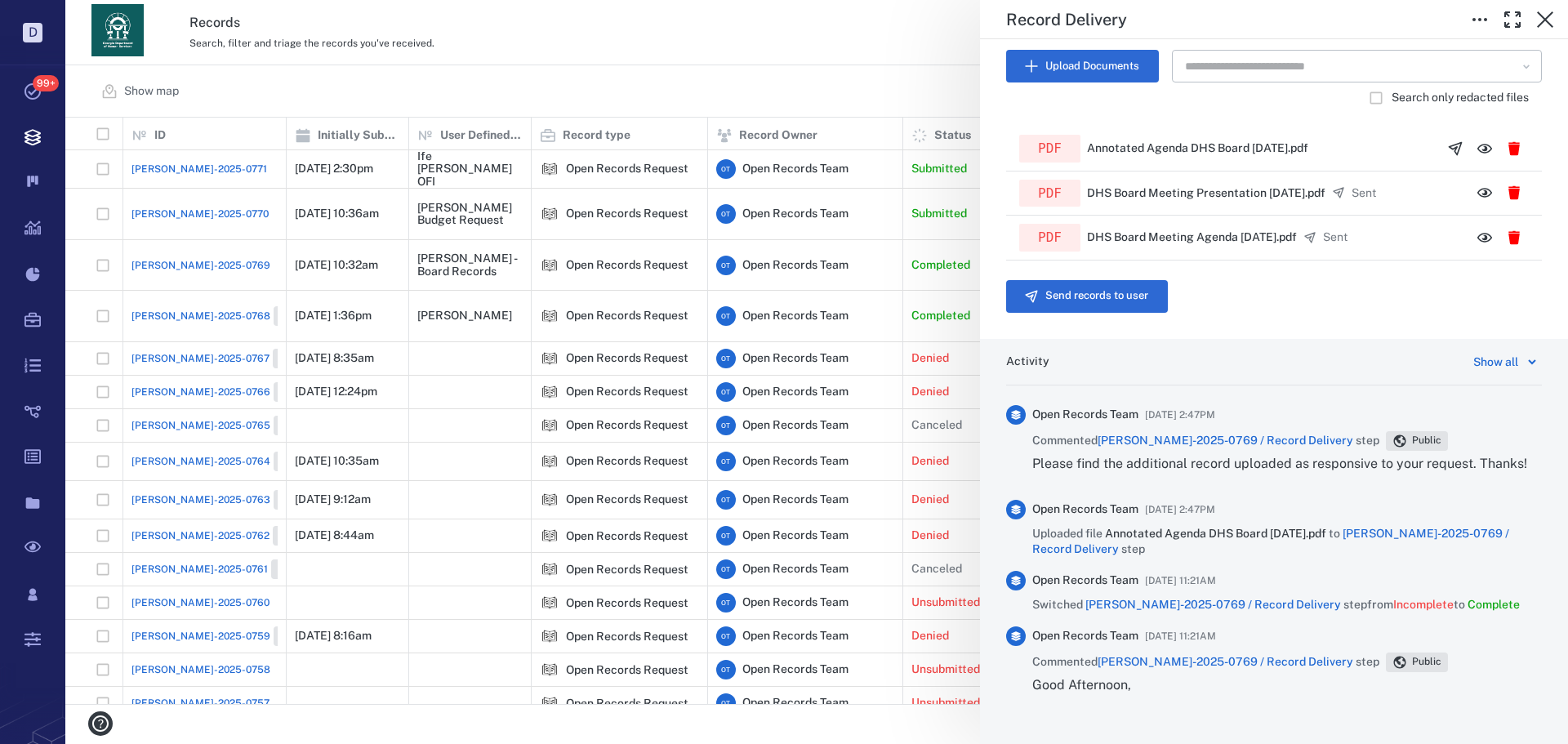
click at [1073, 281] on button "Send records to user" at bounding box center [1087, 296] width 162 height 33
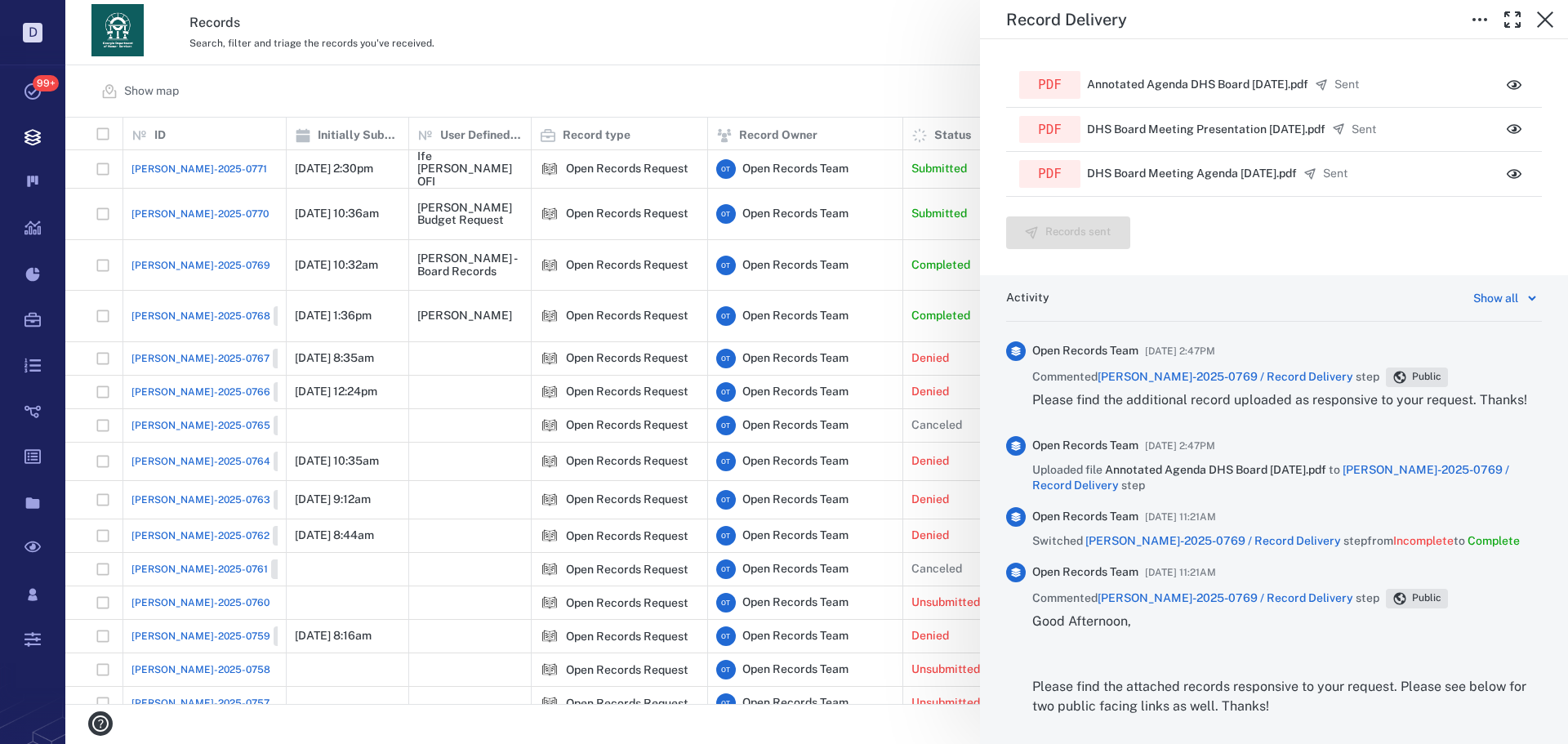
click at [789, 51] on div "Record Delivery Status Complete Type Record delivery Assignee ​ Due date ​ Reco…" at bounding box center [817, 372] width 1503 height 744
click at [763, 65] on div "Show map Search Filters Preset: Preset #1 Add record" at bounding box center [817, 91] width 1503 height 52
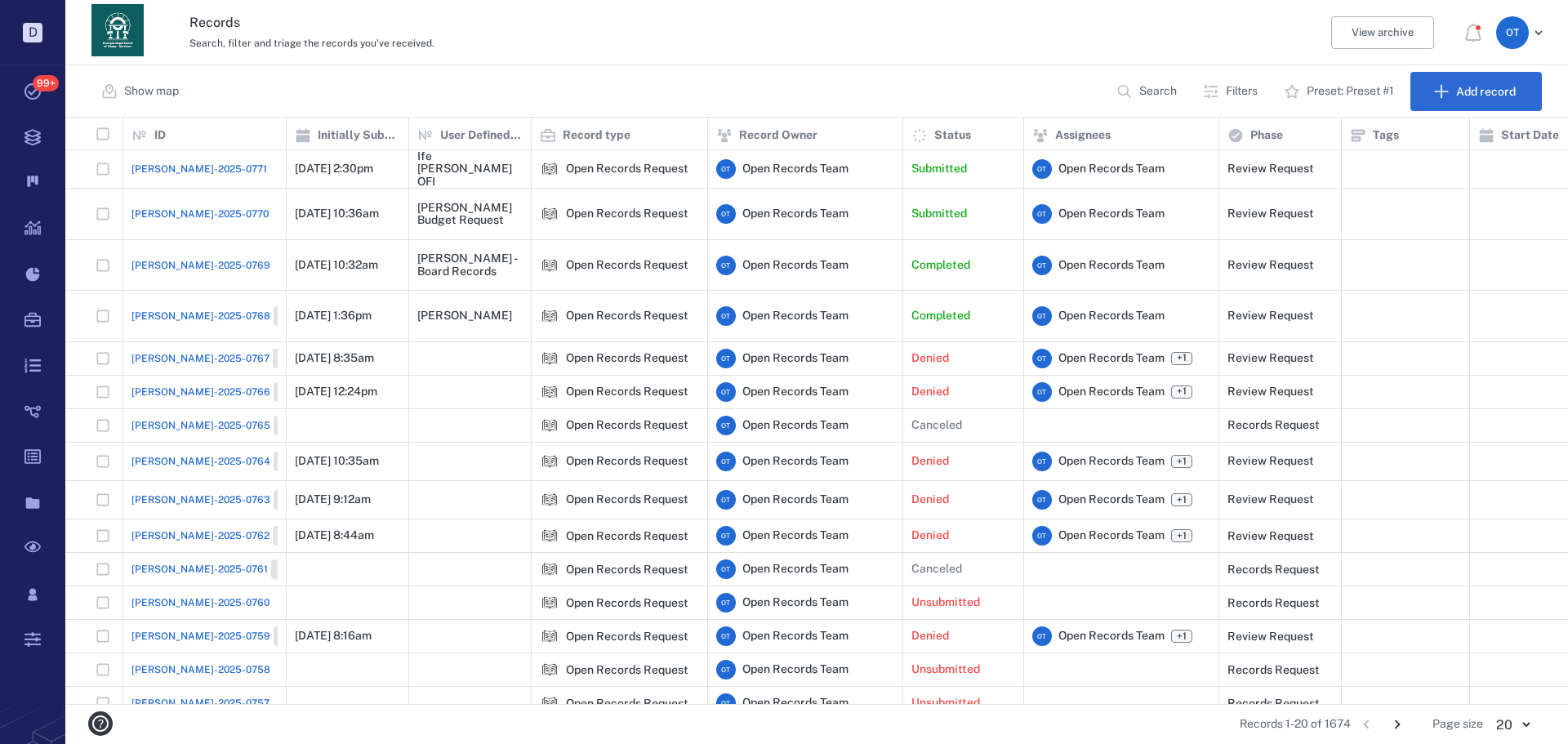
click at [654, 65] on div "Show map Search Filters Preset: Preset #1 Add record" at bounding box center [817, 91] width 1503 height 52
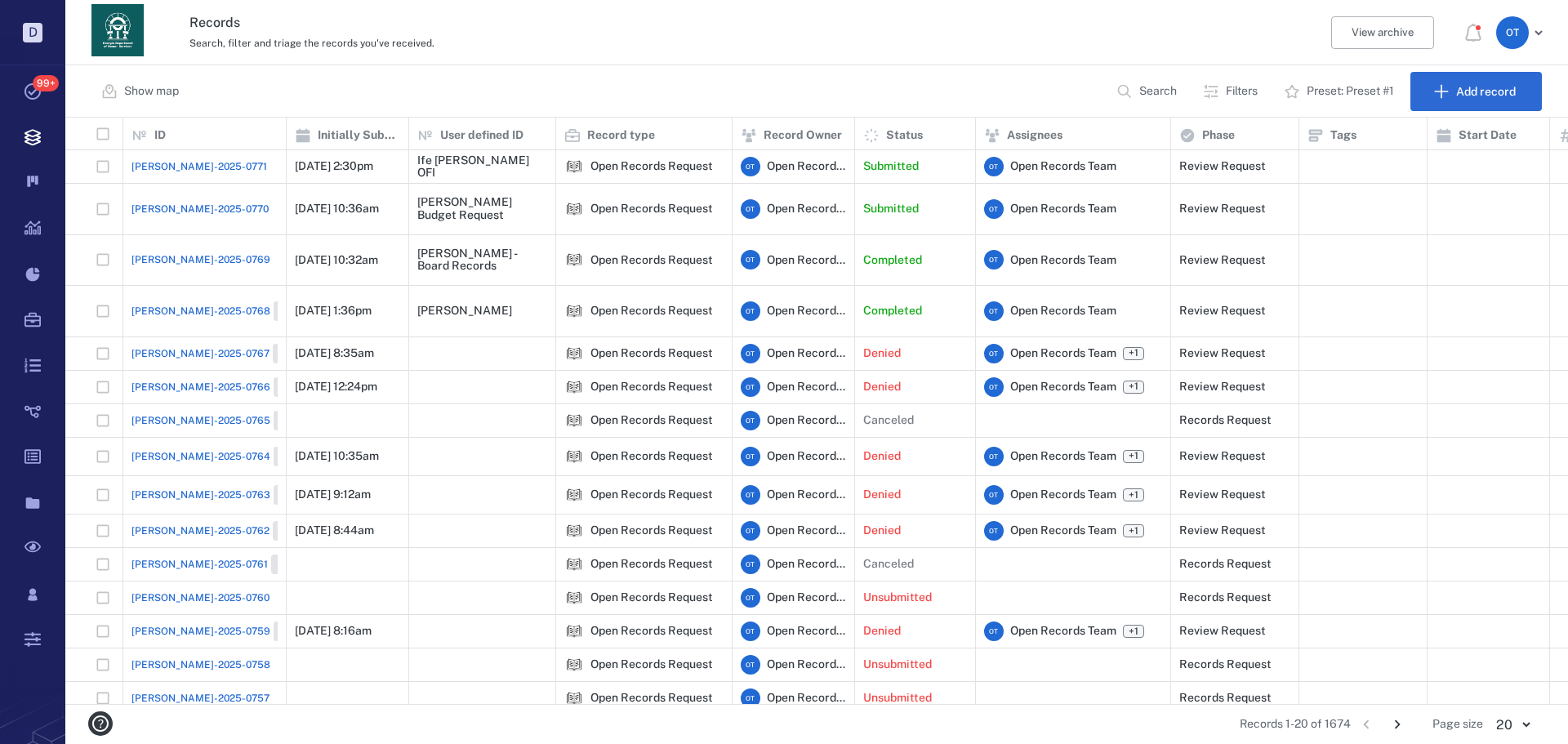
click at [821, 43] on div "Search, filter and triage the records you've received." at bounding box center [746, 42] width 1112 height 20
click at [874, 86] on div "Show map Search Filters Preset: Preset #1 Add record" at bounding box center [817, 91] width 1503 height 52
